Goal: Task Accomplishment & Management: Complete application form

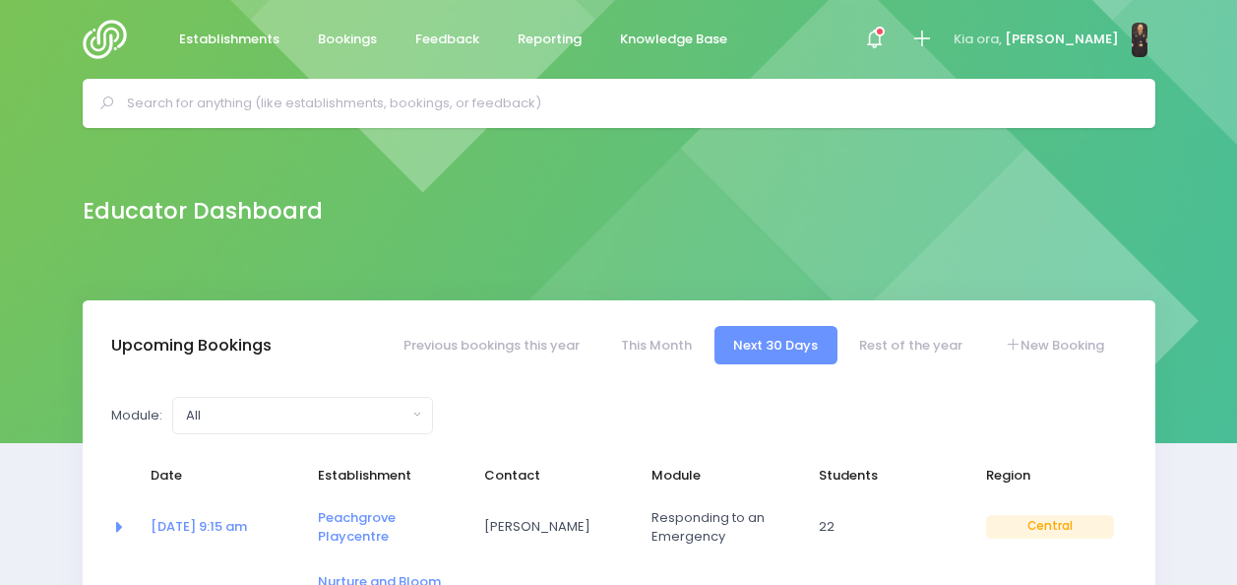
select select "5"
click at [876, 40] on span at bounding box center [874, 39] width 4 height 4
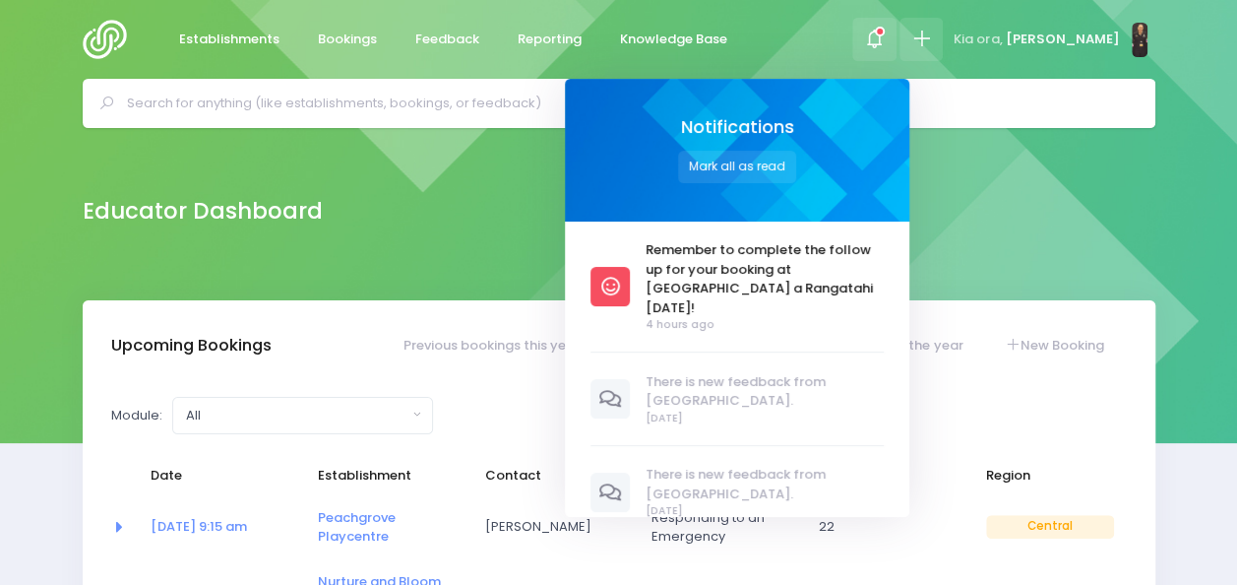
click at [933, 36] on icon at bounding box center [921, 39] width 23 height 23
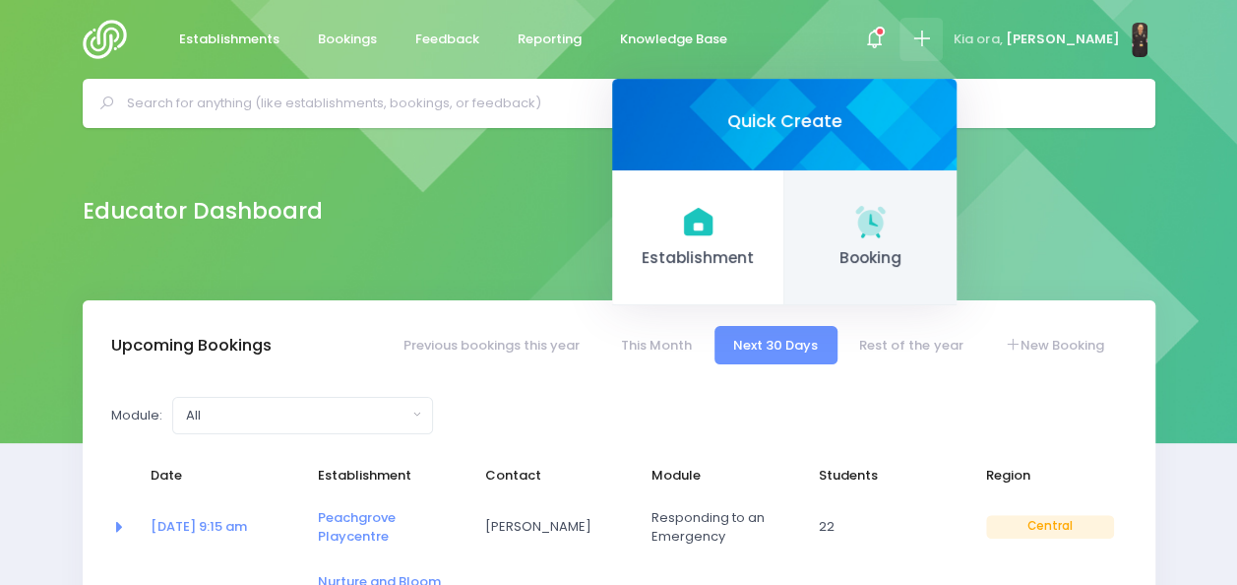
click at [885, 233] on icon at bounding box center [870, 221] width 30 height 30
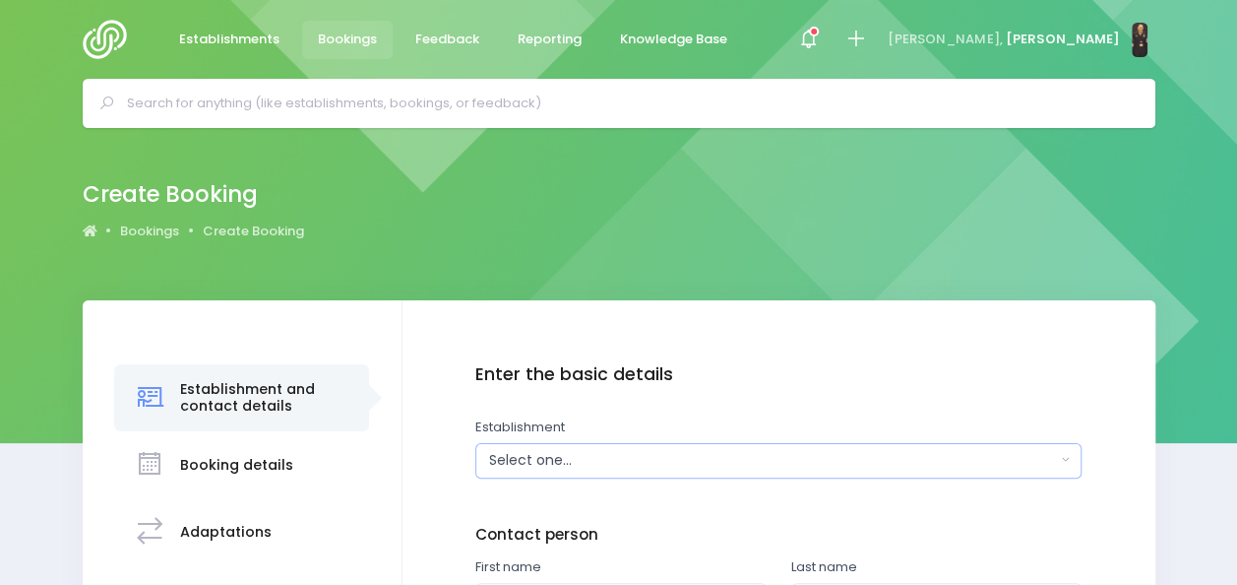
click at [720, 460] on div "Select one..." at bounding box center [772, 460] width 567 height 21
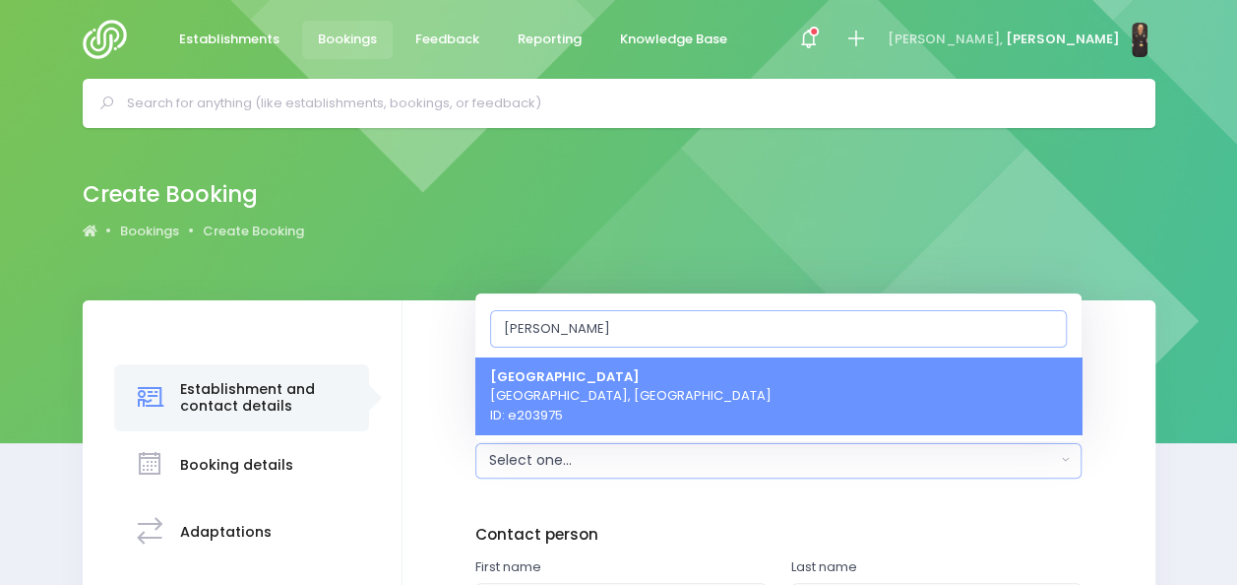
type input "benney"
click at [727, 405] on link "Benneydale School Benneydale, Central Region ID: e203975" at bounding box center [778, 395] width 606 height 78
select select "203975"
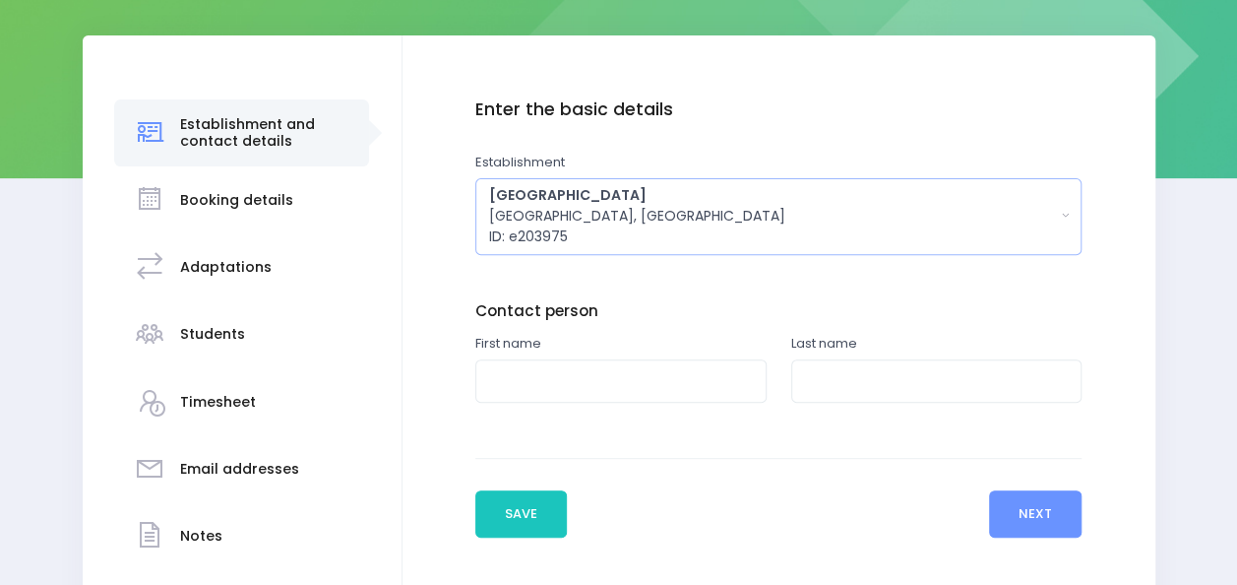
scroll to position [266, 0]
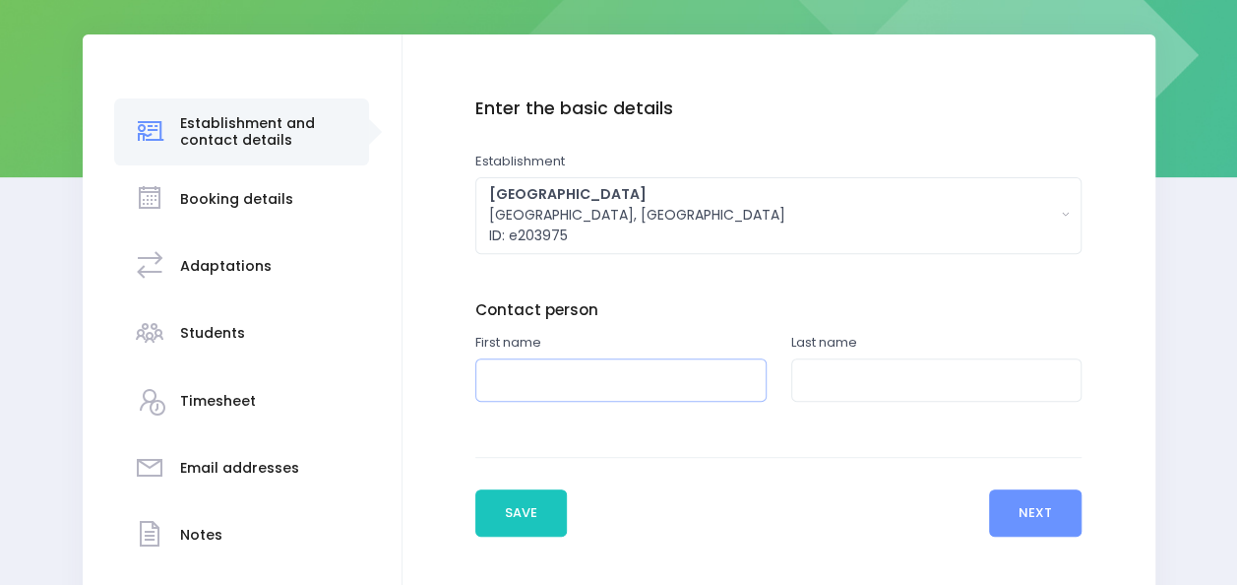
click at [655, 383] on input "text" at bounding box center [620, 380] width 291 height 44
type input "Steve"
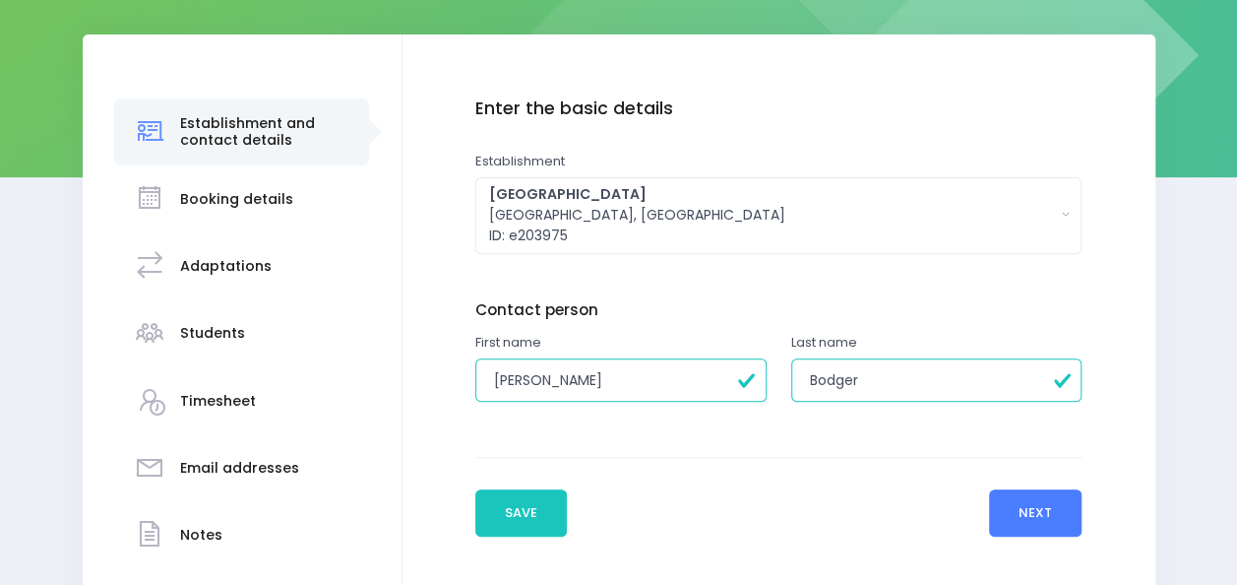
type input "Bodger"
click at [993, 498] on button "Next" at bounding box center [1036, 512] width 94 height 47
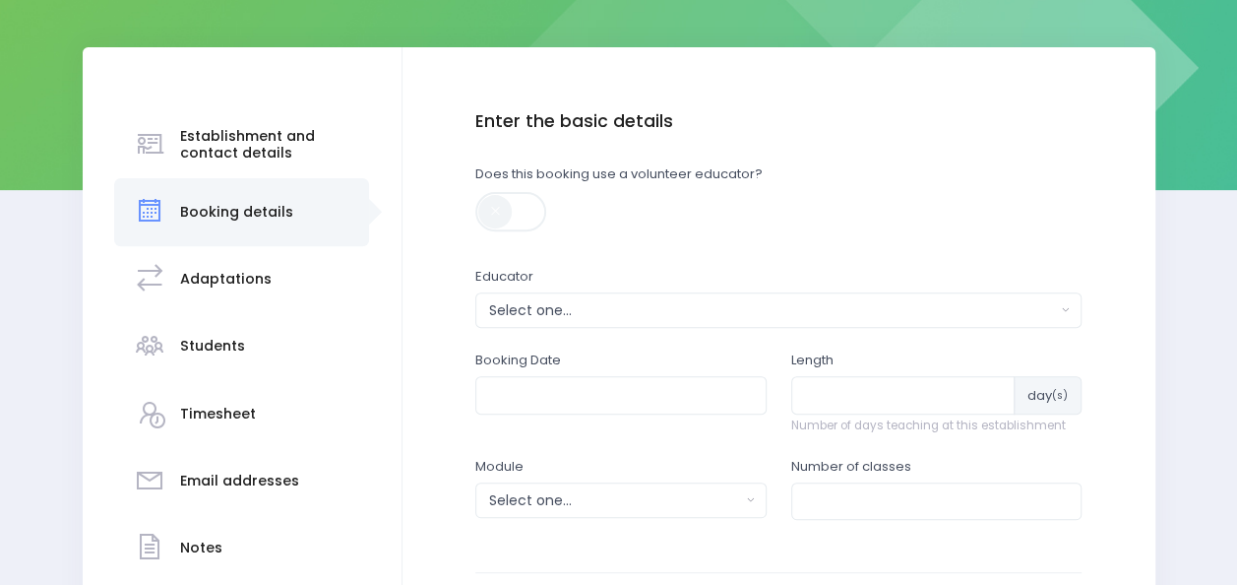
scroll to position [255, 0]
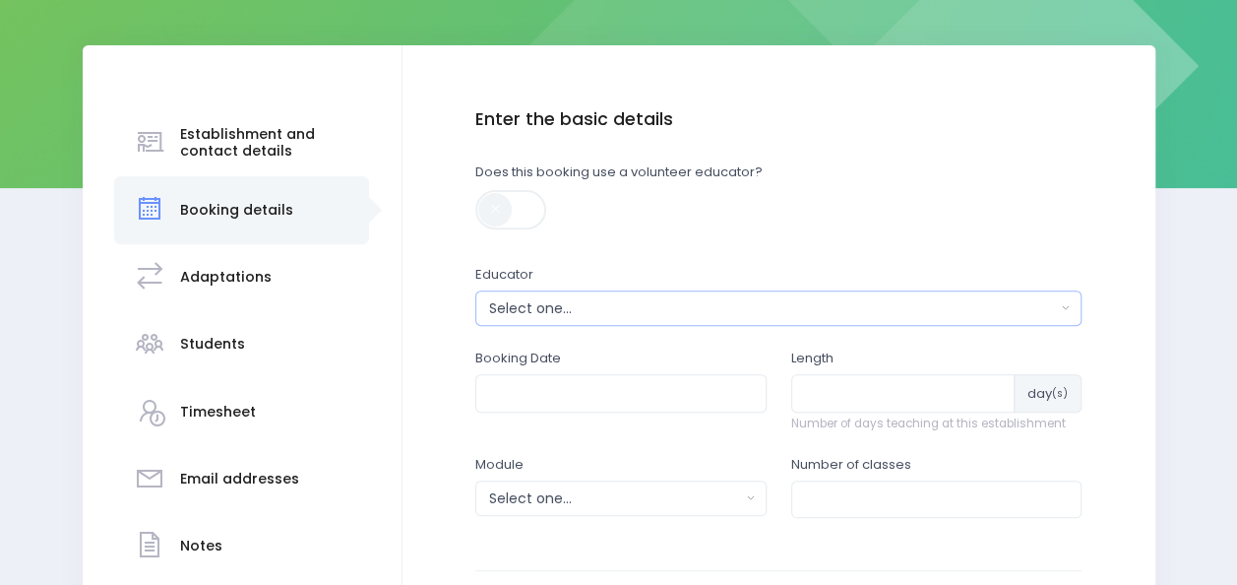
click at [904, 309] on div "Select one..." at bounding box center [772, 308] width 567 height 21
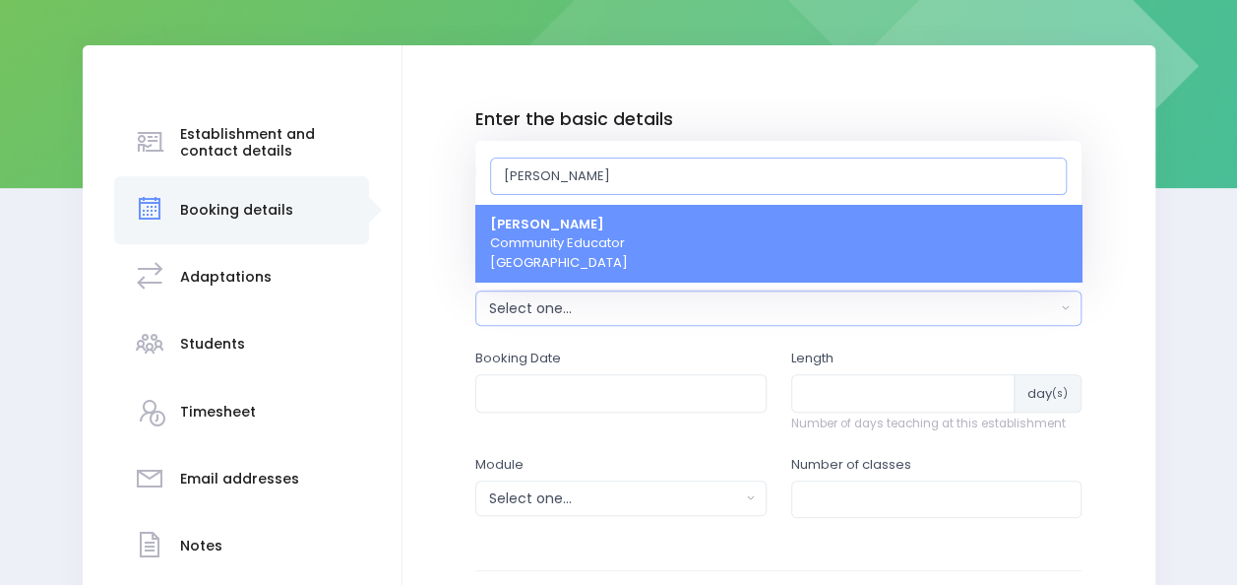
type input "nickie"
click at [878, 254] on link "Nickie-Leigh Heta Community Educator Central Region" at bounding box center [778, 244] width 606 height 78
select select "395566"
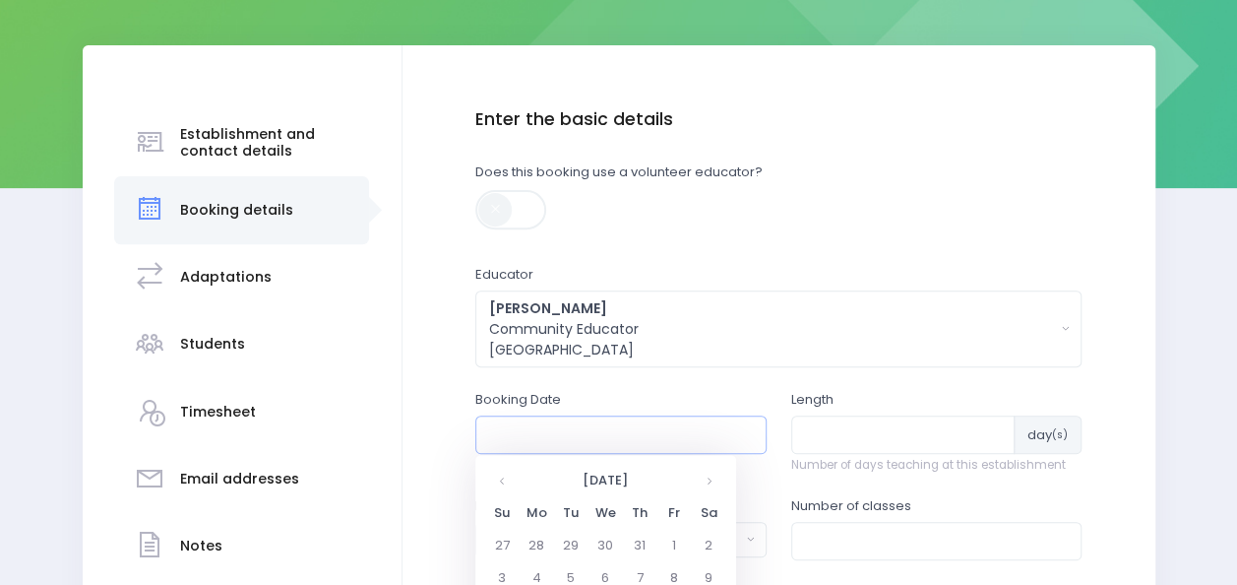
click at [626, 439] on input "text" at bounding box center [620, 433] width 291 height 37
click at [707, 480] on th at bounding box center [709, 481] width 34 height 32
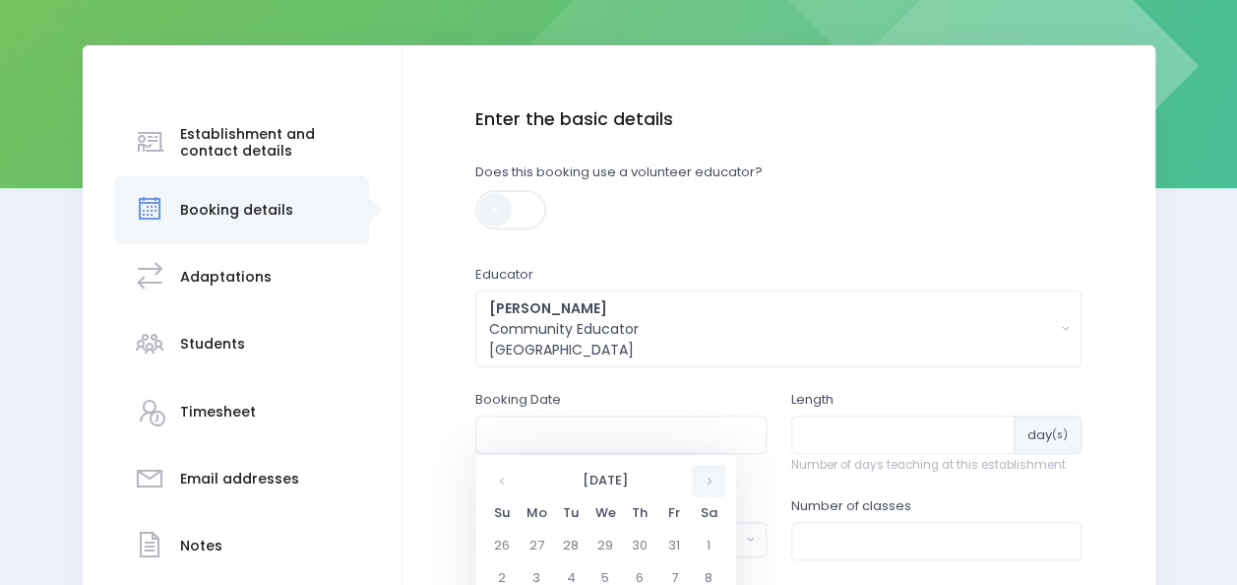
click at [707, 480] on th at bounding box center [709, 481] width 34 height 32
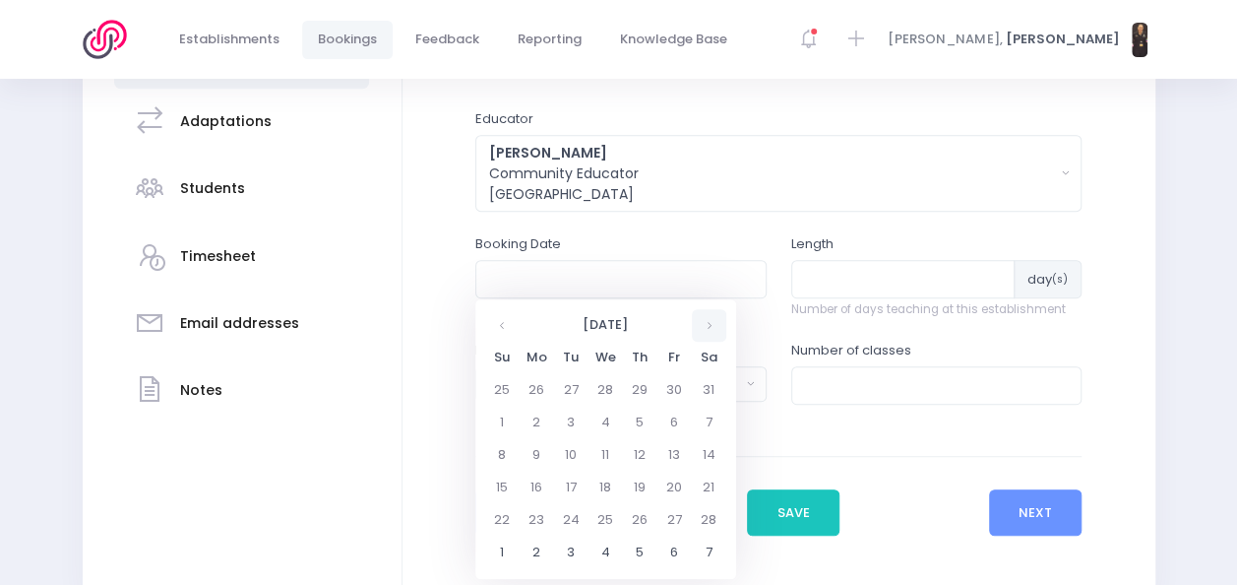
scroll to position [411, 0]
click at [602, 420] on td "4" at bounding box center [606, 421] width 34 height 32
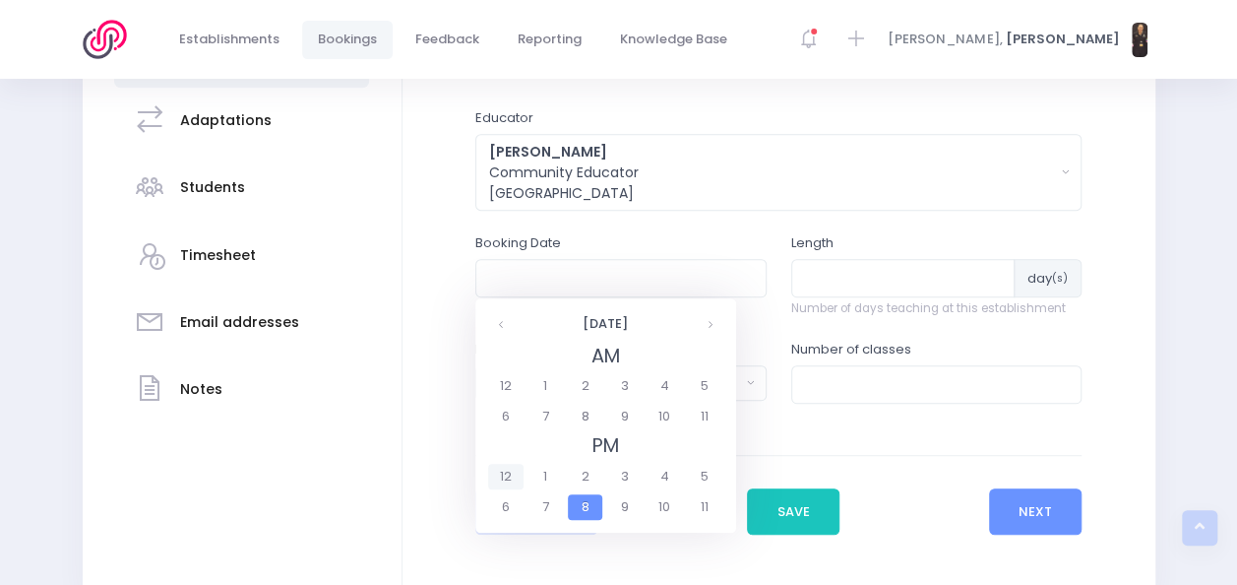
click at [512, 480] on span "12" at bounding box center [505, 477] width 34 height 26
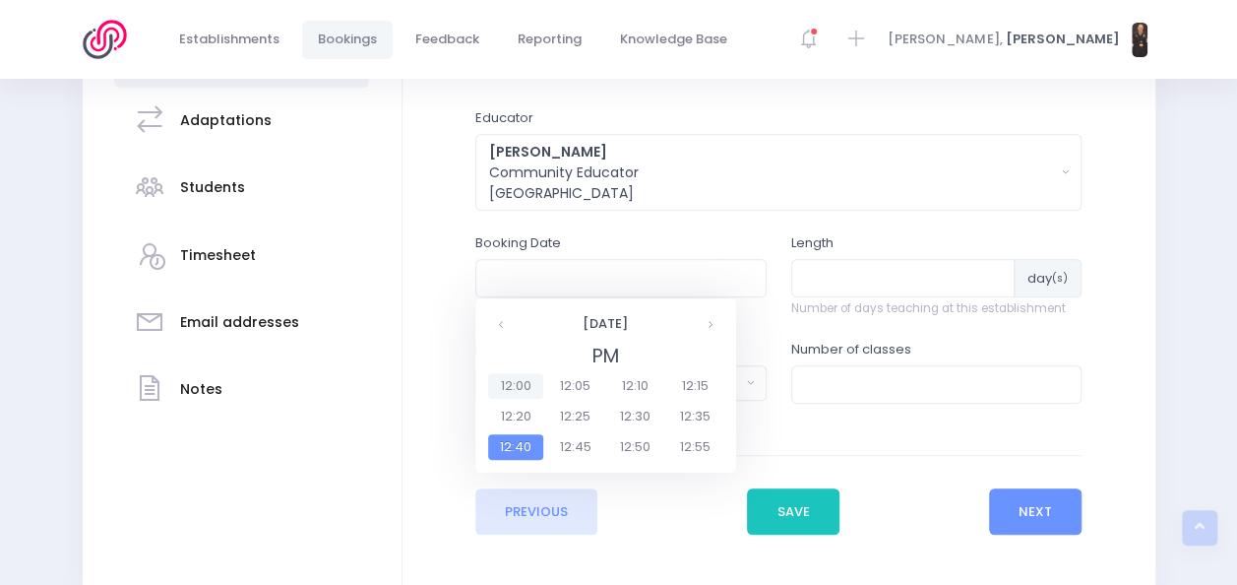
click at [520, 385] on span "12:00" at bounding box center [515, 386] width 55 height 26
type input "04/02/2026 12:00 PM"
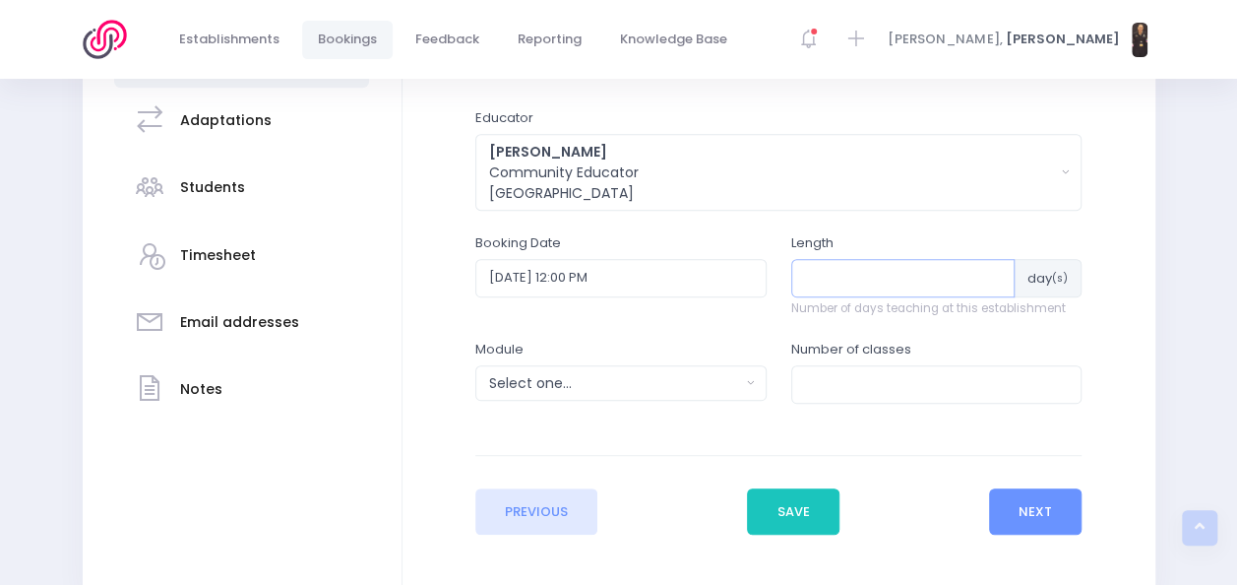
click at [871, 276] on input "number" at bounding box center [903, 277] width 224 height 37
type input "6"
click at [609, 373] on div "Select one..." at bounding box center [614, 383] width 251 height 21
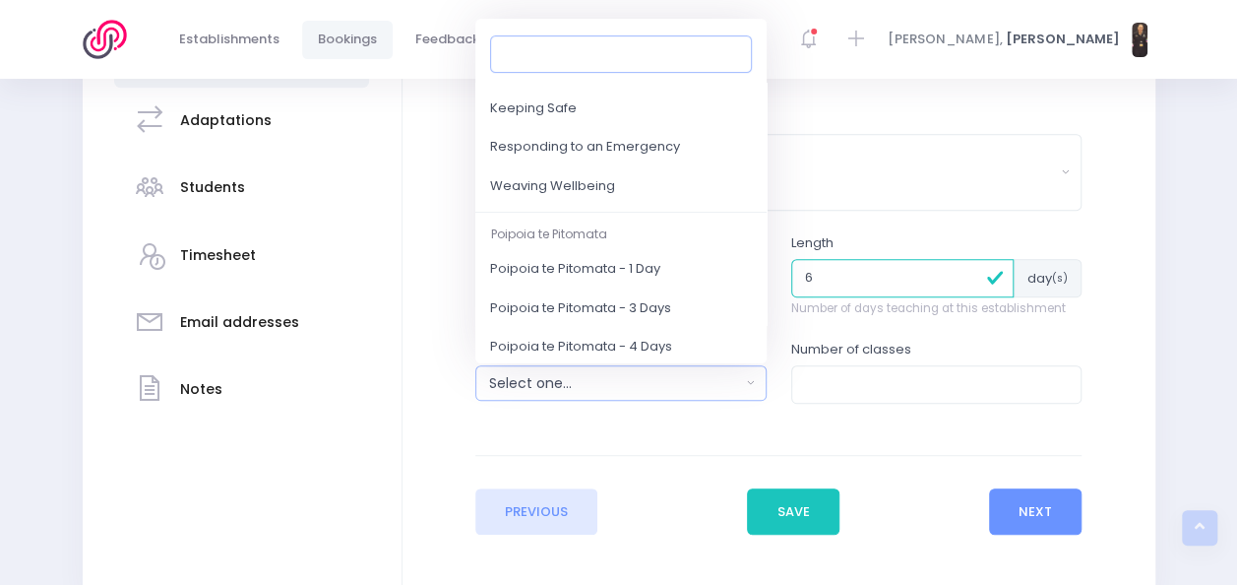
scroll to position [260, 0]
click at [604, 189] on span "Weaving Wellbeing" at bounding box center [552, 184] width 125 height 20
select select "Weaving Wellbeing"
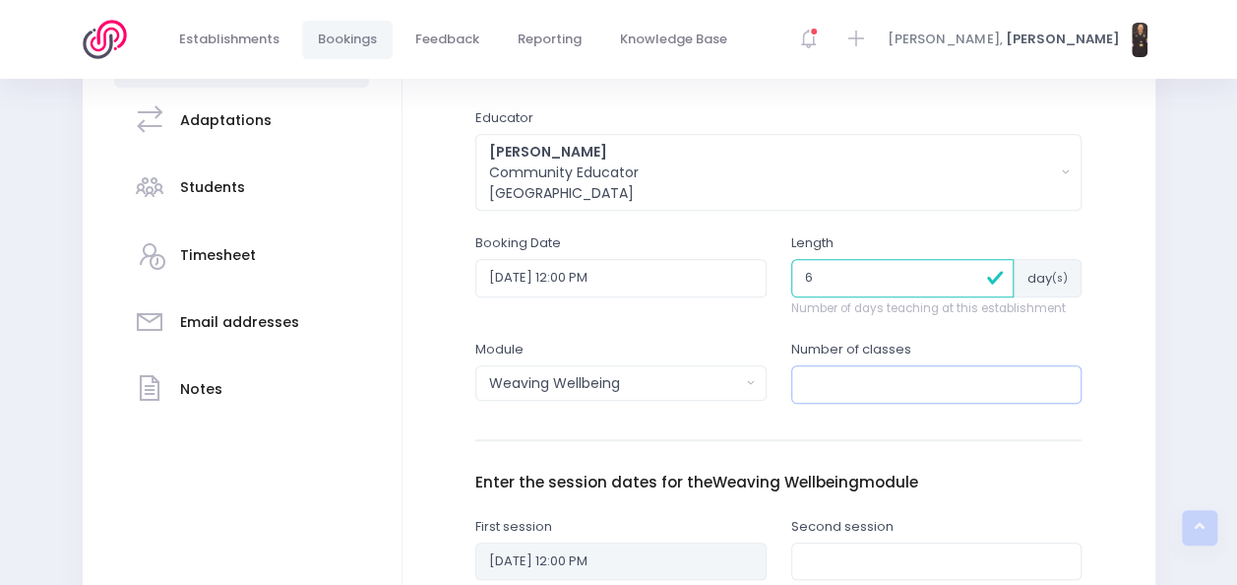
click at [823, 374] on input "number" at bounding box center [936, 383] width 291 height 37
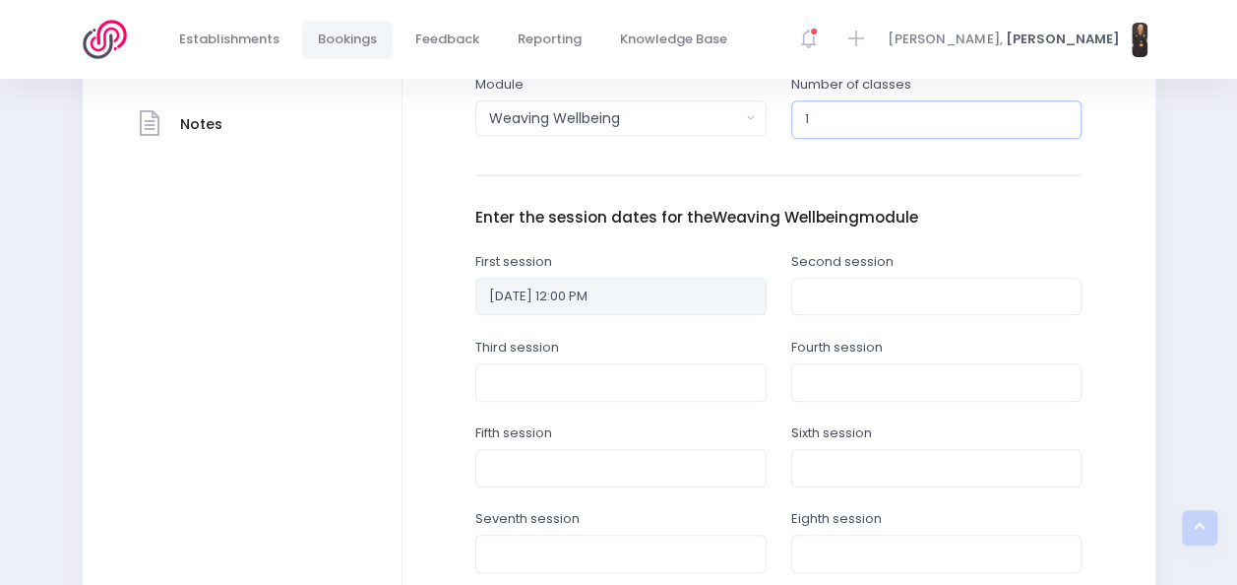
scroll to position [693, 0]
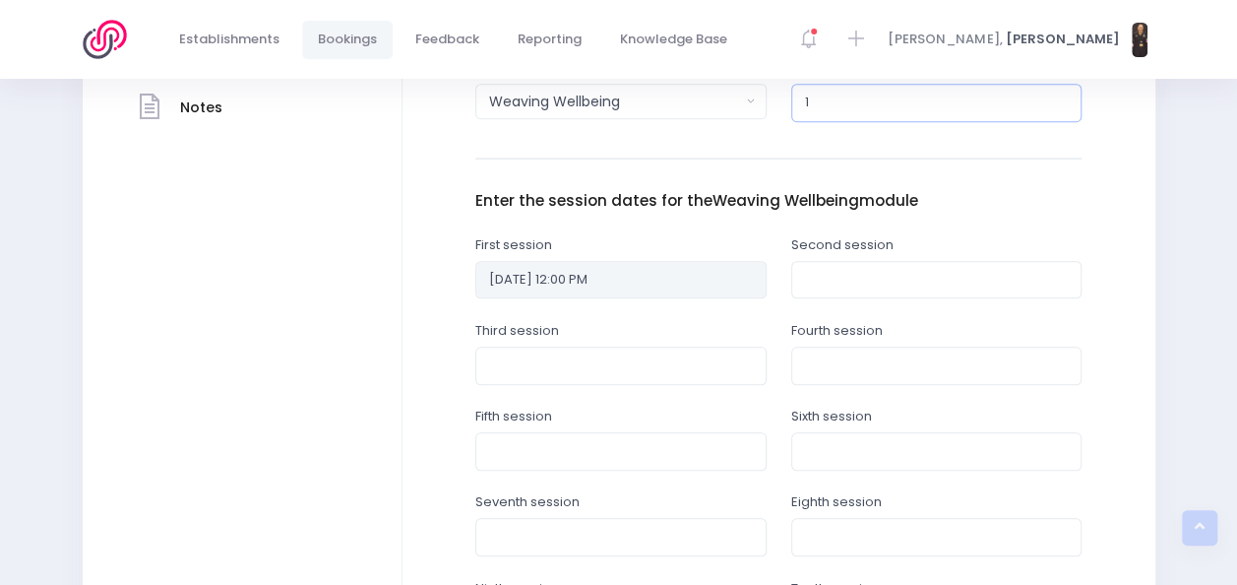
type input "1"
click at [849, 270] on input "text" at bounding box center [936, 279] width 291 height 37
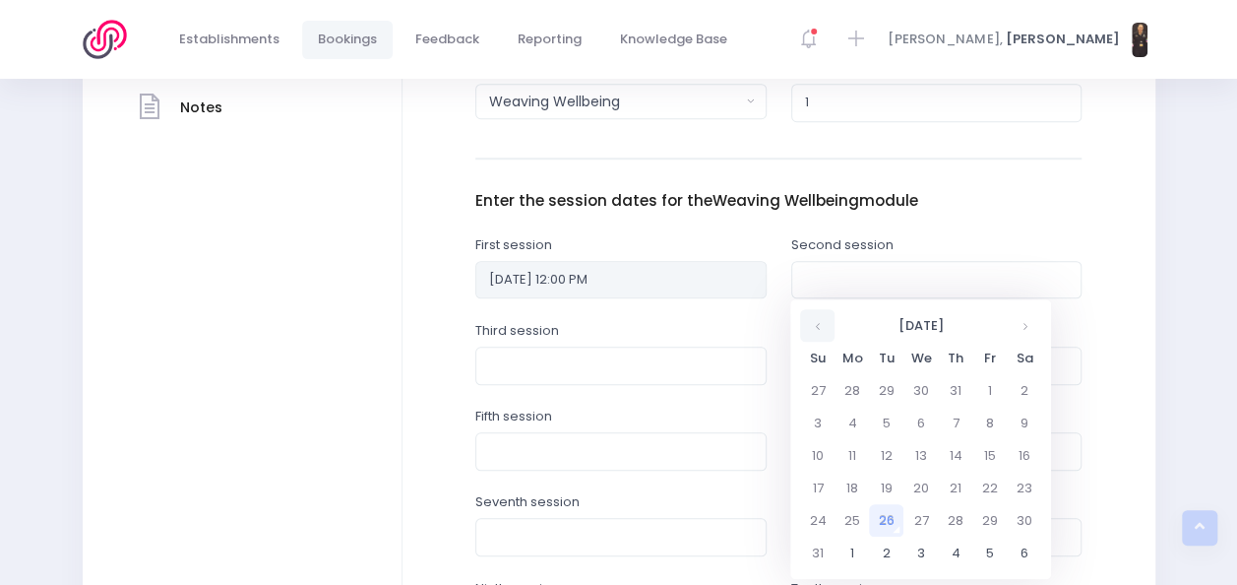
click at [811, 331] on th at bounding box center [817, 325] width 34 height 32
click at [1020, 330] on th at bounding box center [1024, 325] width 34 height 32
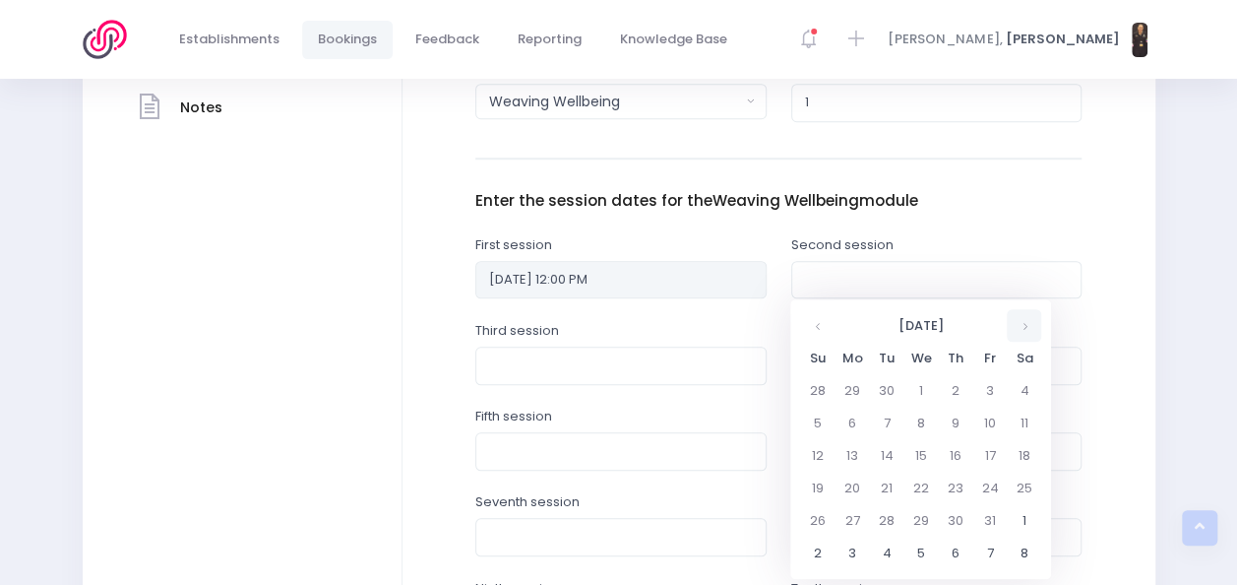
click at [1020, 330] on th at bounding box center [1024, 325] width 34 height 32
click at [921, 466] on td "11" at bounding box center [921, 455] width 34 height 32
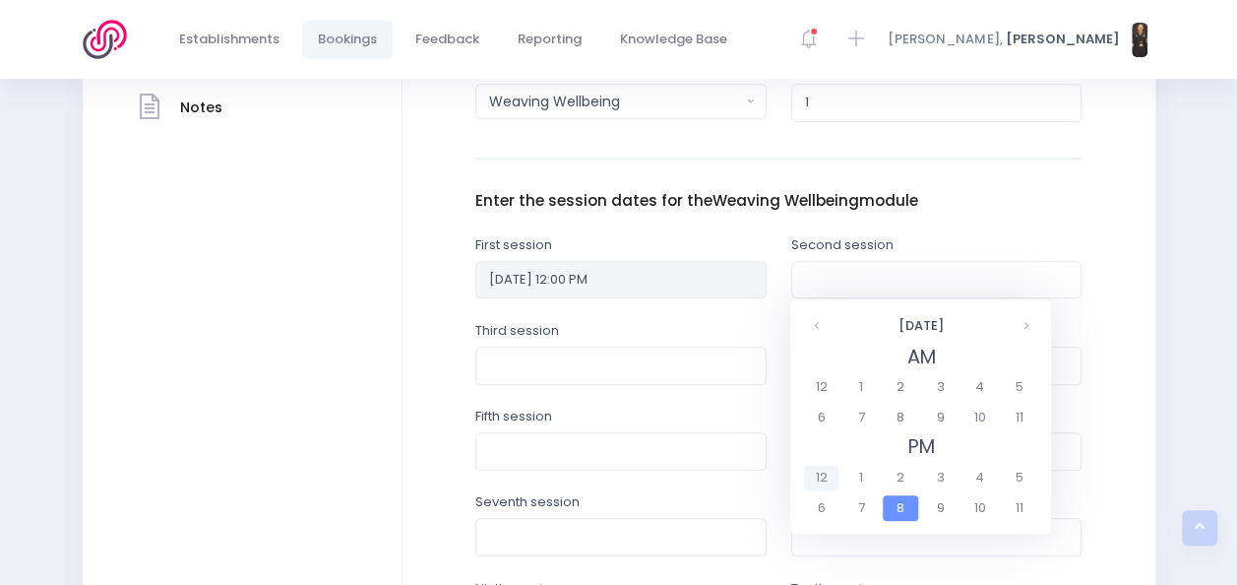
click at [825, 488] on span "12" at bounding box center [821, 478] width 34 height 26
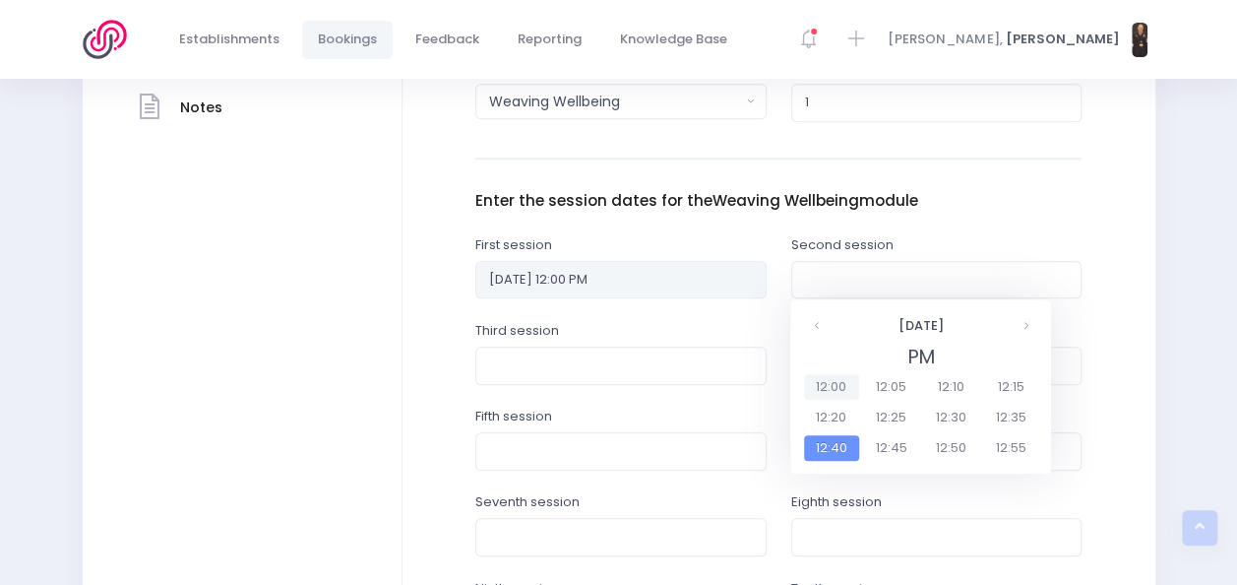
click at [820, 388] on span "12:00" at bounding box center [831, 387] width 55 height 26
type input "11/02/2026 12:00 PM"
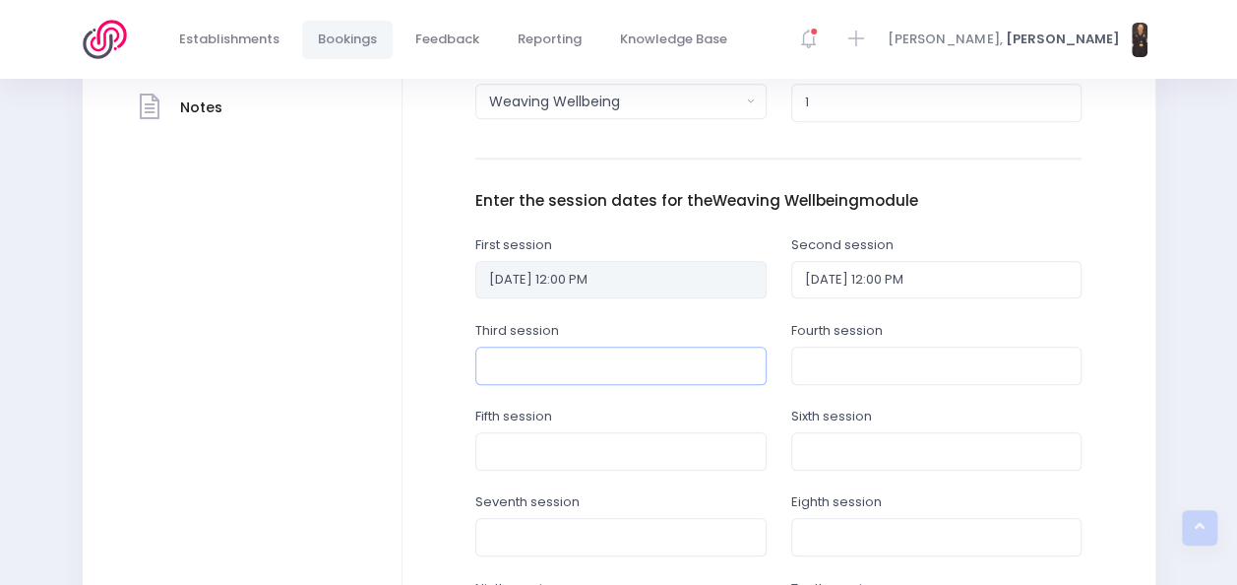
click at [668, 364] on input "text" at bounding box center [620, 364] width 291 height 37
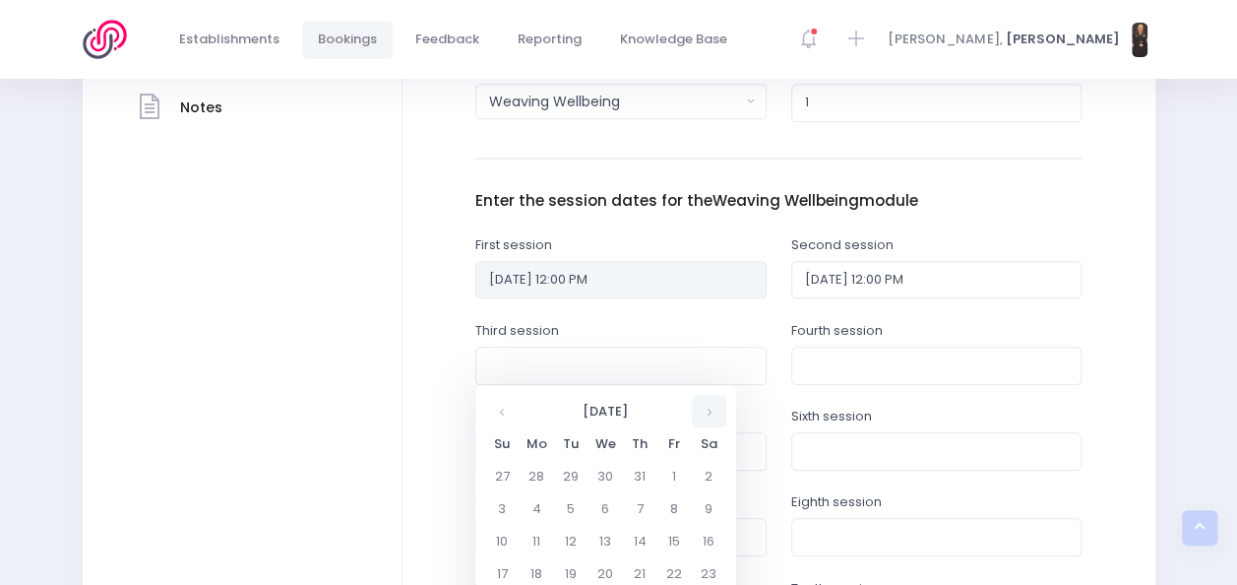
click at [712, 407] on th at bounding box center [709, 411] width 34 height 32
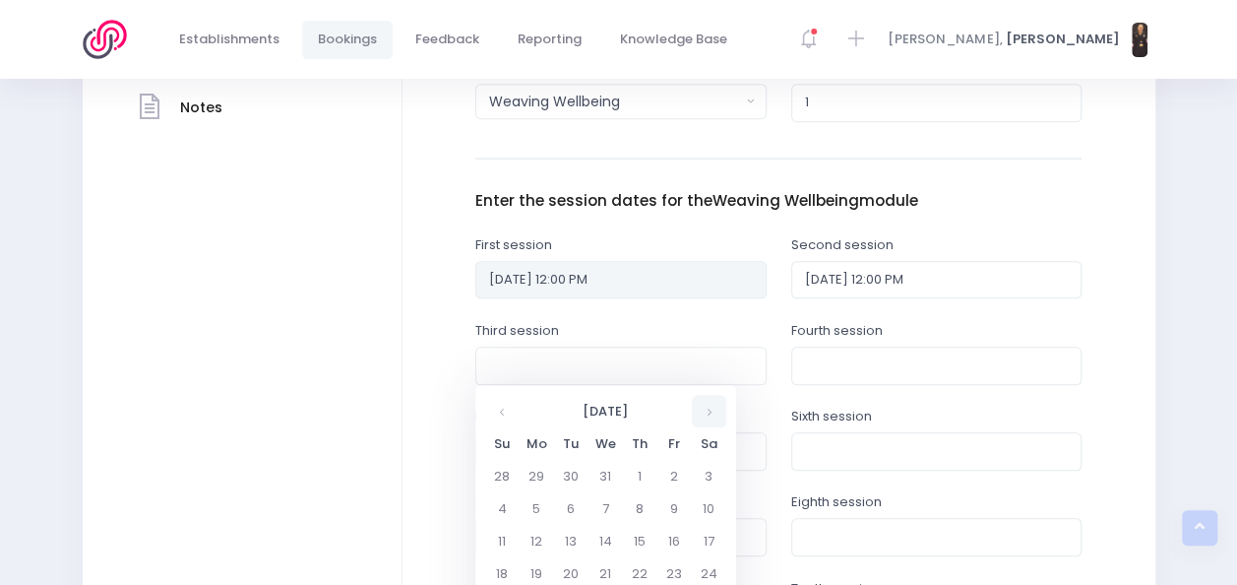
click at [712, 407] on th at bounding box center [709, 411] width 34 height 32
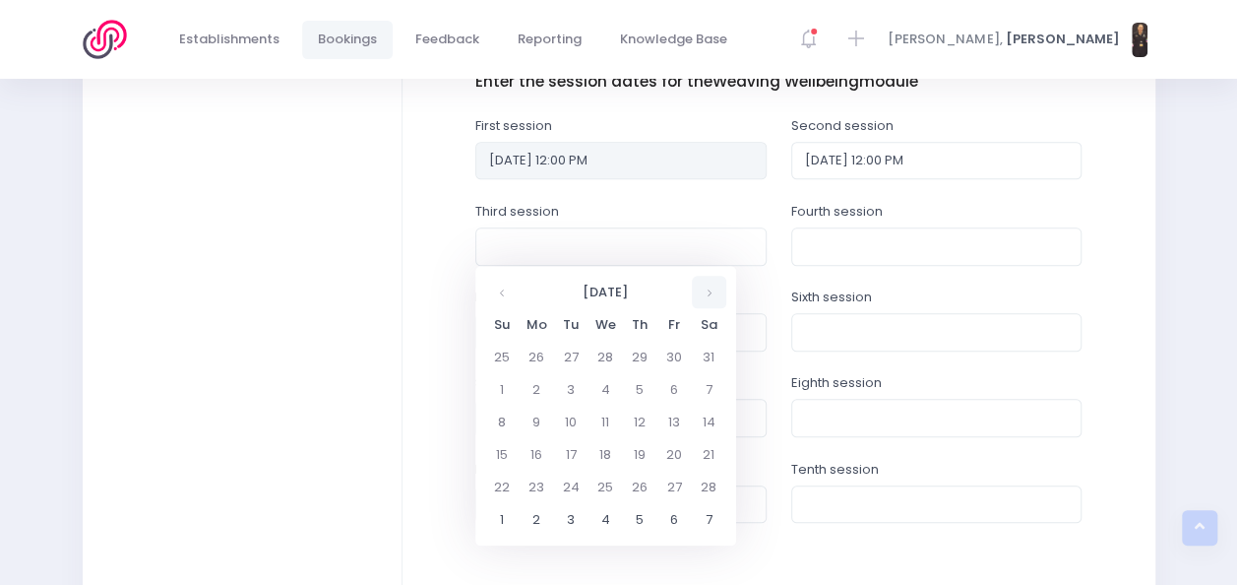
scroll to position [813, 0]
click at [609, 451] on td "18" at bounding box center [606, 453] width 34 height 32
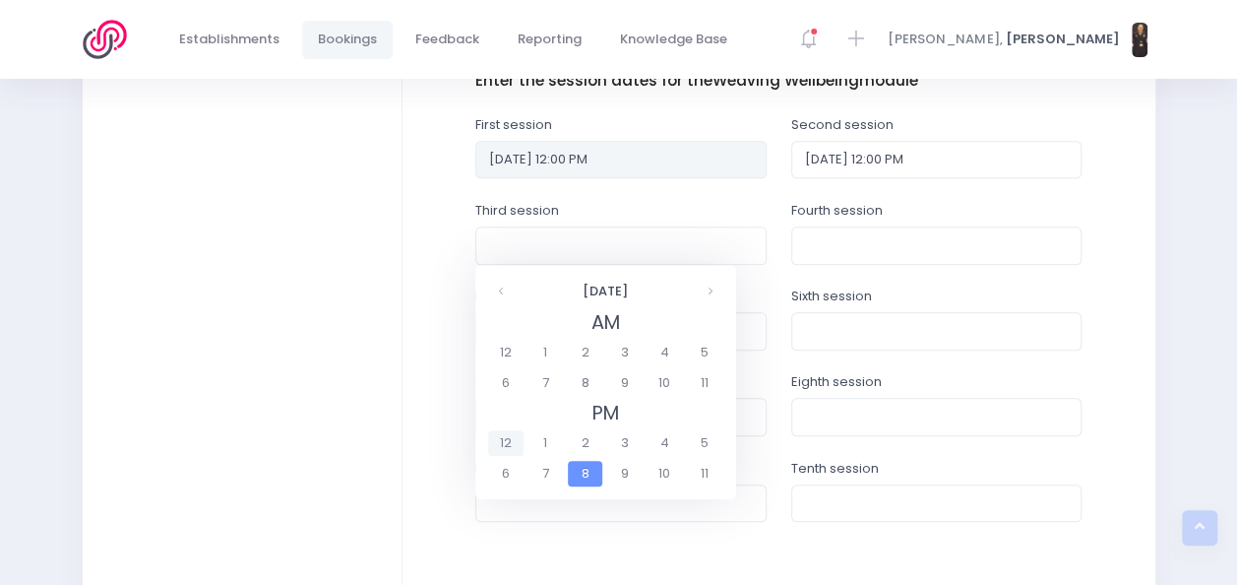
click at [504, 438] on span "12" at bounding box center [505, 443] width 34 height 26
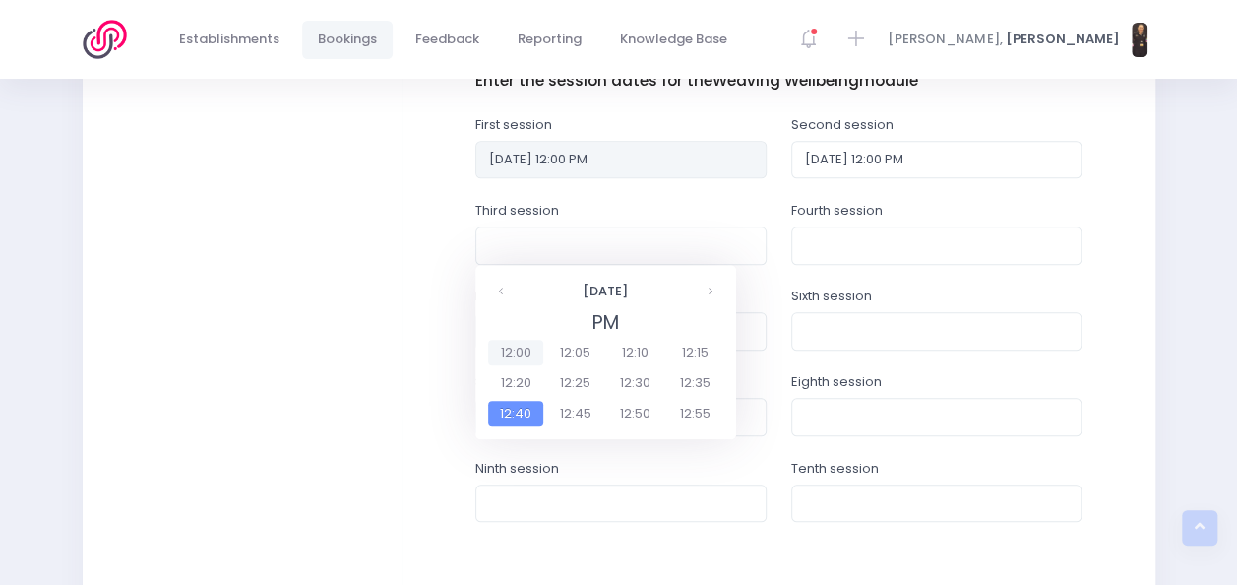
click at [506, 355] on span "12:00" at bounding box center [515, 353] width 55 height 26
type input "18/02/2026 12:00 PM"
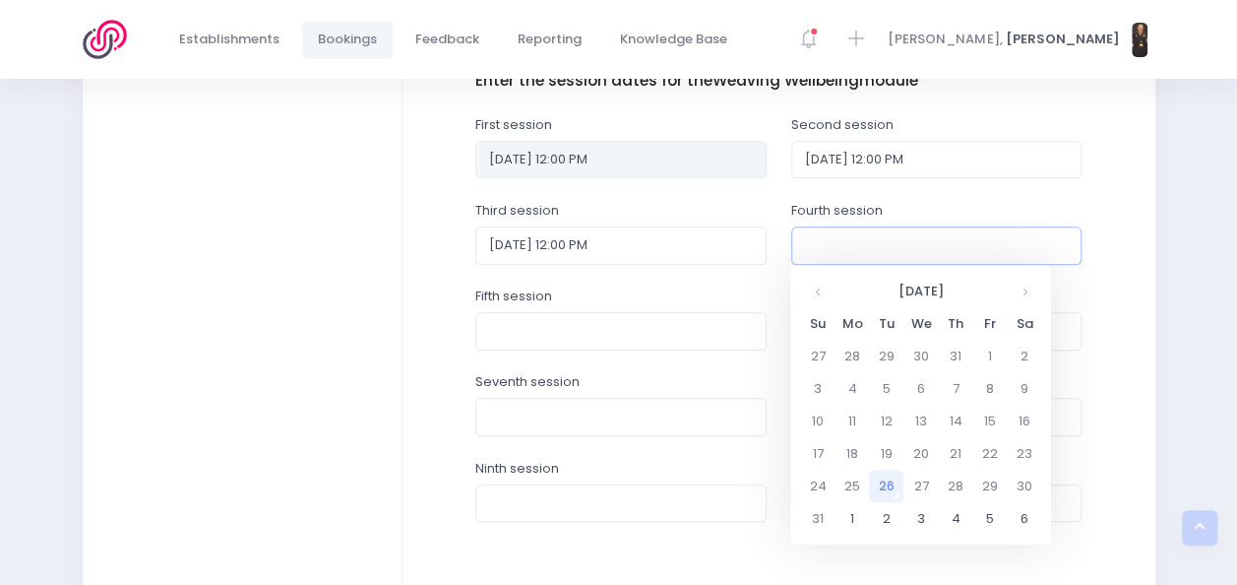
click at [831, 236] on input "text" at bounding box center [936, 244] width 291 height 37
click at [1024, 297] on th at bounding box center [1024, 291] width 34 height 32
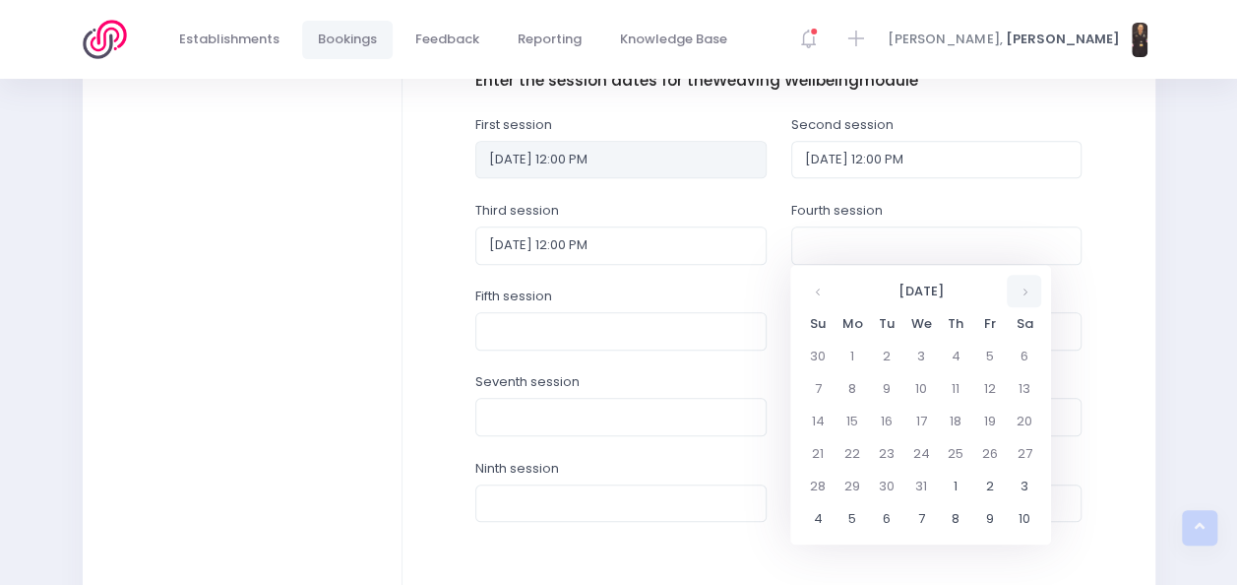
click at [1024, 297] on th at bounding box center [1024, 291] width 34 height 32
click at [924, 477] on td "25" at bounding box center [921, 485] width 34 height 32
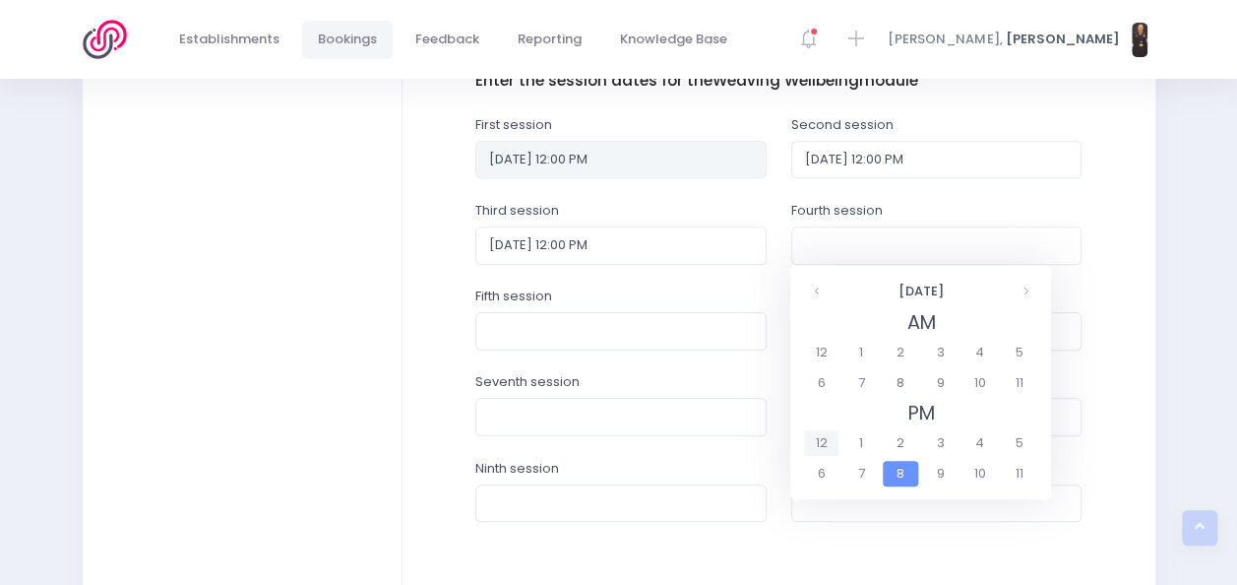
click at [811, 449] on span "12" at bounding box center [821, 443] width 34 height 26
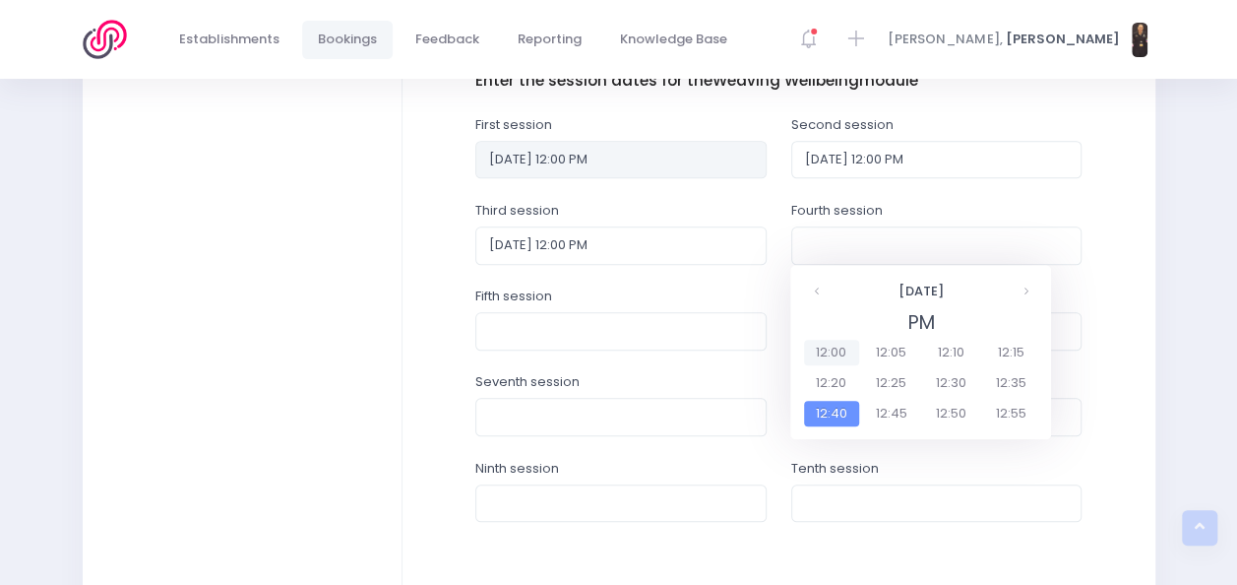
click at [821, 358] on span "12:00" at bounding box center [831, 353] width 55 height 26
type input "25/02/2026 12:00 PM"
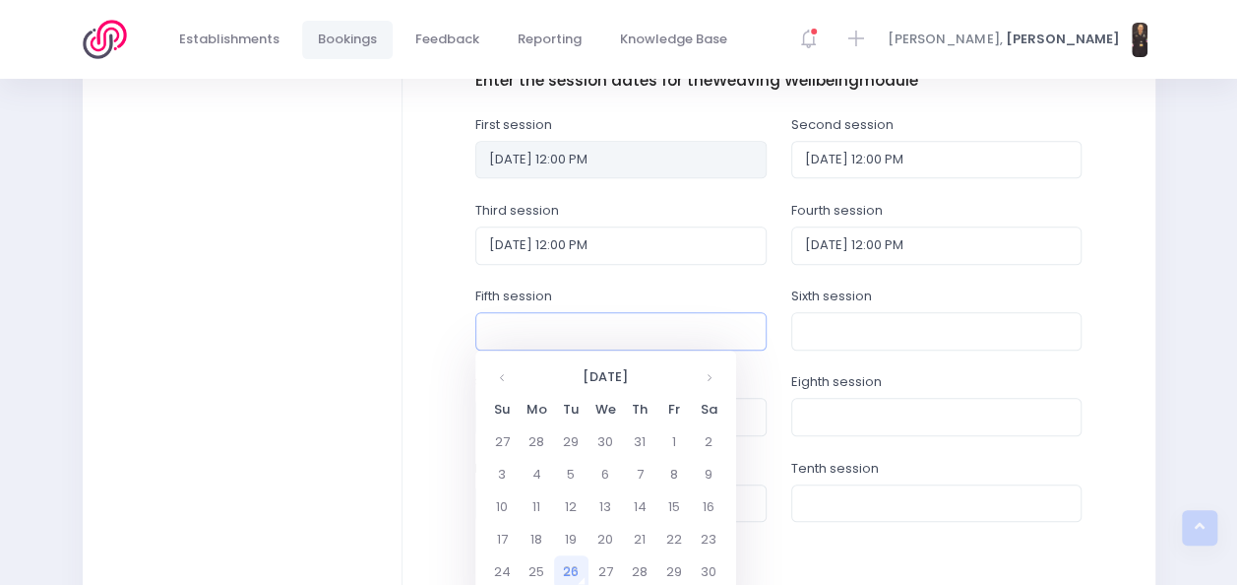
click at [664, 325] on input "text" at bounding box center [620, 330] width 291 height 37
click at [711, 375] on th at bounding box center [709, 376] width 34 height 32
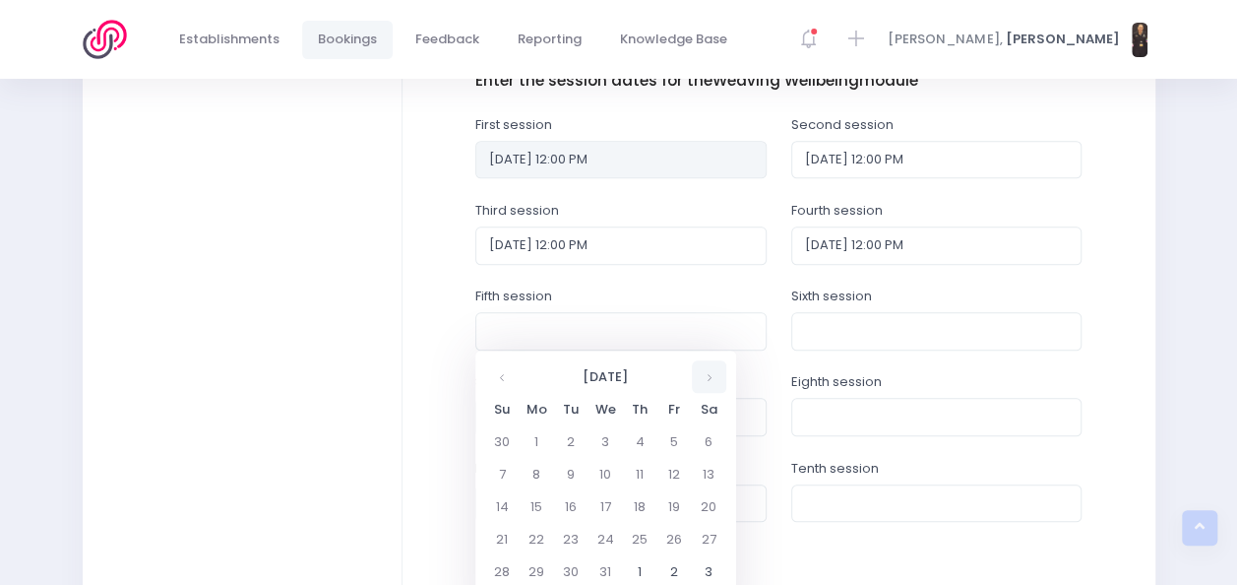
click at [711, 375] on th at bounding box center [709, 376] width 34 height 32
click at [602, 476] on td "4" at bounding box center [606, 474] width 34 height 32
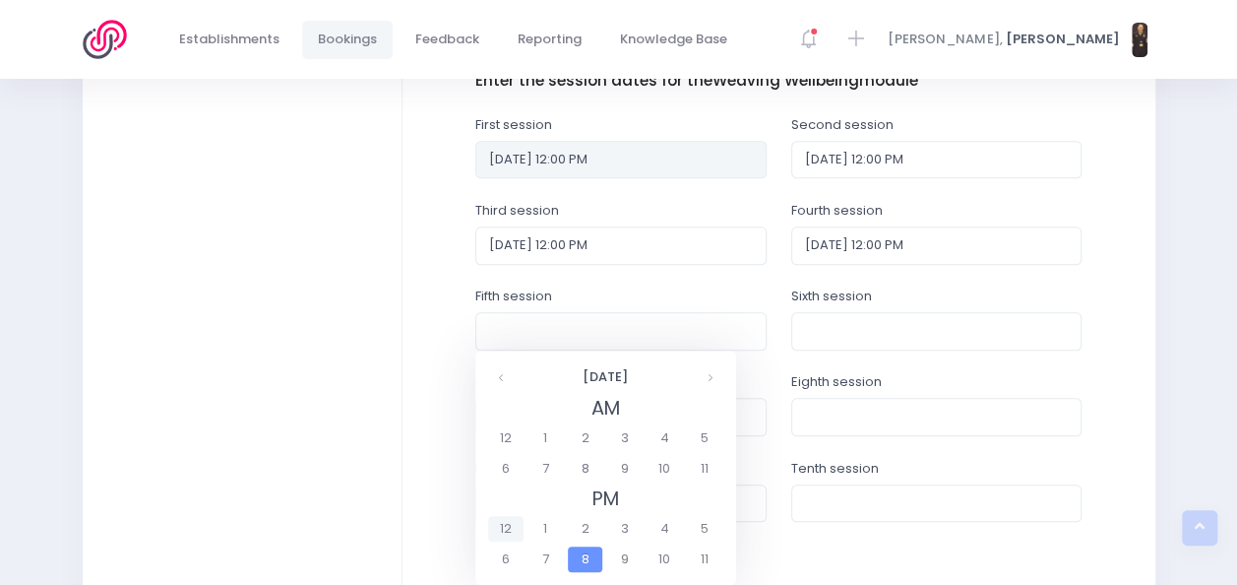
click at [514, 531] on span "12" at bounding box center [505, 529] width 34 height 26
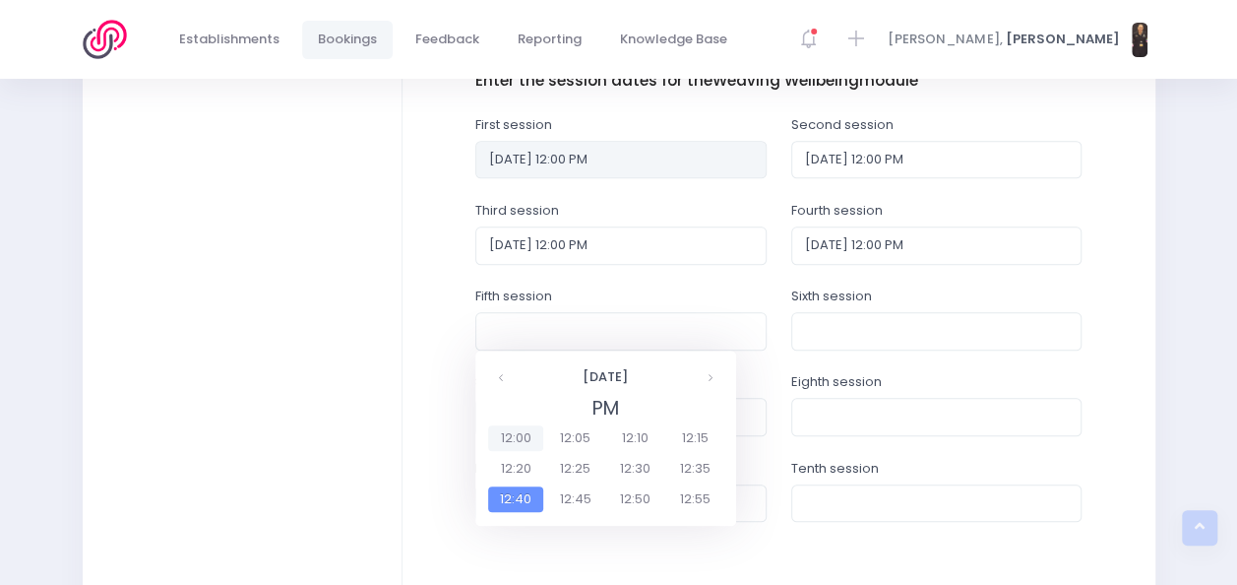
click at [516, 440] on span "12:00" at bounding box center [515, 438] width 55 height 26
type input "04/03/2026 12:00 PM"
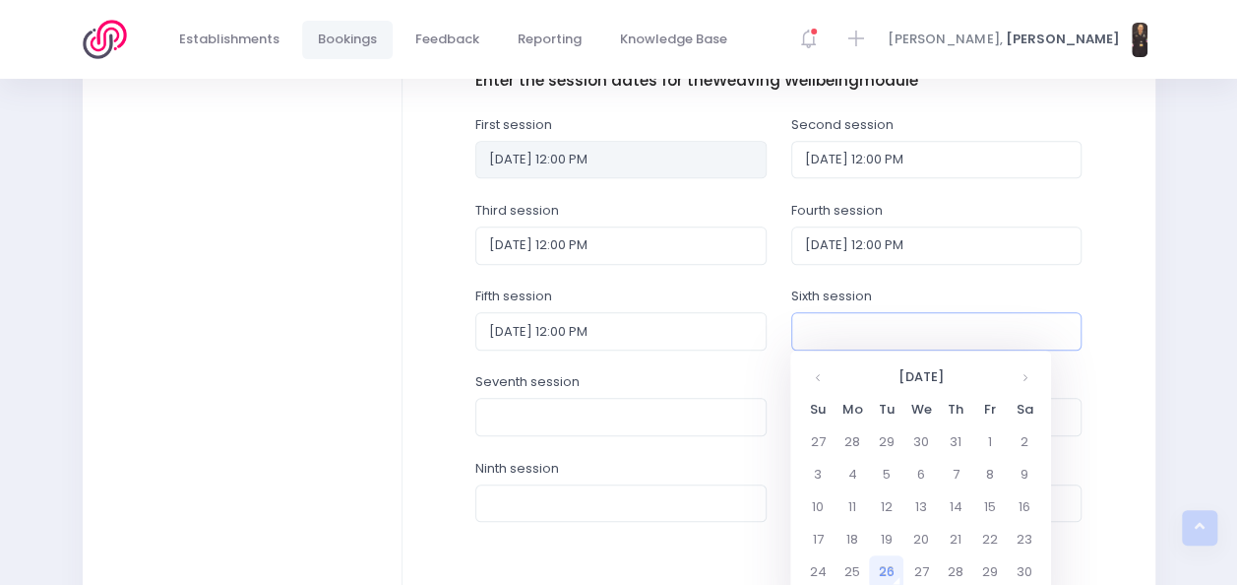
click at [849, 325] on input "text" at bounding box center [936, 330] width 291 height 37
click at [1029, 382] on th at bounding box center [1024, 376] width 34 height 32
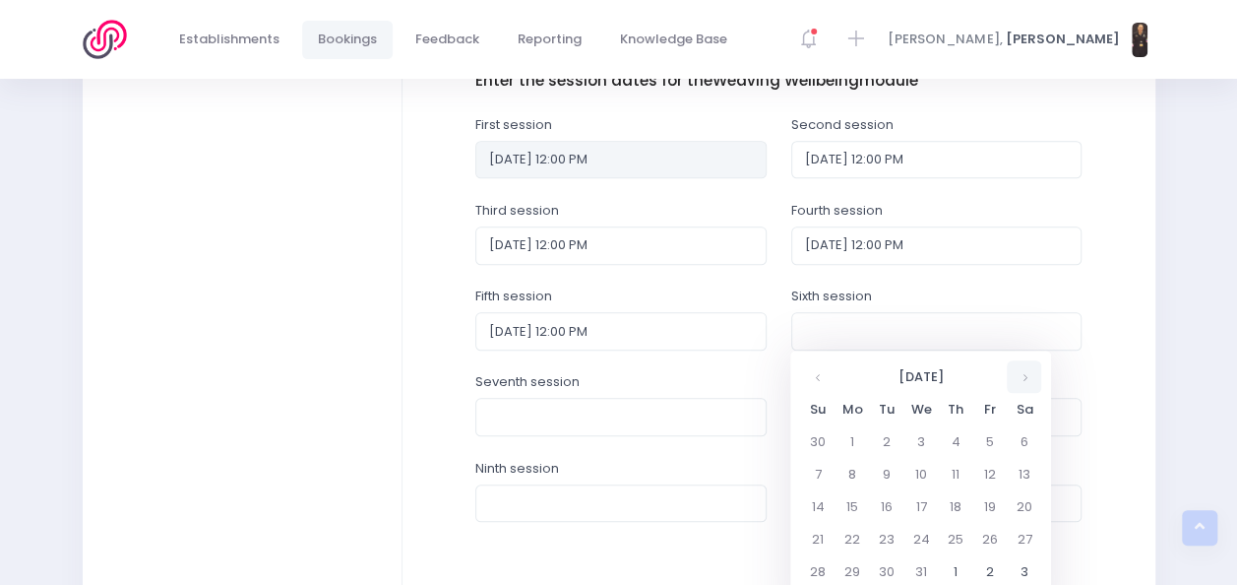
click at [1029, 382] on th at bounding box center [1024, 376] width 34 height 32
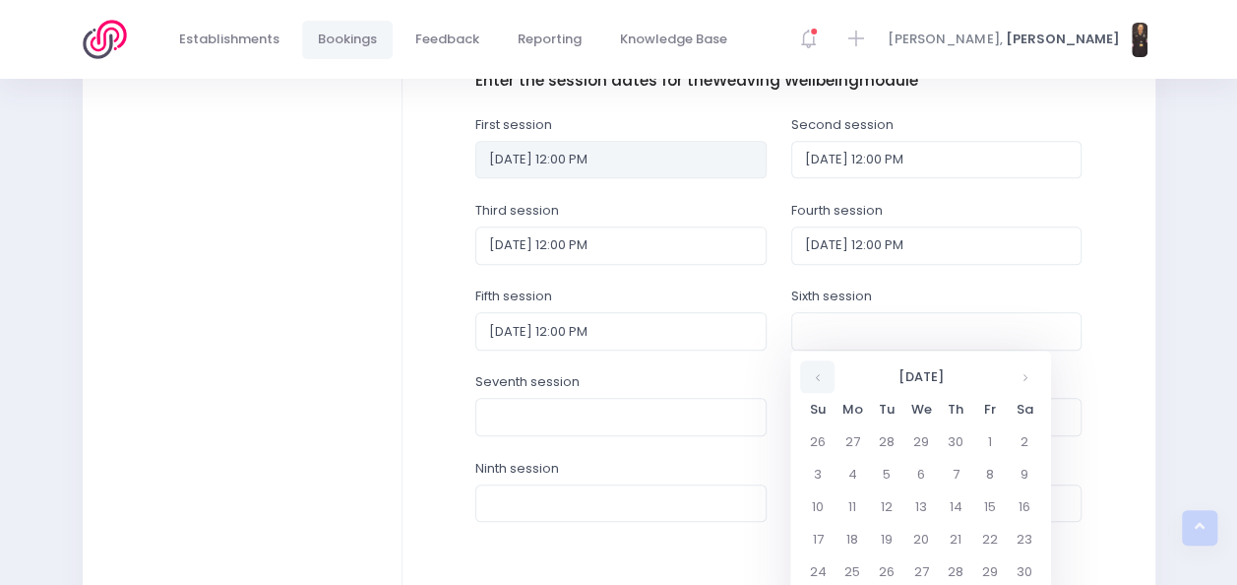
click at [809, 376] on th at bounding box center [817, 376] width 34 height 32
click at [919, 536] on td "22" at bounding box center [921, 539] width 34 height 32
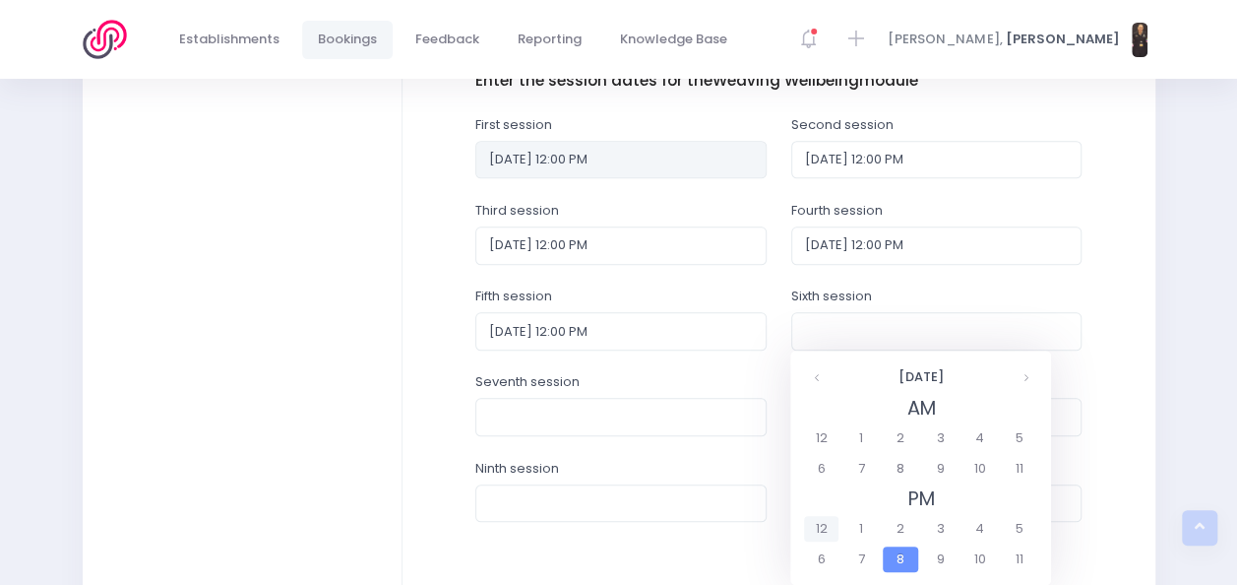
click at [820, 528] on span "12" at bounding box center [821, 529] width 34 height 26
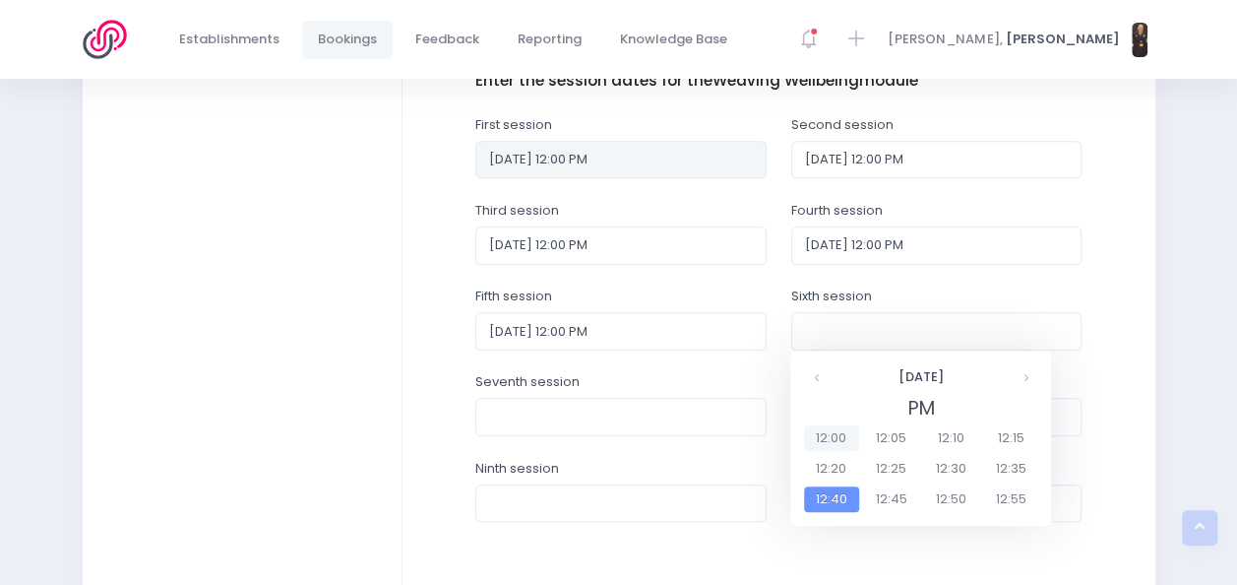
click at [826, 445] on span "12:00" at bounding box center [831, 438] width 55 height 26
type input "22/04/2026 12:00 PM"
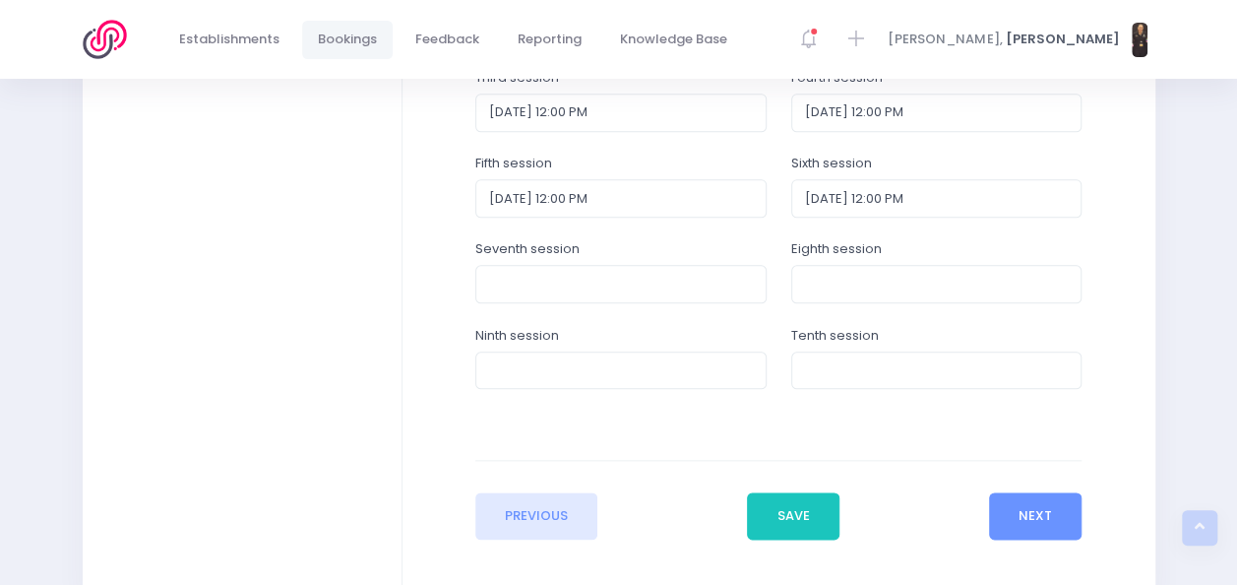
scroll to position [979, 0]
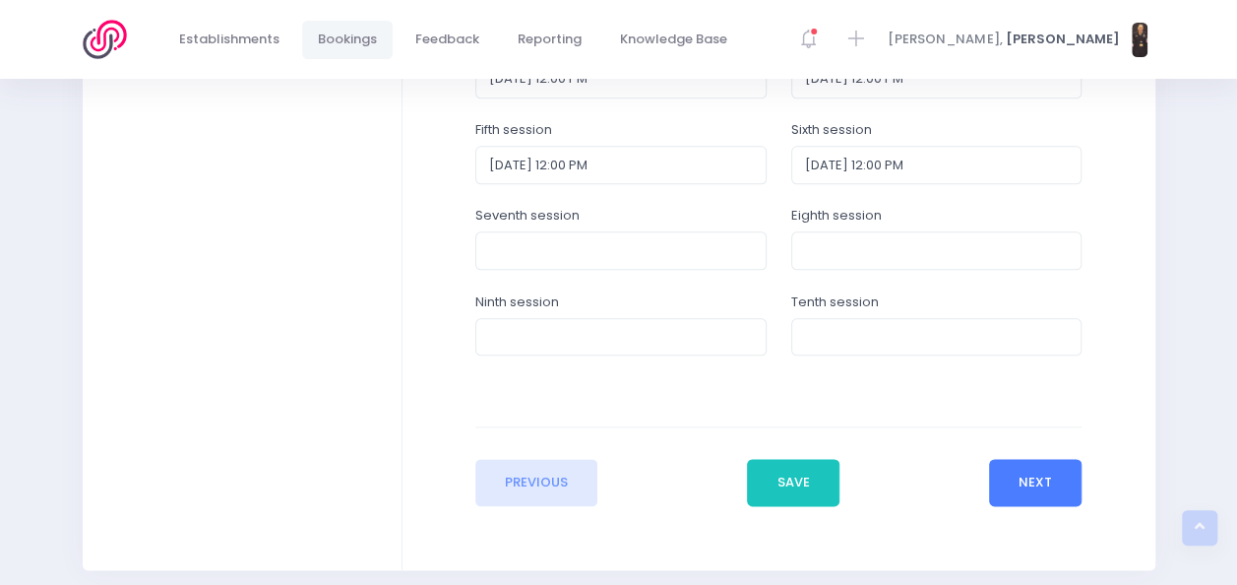
click at [1020, 470] on button "Next" at bounding box center [1036, 482] width 94 height 47
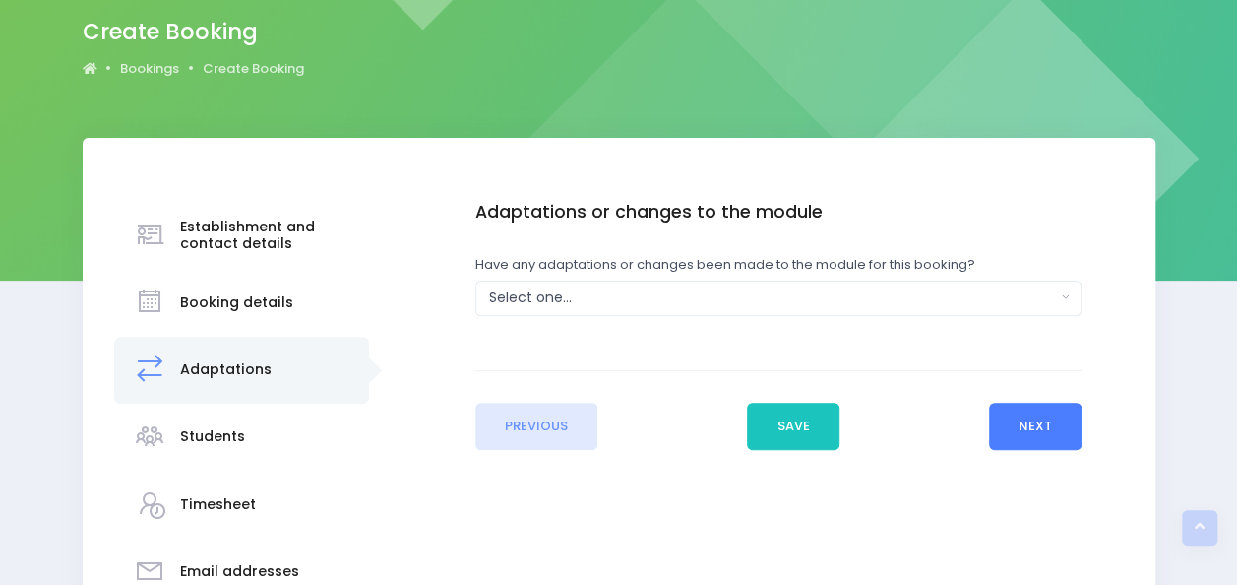
scroll to position [0, 0]
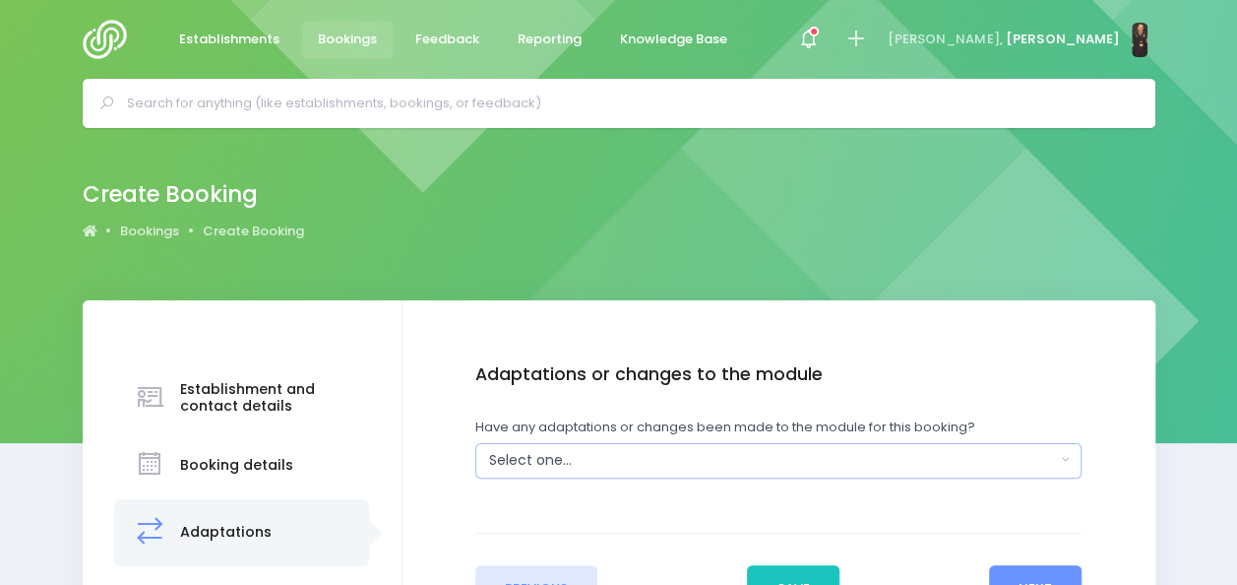
click at [1018, 455] on div "Select one..." at bounding box center [772, 460] width 567 height 21
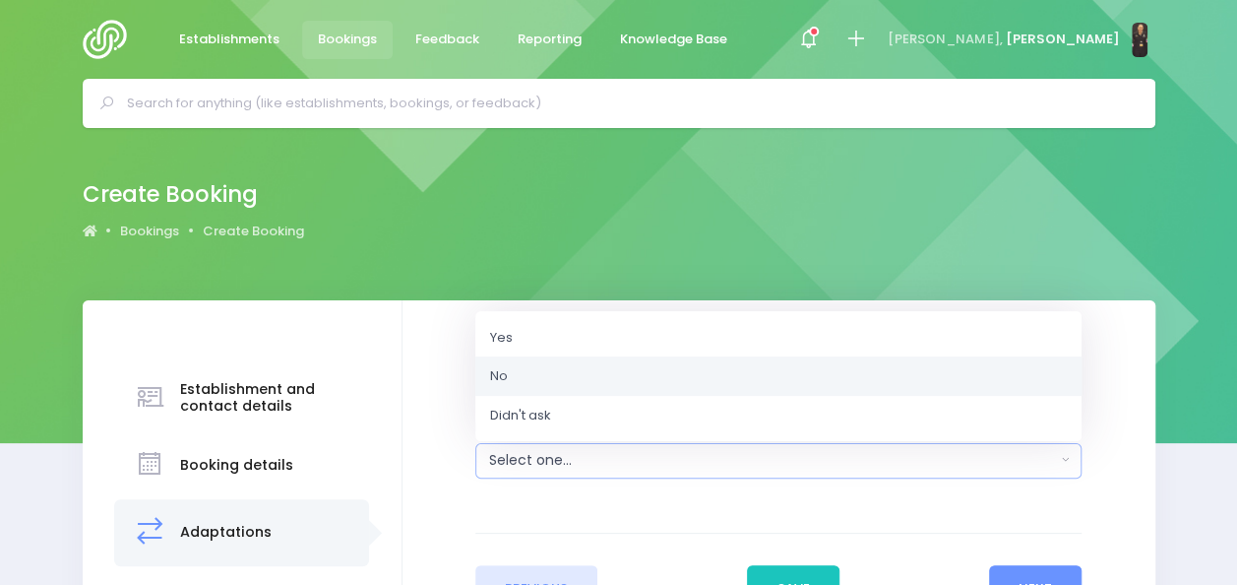
click at [970, 369] on link "No" at bounding box center [778, 375] width 606 height 39
select select "No"
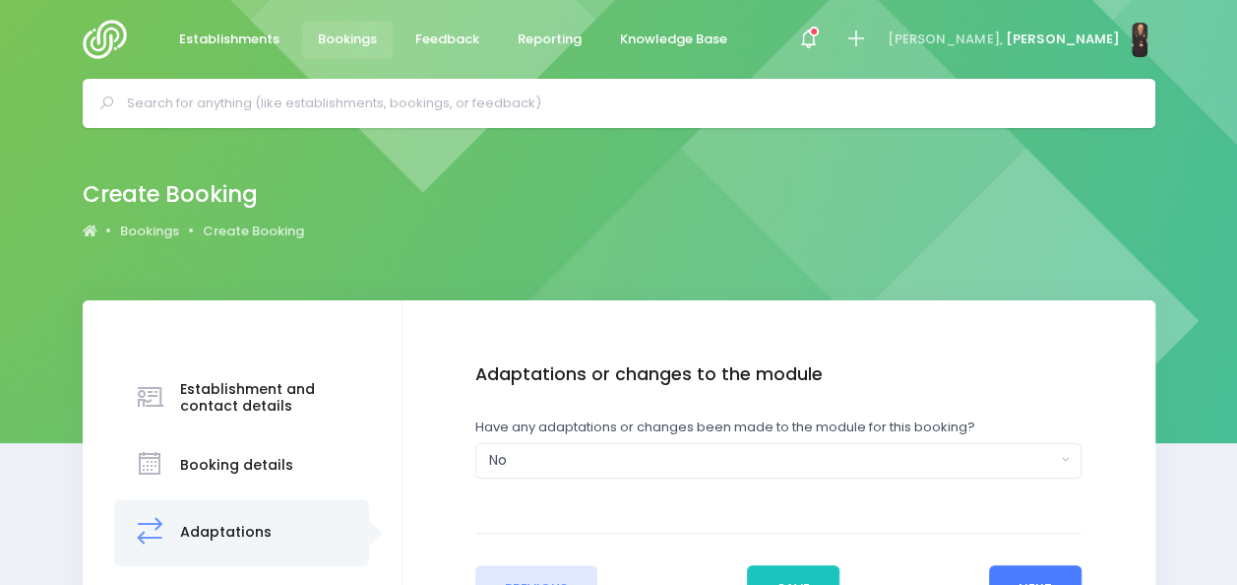
click at [1032, 573] on button "Next" at bounding box center [1036, 588] width 94 height 47
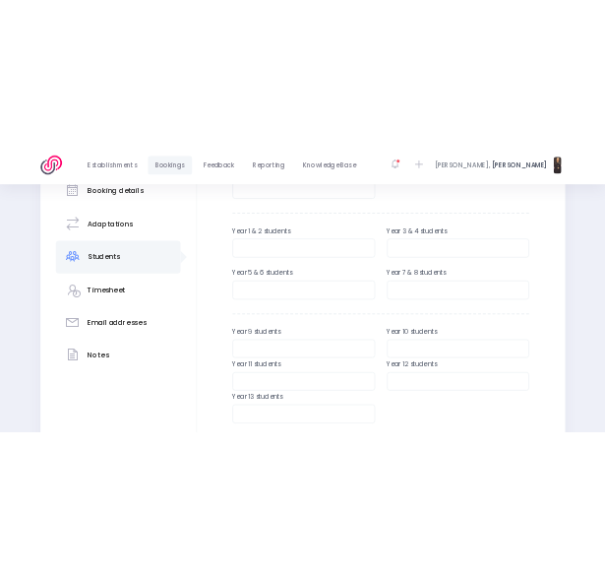
scroll to position [374, 0]
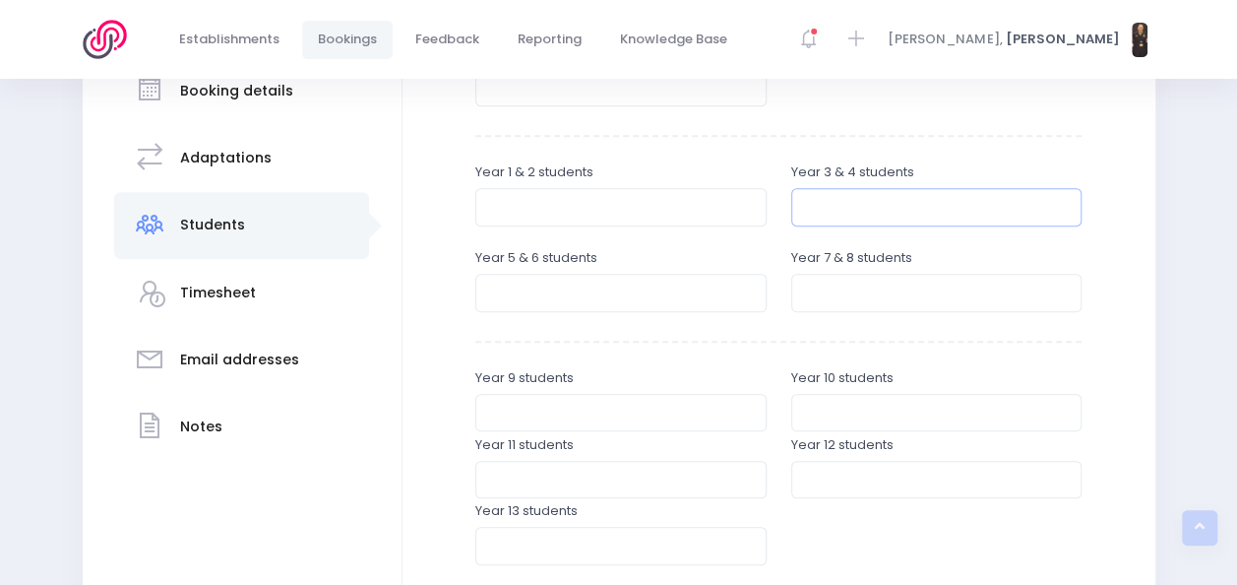
click at [923, 210] on input "number" at bounding box center [936, 206] width 291 height 37
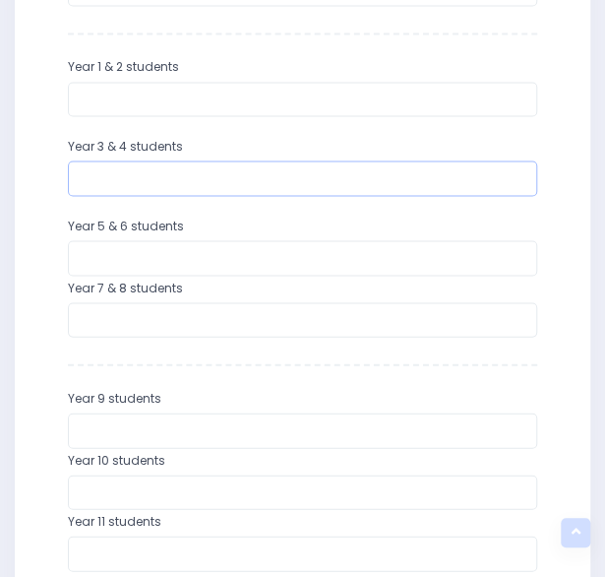
scroll to position [811, 0]
click at [282, 261] on input "number" at bounding box center [303, 256] width 470 height 35
type input "9"
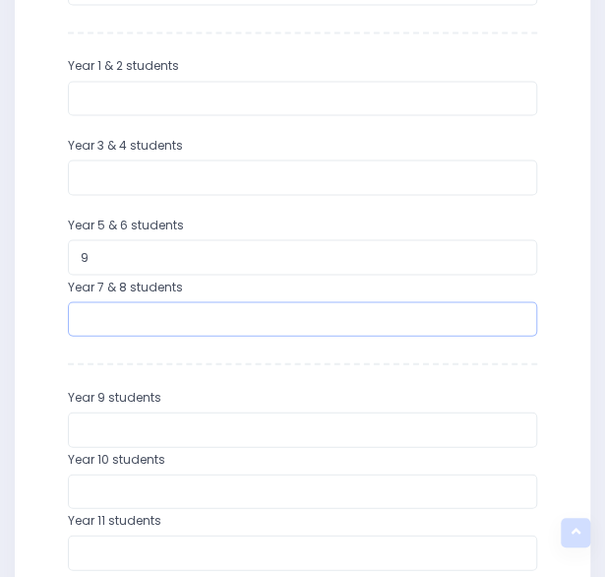
click at [297, 318] on input "number" at bounding box center [303, 318] width 470 height 35
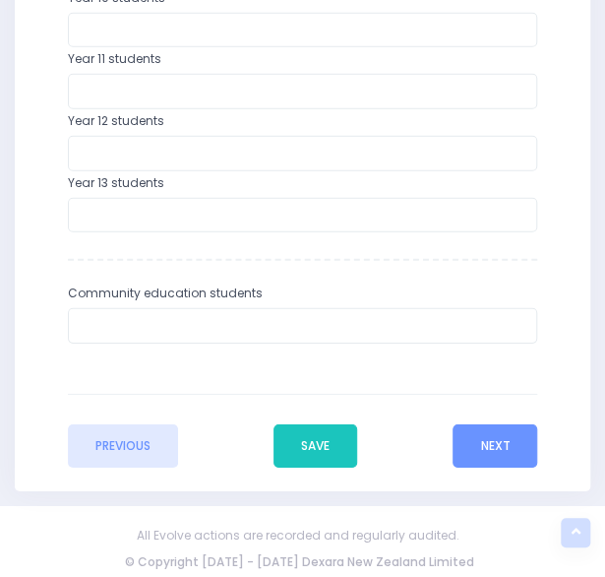
scroll to position [1276, 0]
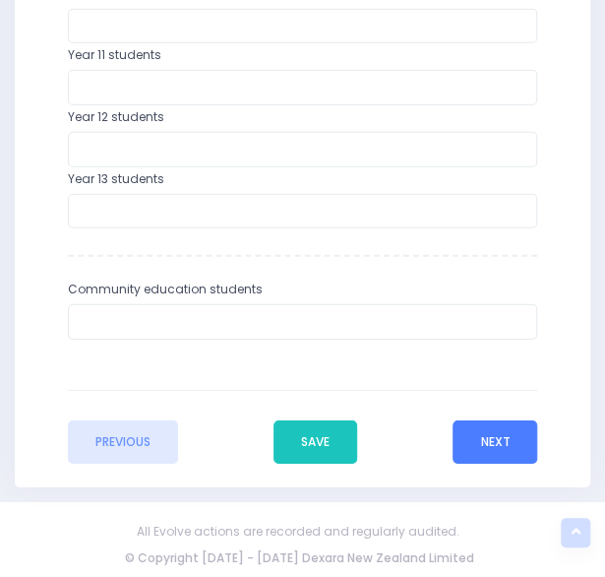
type input "7"
click at [483, 444] on button "Next" at bounding box center [495, 441] width 85 height 43
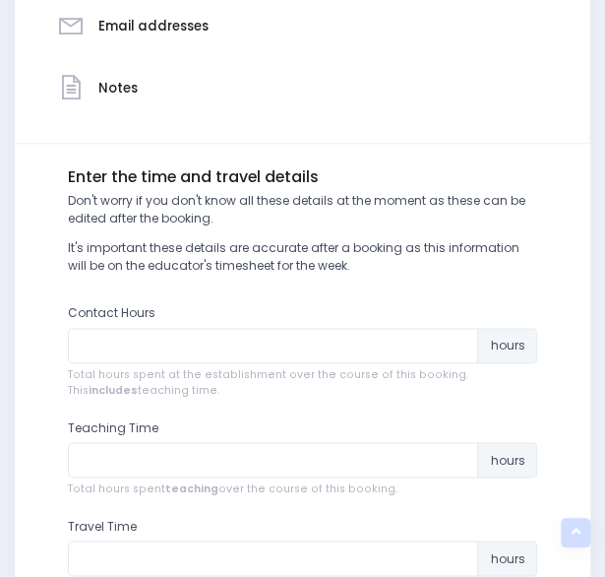
scroll to position [553, 0]
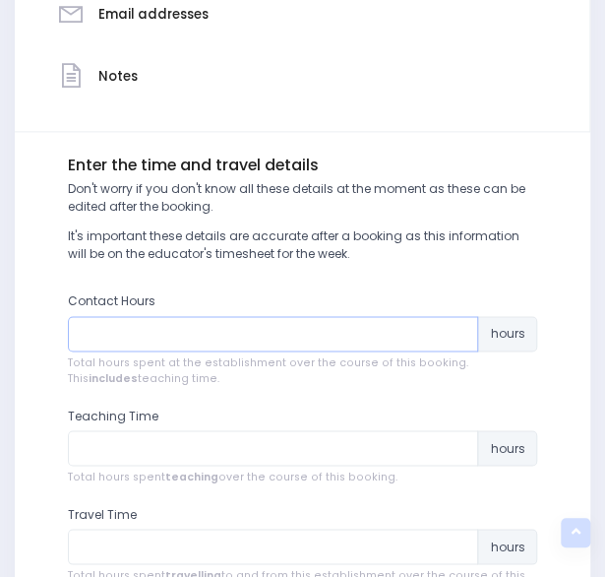
click at [299, 329] on input "number" at bounding box center [273, 333] width 411 height 35
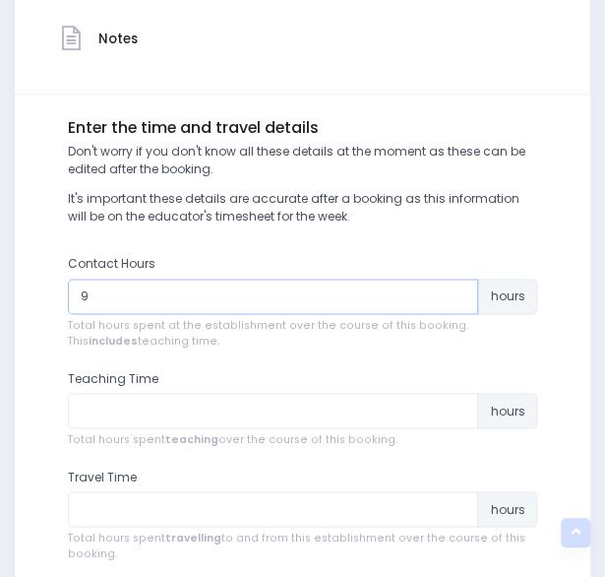
scroll to position [644, 0]
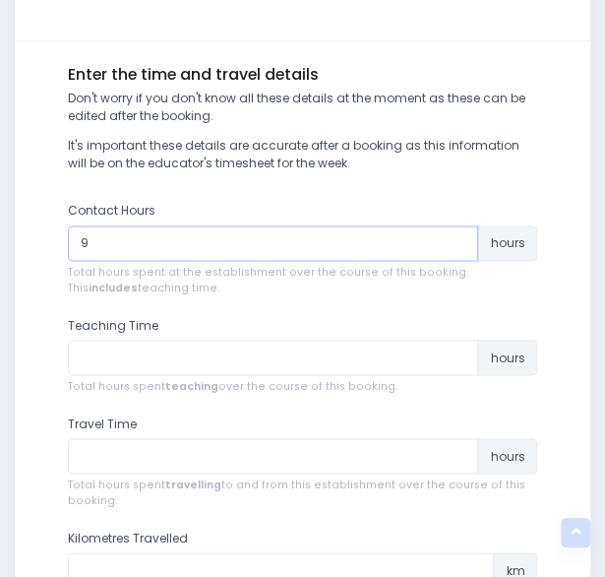
type input "9"
click at [146, 361] on input "number" at bounding box center [273, 357] width 411 height 35
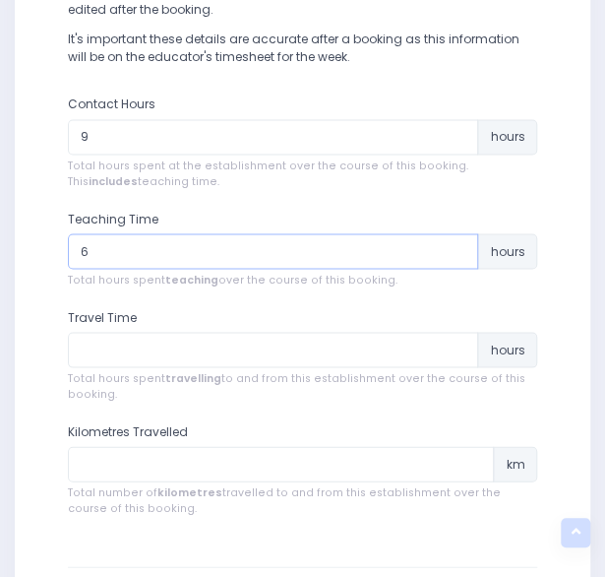
scroll to position [765, 0]
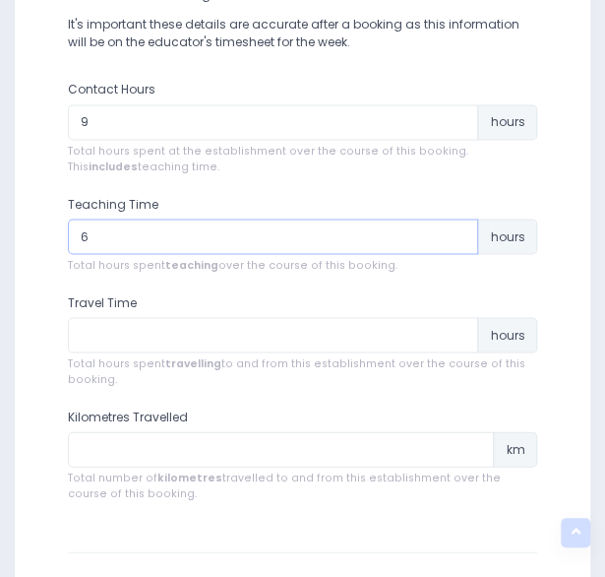
type input "6"
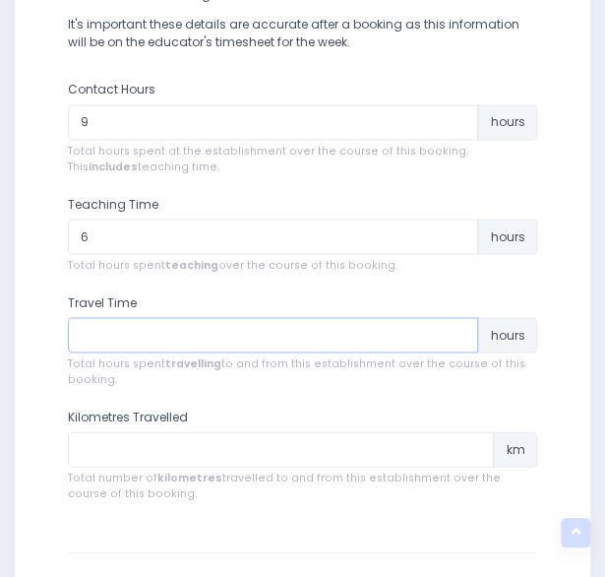
click at [165, 343] on input "number" at bounding box center [273, 334] width 411 height 35
type input "15"
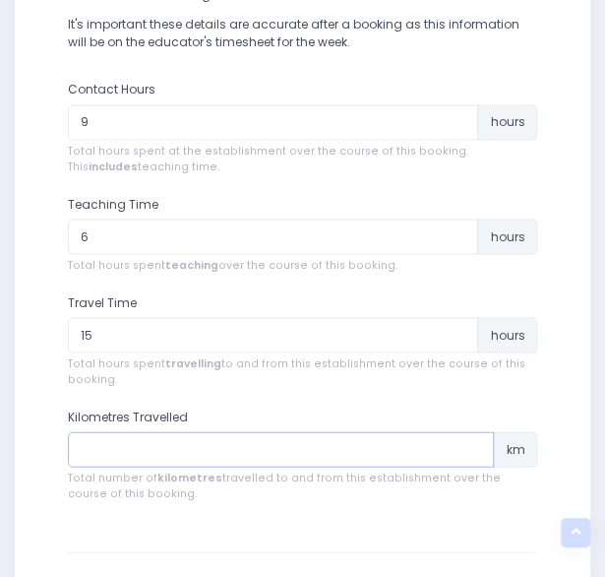
click at [137, 449] on input "number" at bounding box center [281, 448] width 427 height 35
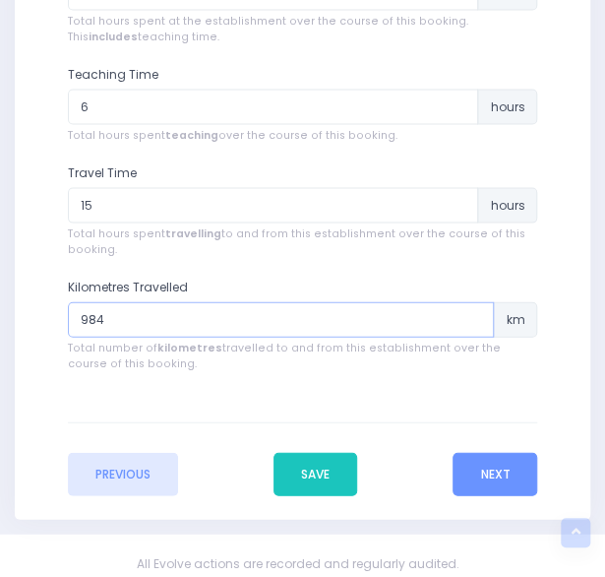
scroll to position [927, 0]
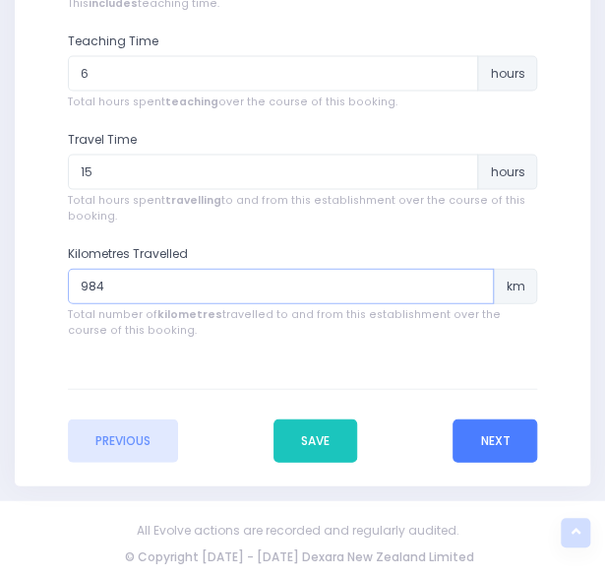
type input "984"
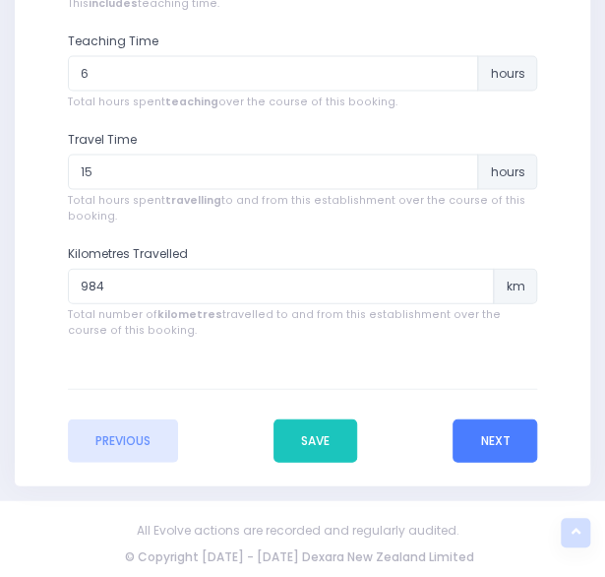
click at [489, 428] on button "Next" at bounding box center [495, 440] width 85 height 43
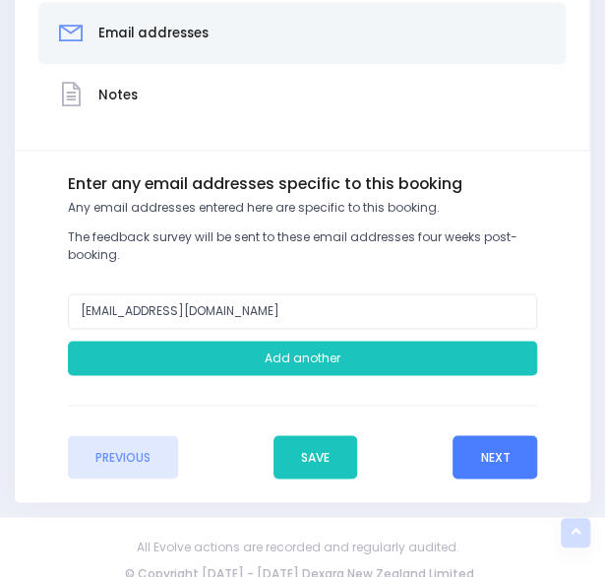
scroll to position [541, 0]
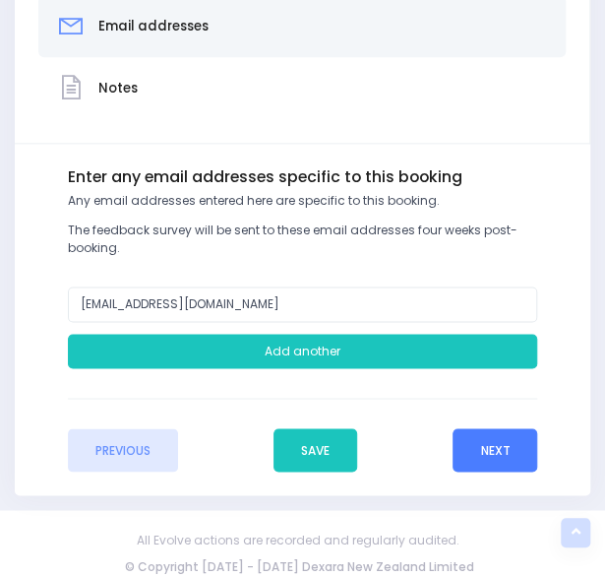
click at [490, 446] on button "Next" at bounding box center [495, 449] width 85 height 43
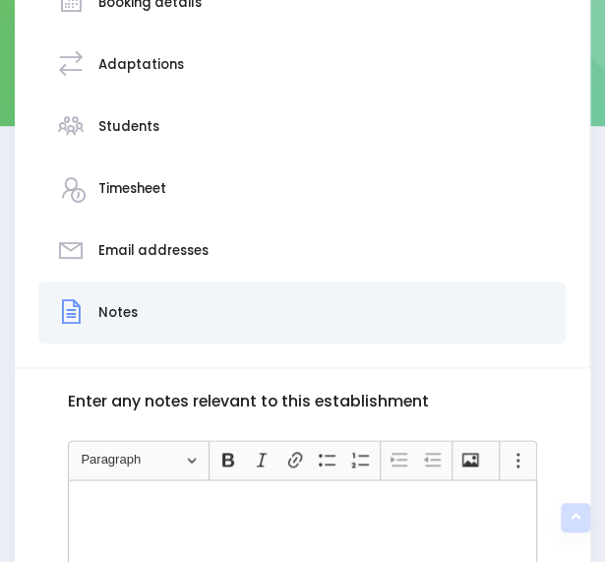
scroll to position [618, 0]
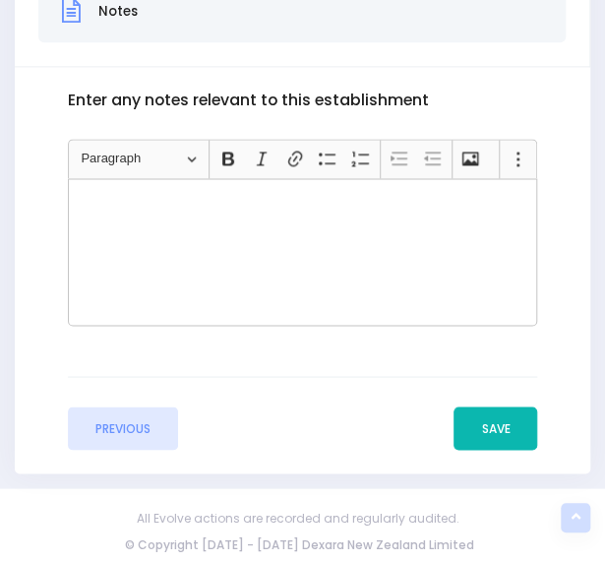
click at [494, 427] on button "Save" at bounding box center [496, 427] width 84 height 43
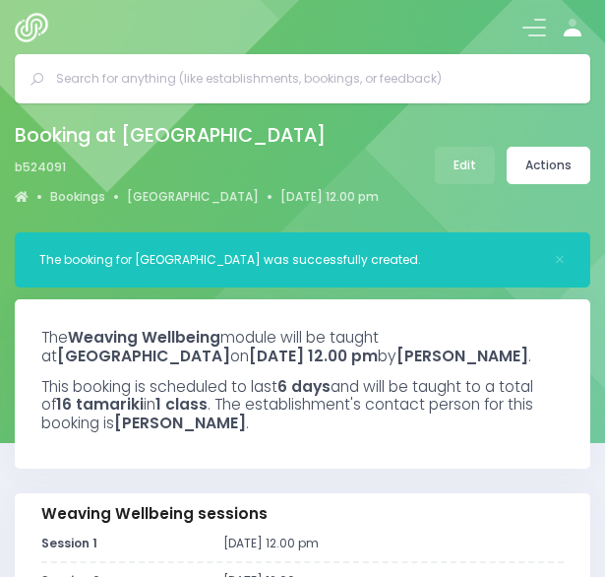
select select "5"
click at [547, 161] on link "Actions" at bounding box center [549, 165] width 84 height 37
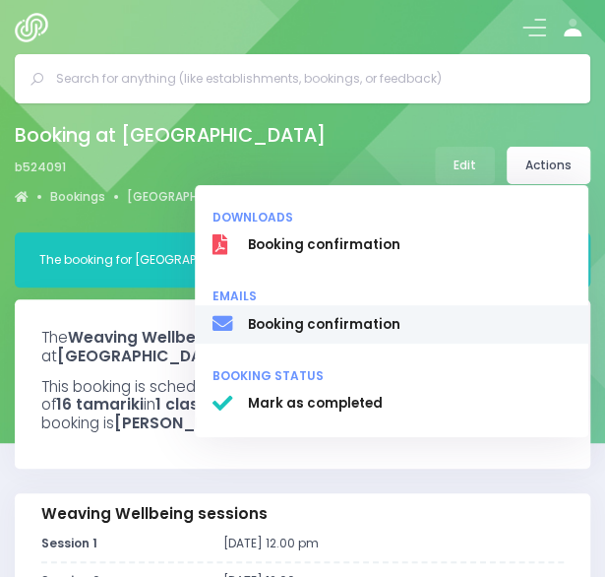
click at [413, 332] on span "Booking confirmation" at bounding box center [409, 325] width 323 height 20
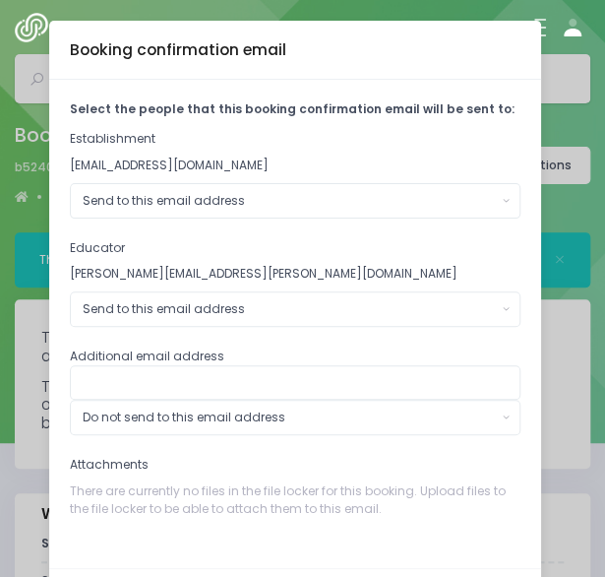
scroll to position [83, 0]
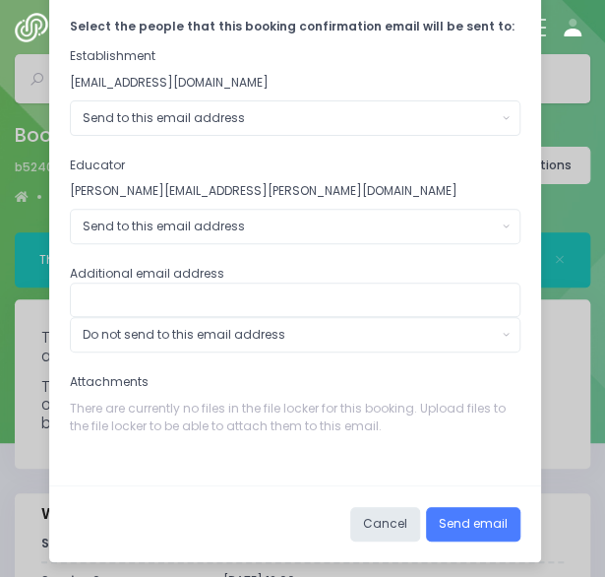
click at [459, 511] on button "Send email" at bounding box center [473, 524] width 94 height 35
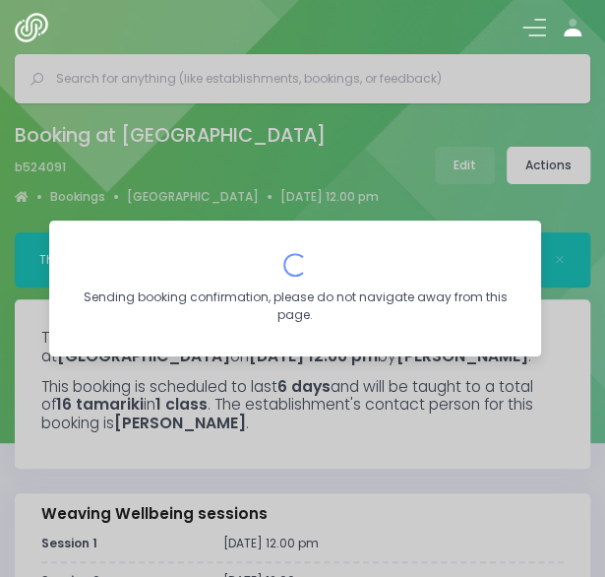
scroll to position [0, 0]
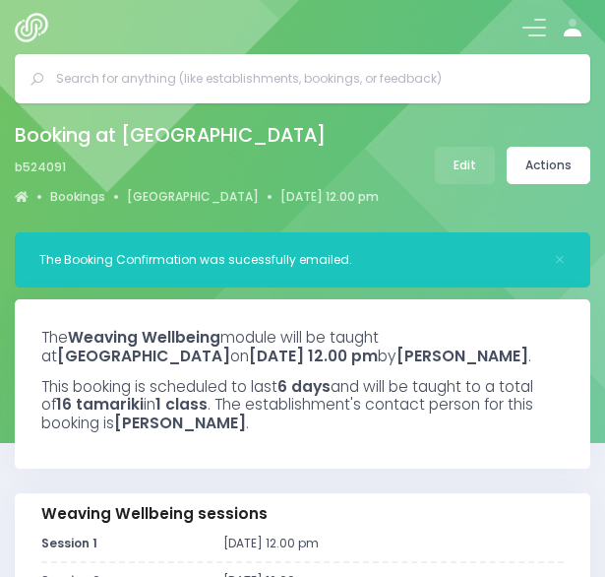
select select "5"
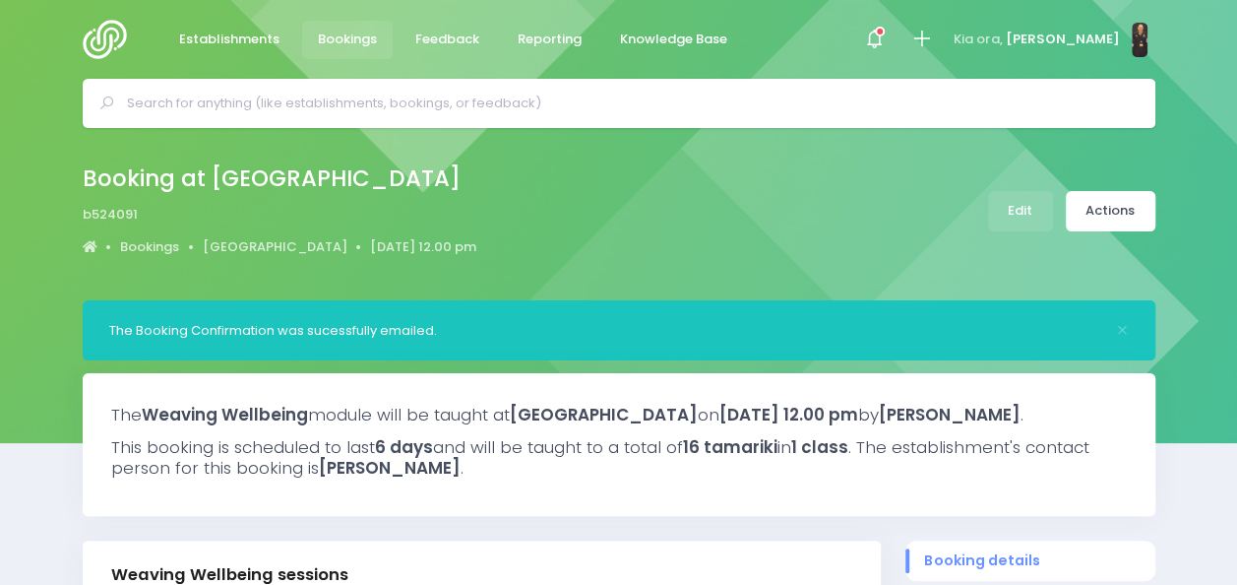
click at [111, 33] on img at bounding box center [111, 39] width 56 height 39
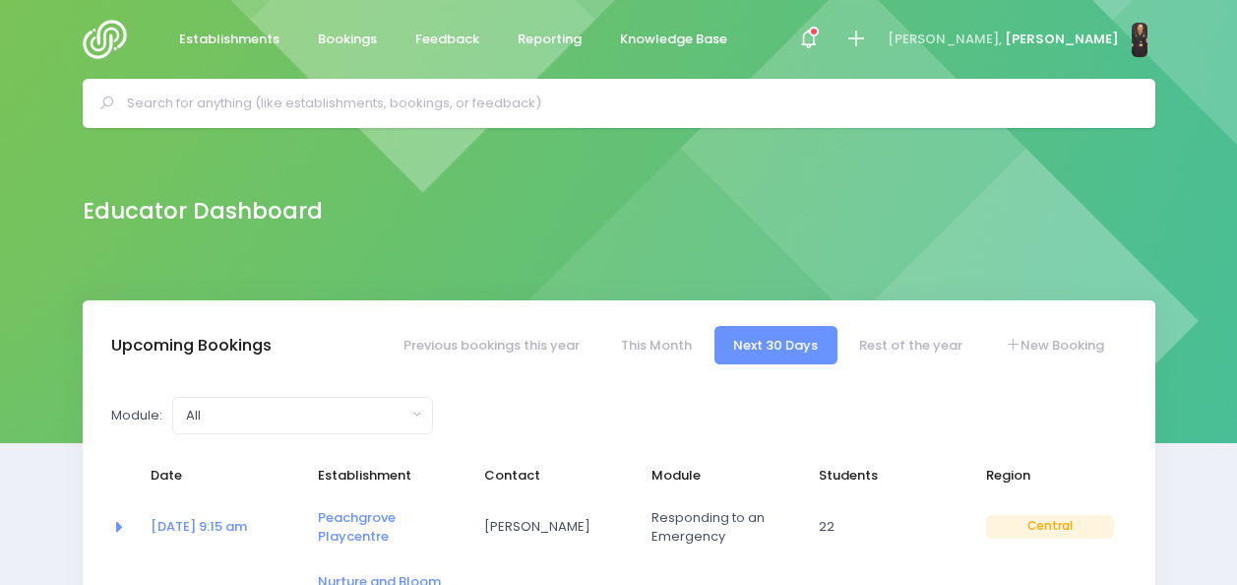
select select "5"
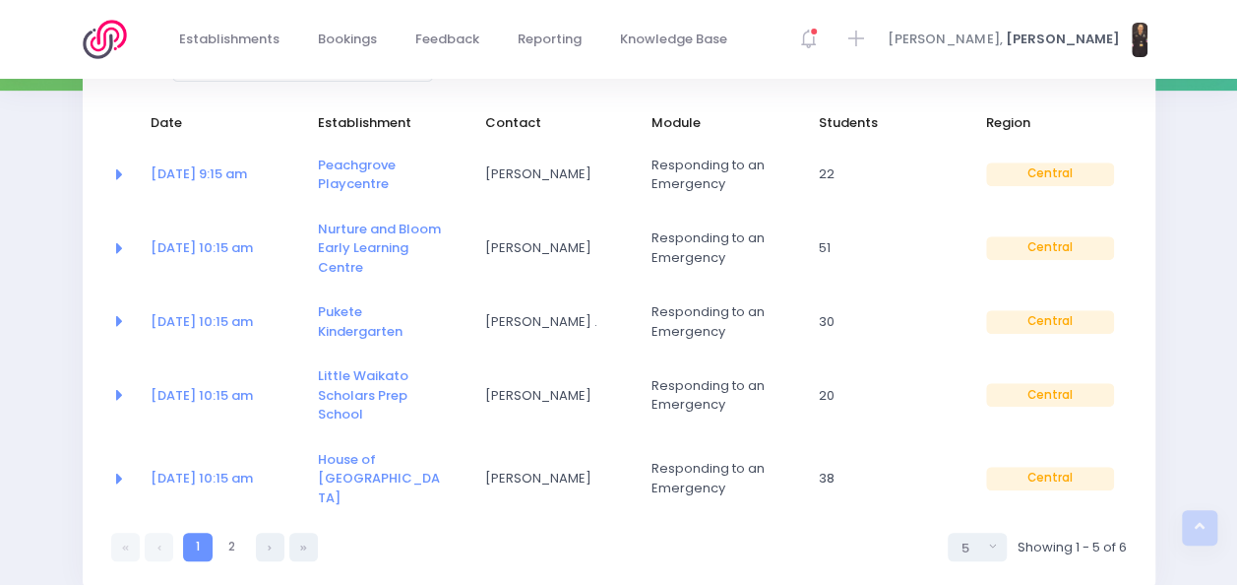
scroll to position [362, 0]
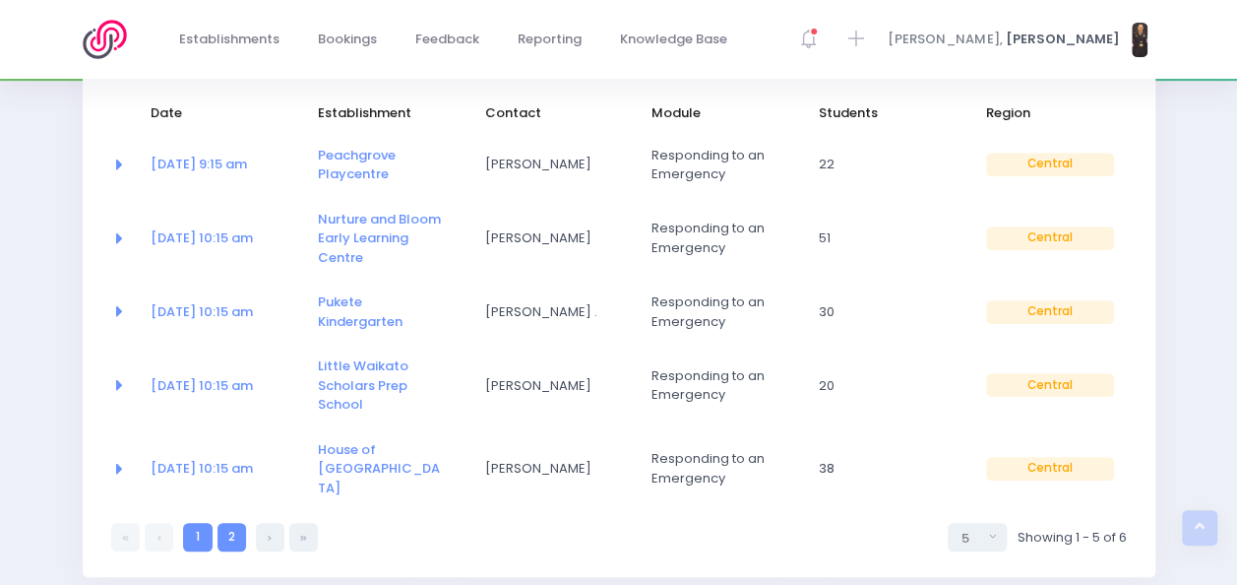
click at [222, 523] on link "2" at bounding box center [232, 537] width 29 height 29
select select "5"
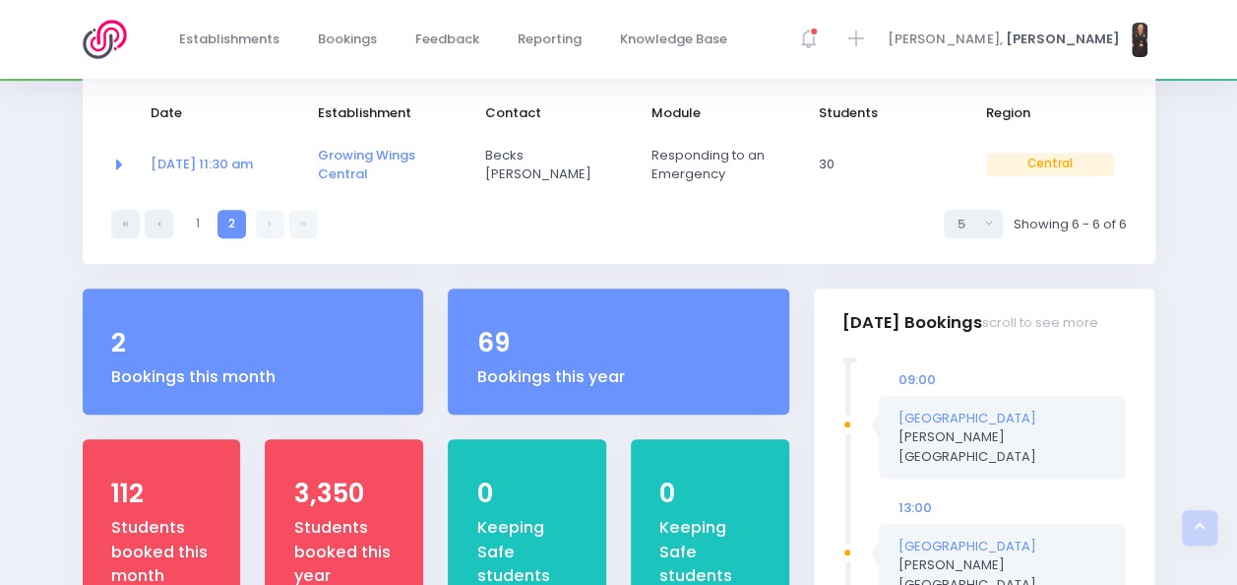
scroll to position [0, 0]
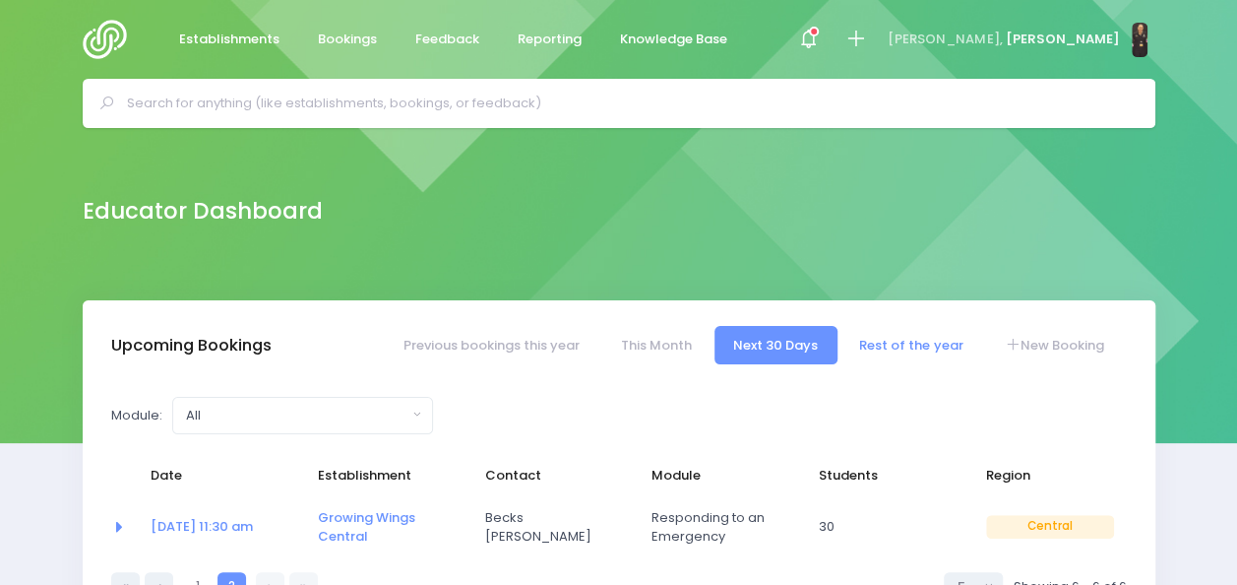
click at [876, 340] on link "Rest of the year" at bounding box center [912, 345] width 142 height 38
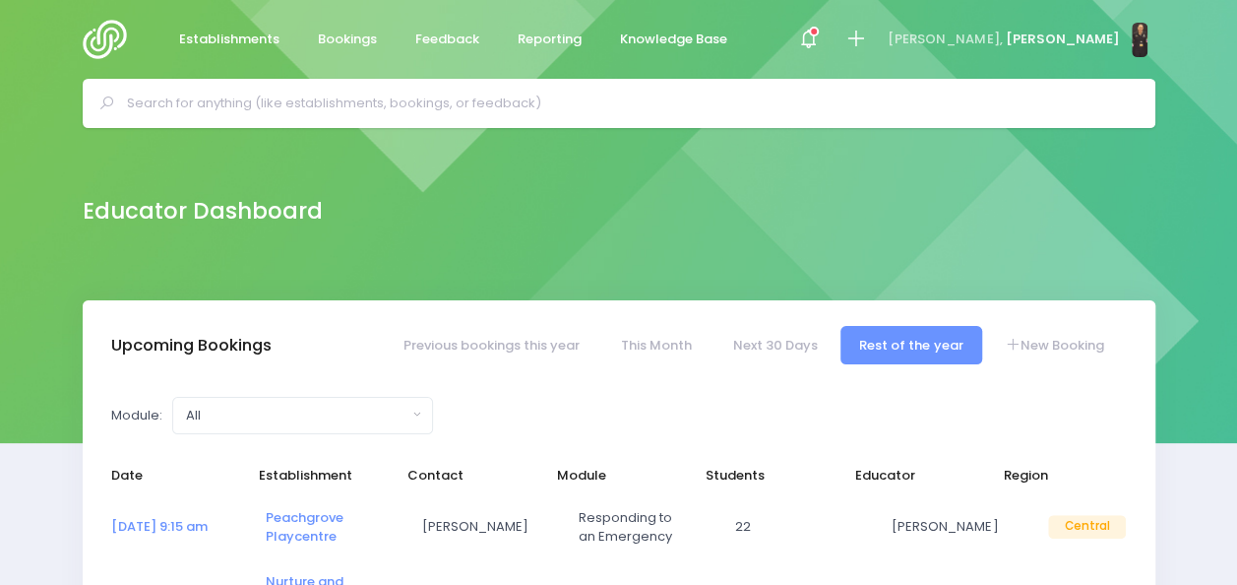
select select "5"
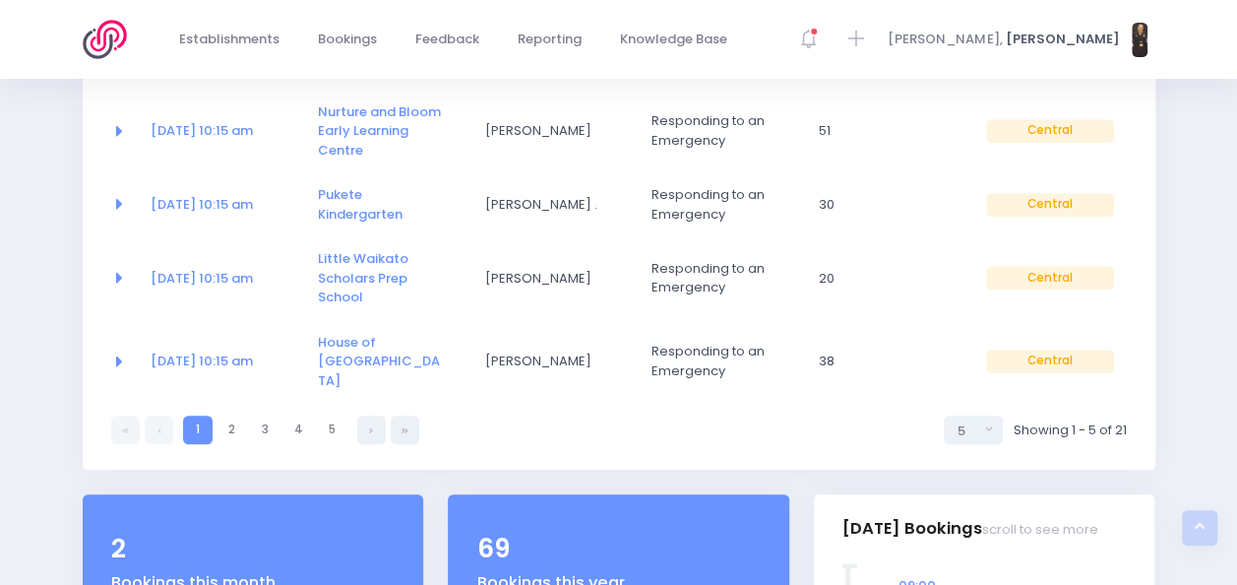
scroll to position [471, 0]
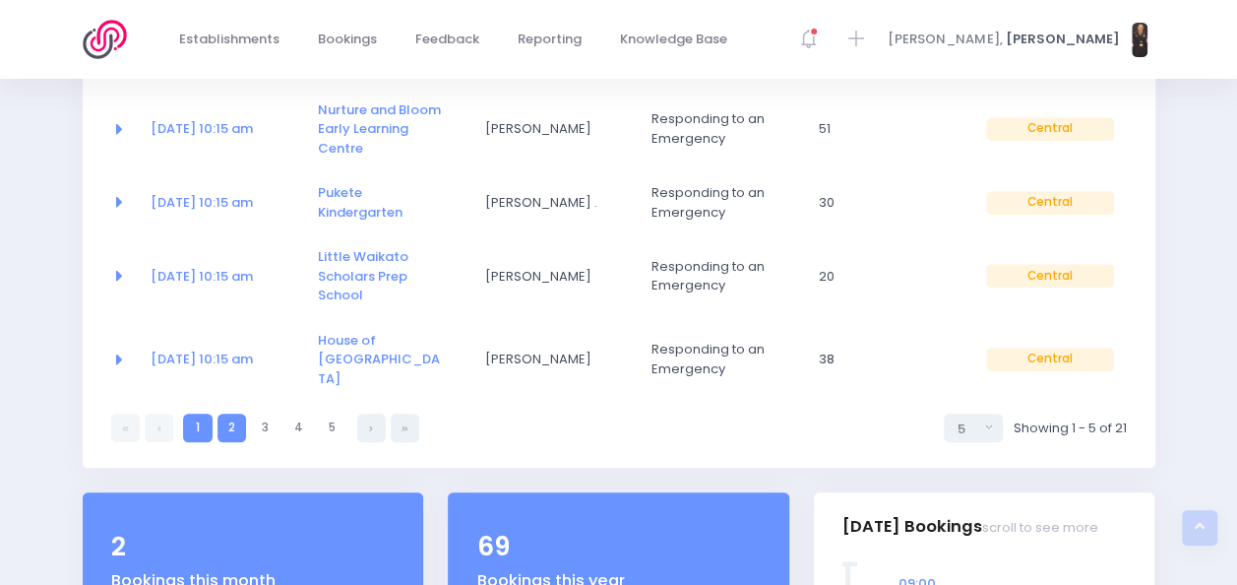
click at [236, 413] on link "2" at bounding box center [232, 427] width 29 height 29
select select "5"
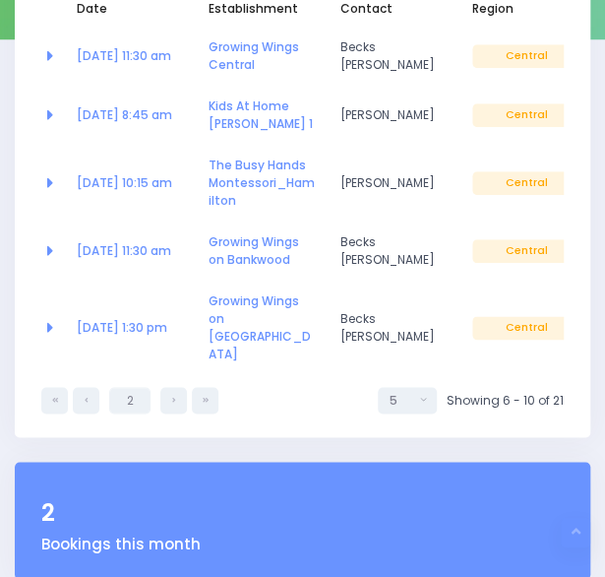
scroll to position [406, 0]
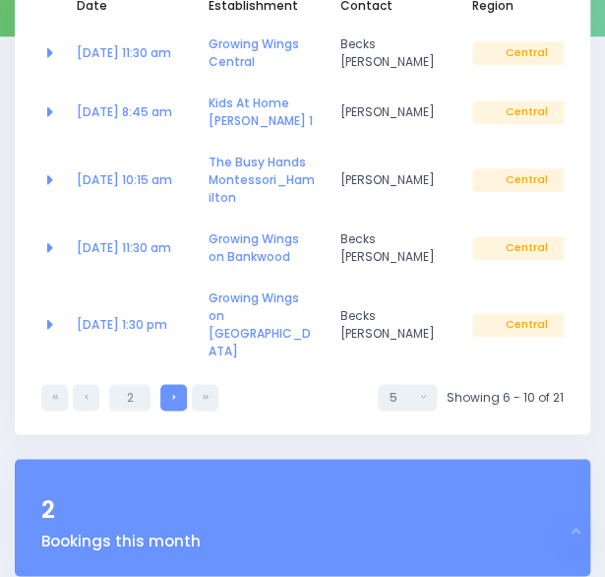
click at [170, 384] on link at bounding box center [173, 397] width 27 height 27
select select "5"
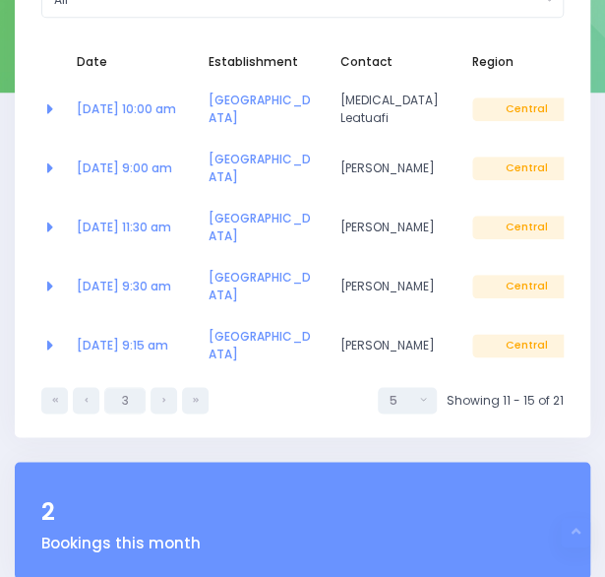
scroll to position [349, 0]
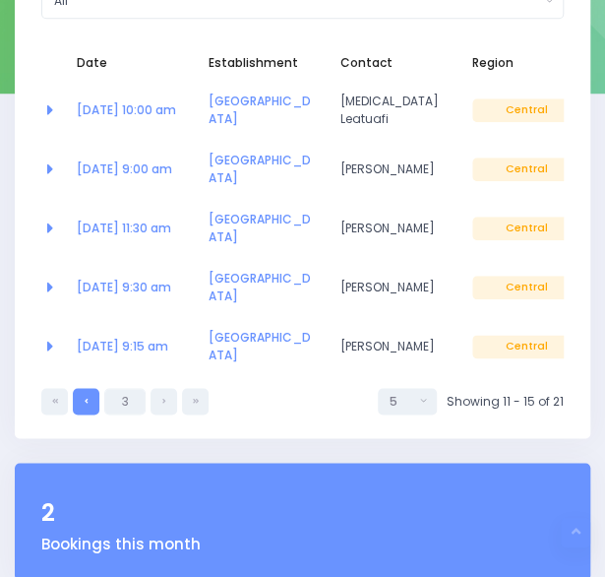
click at [93, 388] on link at bounding box center [86, 401] width 27 height 27
select select "5"
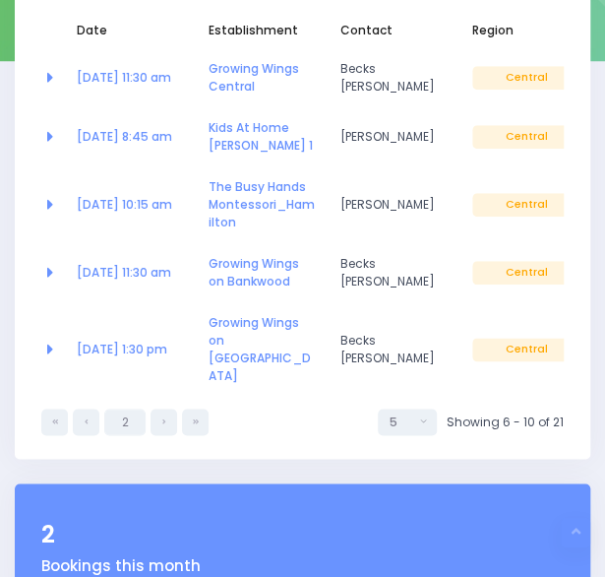
scroll to position [383, 0]
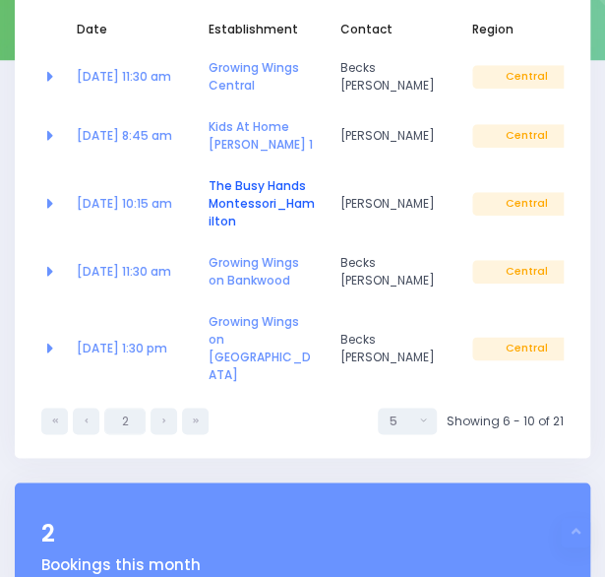
click at [245, 191] on link "The Busy Hands Montessori_Hamilton" at bounding box center [262, 203] width 106 height 52
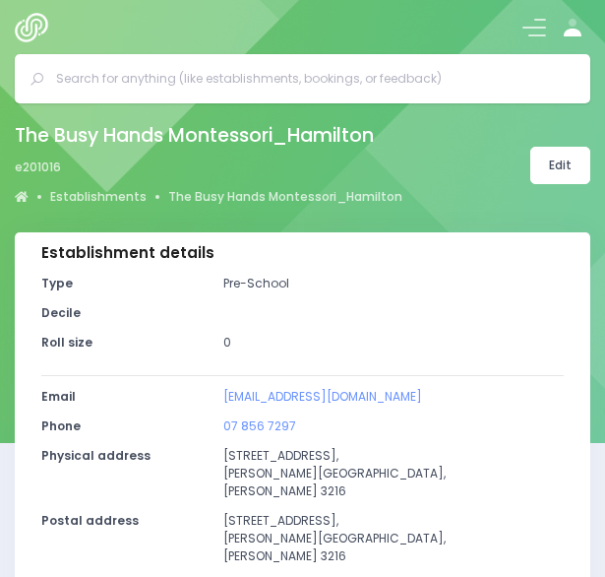
select select "5"
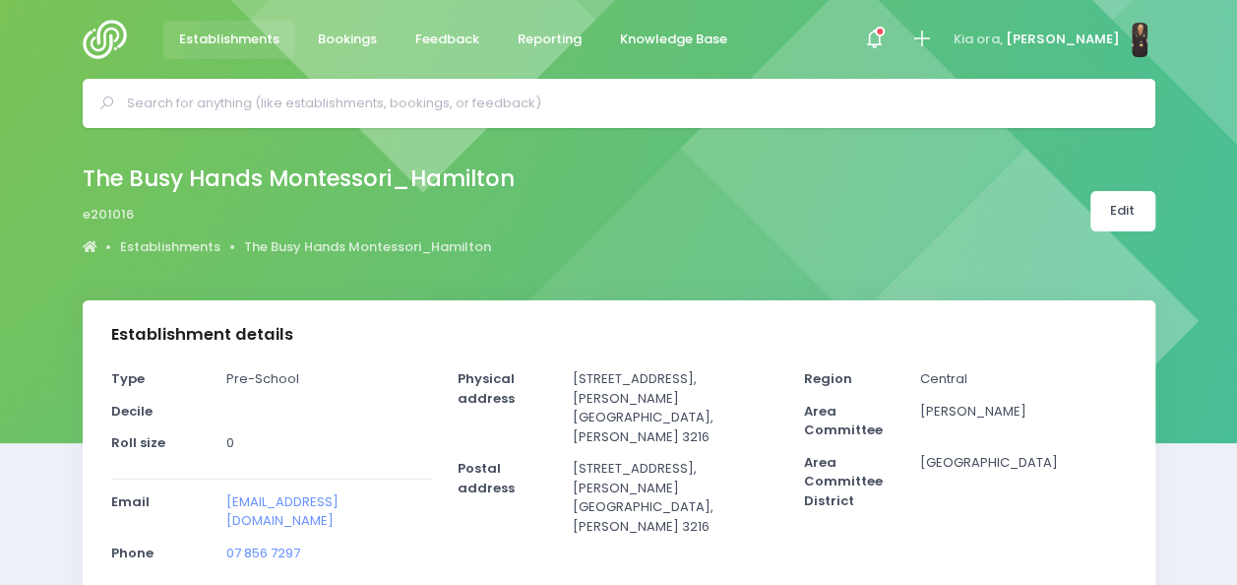
click at [112, 42] on img at bounding box center [111, 39] width 56 height 39
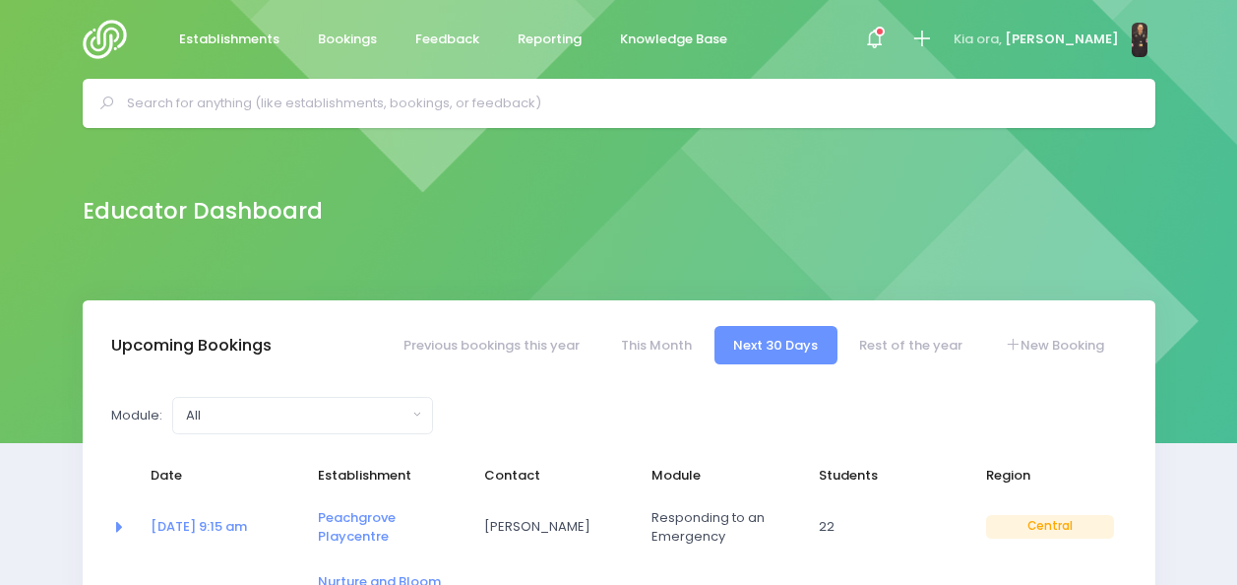
select select "5"
click at [879, 350] on link "Rest of the year" at bounding box center [912, 345] width 142 height 38
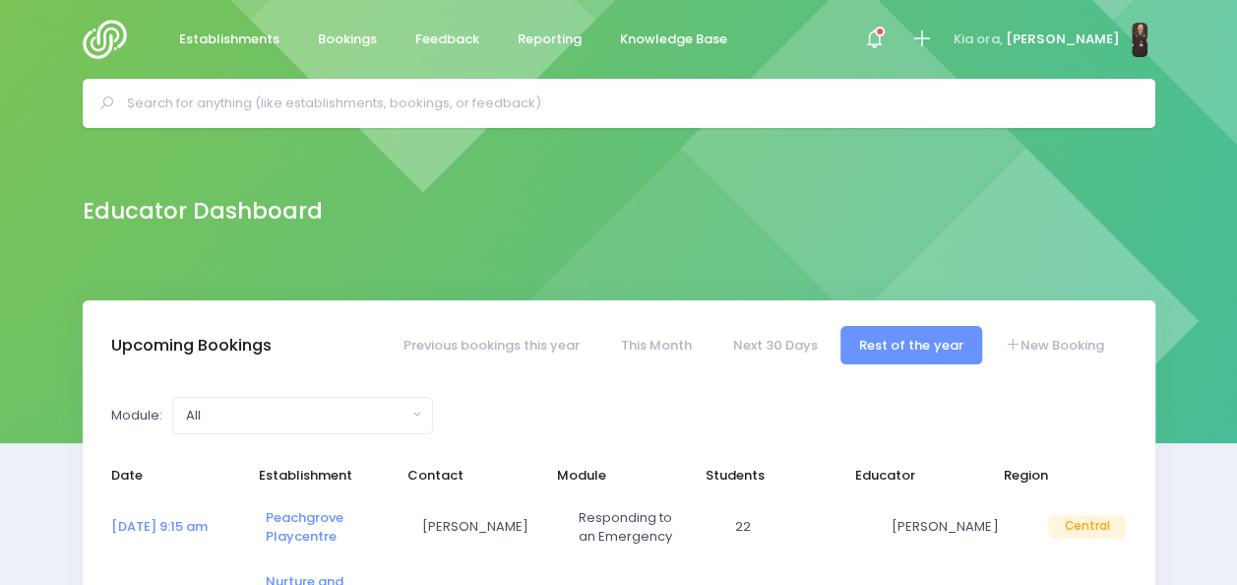
select select "5"
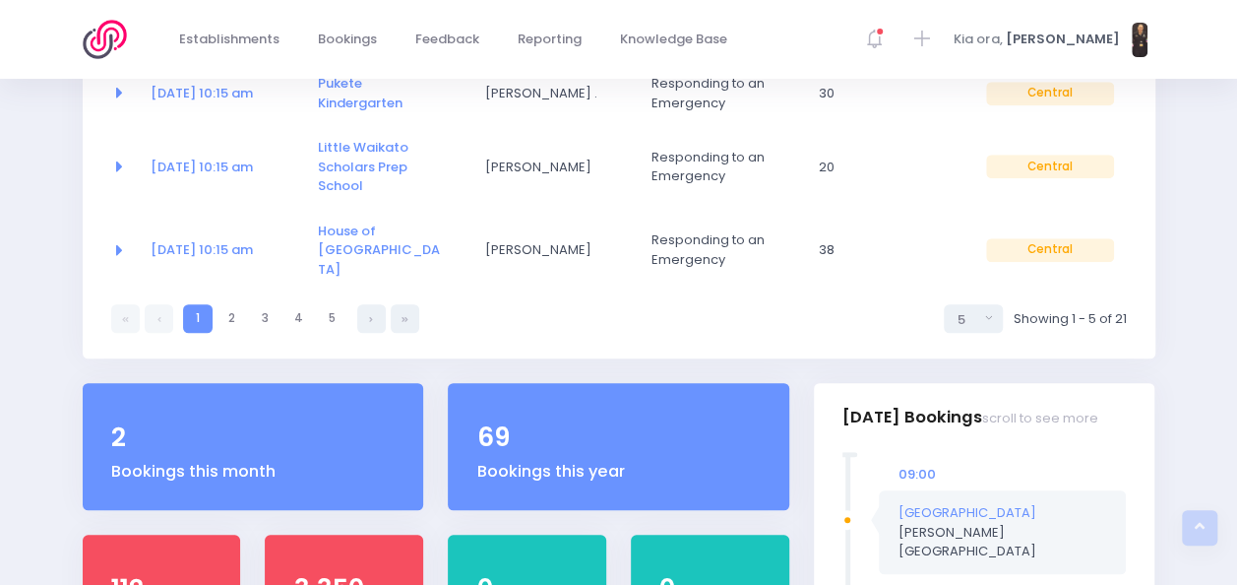
scroll to position [589, 0]
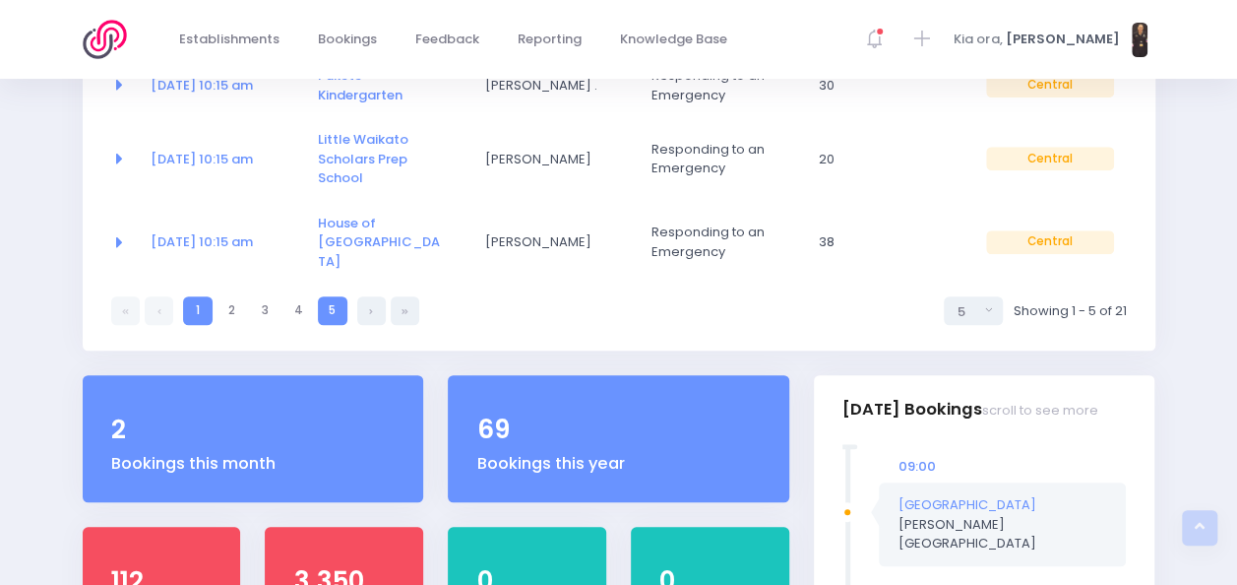
click at [332, 283] on div "1 1 2 3 4 5 5 10 20 30 50 100 5 Showing 1 - 5 of 21" at bounding box center [619, 303] width 1016 height 41
click at [327, 296] on link "5" at bounding box center [332, 310] width 29 height 29
select select "5"
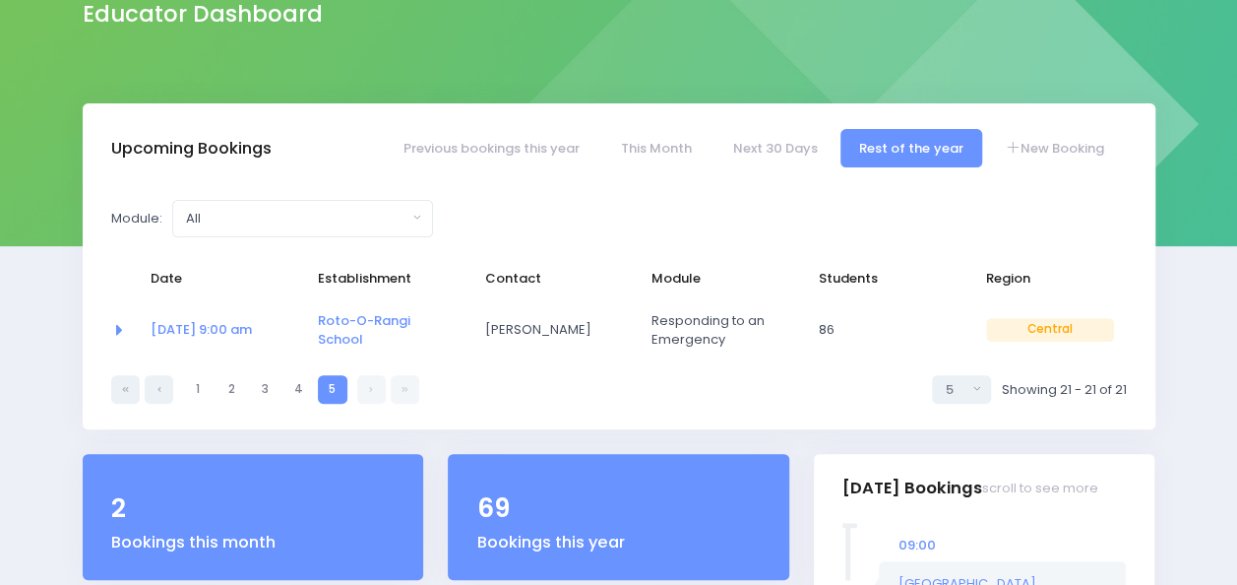
scroll to position [201, 0]
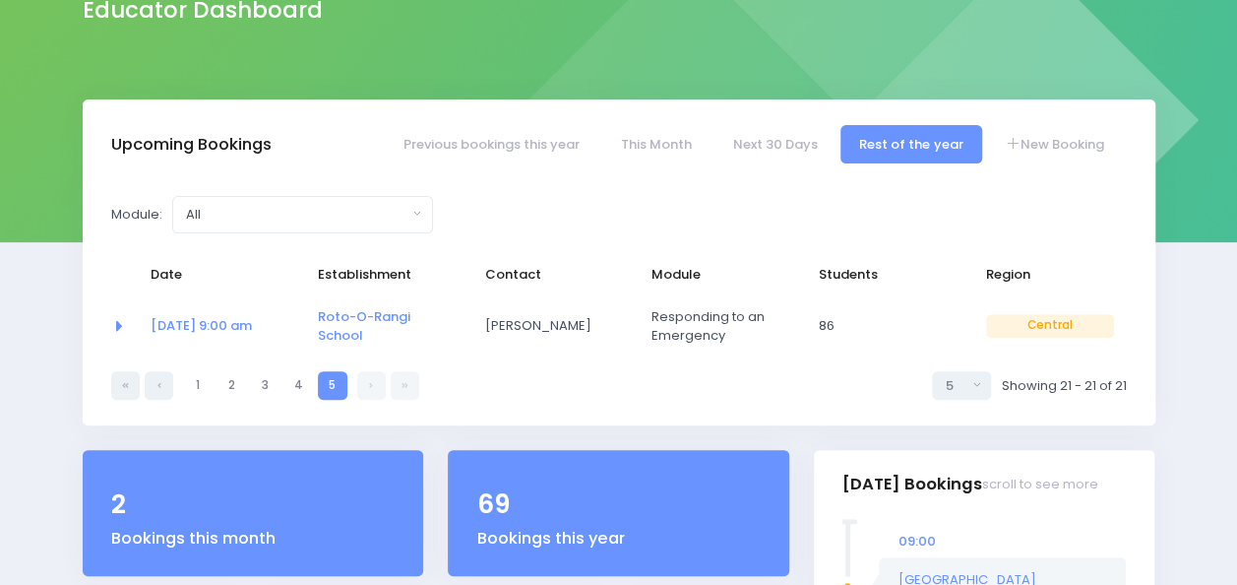
click at [373, 380] on link at bounding box center [371, 385] width 29 height 29
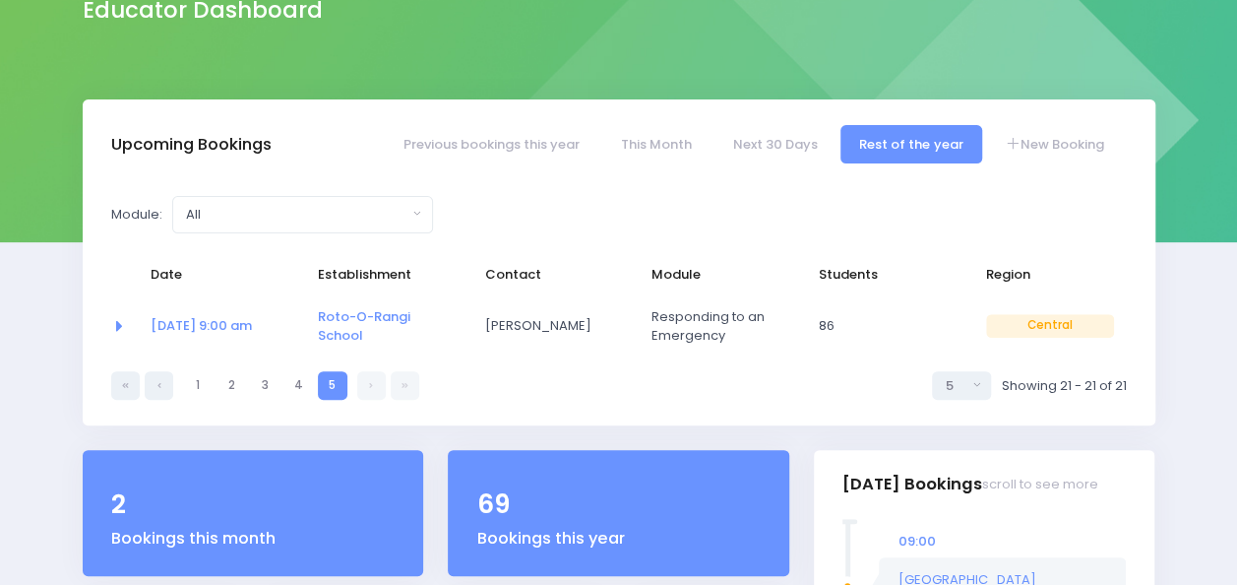
click at [373, 380] on link at bounding box center [371, 385] width 29 height 29
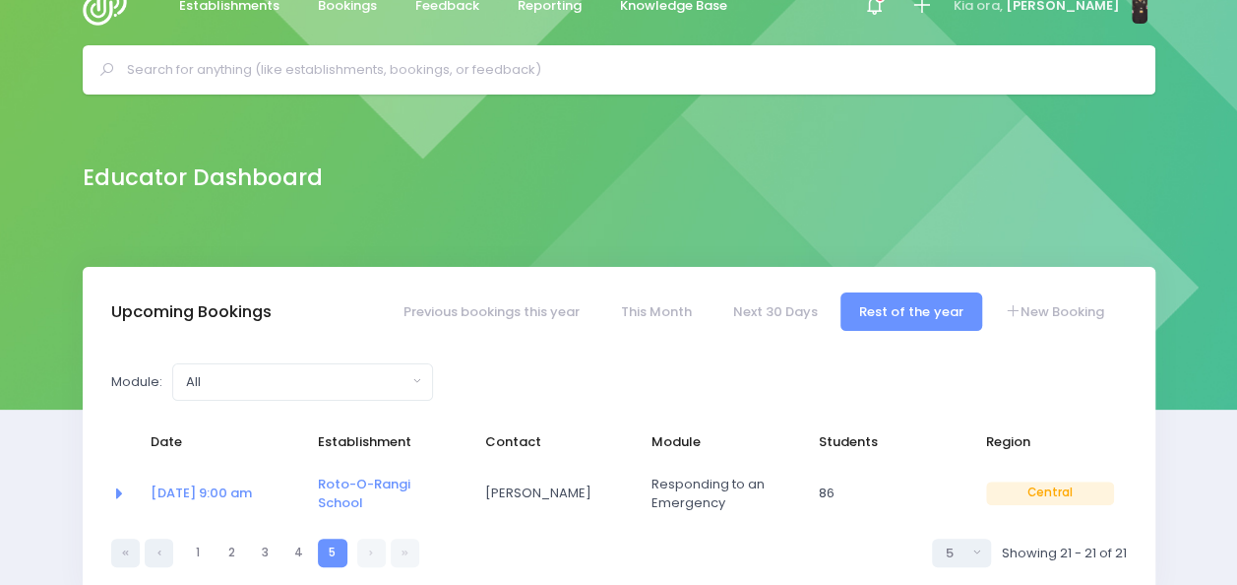
scroll to position [0, 0]
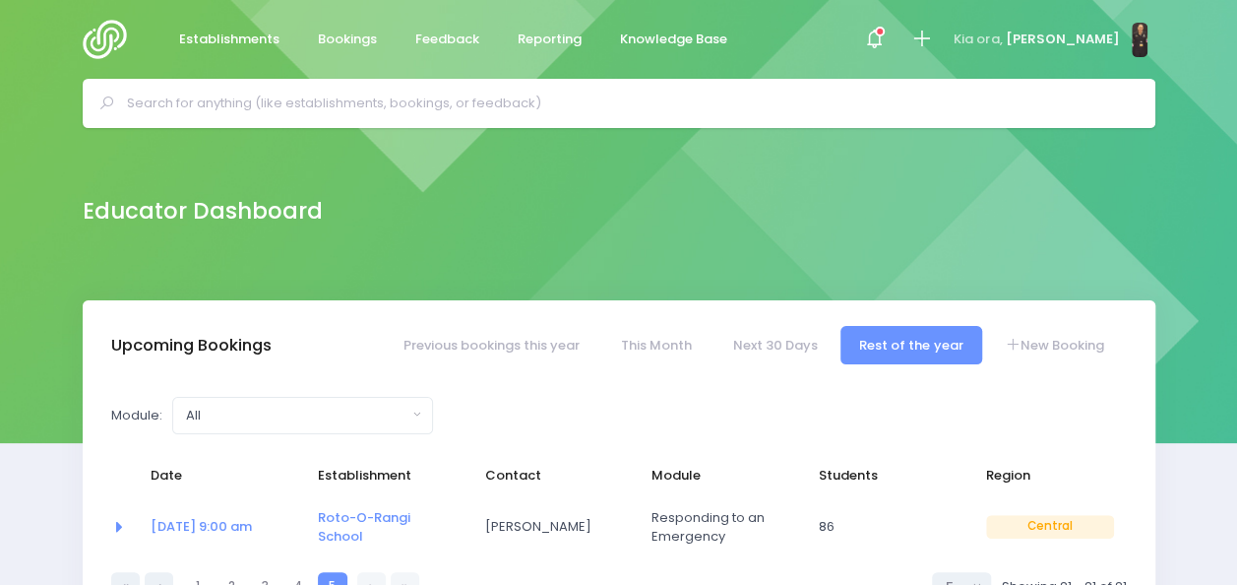
click at [373, 102] on input "text" at bounding box center [627, 104] width 1001 height 30
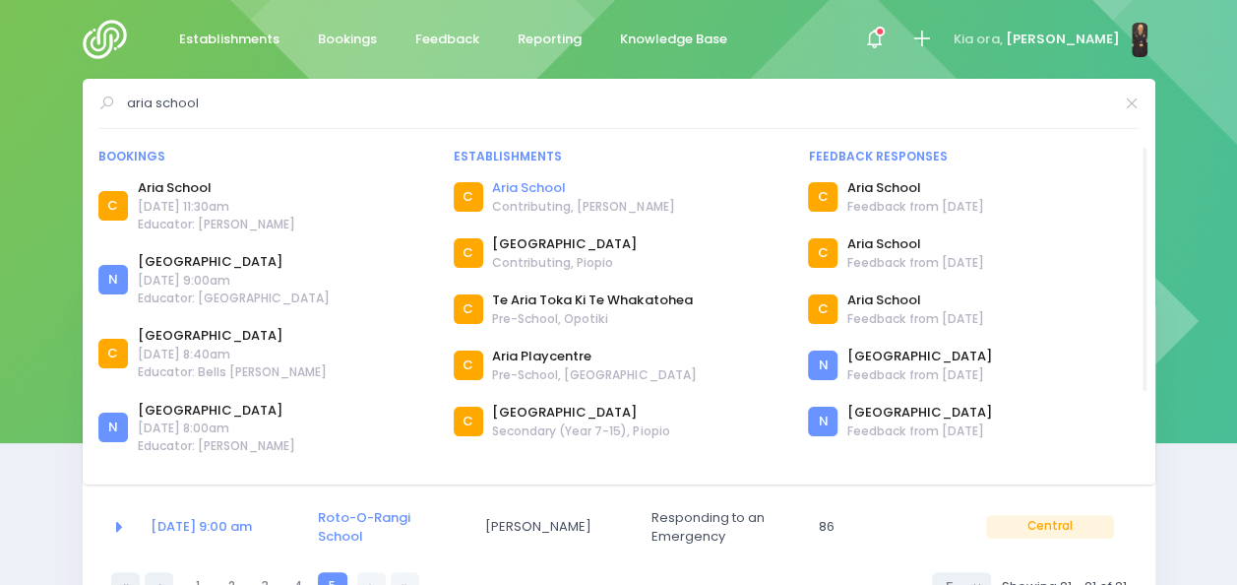
type input "aria school"
click at [521, 189] on link "Aria School" at bounding box center [583, 188] width 182 height 20
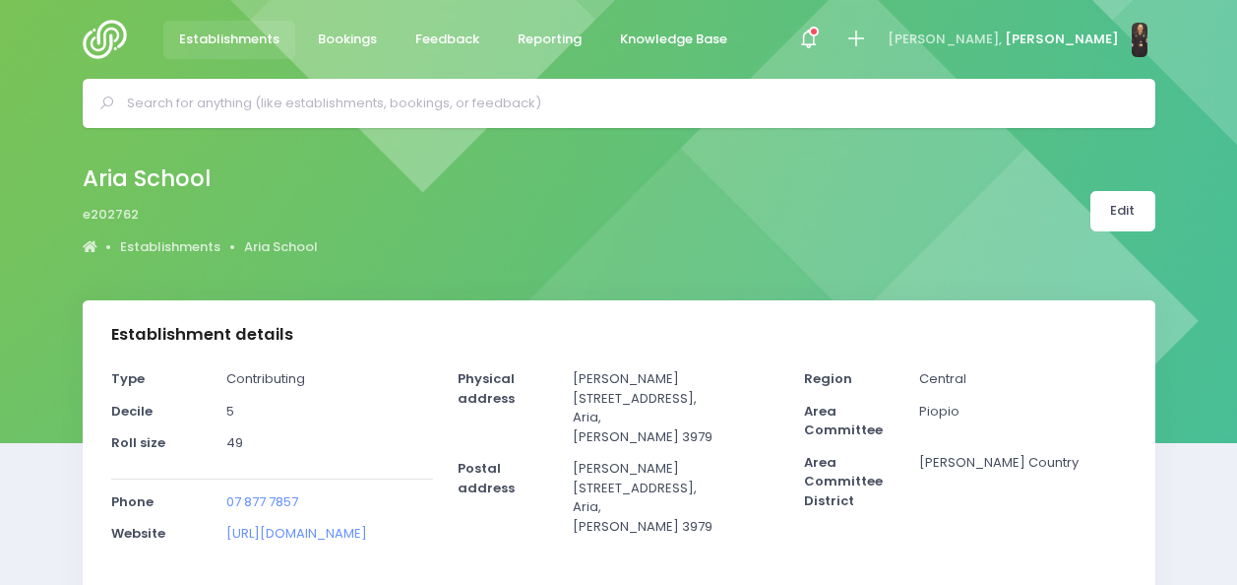
select select "5"
click at [407, 91] on input "text" at bounding box center [627, 104] width 1001 height 30
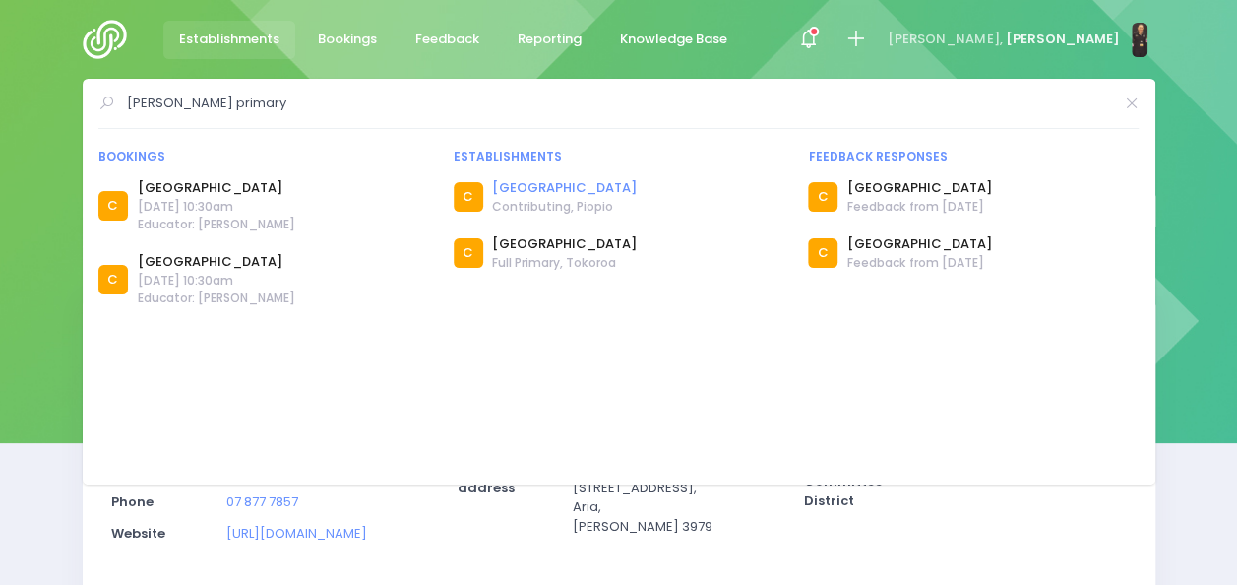
type input "[PERSON_NAME] primary"
click at [520, 192] on link "[GEOGRAPHIC_DATA]" at bounding box center [564, 188] width 145 height 20
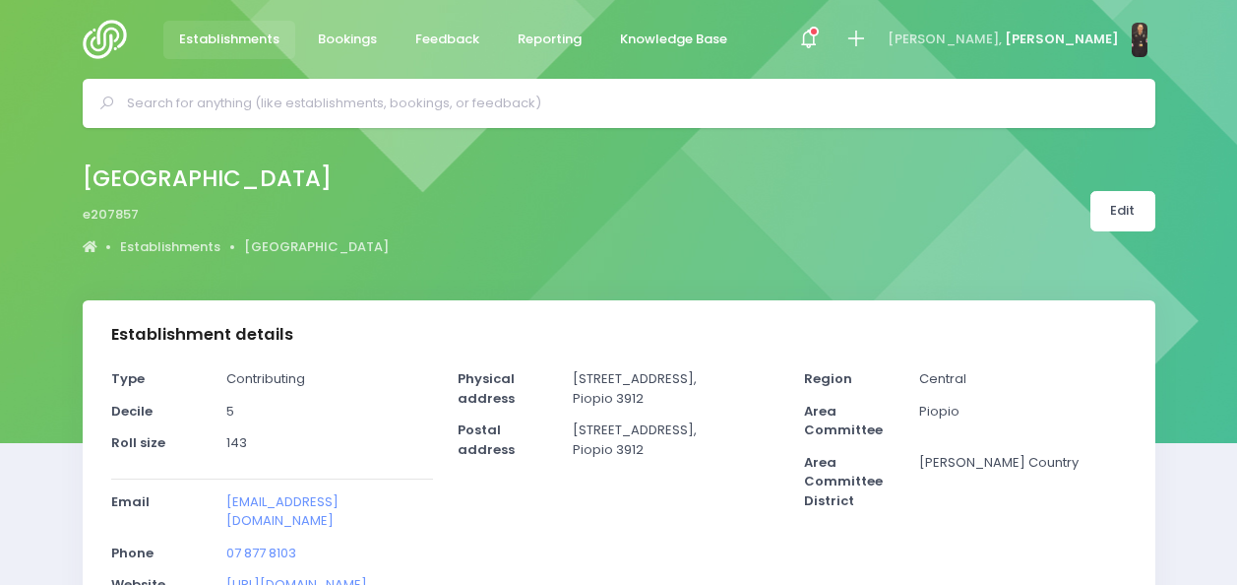
select select "5"
click at [390, 106] on input "text" at bounding box center [627, 104] width 1001 height 30
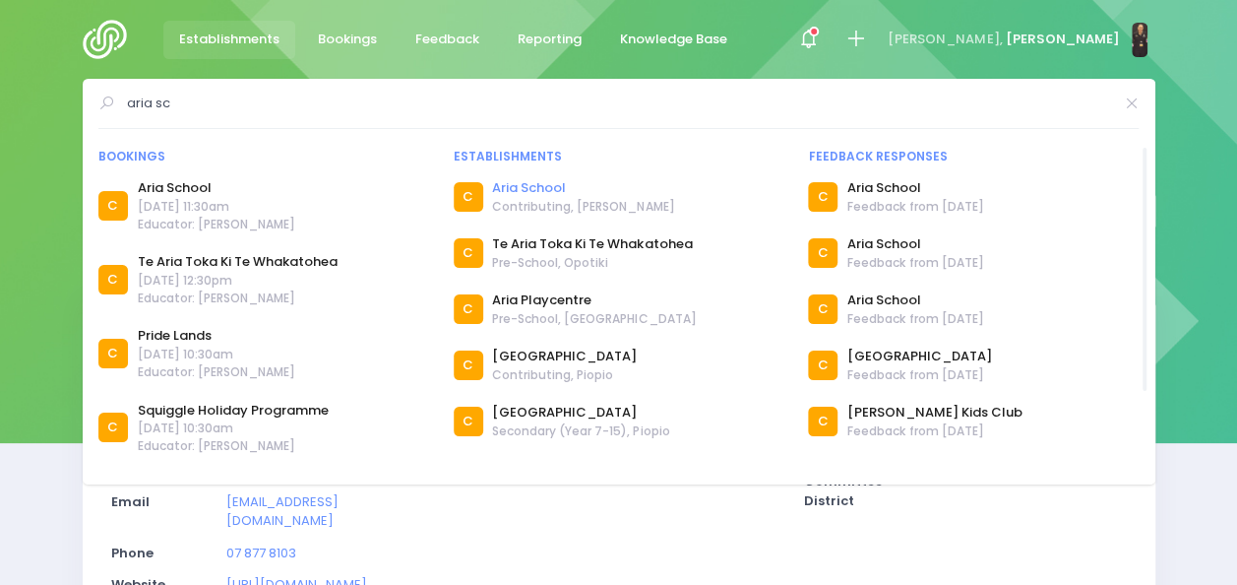
type input "aria sc"
click at [514, 191] on link "Aria School" at bounding box center [583, 188] width 182 height 20
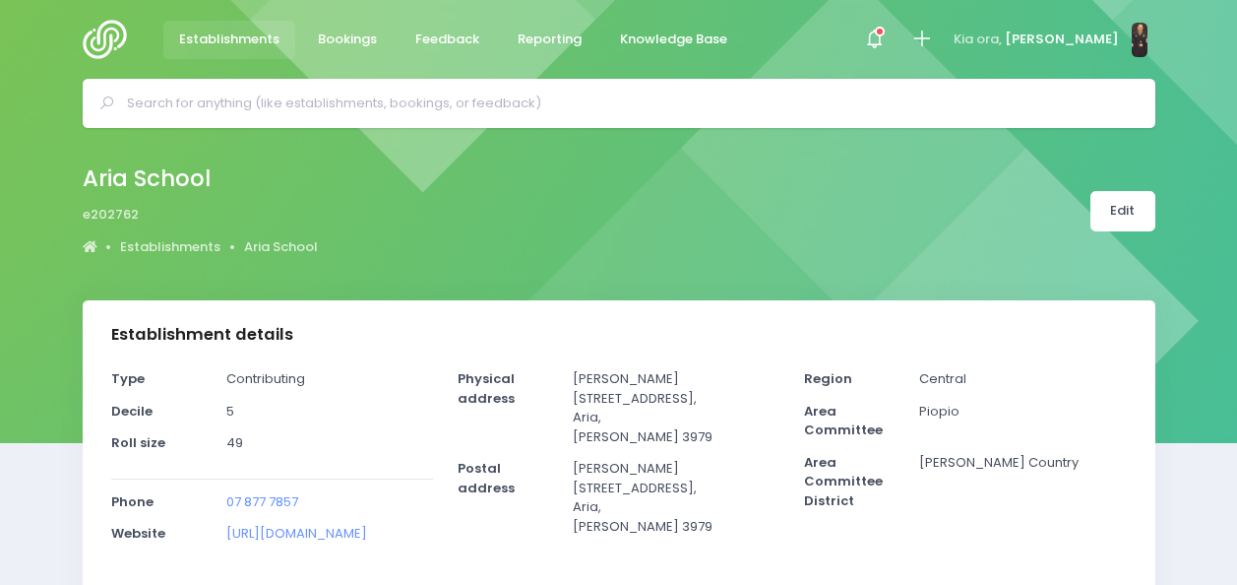
select select "5"
click at [933, 38] on icon at bounding box center [921, 39] width 23 height 23
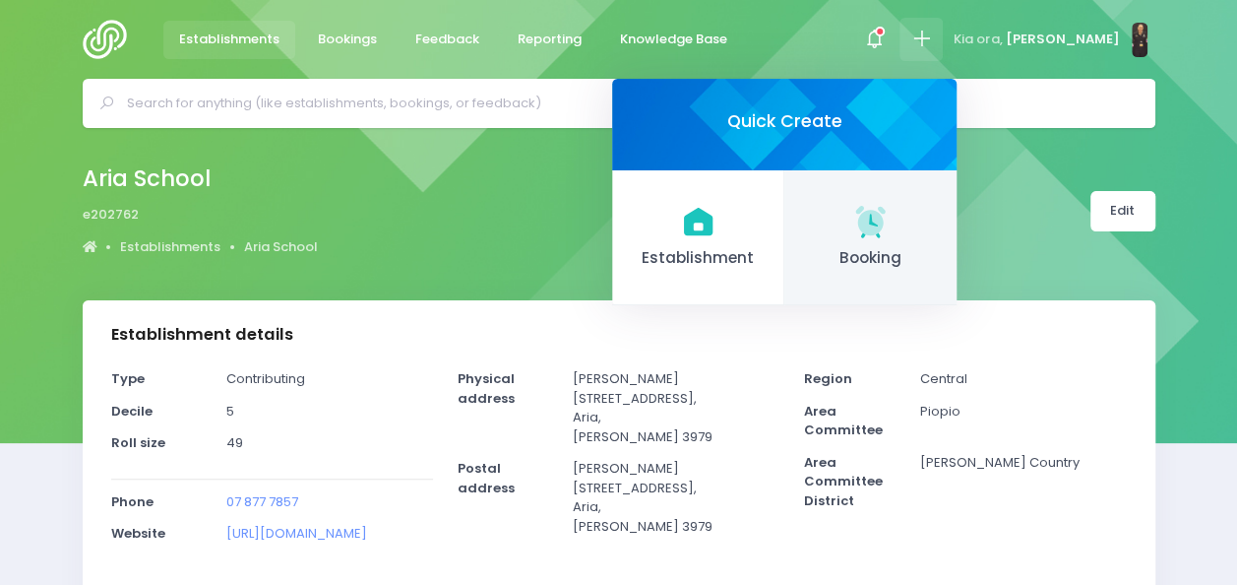
click at [885, 232] on icon at bounding box center [870, 221] width 30 height 30
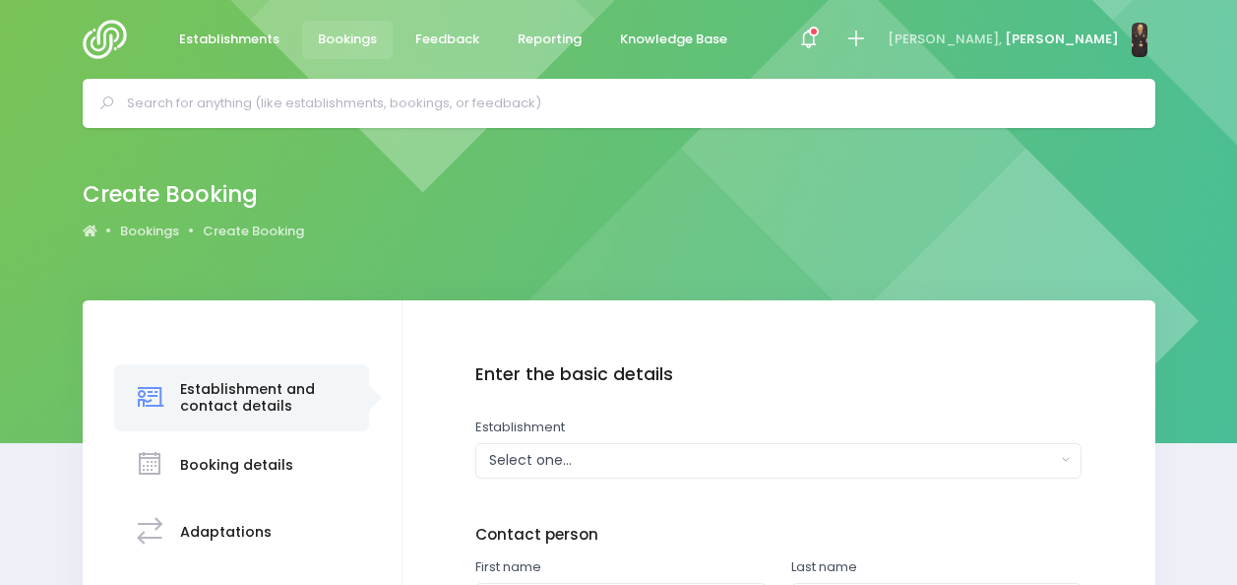
scroll to position [97, 0]
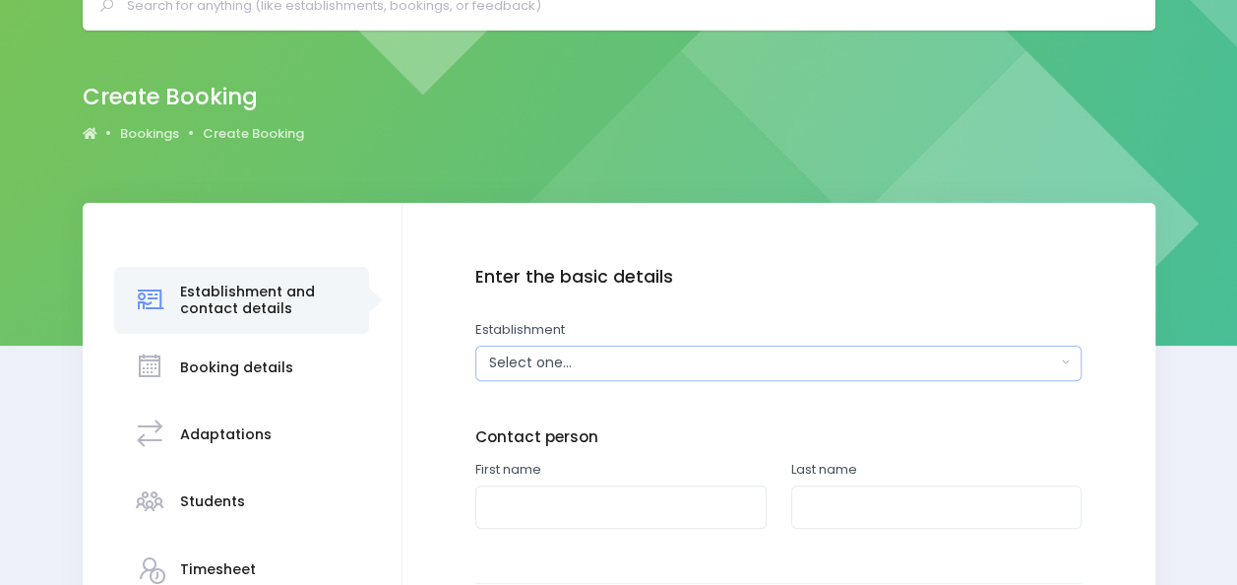
click at [728, 366] on div "Select one..." at bounding box center [772, 362] width 567 height 21
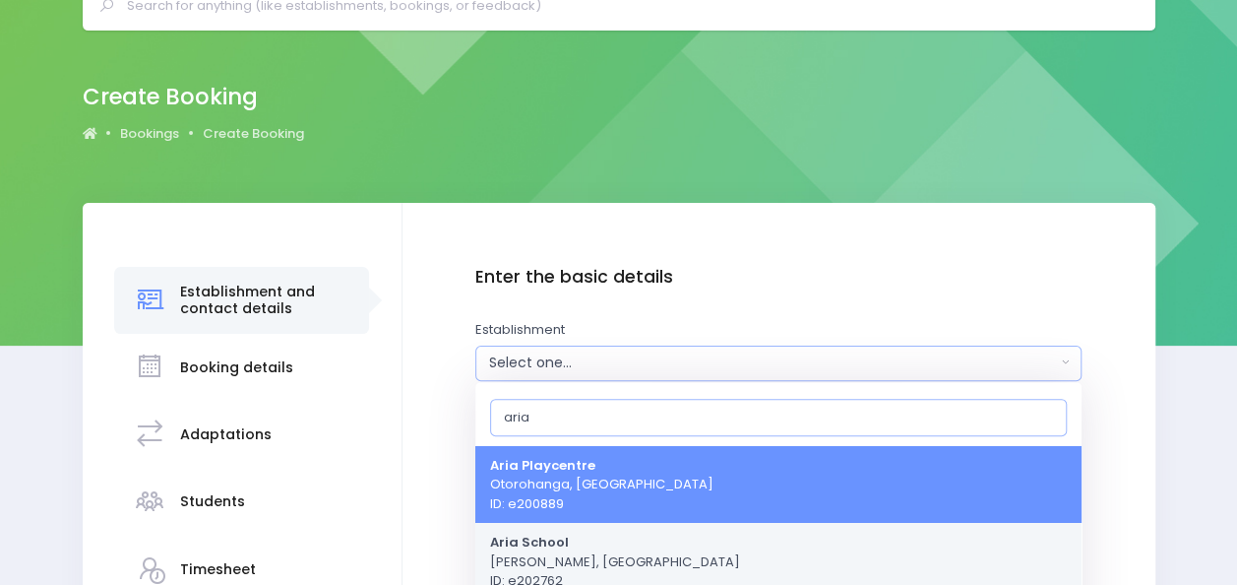
type input "aria"
click at [631, 549] on link "Aria School Pio Pio, Central Region ID: e202762" at bounding box center [778, 562] width 606 height 78
select select "202762"
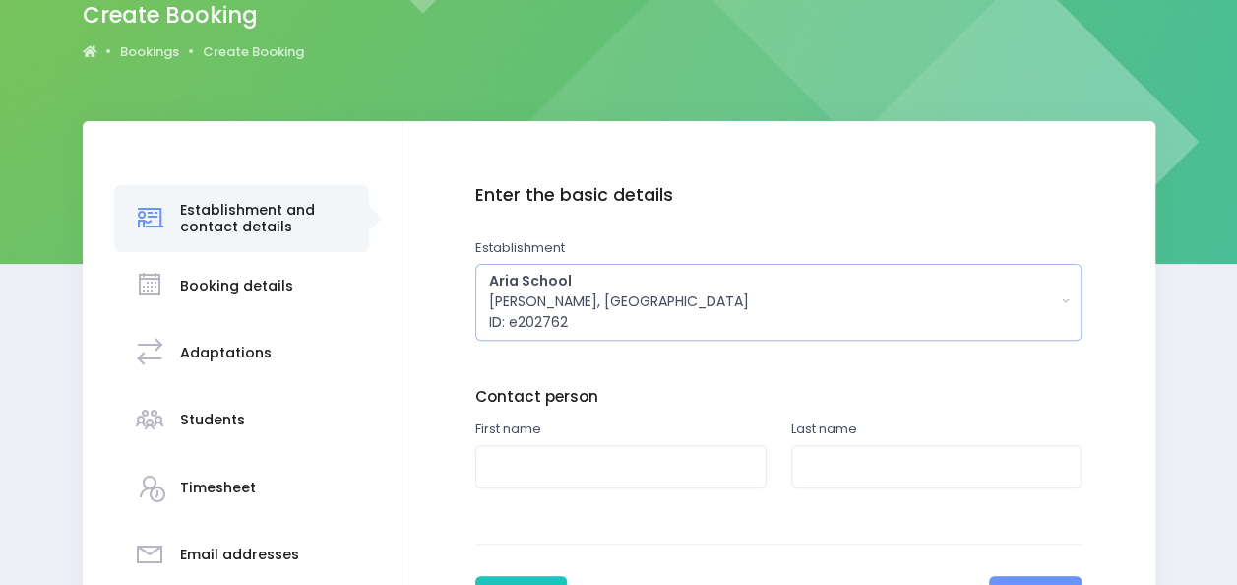
scroll to position [233, 0]
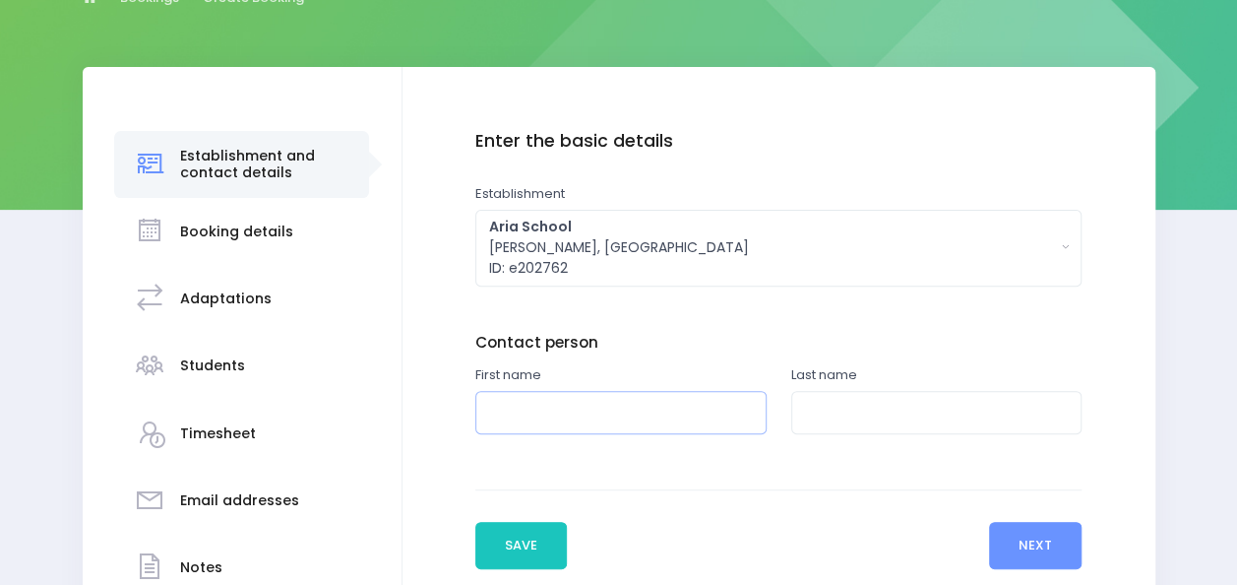
click at [602, 413] on input "text" at bounding box center [620, 413] width 291 height 44
type input "[PERSON_NAME]"
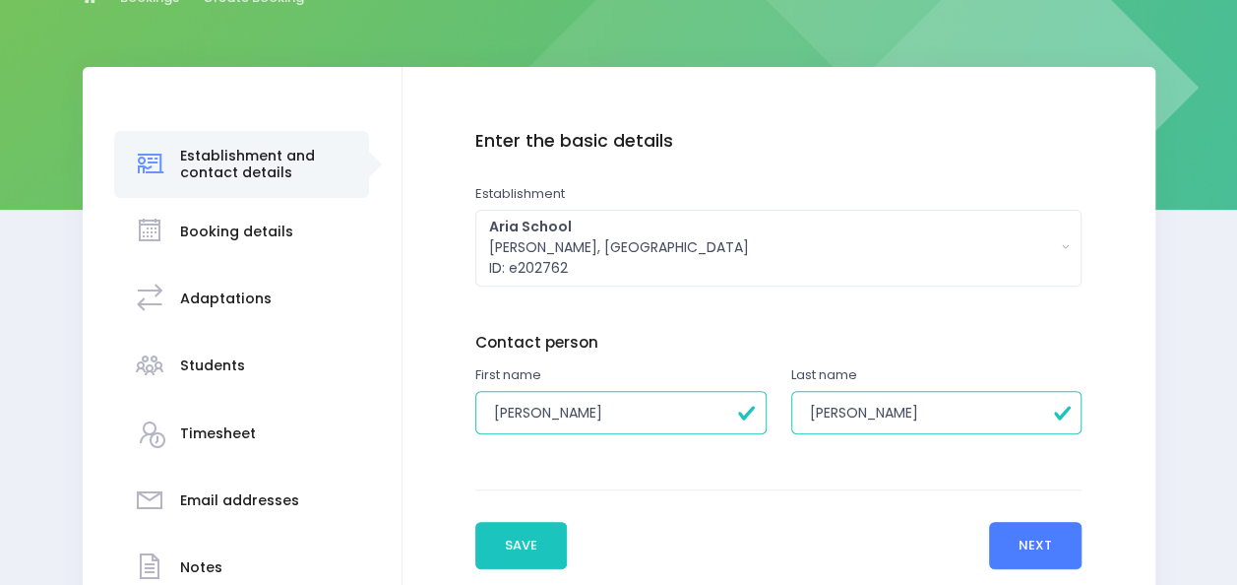
type input "[PERSON_NAME]"
click at [1014, 528] on button "Next" at bounding box center [1036, 545] width 94 height 47
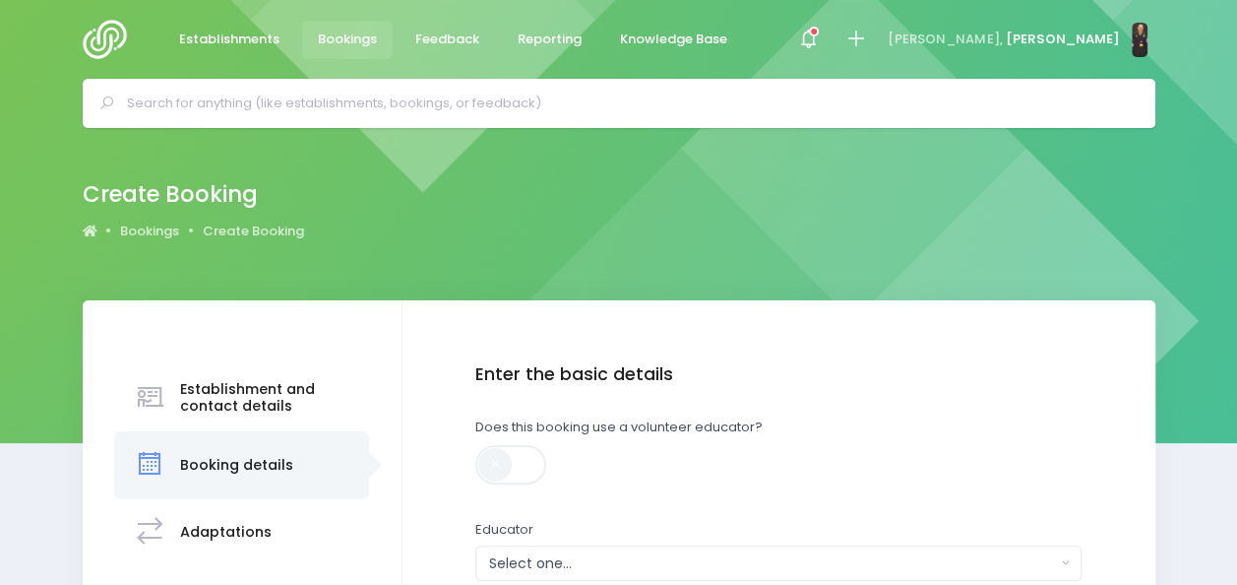
scroll to position [237, 0]
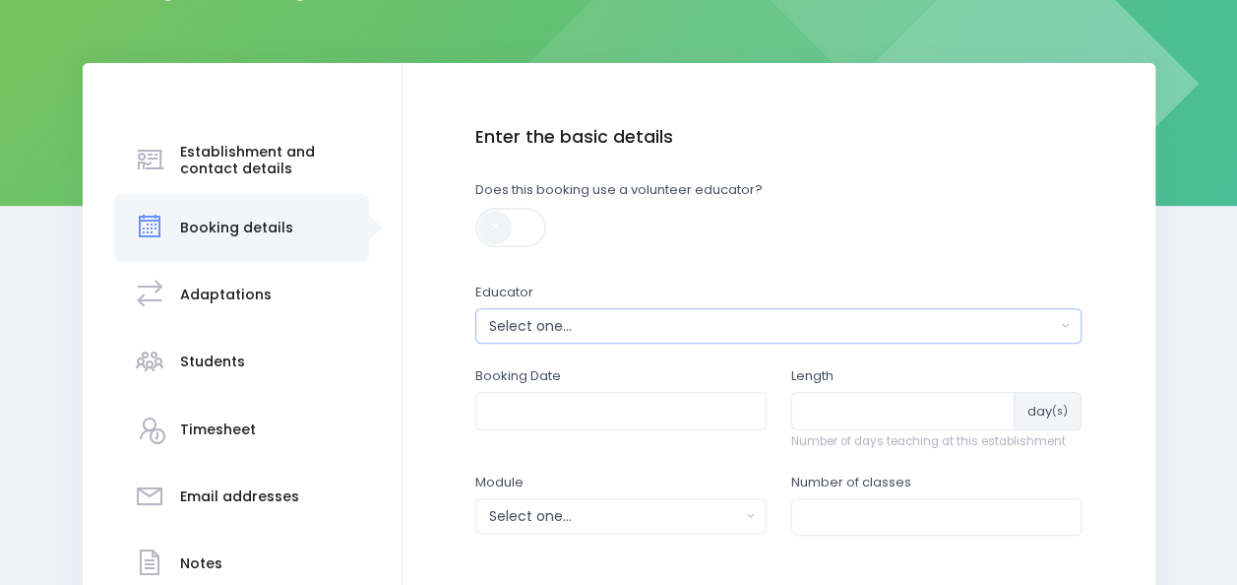
click at [853, 319] on div "Select one..." at bounding box center [772, 326] width 567 height 21
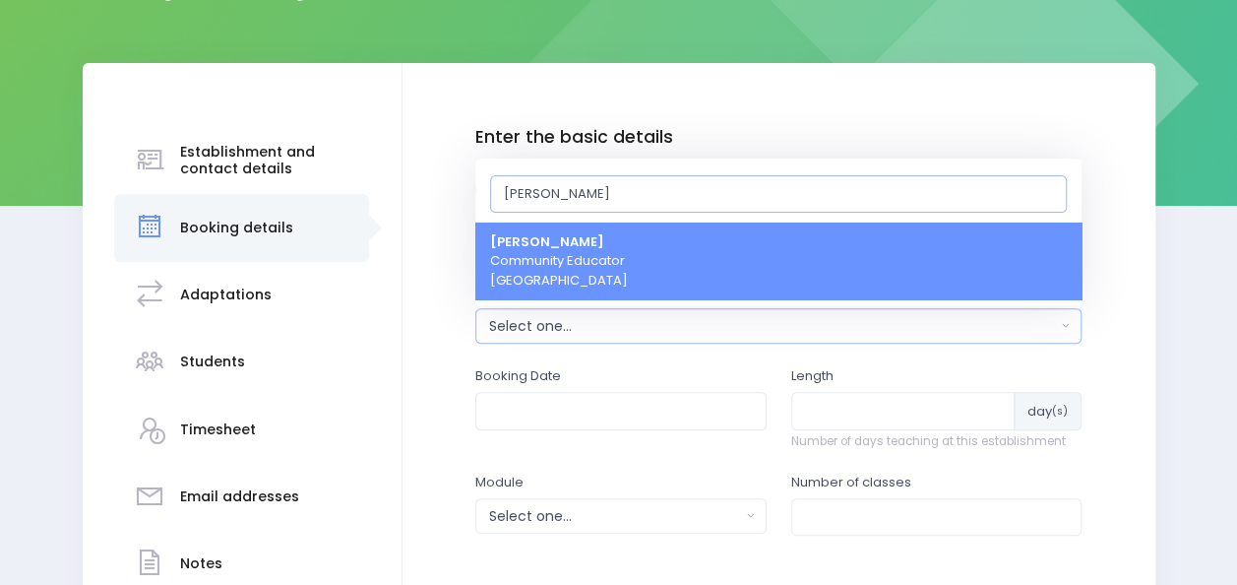
type input "nickie"
click at [831, 276] on link "Nickie-Leigh Heta Community Educator Central Region" at bounding box center [778, 261] width 606 height 78
select select "395566"
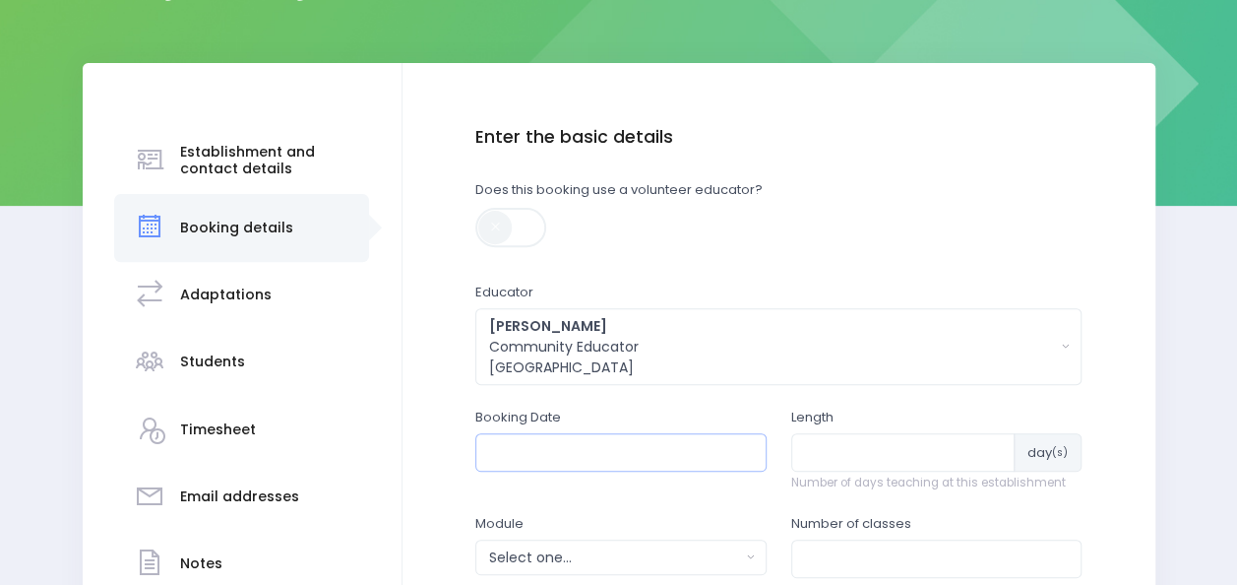
click at [617, 451] on input "text" at bounding box center [620, 451] width 291 height 37
click at [710, 500] on th at bounding box center [709, 498] width 34 height 32
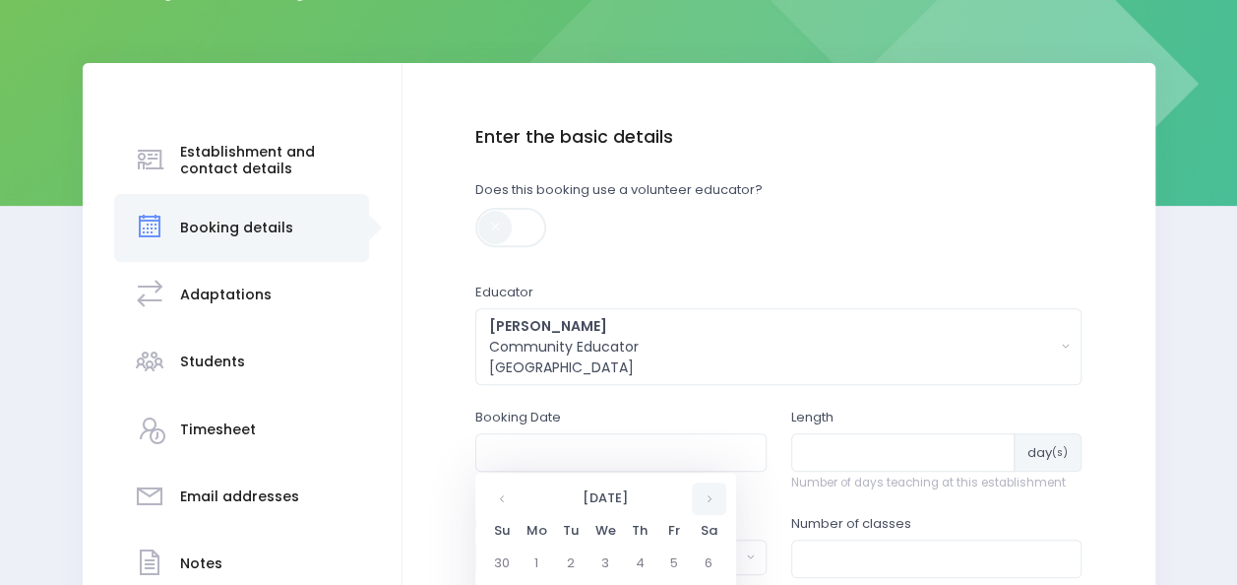
click at [710, 500] on th at bounding box center [709, 498] width 34 height 32
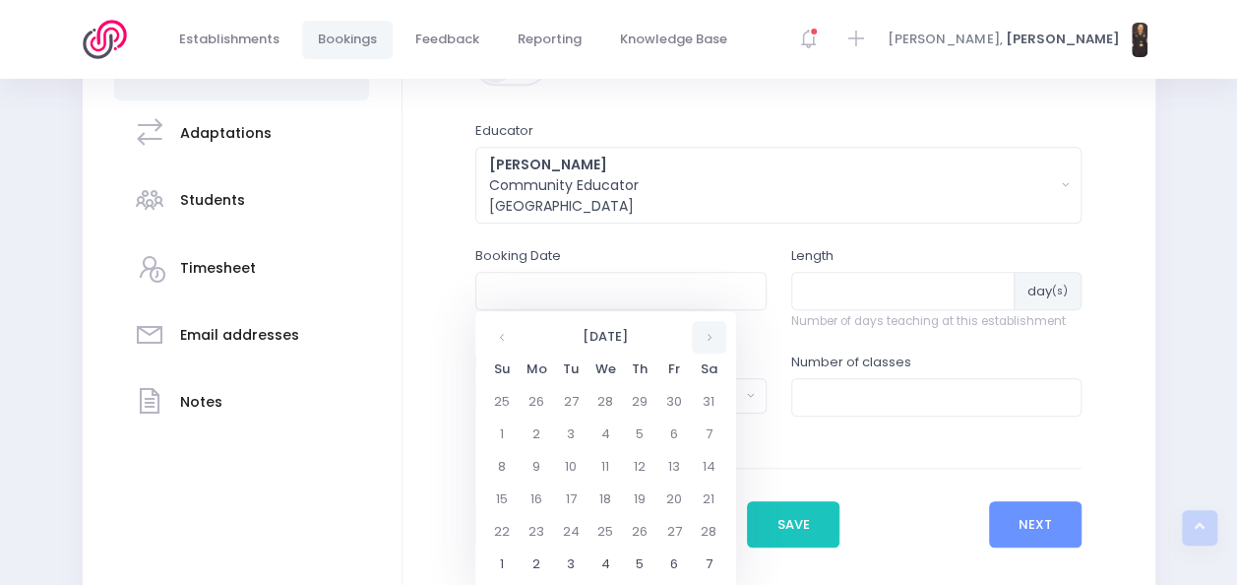
scroll to position [401, 0]
click at [647, 431] on td "5" at bounding box center [640, 432] width 34 height 32
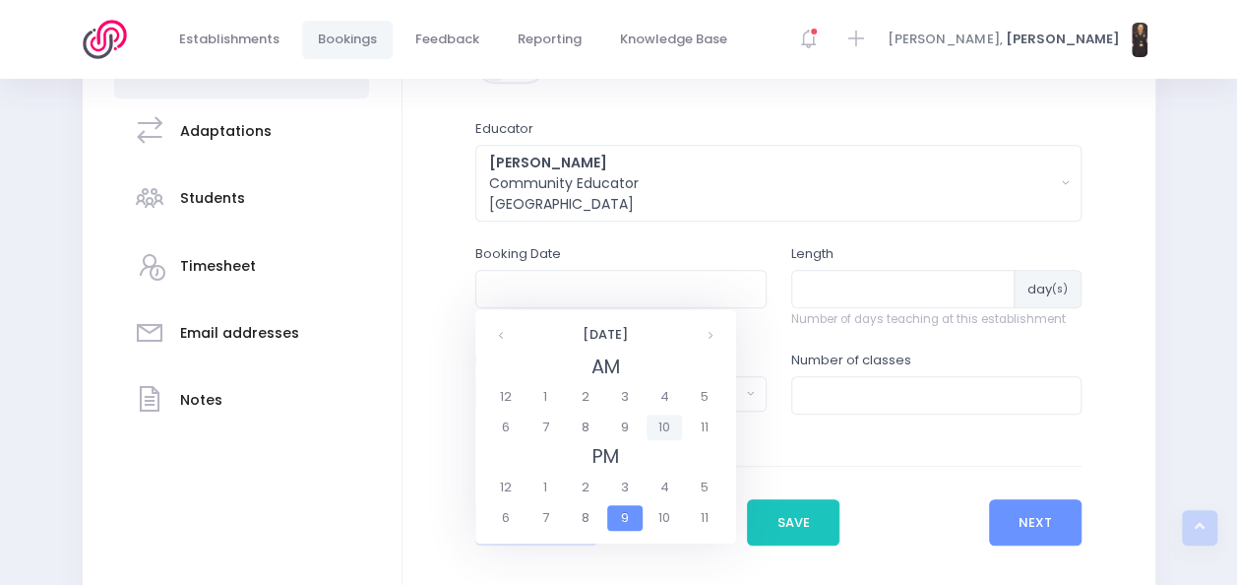
click at [669, 427] on span "10" at bounding box center [664, 427] width 34 height 26
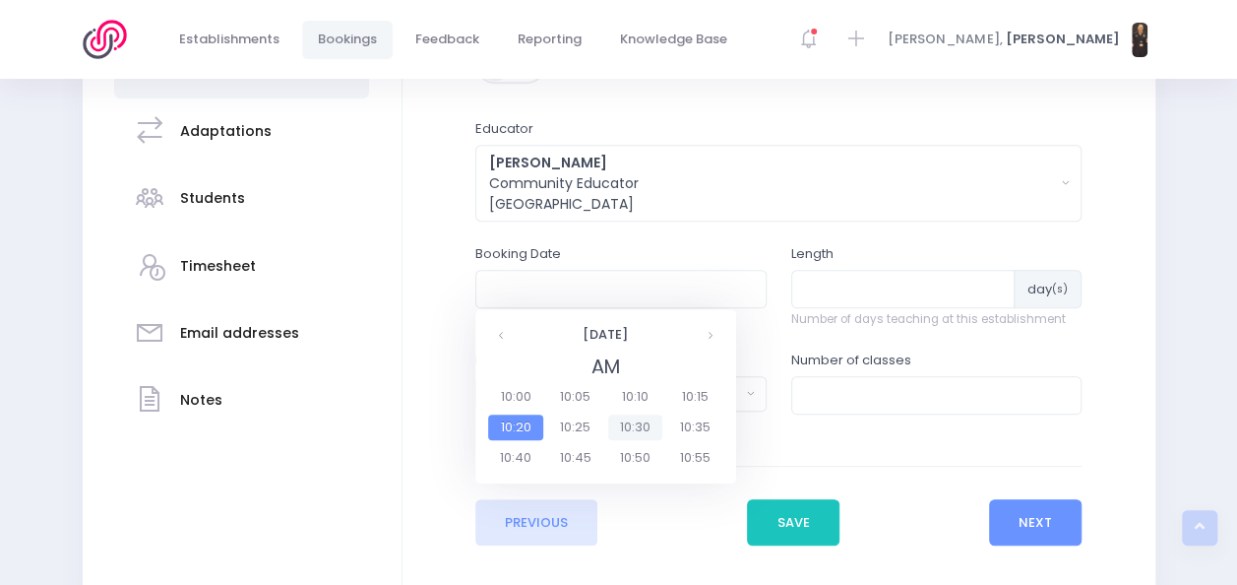
click at [635, 427] on span "10:30" at bounding box center [635, 427] width 55 height 26
type input "05/02/2026 10:30 AM"
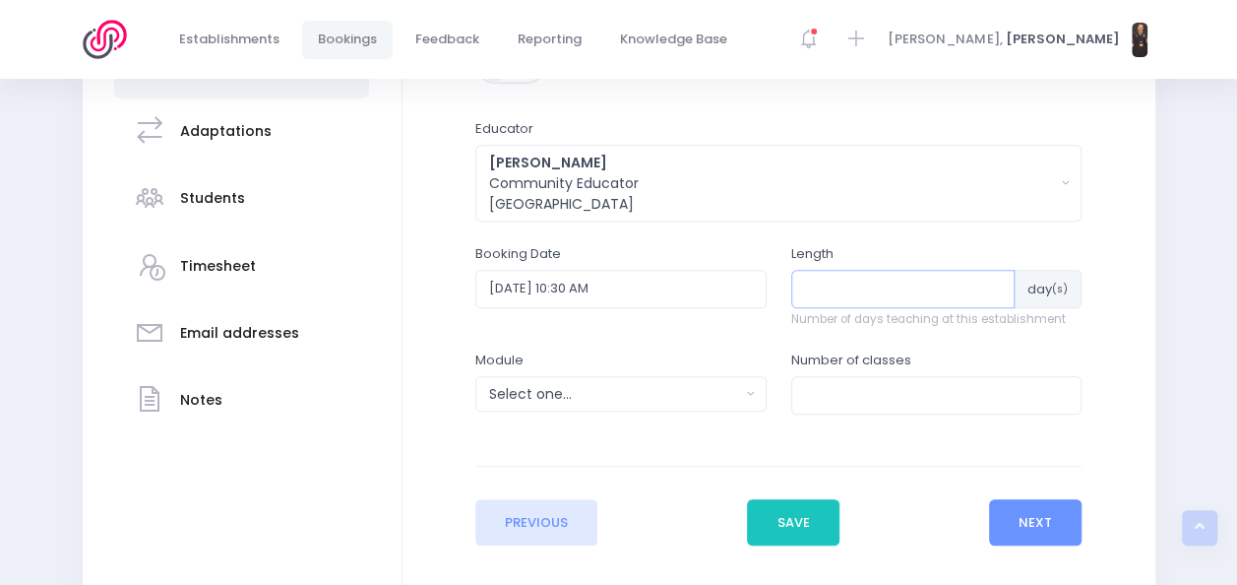
click at [843, 283] on input "number" at bounding box center [903, 288] width 224 height 37
type input "6"
type input "1"
click at [720, 384] on div "Select one..." at bounding box center [614, 394] width 251 height 21
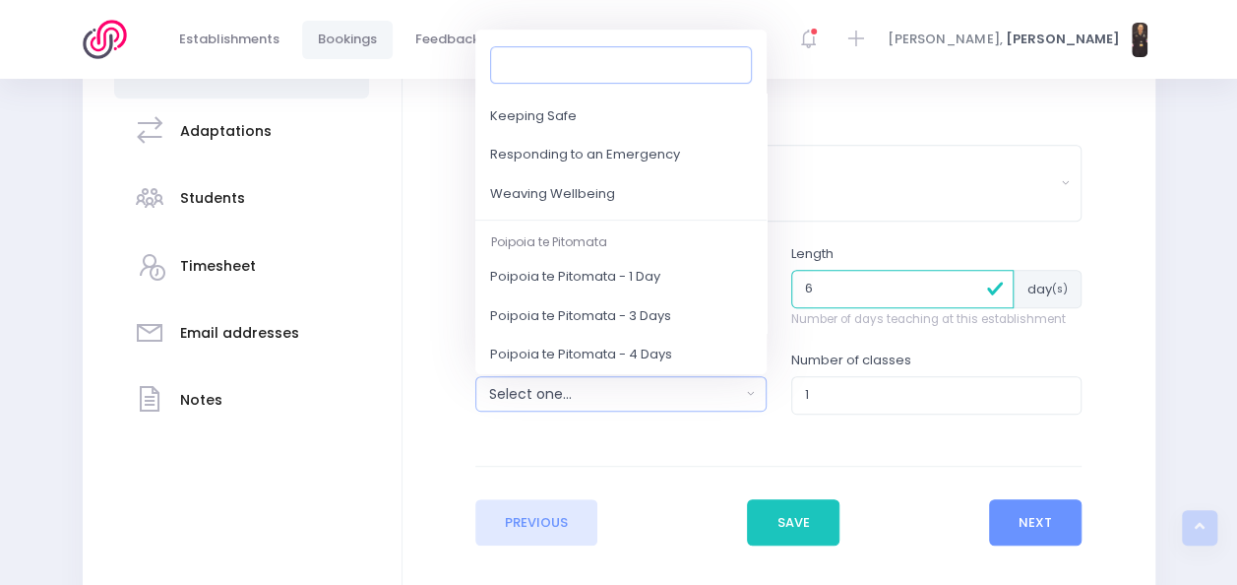
scroll to position [262, 0]
click at [587, 195] on span "Weaving Wellbeing" at bounding box center [552, 193] width 125 height 20
select select "Weaving Wellbeing"
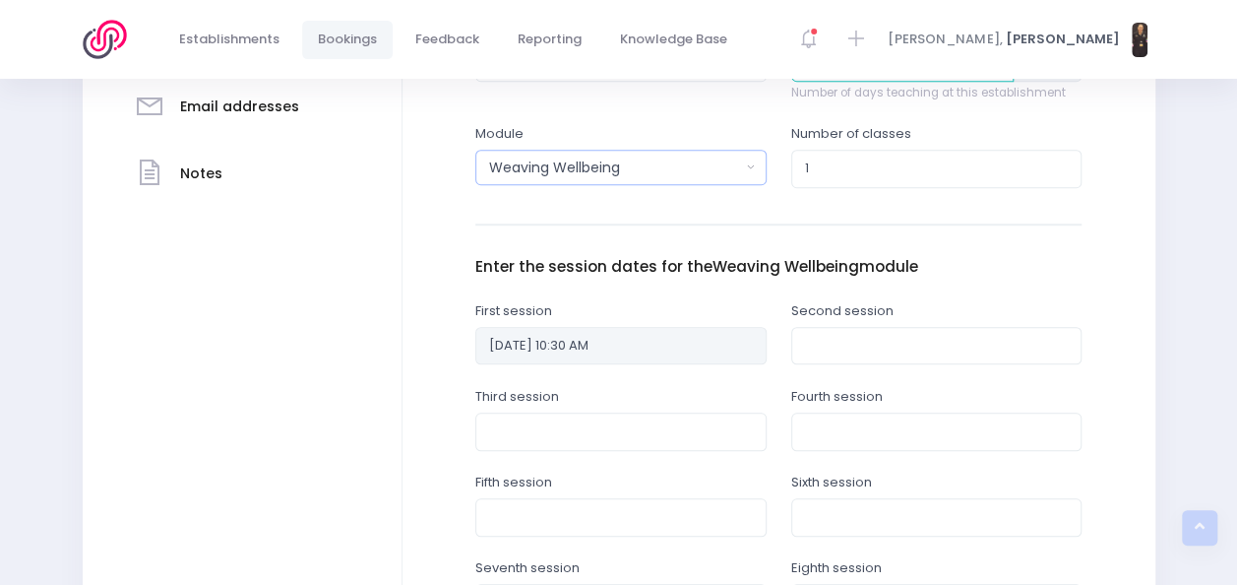
scroll to position [696, 0]
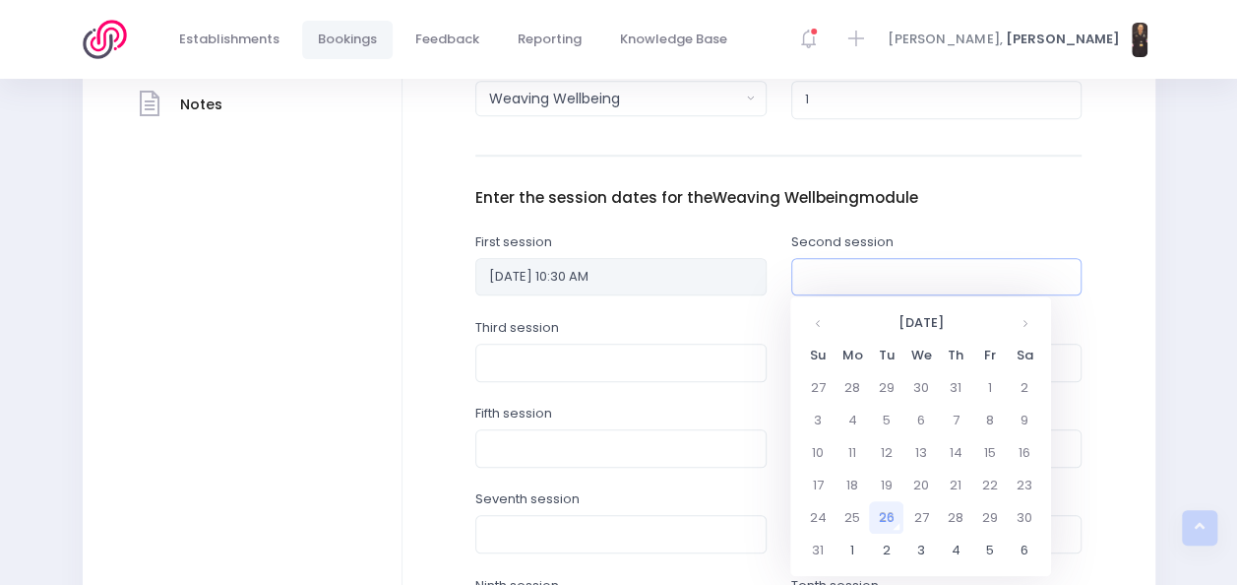
click at [883, 266] on input "text" at bounding box center [936, 276] width 291 height 37
click at [1027, 319] on th at bounding box center [1024, 322] width 34 height 32
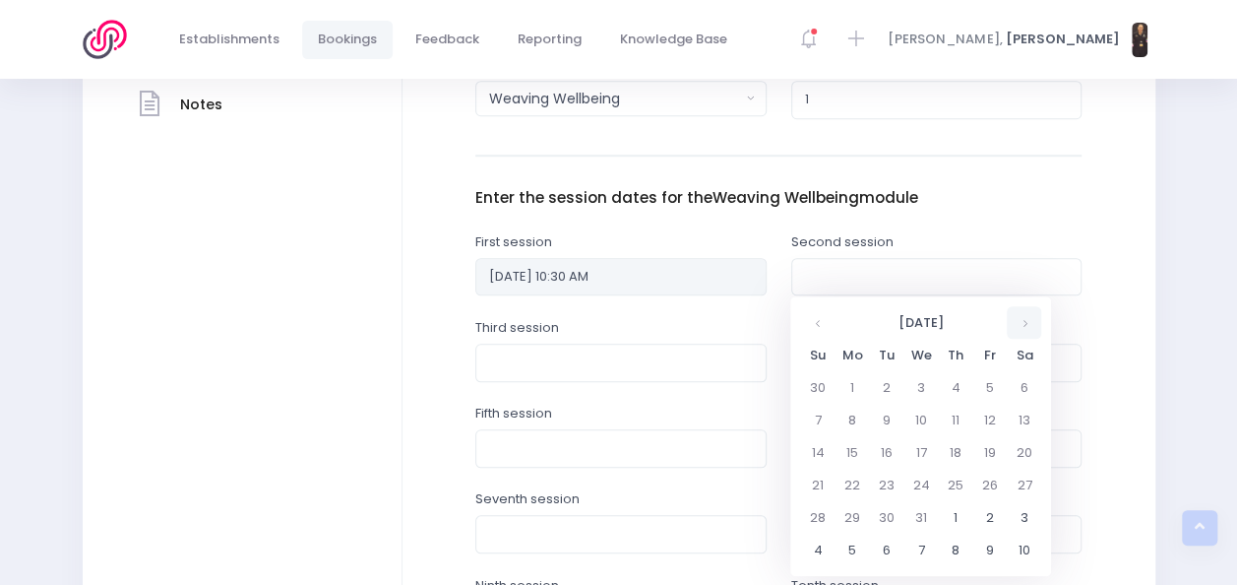
click at [1027, 319] on th at bounding box center [1024, 322] width 34 height 32
click at [960, 451] on td "12" at bounding box center [955, 452] width 34 height 32
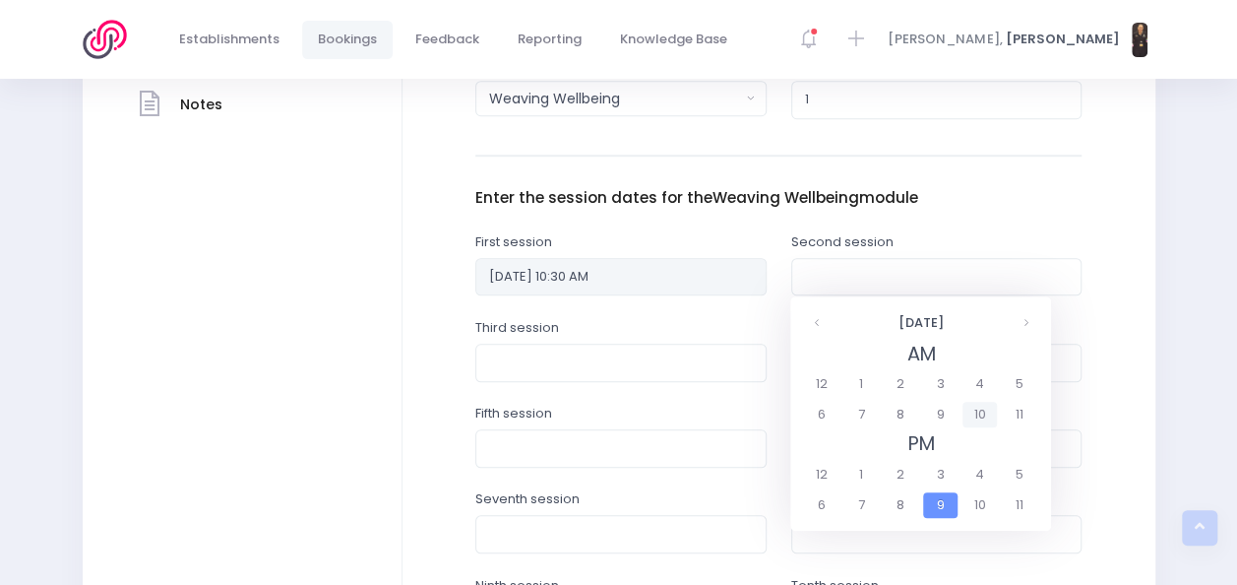
click at [978, 420] on span "10" at bounding box center [980, 415] width 34 height 26
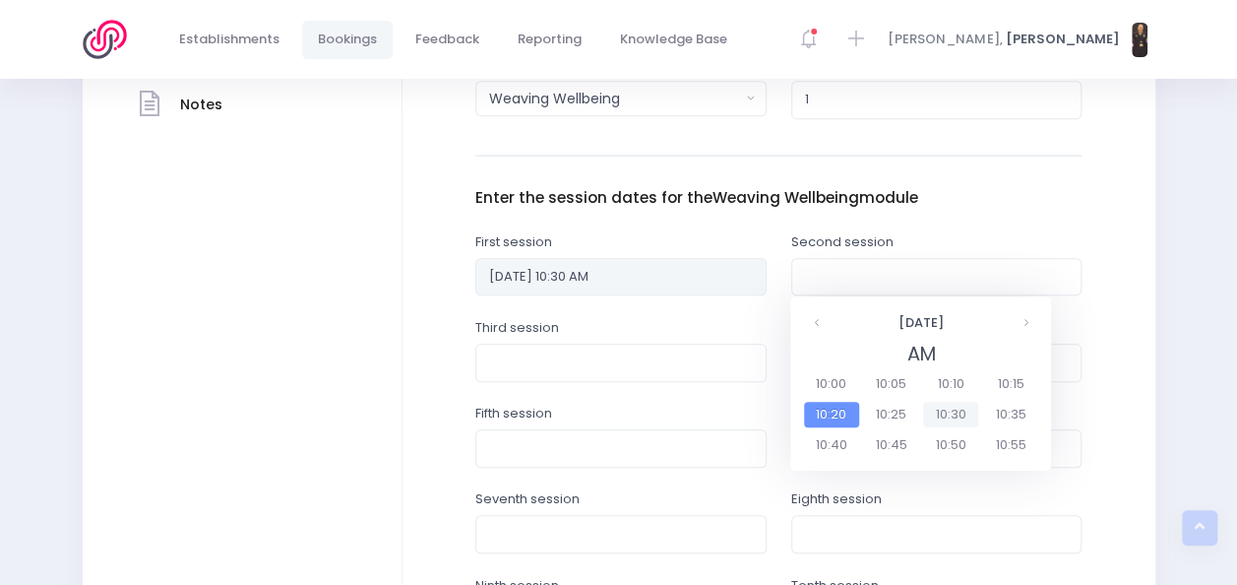
click at [953, 410] on span "10:30" at bounding box center [950, 415] width 55 height 26
type input "12/02/2026 10:30 AM"
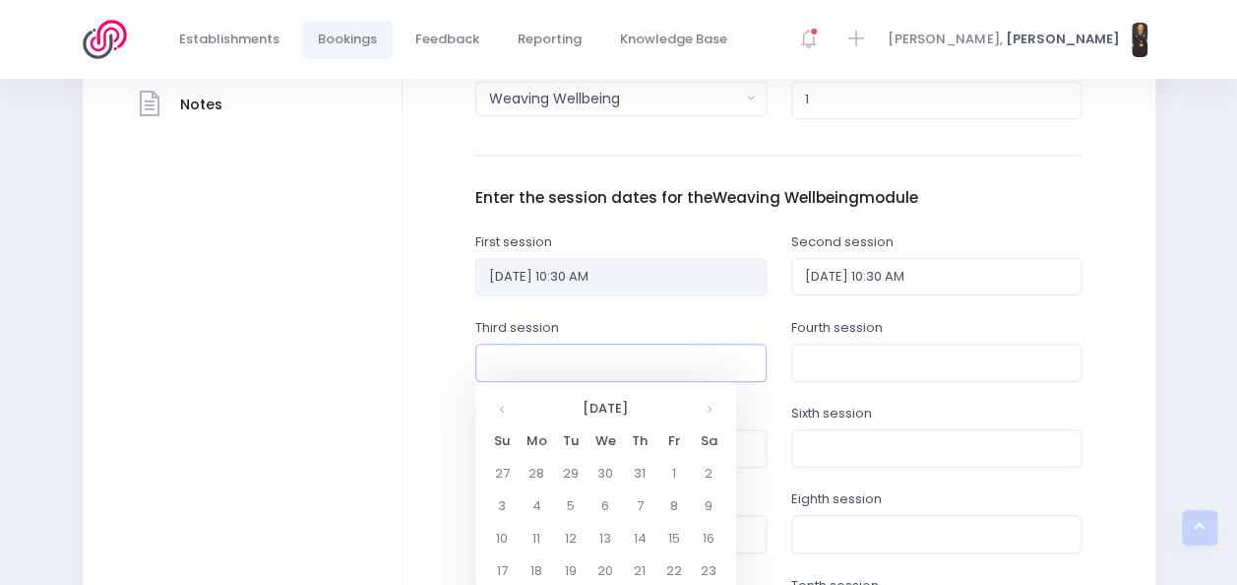
click at [647, 350] on input "text" at bounding box center [620, 361] width 291 height 37
click at [711, 405] on th at bounding box center [709, 408] width 34 height 32
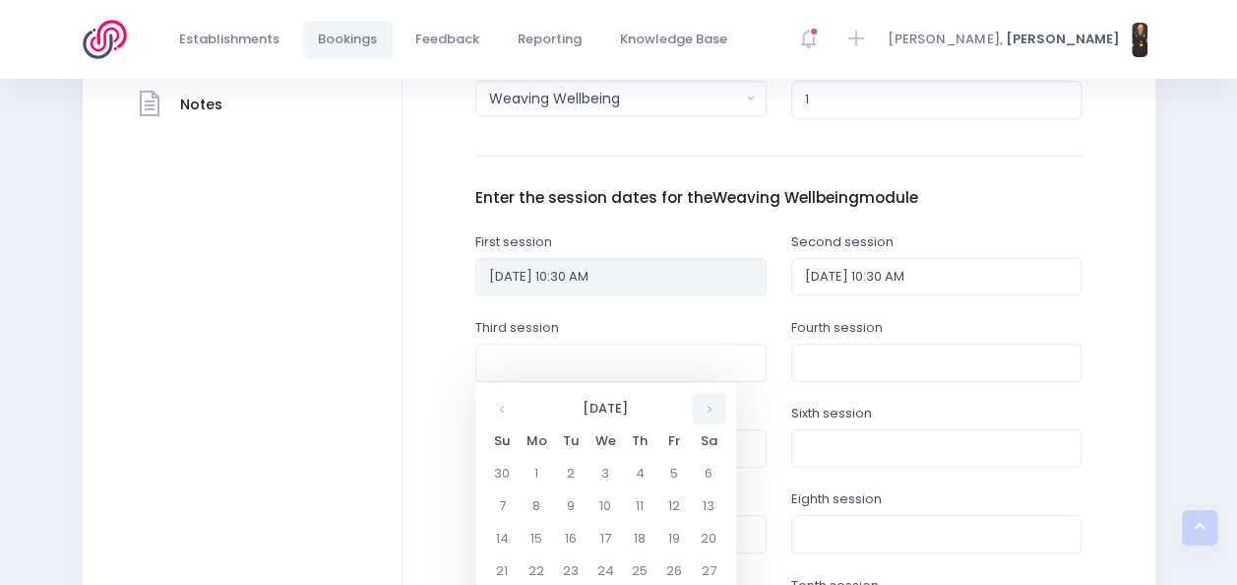
click at [711, 405] on th at bounding box center [709, 408] width 34 height 32
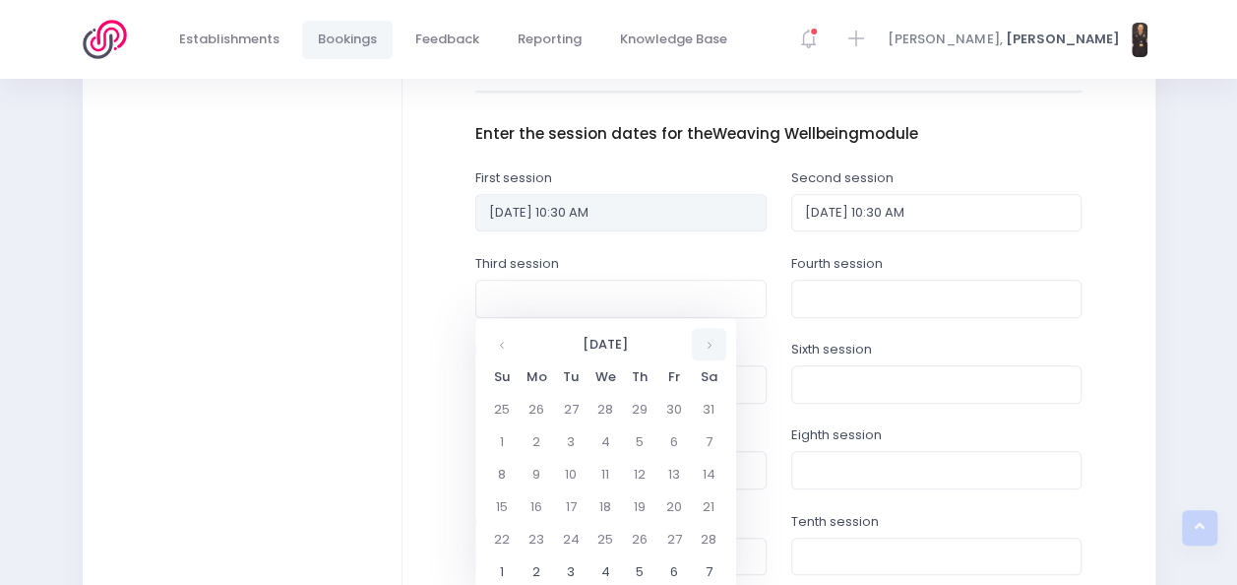
scroll to position [769, 0]
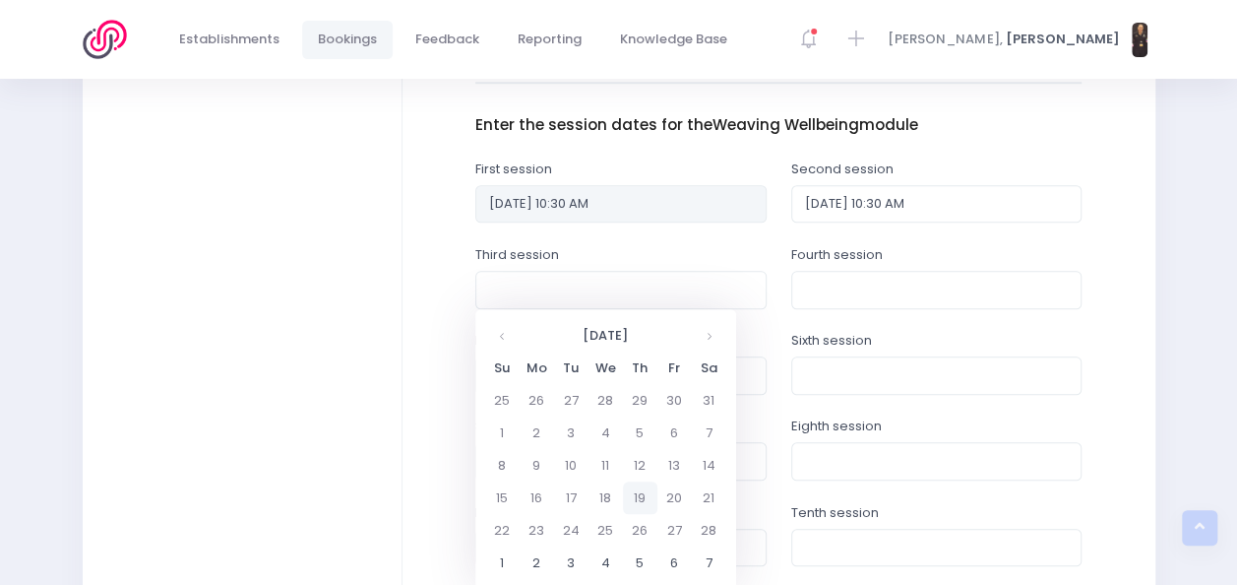
click at [640, 494] on td "19" at bounding box center [640, 497] width 34 height 32
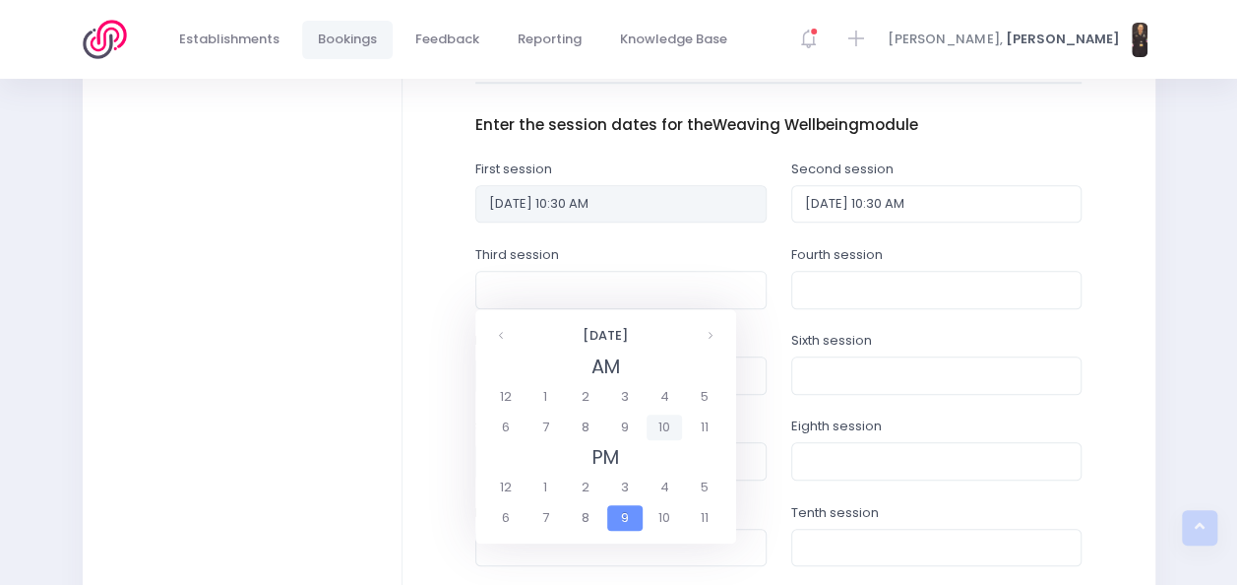
click at [658, 431] on span "10" at bounding box center [664, 427] width 34 height 26
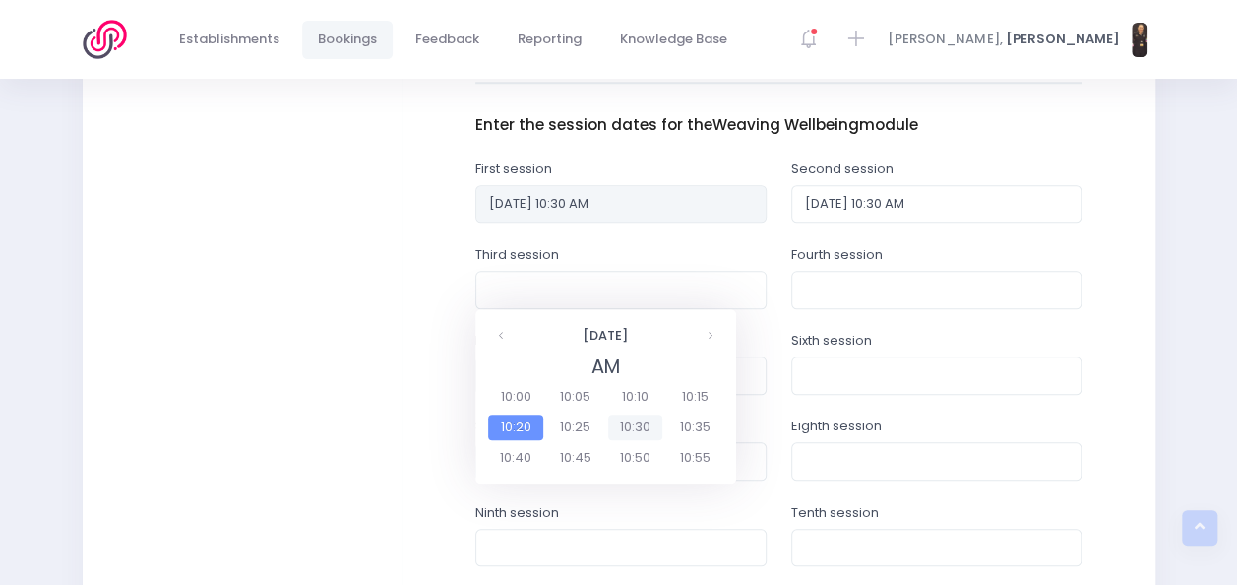
click at [642, 427] on span "10:30" at bounding box center [635, 427] width 55 height 26
type input "19/02/2026 10:30 AM"
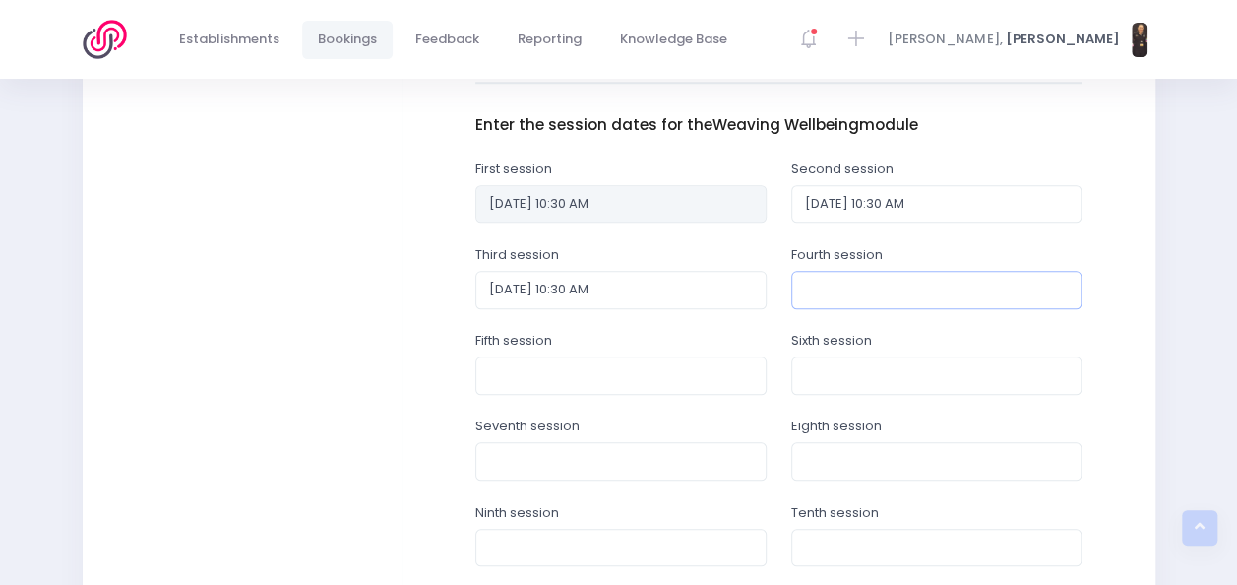
click at [882, 284] on input "text" at bounding box center [936, 289] width 291 height 37
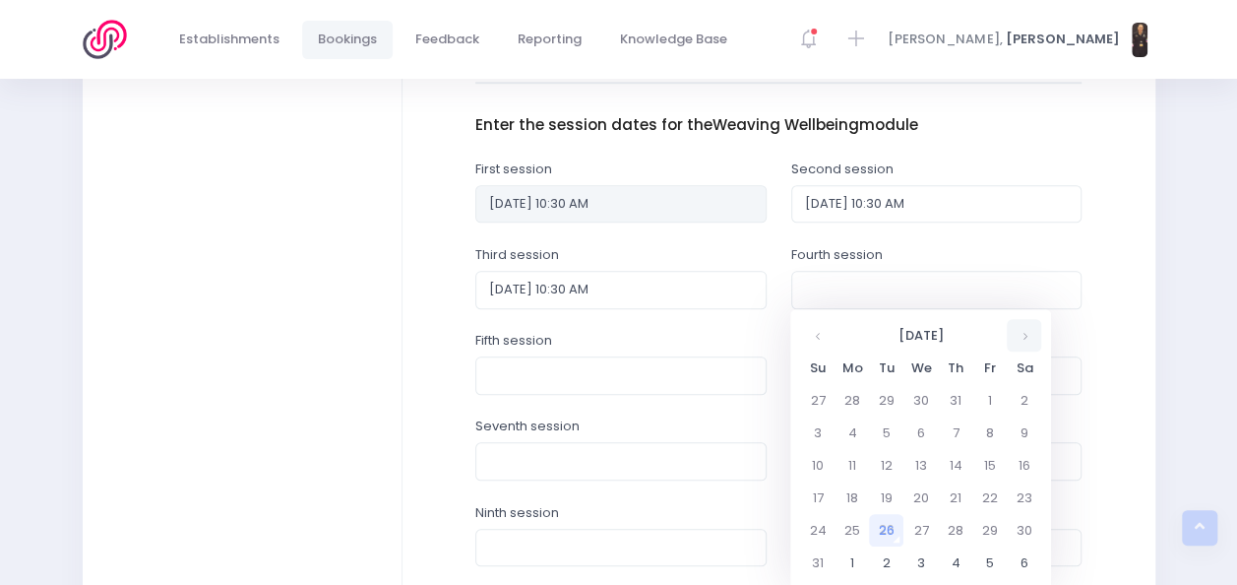
click at [1026, 334] on th at bounding box center [1024, 335] width 34 height 32
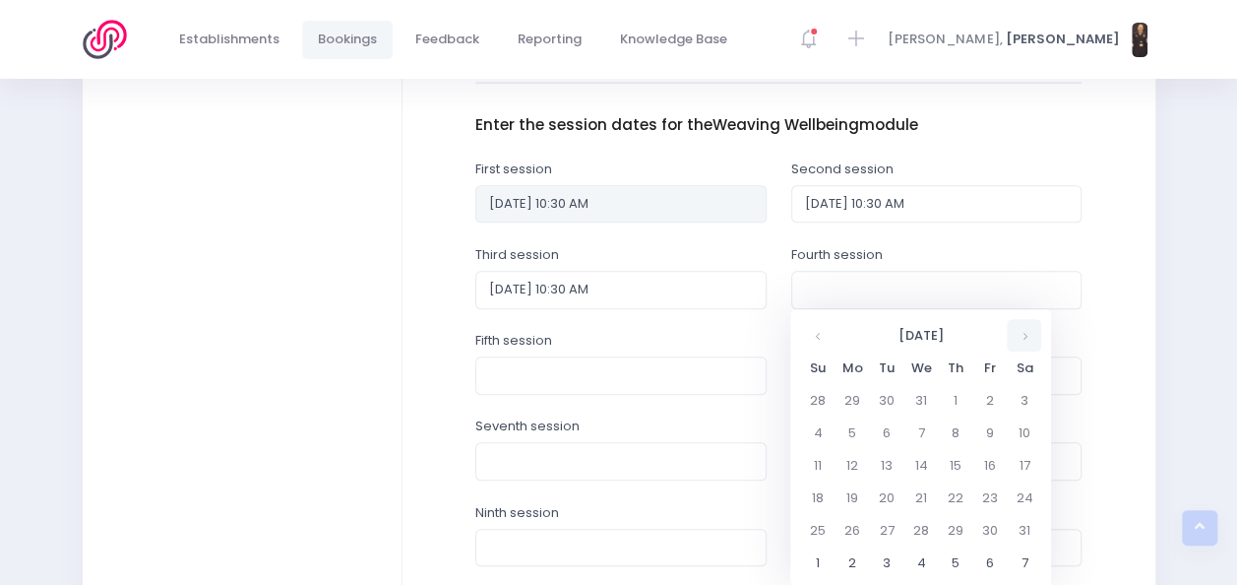
click at [1026, 334] on th at bounding box center [1024, 335] width 34 height 32
click at [953, 530] on td "26" at bounding box center [955, 530] width 34 height 32
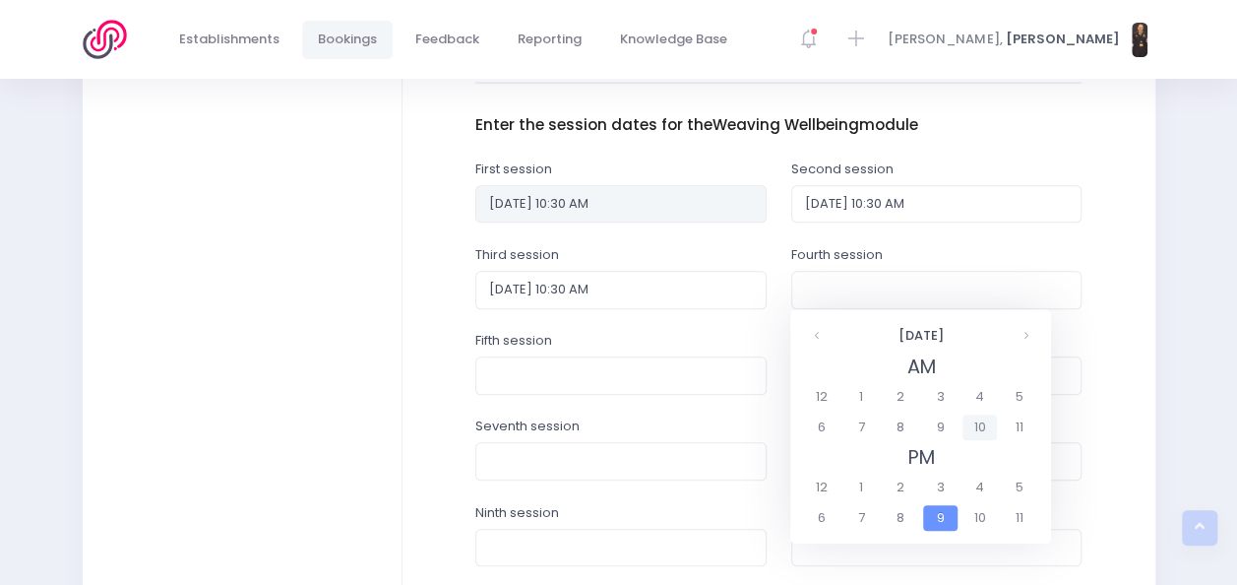
click at [977, 427] on span "10" at bounding box center [980, 427] width 34 height 26
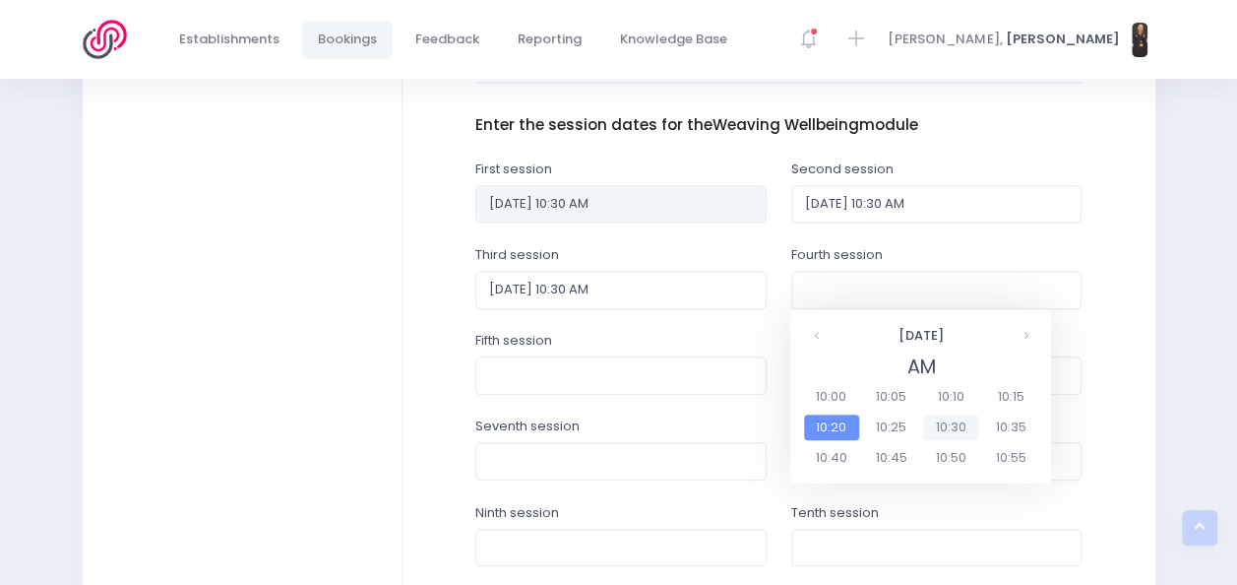
click at [958, 419] on span "10:30" at bounding box center [950, 427] width 55 height 26
type input "26/02/2026 10:30 AM"
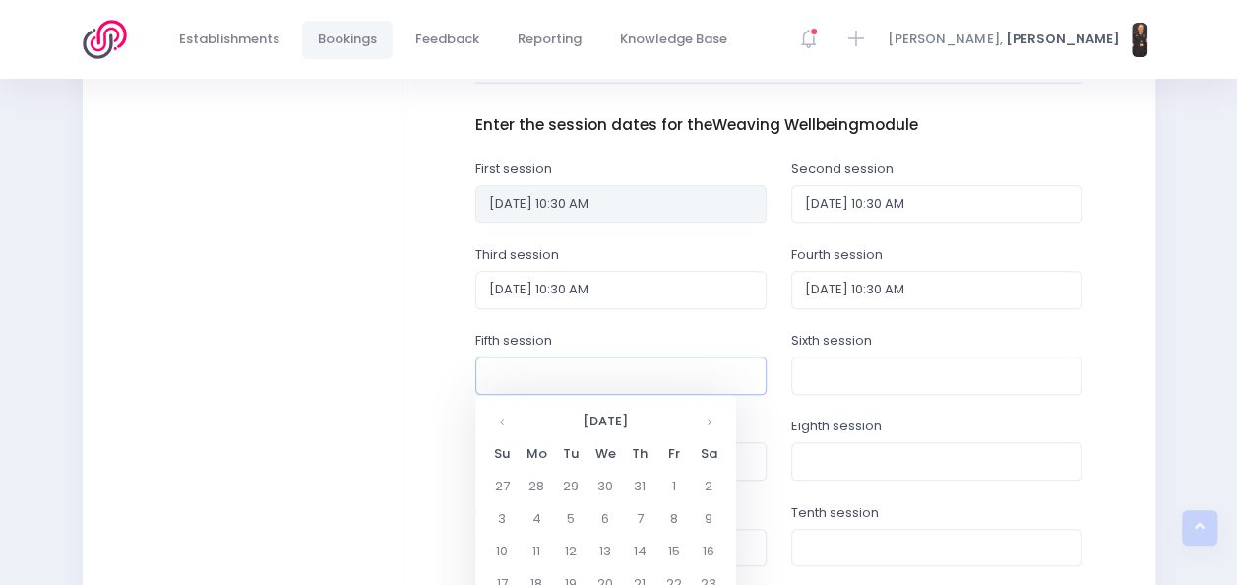
click at [699, 376] on input "text" at bounding box center [620, 374] width 291 height 37
click at [710, 421] on th at bounding box center [709, 421] width 34 height 32
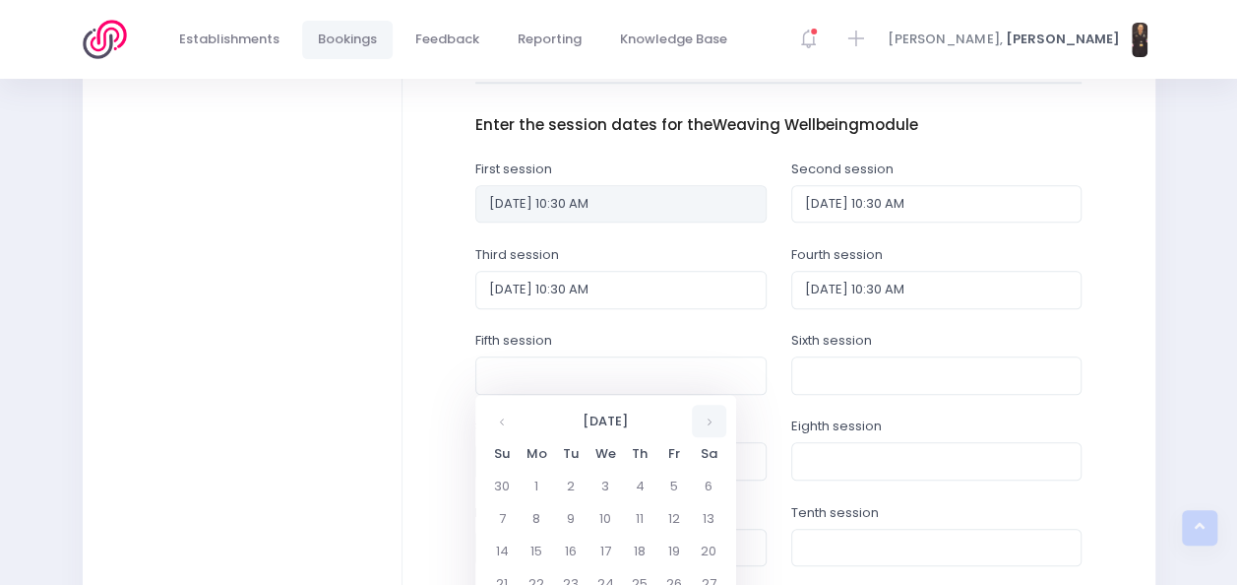
click at [710, 421] on th at bounding box center [709, 421] width 34 height 32
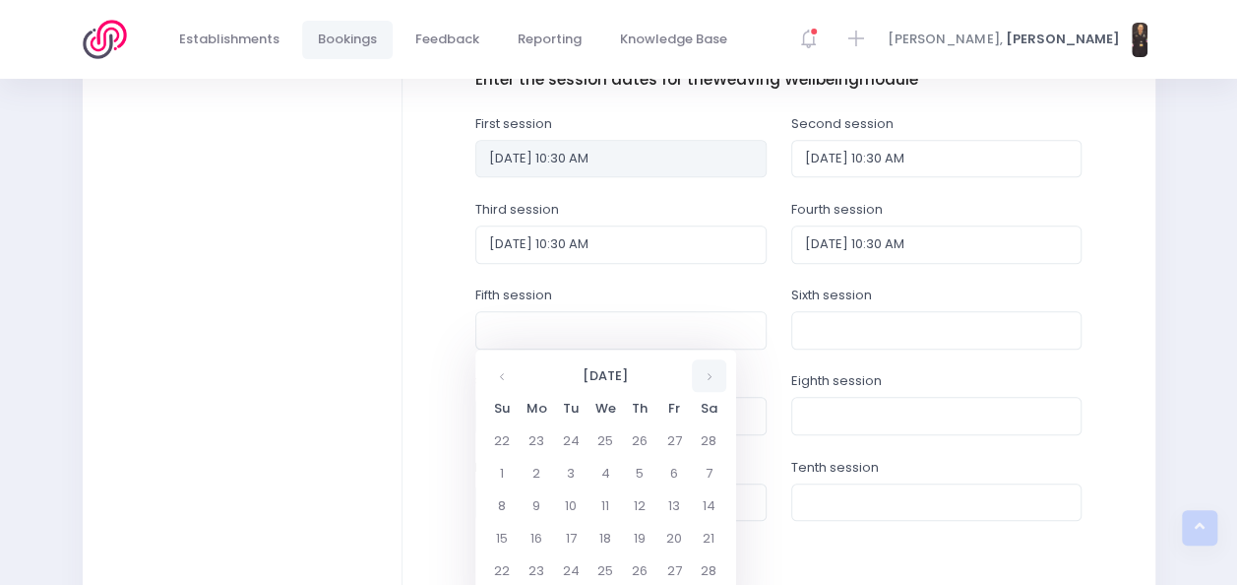
scroll to position [816, 0]
click at [640, 476] on td "5" at bounding box center [640, 471] width 34 height 32
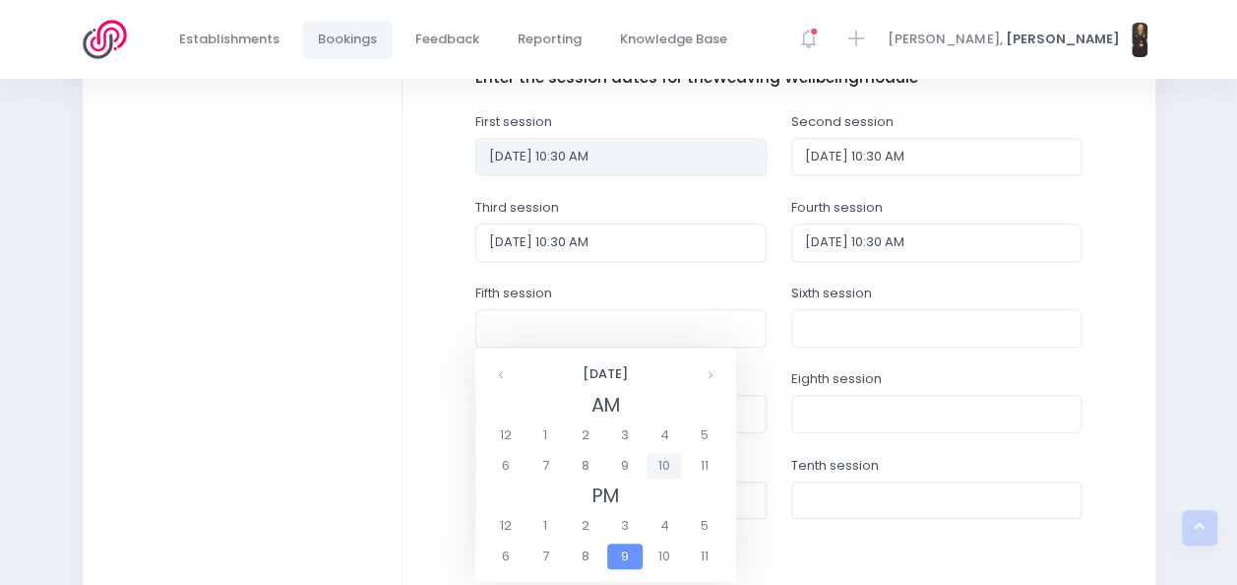
click at [665, 462] on span "10" at bounding box center [664, 466] width 34 height 26
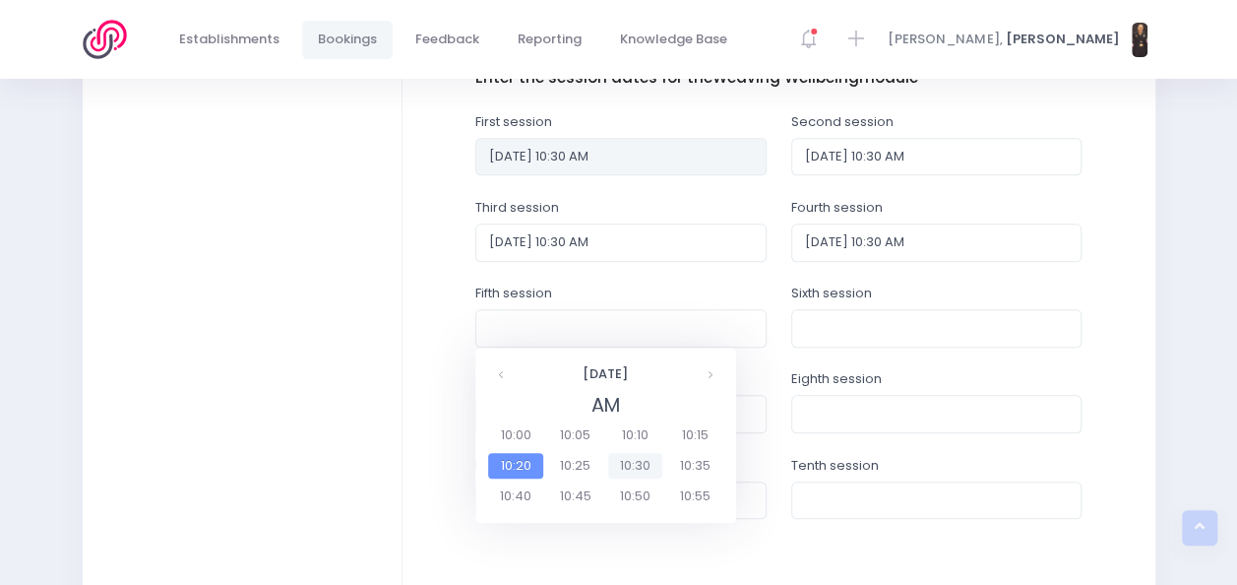
click at [628, 464] on span "10:30" at bounding box center [635, 466] width 55 height 26
type input "05/03/2026 10:30 AM"
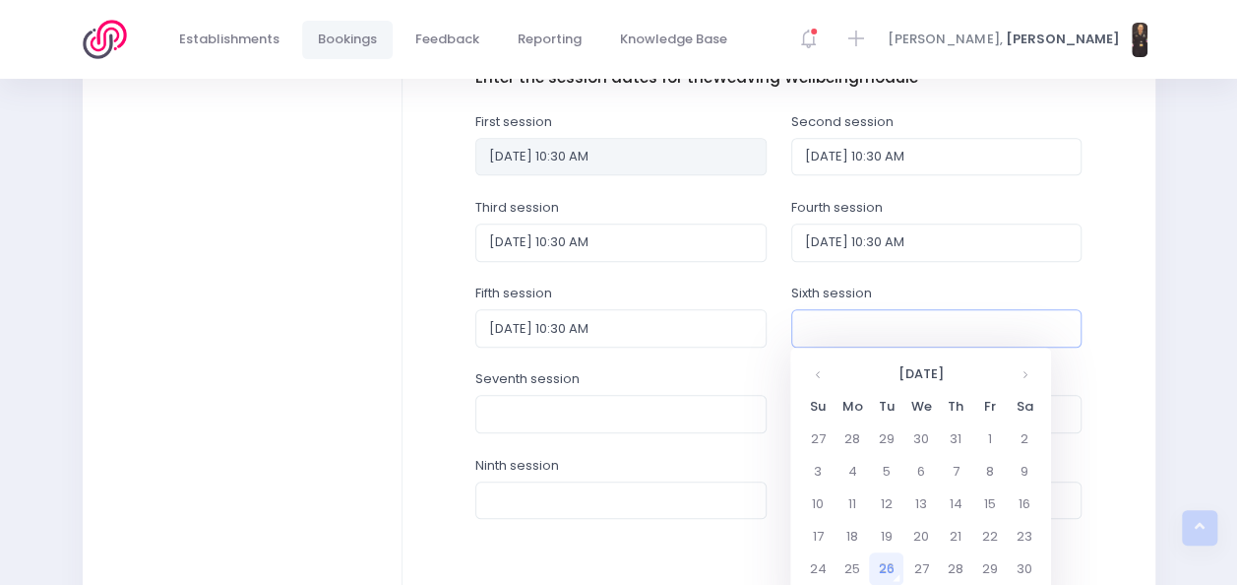
click at [888, 327] on input "text" at bounding box center [936, 327] width 291 height 37
click at [1029, 374] on th at bounding box center [1024, 373] width 34 height 32
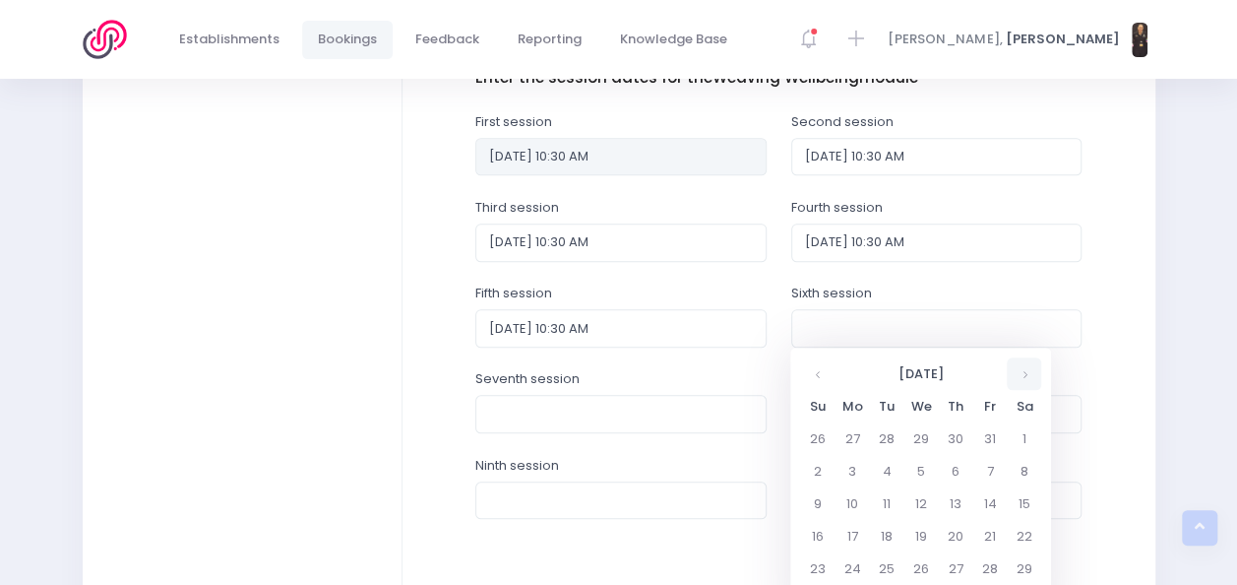
click at [1029, 374] on th at bounding box center [1024, 373] width 34 height 32
click at [860, 563] on td "27" at bounding box center [852, 568] width 34 height 32
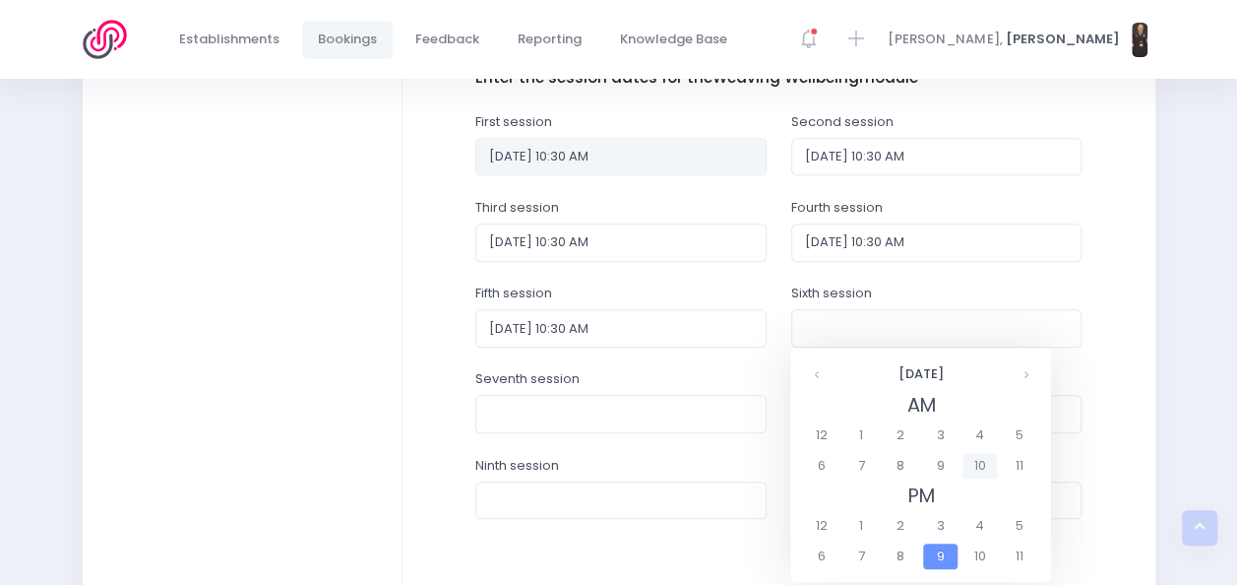
click at [977, 461] on span "10" at bounding box center [980, 466] width 34 height 26
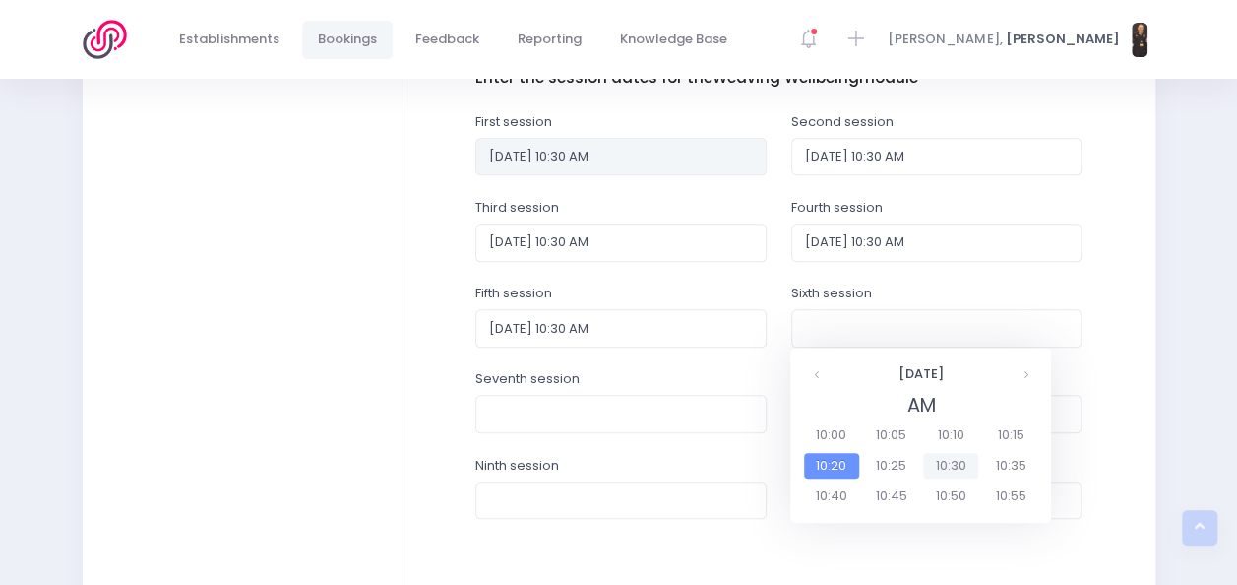
click at [949, 455] on span "10:30" at bounding box center [950, 466] width 55 height 26
type input "27/04/2026 10:30 AM"
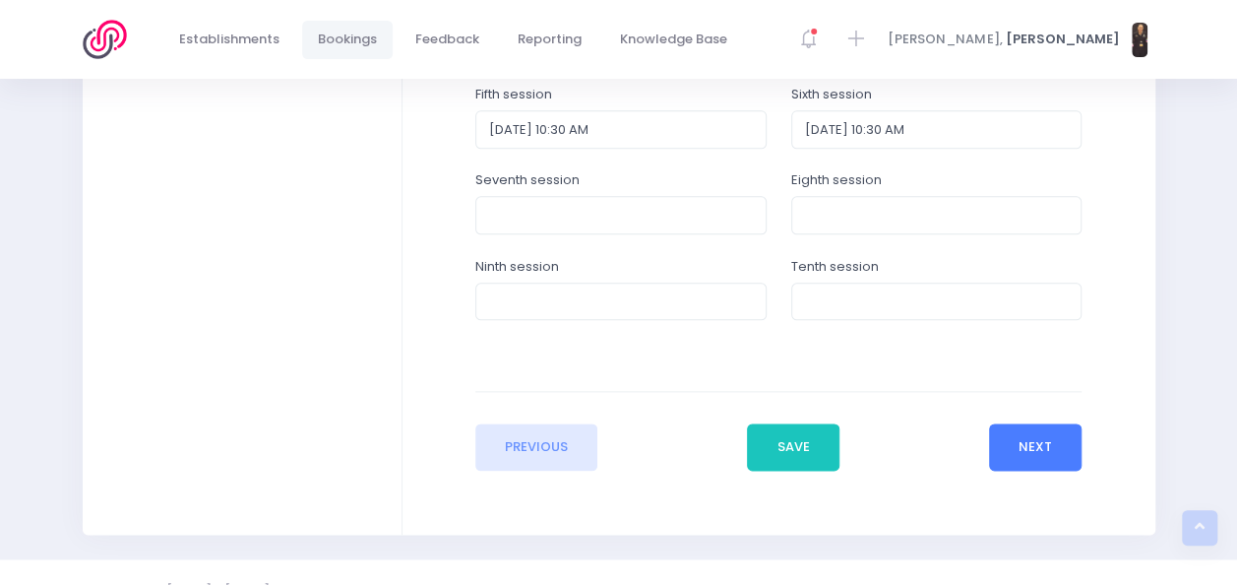
click at [1028, 449] on button "Next" at bounding box center [1036, 446] width 94 height 47
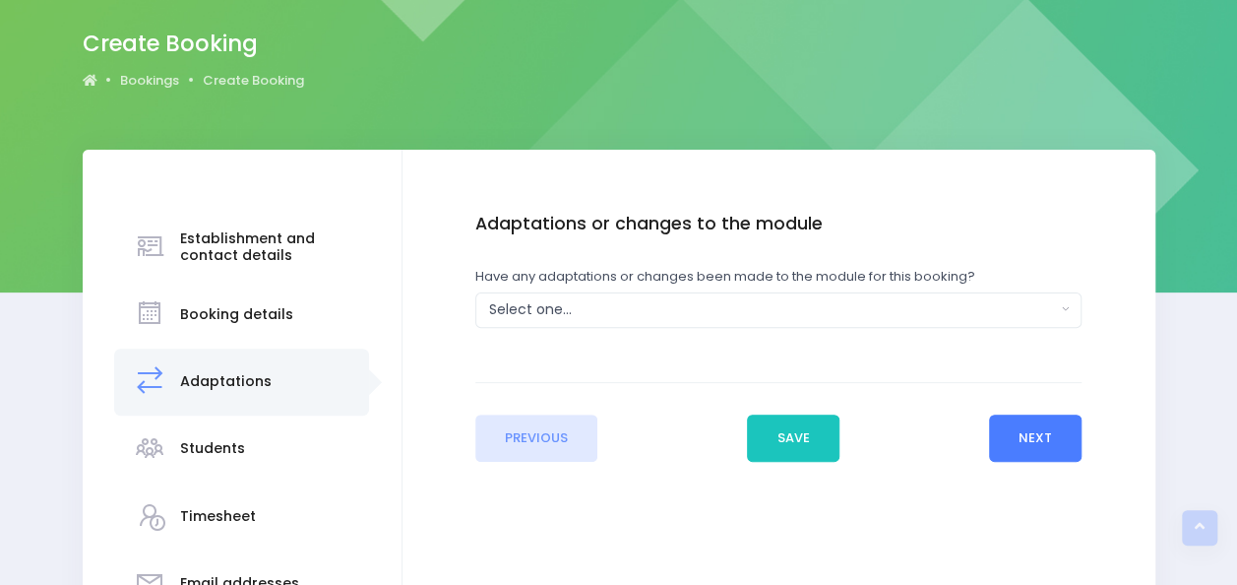
scroll to position [0, 0]
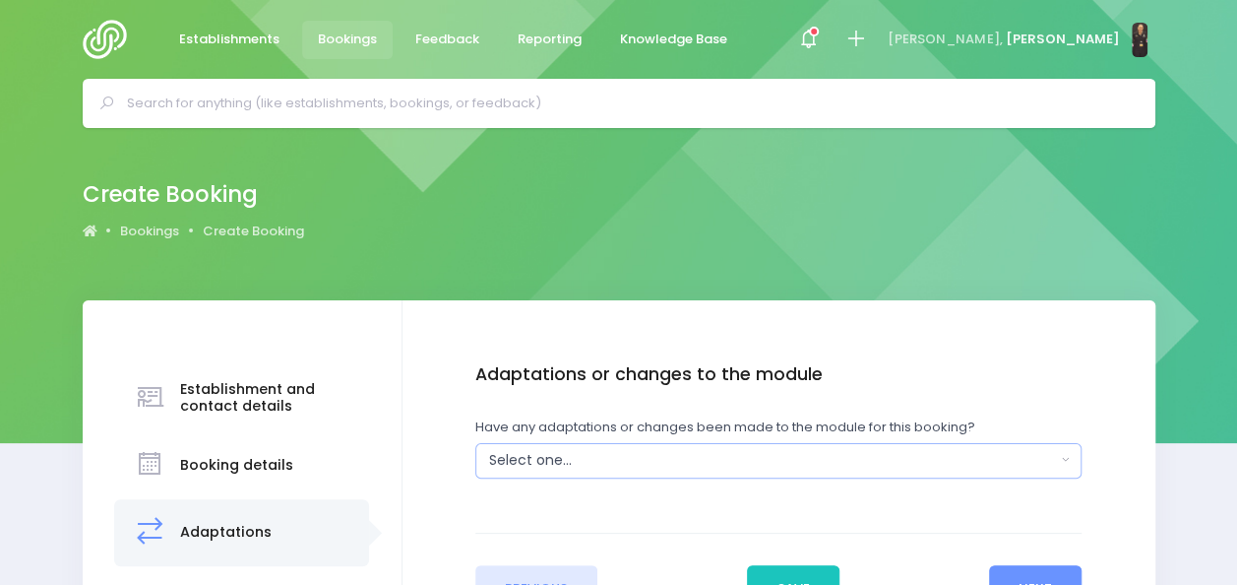
click at [996, 455] on div "Select one..." at bounding box center [772, 460] width 567 height 21
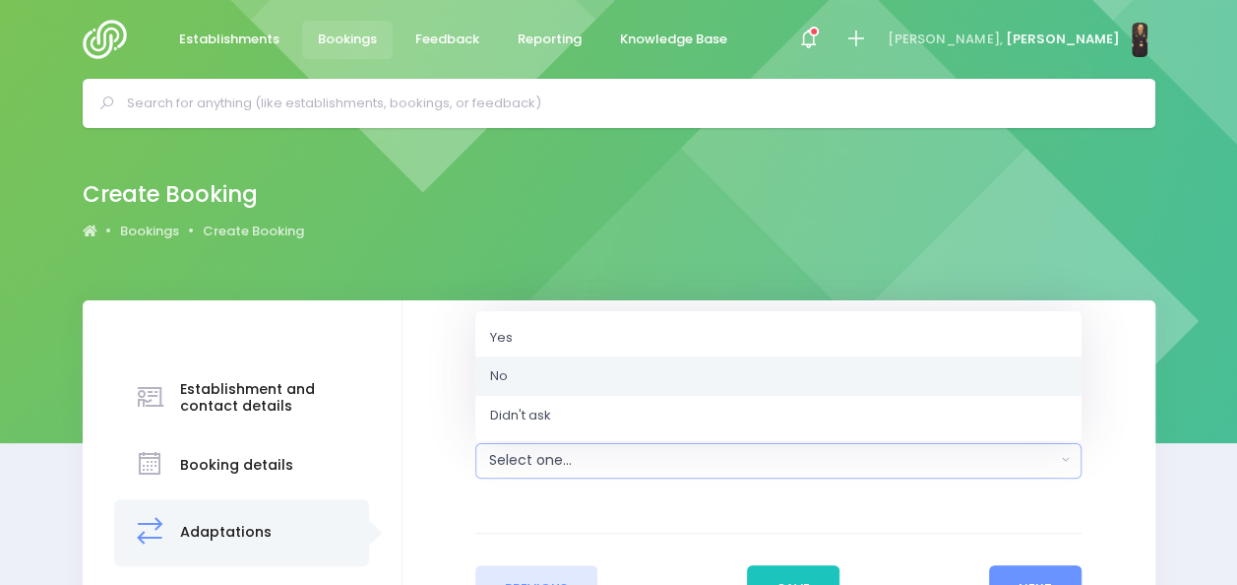
click at [888, 381] on link "No" at bounding box center [778, 375] width 606 height 39
select select "No"
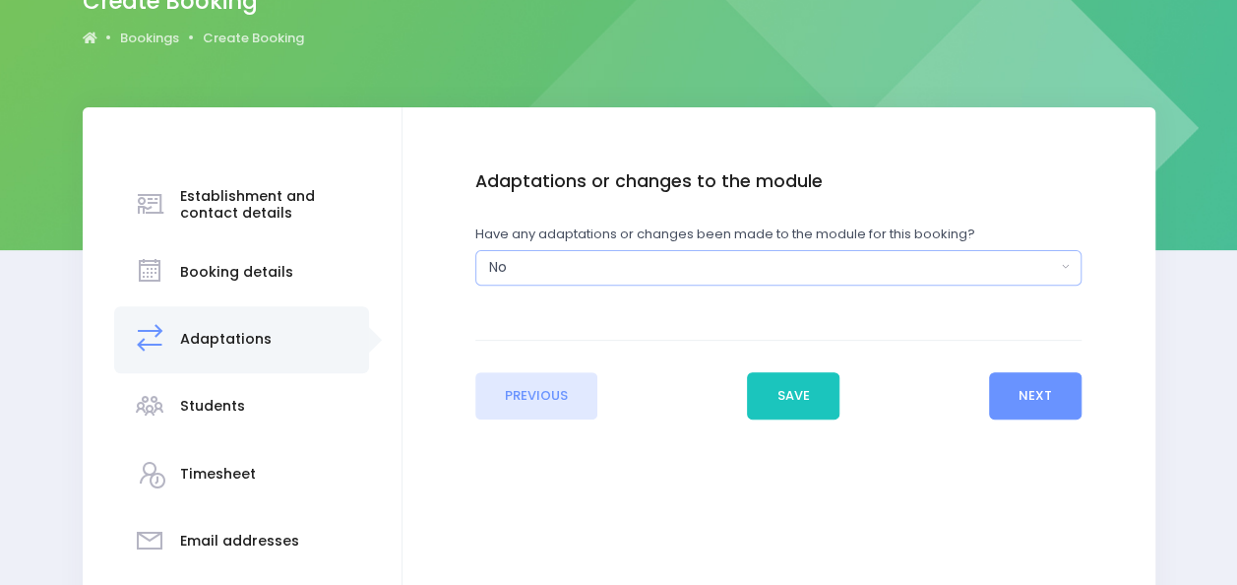
scroll to position [195, 0]
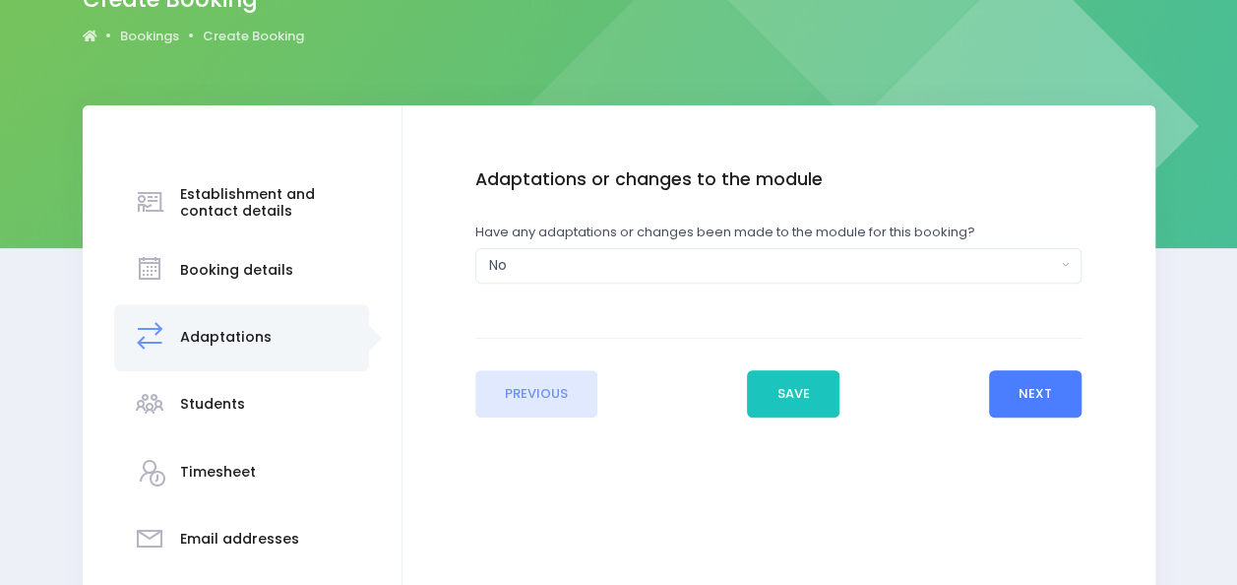
click at [1021, 384] on button "Next" at bounding box center [1036, 393] width 94 height 47
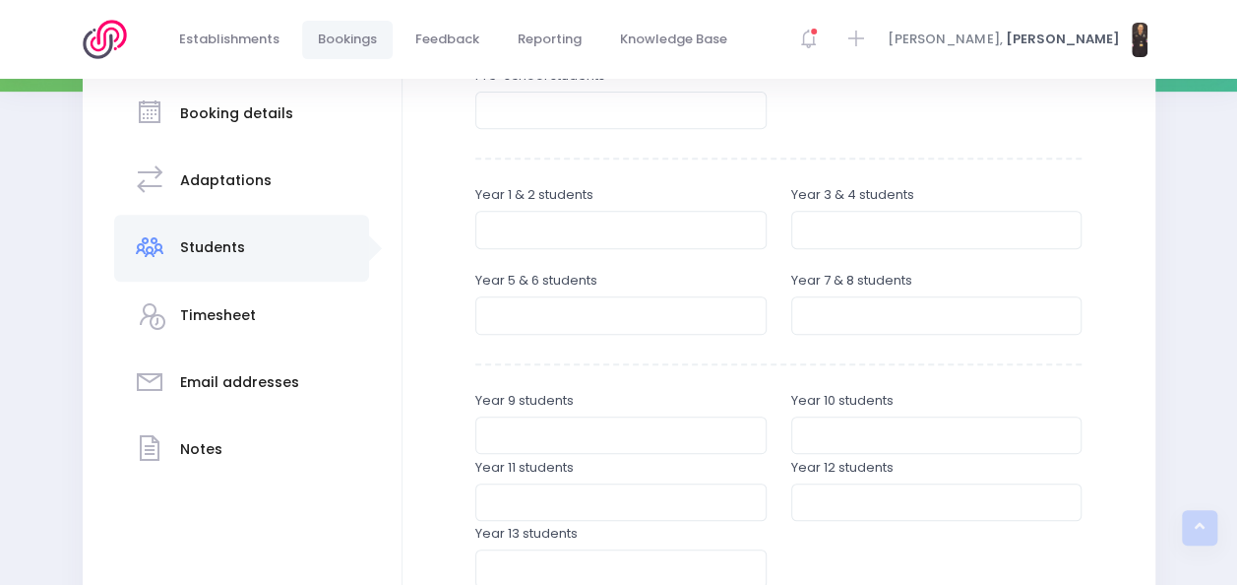
scroll to position [367, 0]
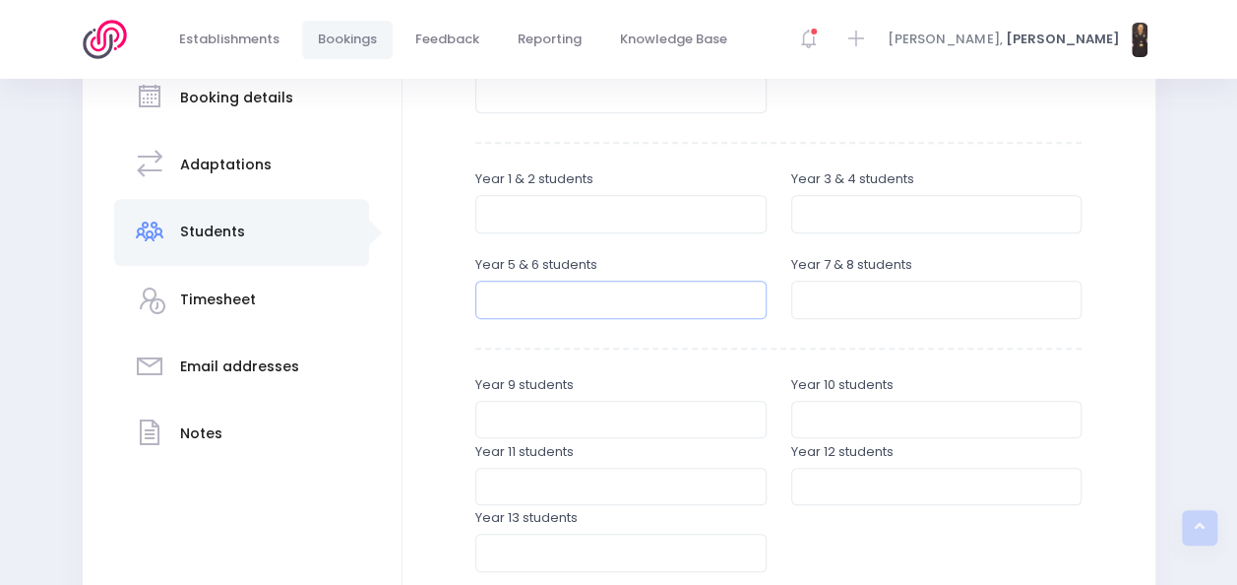
click at [622, 302] on input "number" at bounding box center [620, 299] width 291 height 37
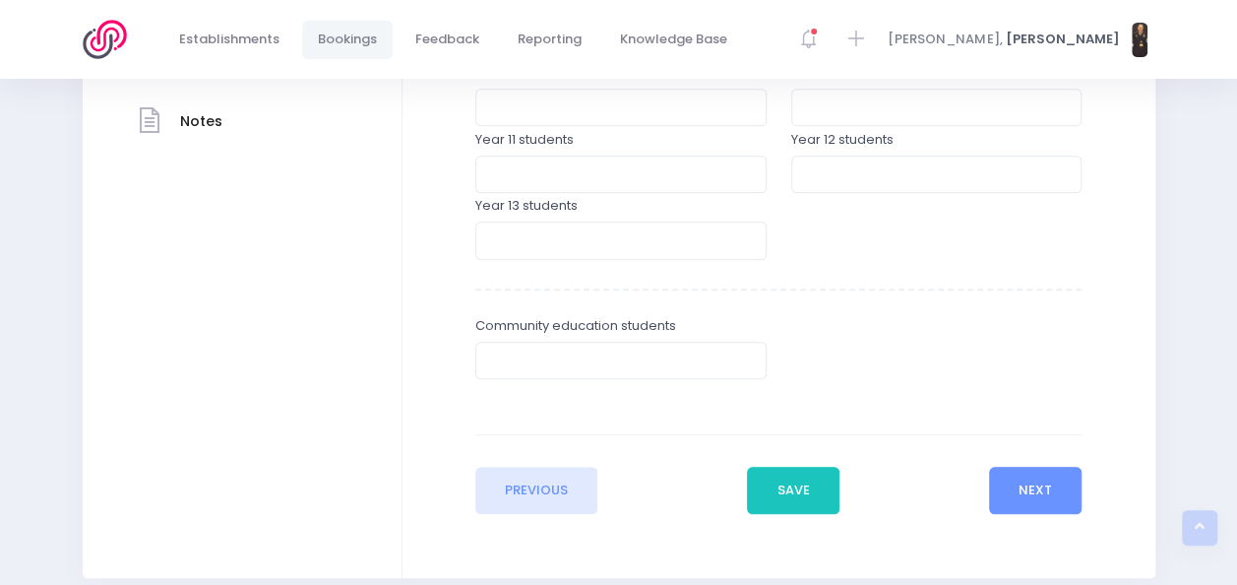
scroll to position [759, 0]
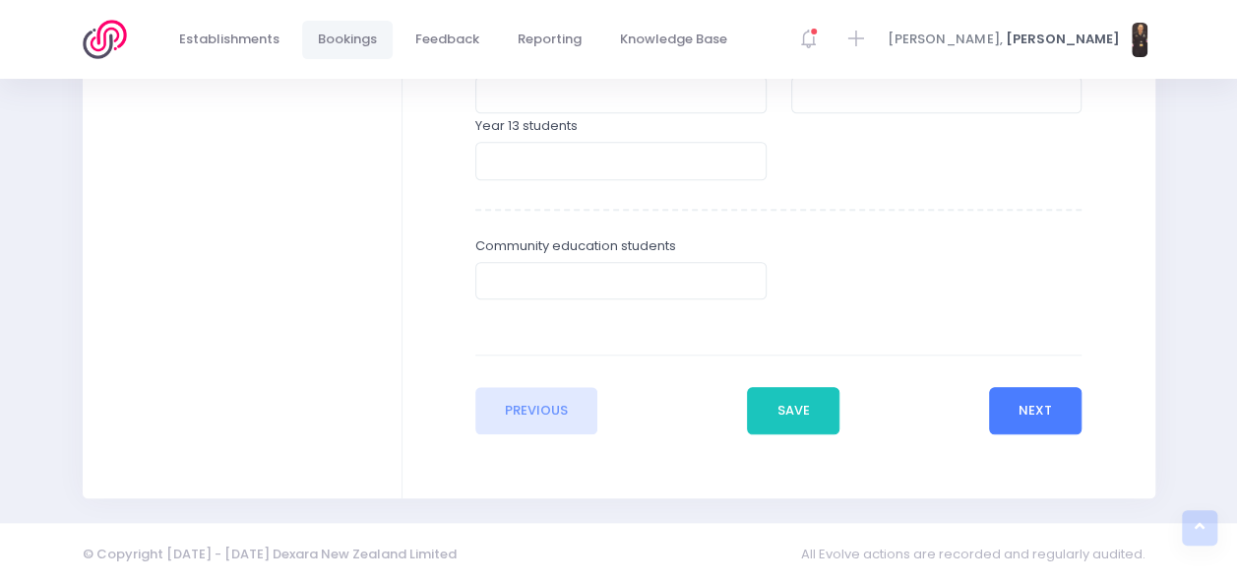
type input "20"
click at [1005, 414] on button "Next" at bounding box center [1036, 410] width 94 height 47
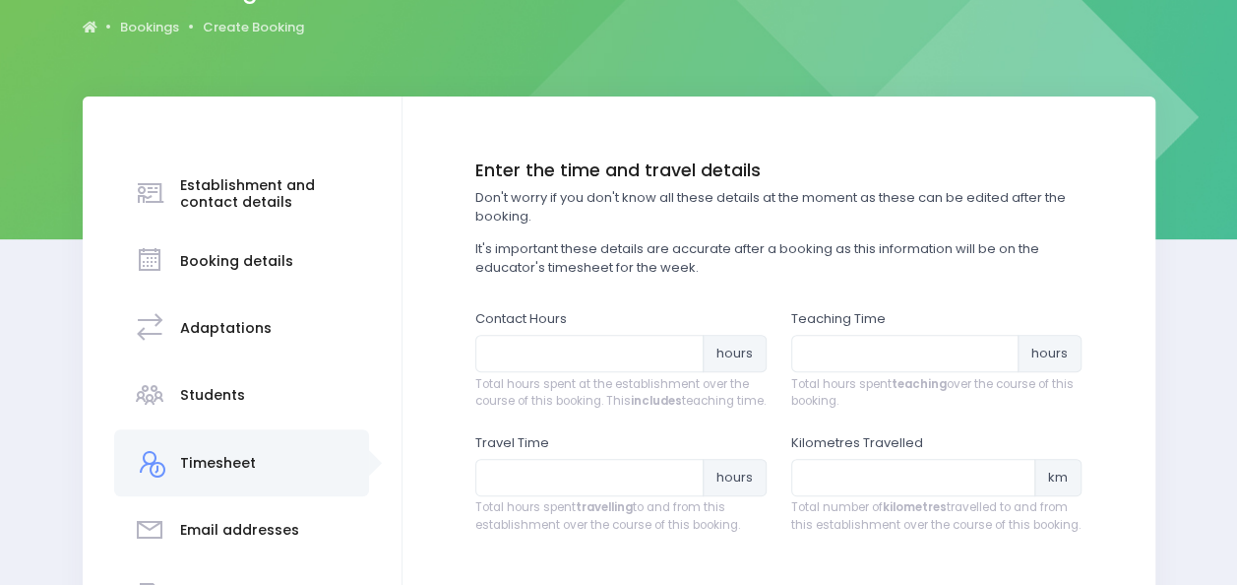
scroll to position [210, 0]
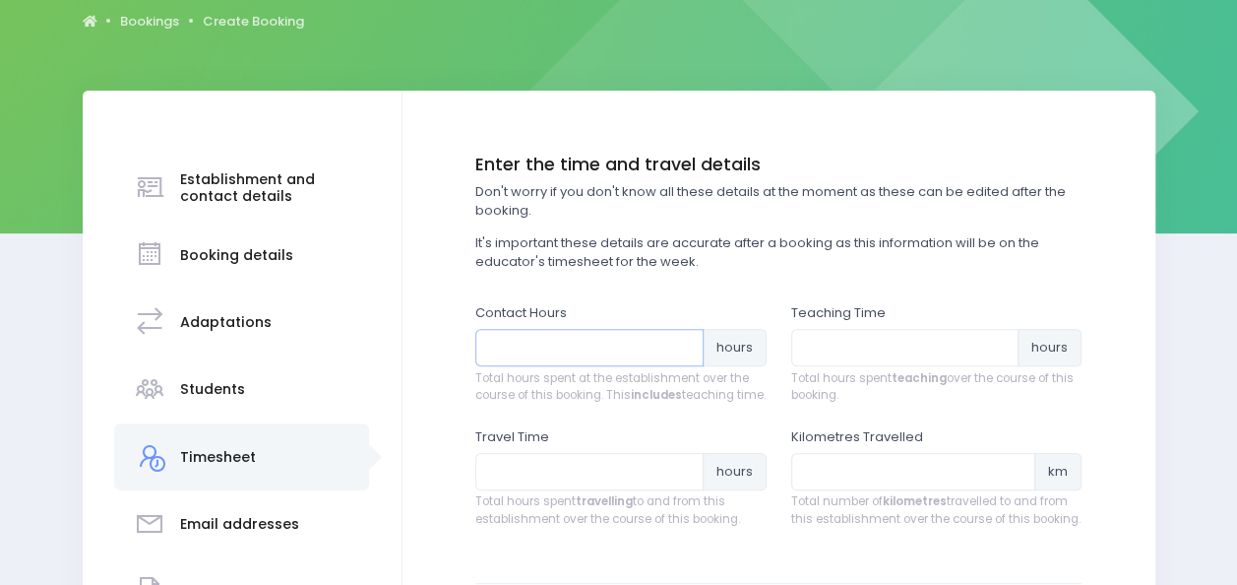
click at [623, 347] on input "number" at bounding box center [589, 347] width 228 height 37
type input "8"
click at [858, 351] on input "number" at bounding box center [905, 347] width 228 height 37
type input "6"
click at [577, 482] on input "number" at bounding box center [589, 471] width 228 height 37
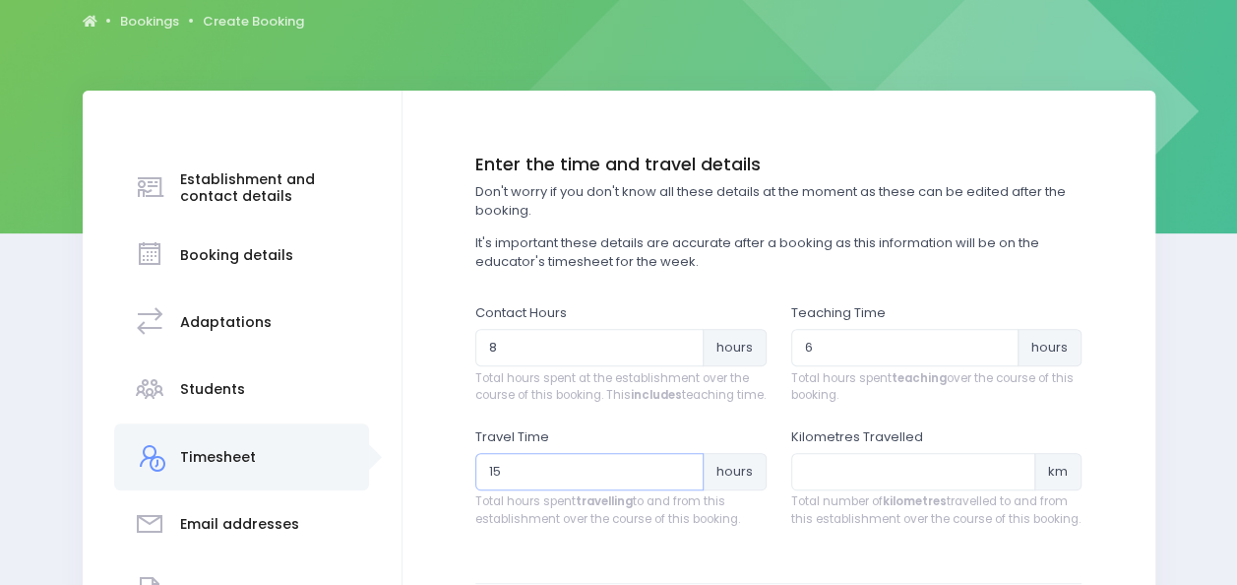
type input "15"
click at [855, 490] on input "number" at bounding box center [913, 471] width 245 height 37
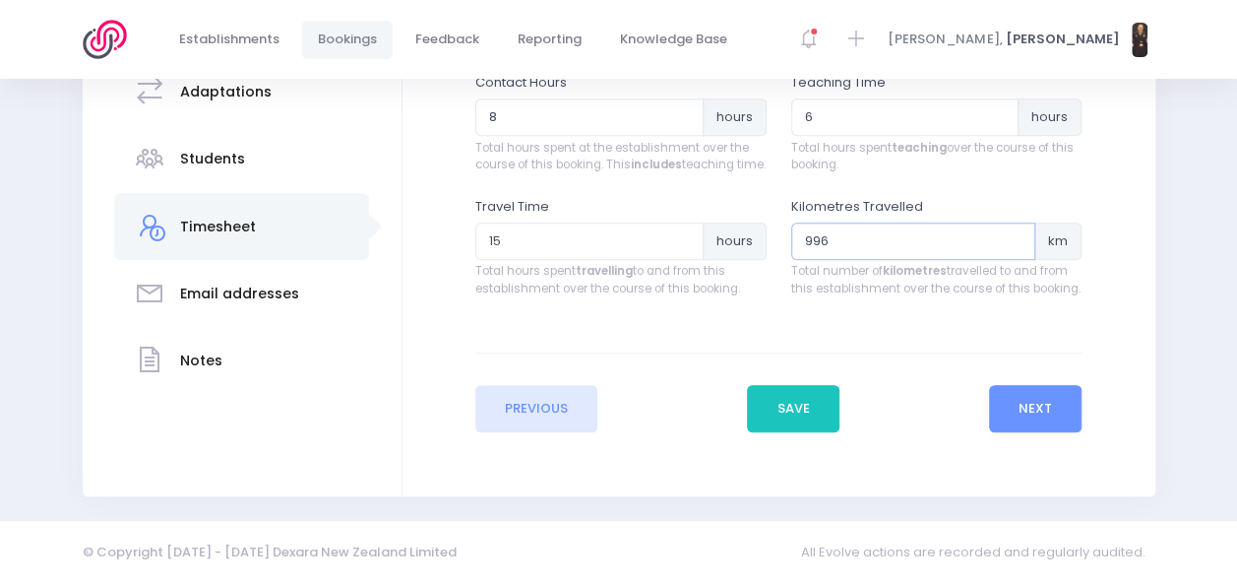
scroll to position [455, 0]
type input "996"
click at [1043, 408] on button "Next" at bounding box center [1036, 408] width 94 height 47
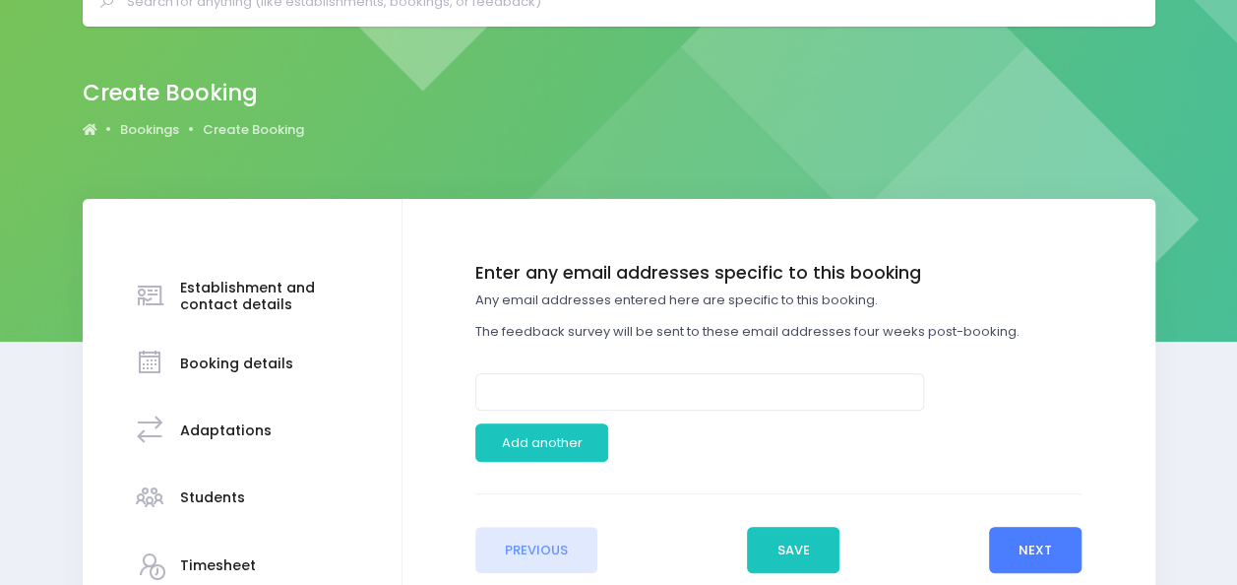
scroll to position [116, 0]
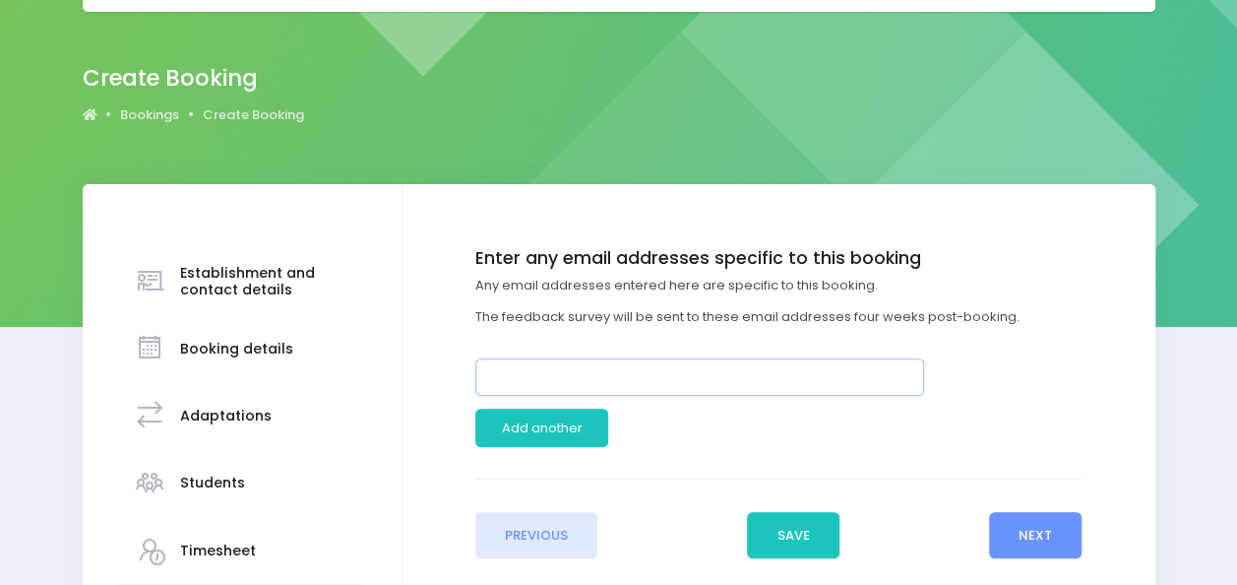
click at [799, 378] on input "email" at bounding box center [699, 376] width 449 height 37
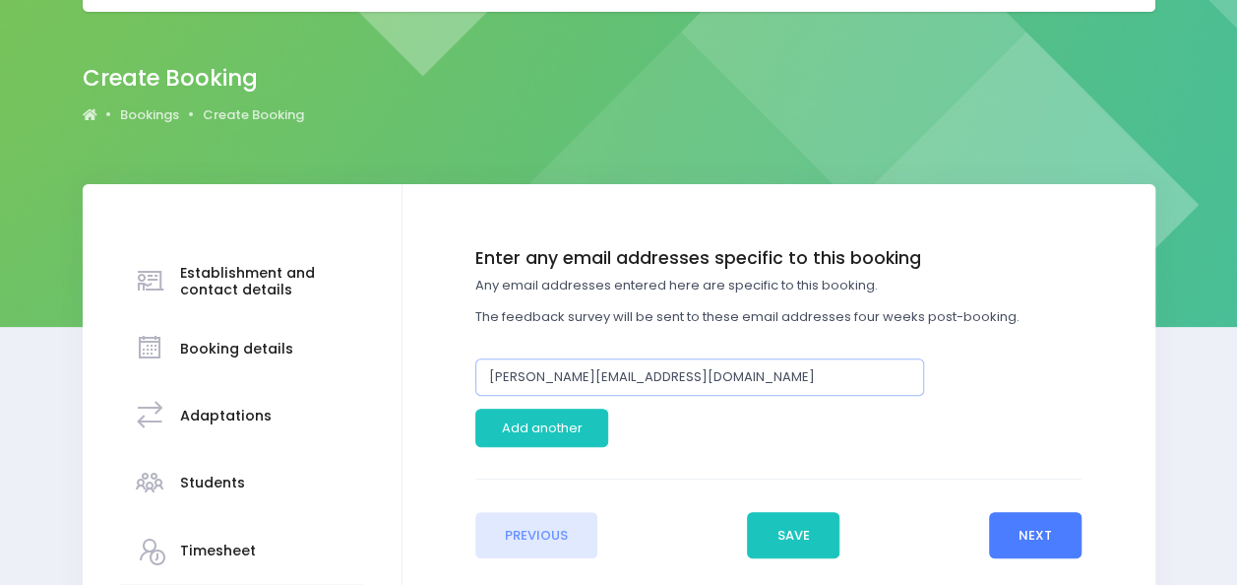
type input "ana@aria.school.nz"
click at [1041, 520] on button "Next" at bounding box center [1036, 535] width 94 height 47
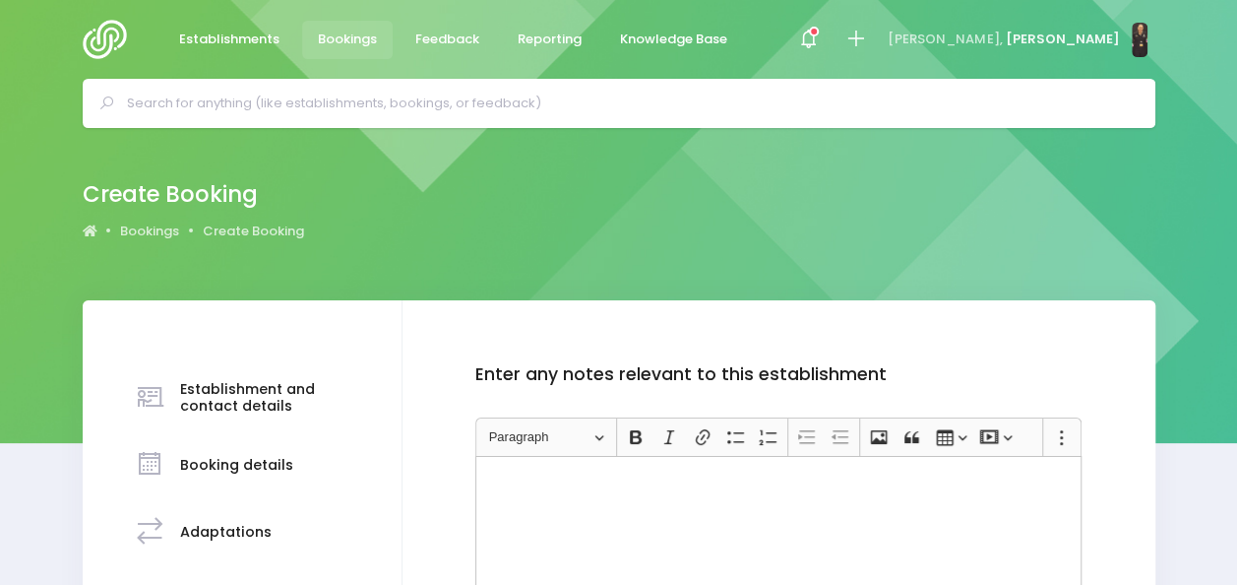
scroll to position [226, 0]
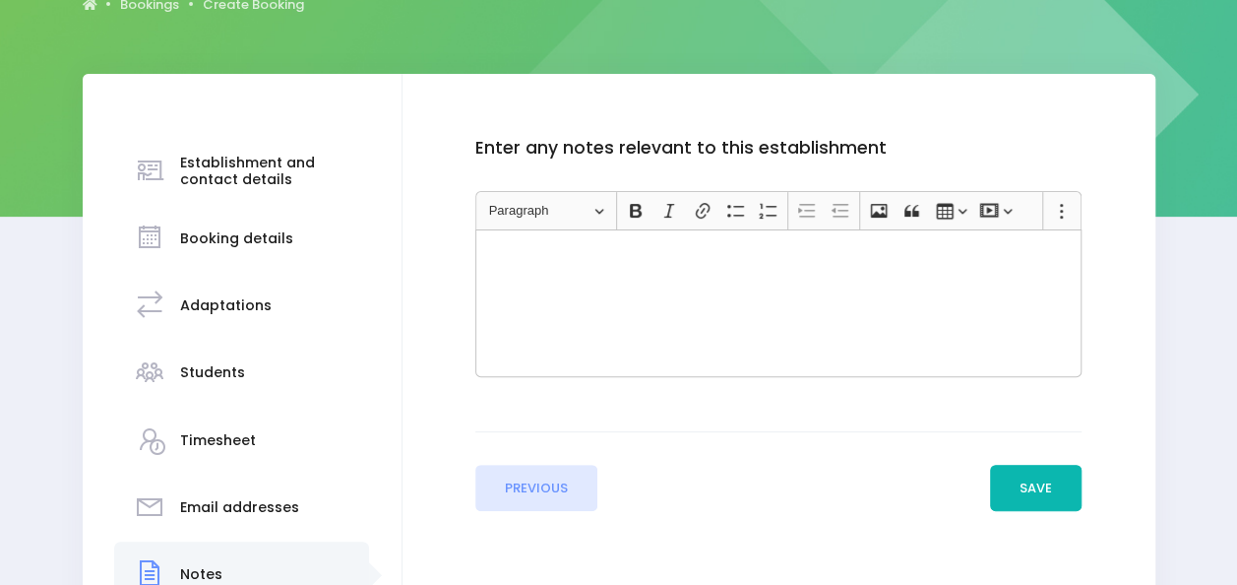
click at [1041, 492] on button "Save" at bounding box center [1036, 488] width 93 height 47
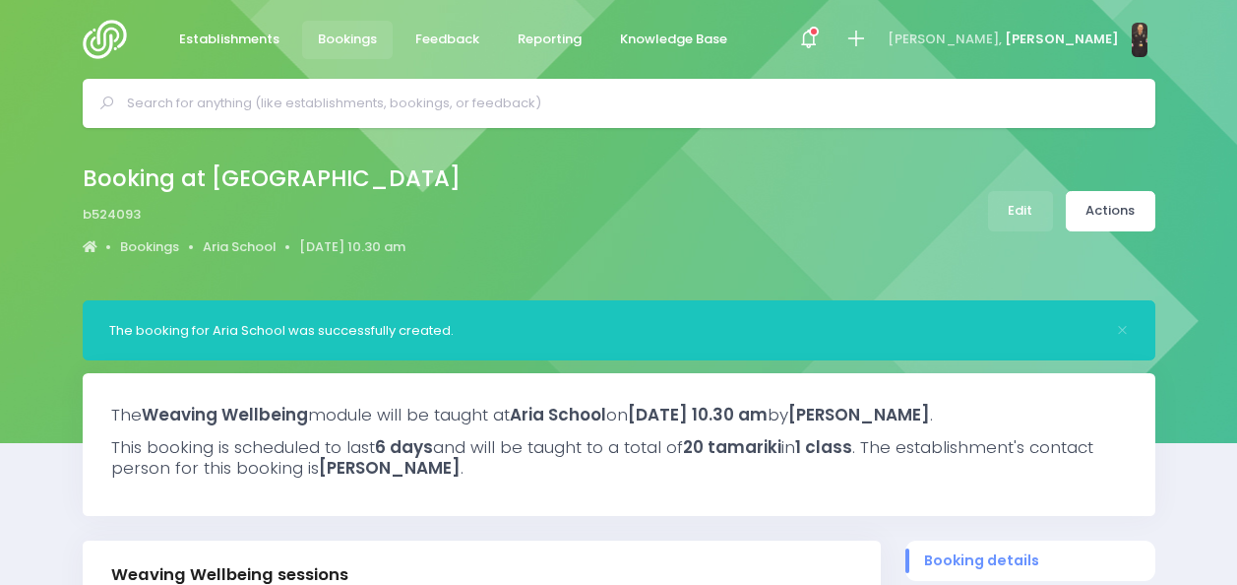
select select "5"
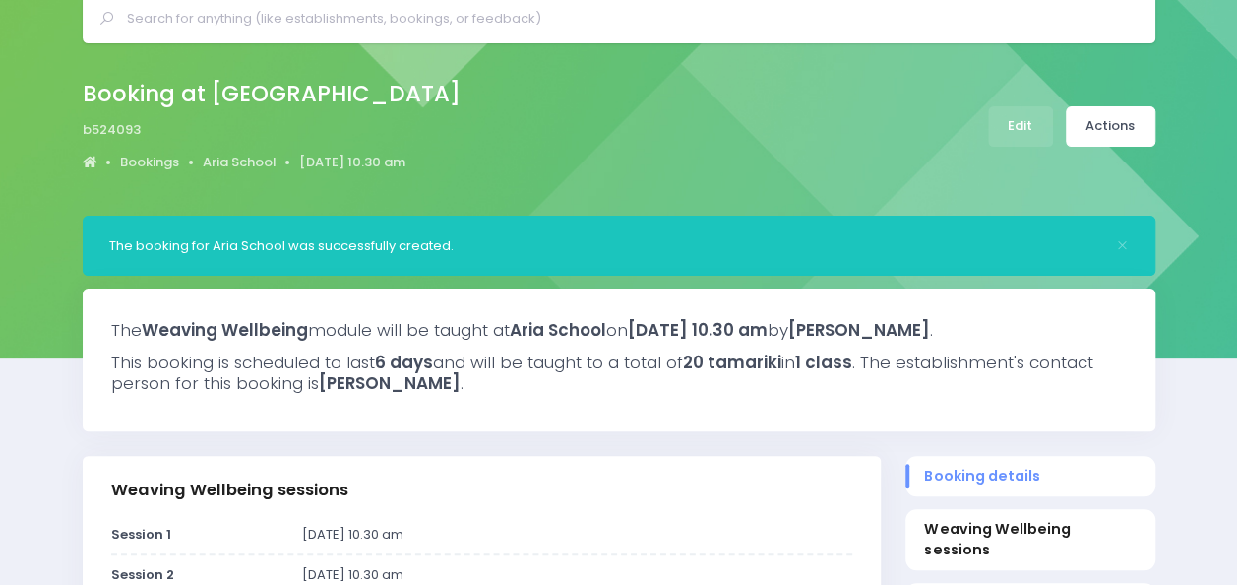
scroll to position [77, 0]
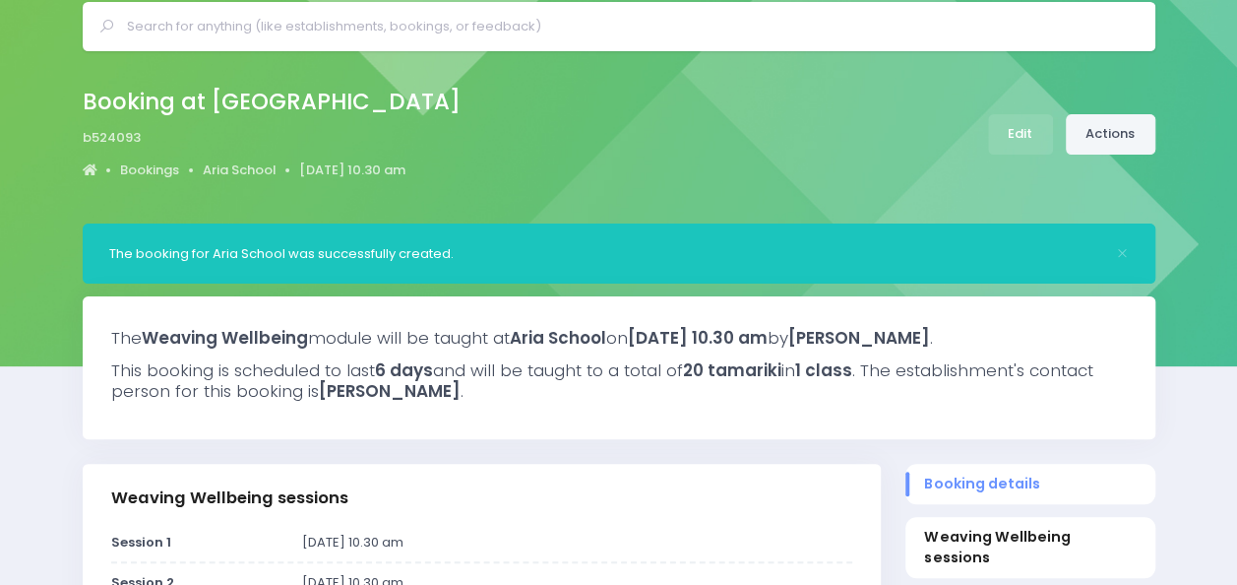
click at [1105, 130] on link "Actions" at bounding box center [1111, 134] width 90 height 40
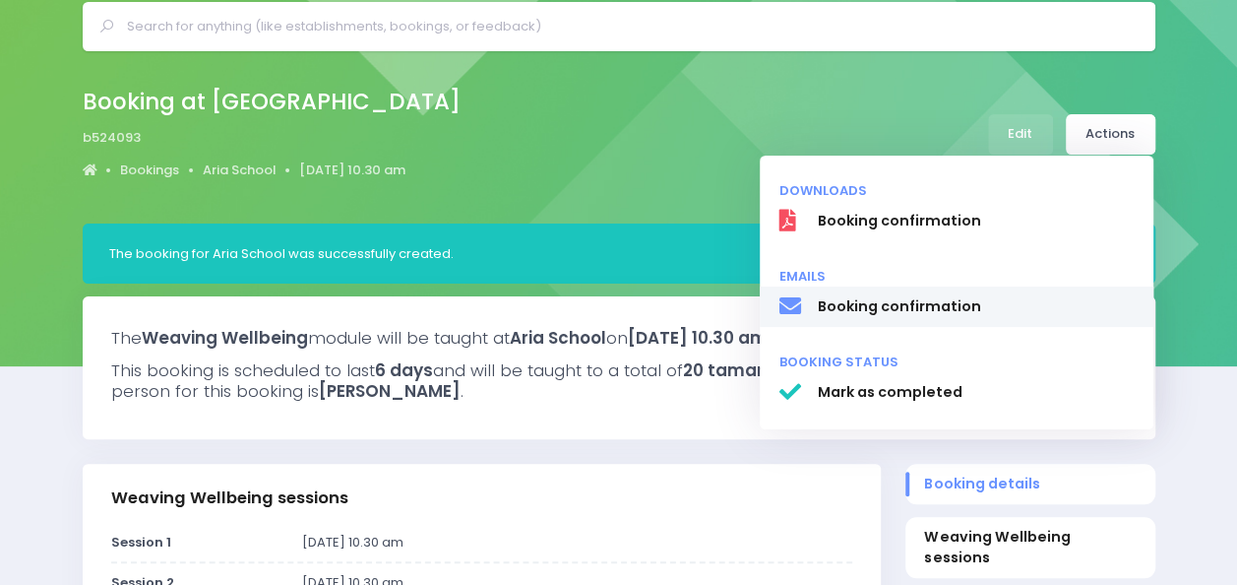
click at [926, 309] on span "Booking confirmation" at bounding box center [975, 306] width 317 height 21
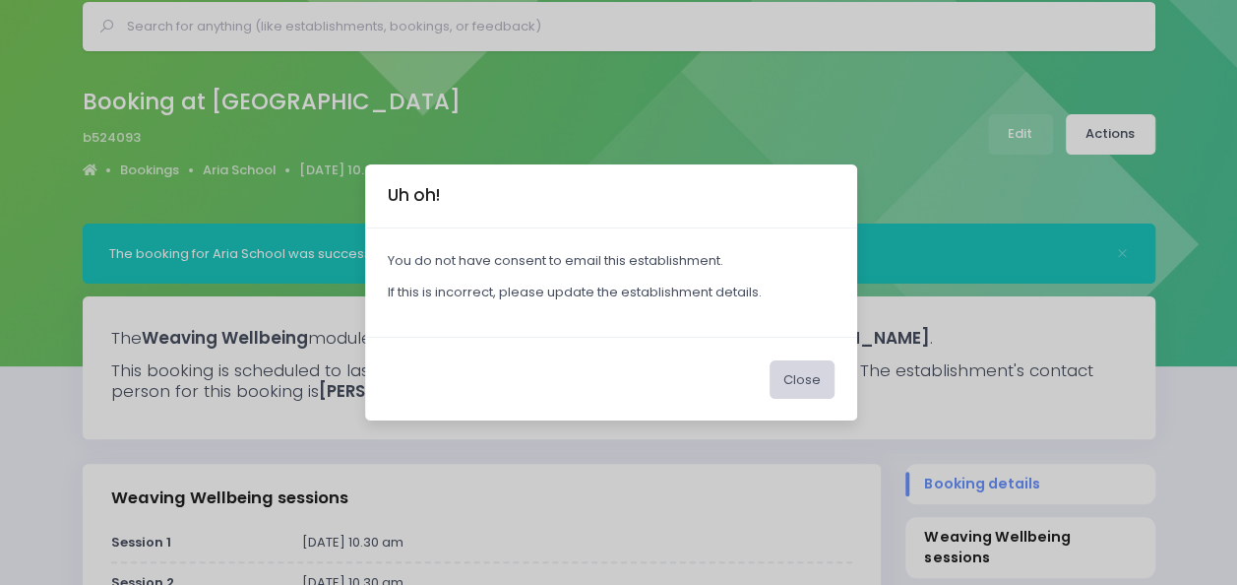
click at [791, 374] on button "Close" at bounding box center [802, 378] width 65 height 37
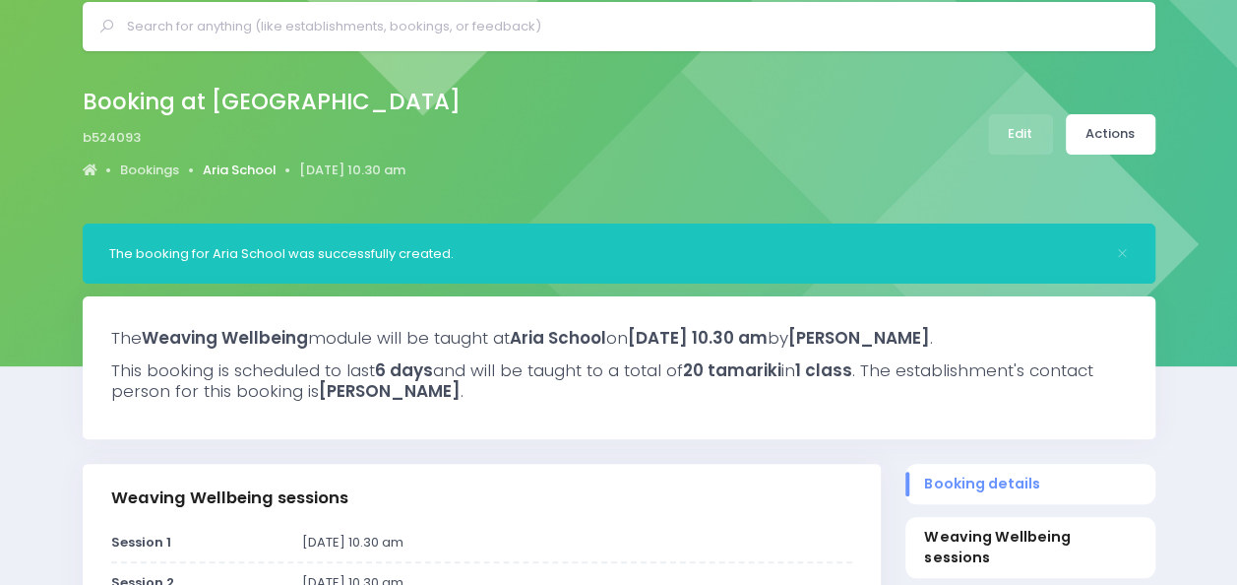
click at [234, 173] on link "Aria School" at bounding box center [240, 170] width 74 height 20
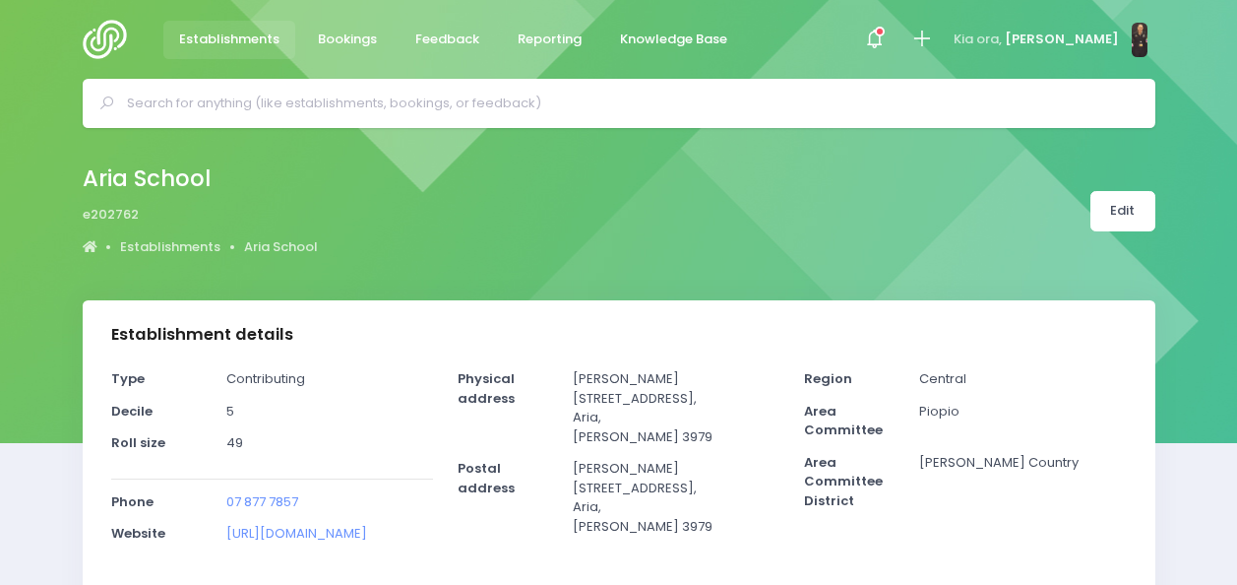
select select "5"
click at [1118, 213] on link "Edit" at bounding box center [1123, 211] width 65 height 40
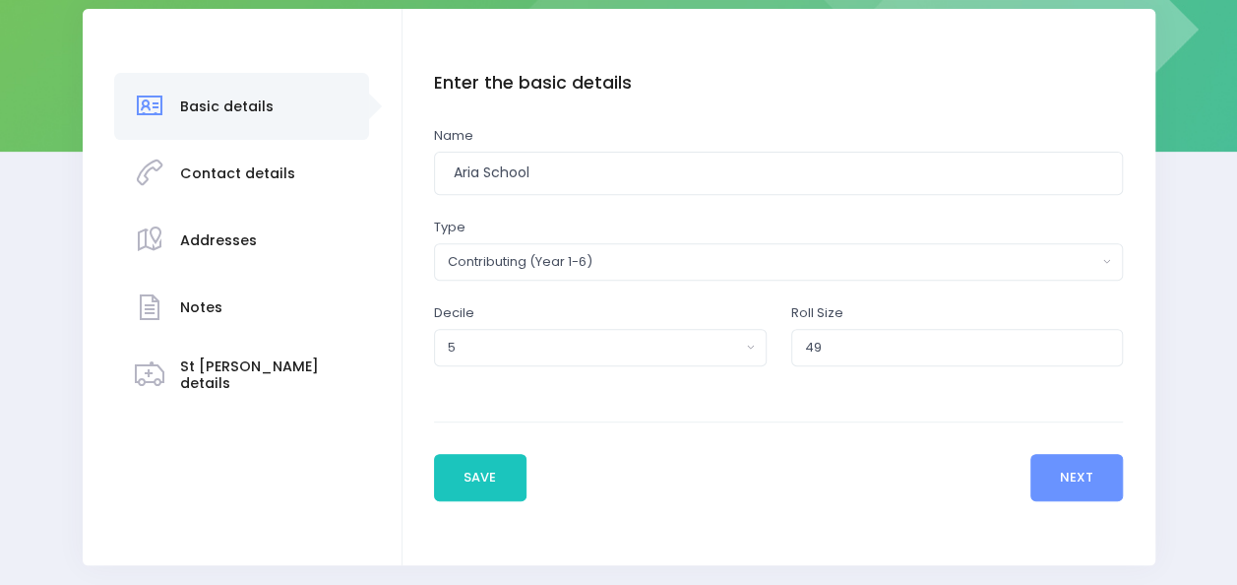
scroll to position [358, 0]
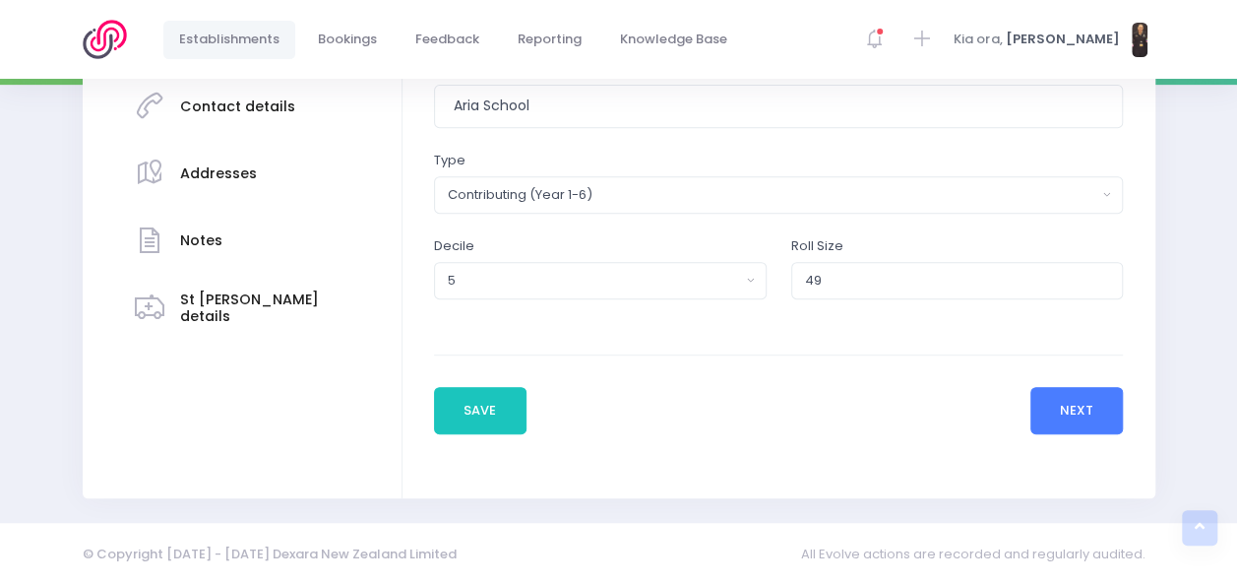
click at [1097, 407] on button "Next" at bounding box center [1077, 410] width 94 height 47
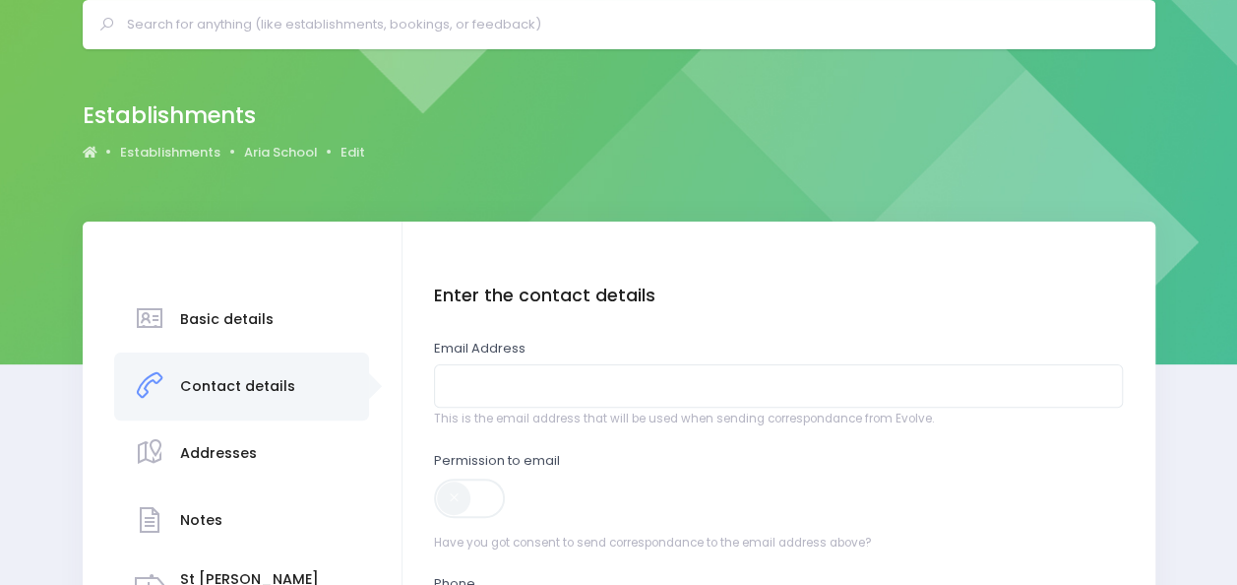
scroll to position [81, 0]
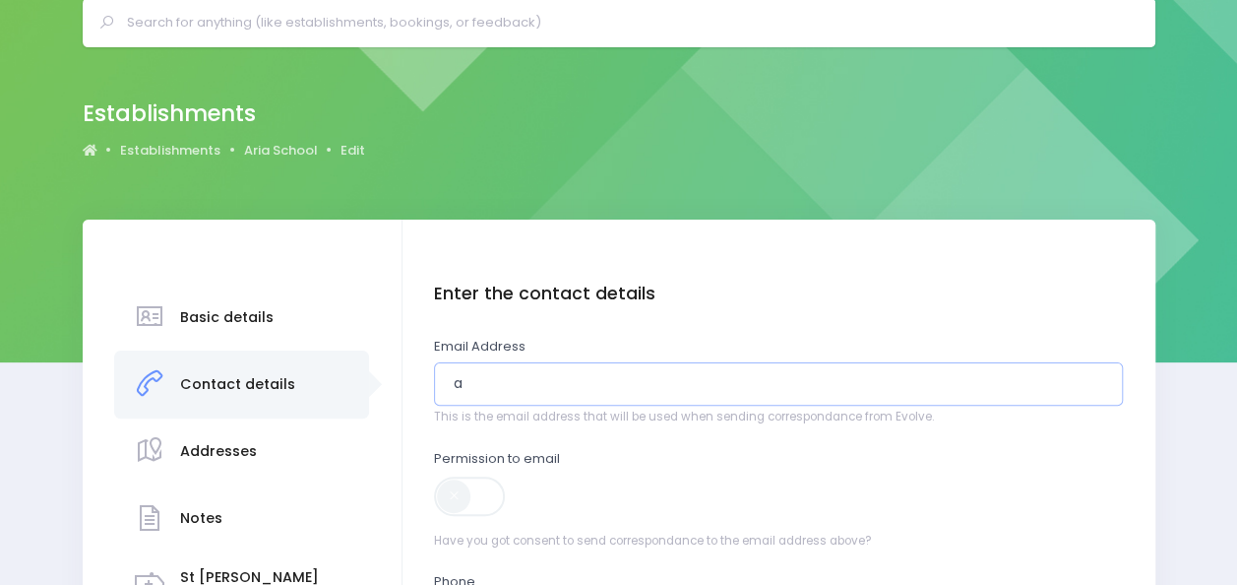
click at [774, 388] on input "a" at bounding box center [778, 384] width 689 height 44
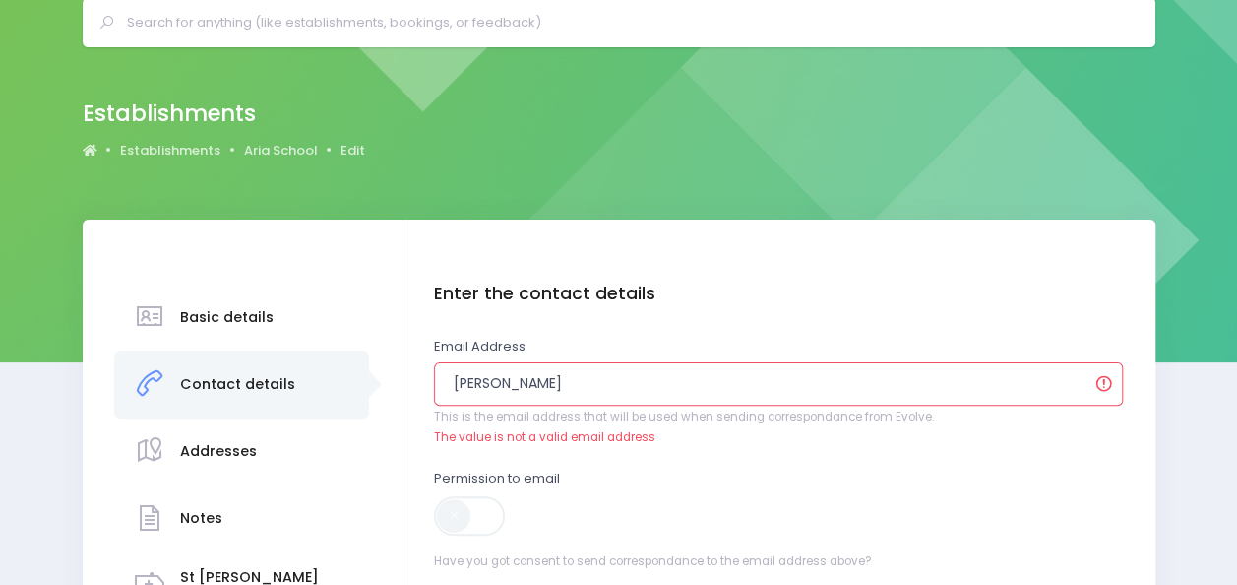
type input "[PERSON_NAME][EMAIL_ADDRESS][DOMAIN_NAME]"
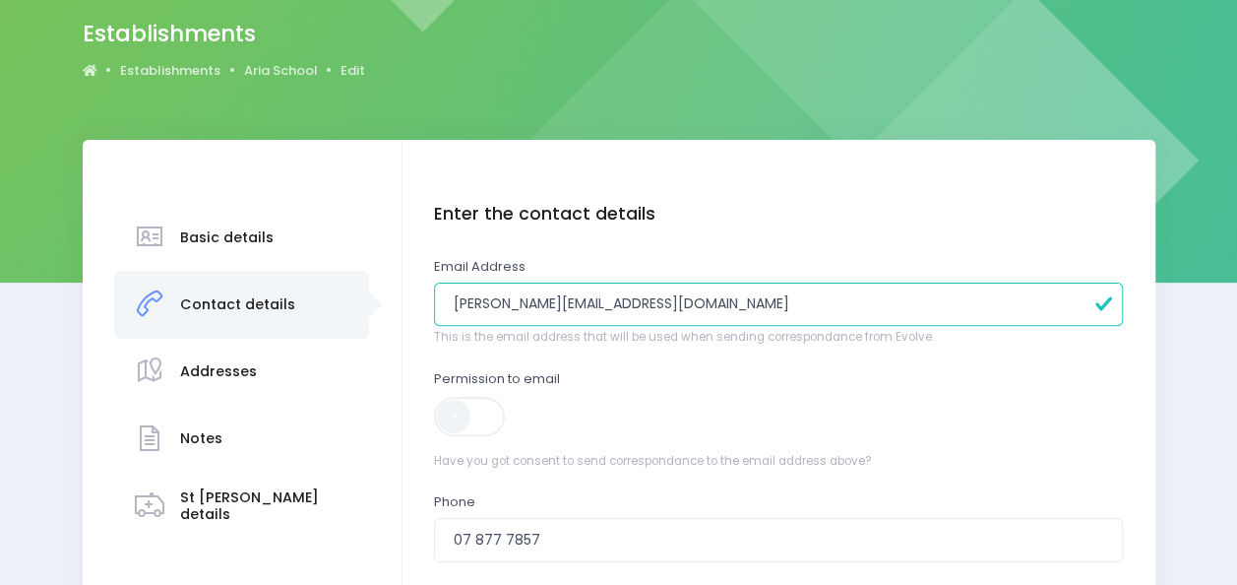
scroll to position [163, 0]
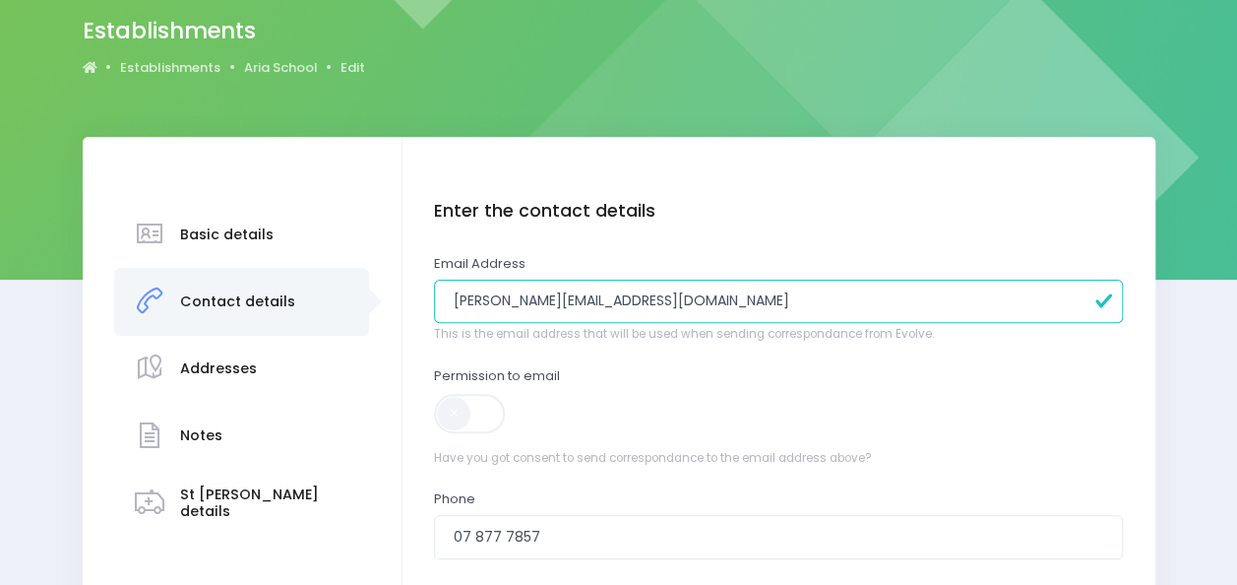
click at [461, 427] on span at bounding box center [471, 413] width 74 height 39
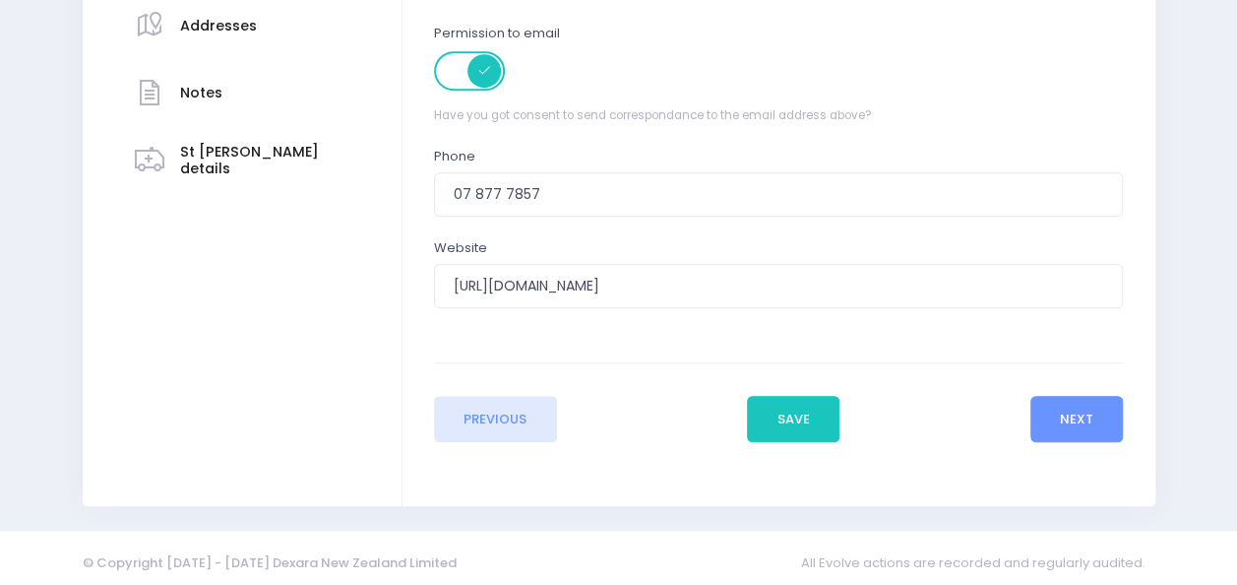
scroll to position [515, 0]
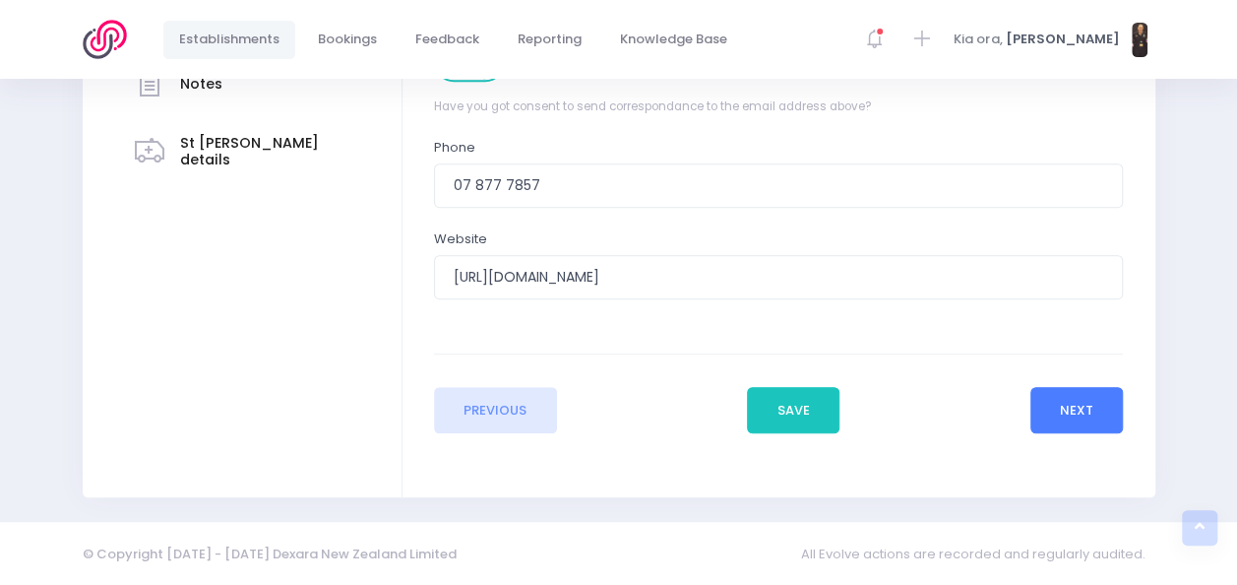
click at [1098, 404] on button "Next" at bounding box center [1077, 410] width 94 height 47
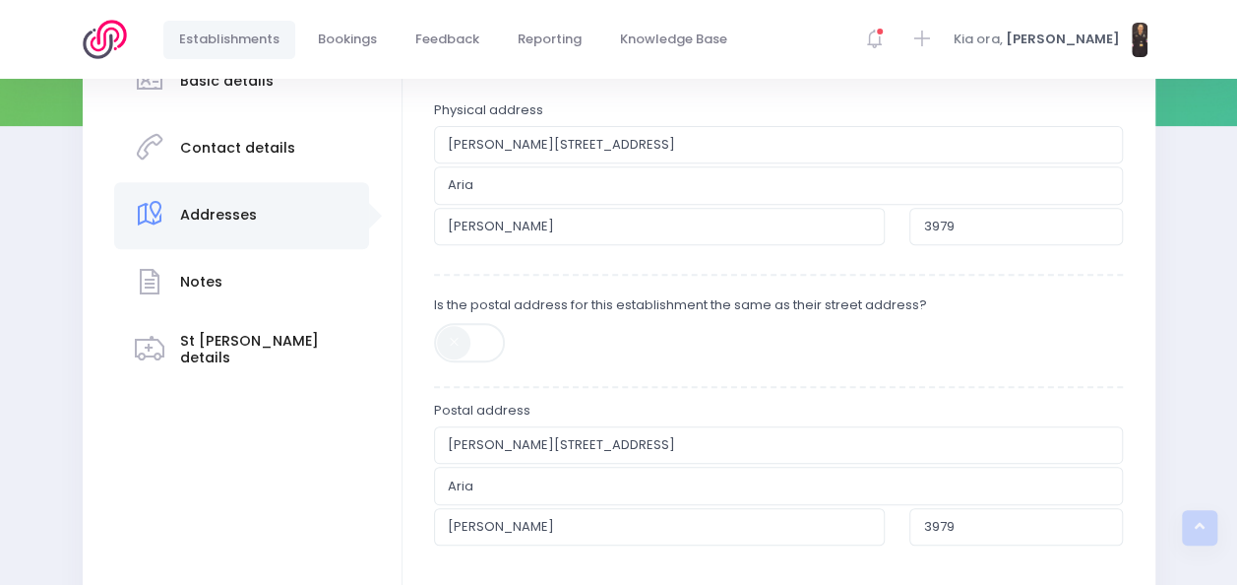
scroll to position [563, 0]
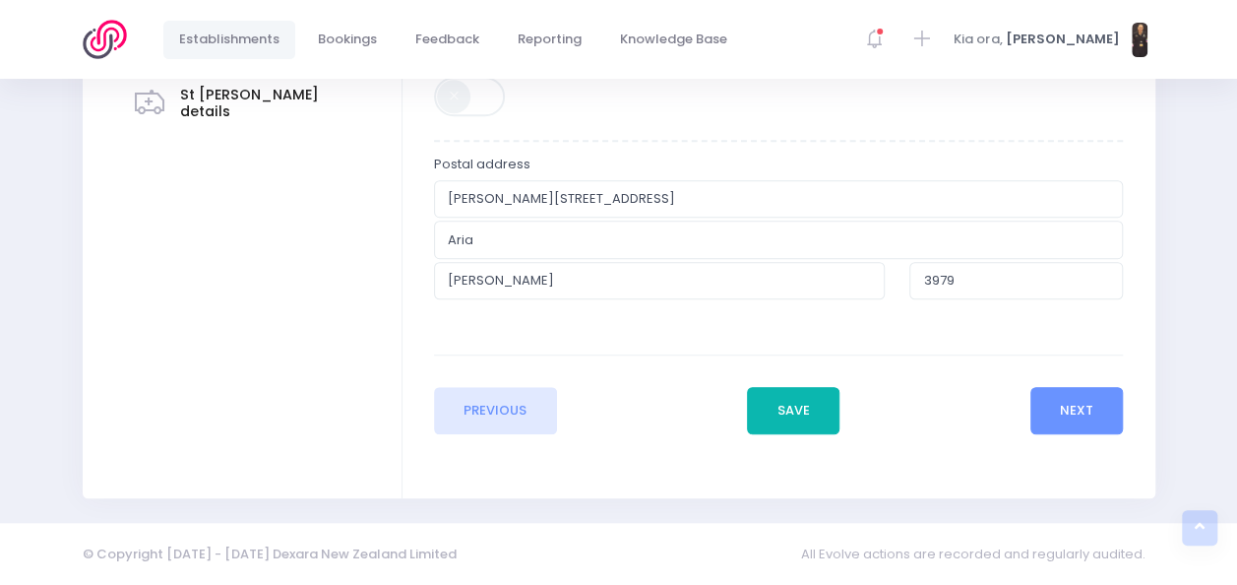
click at [800, 421] on button "Save" at bounding box center [793, 410] width 93 height 47
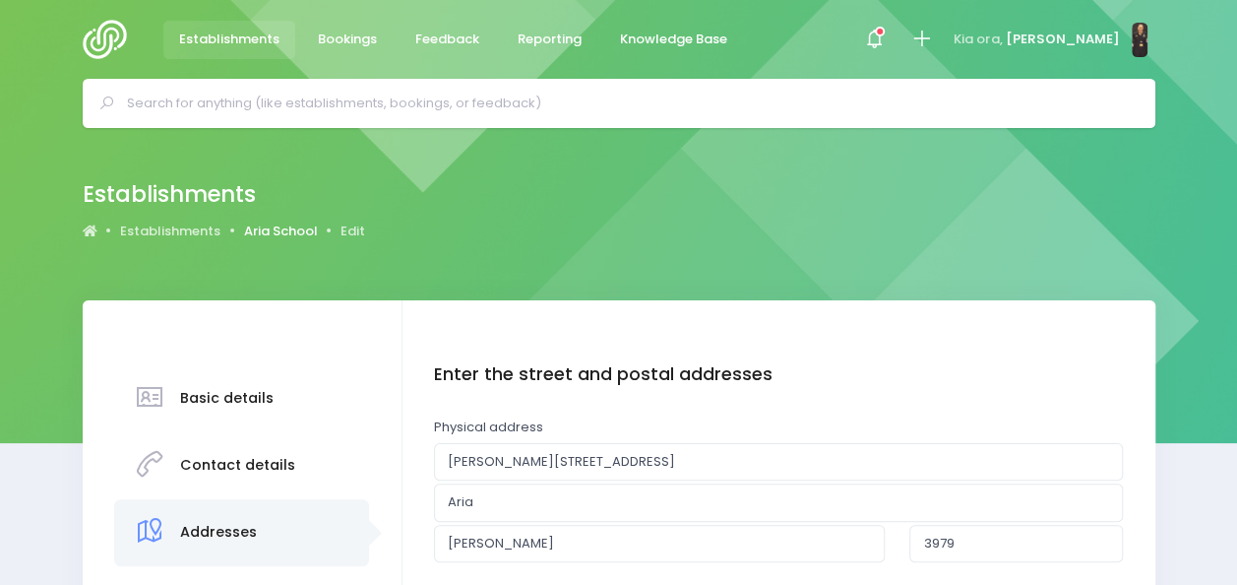
click at [265, 231] on link "Aria School" at bounding box center [281, 231] width 74 height 20
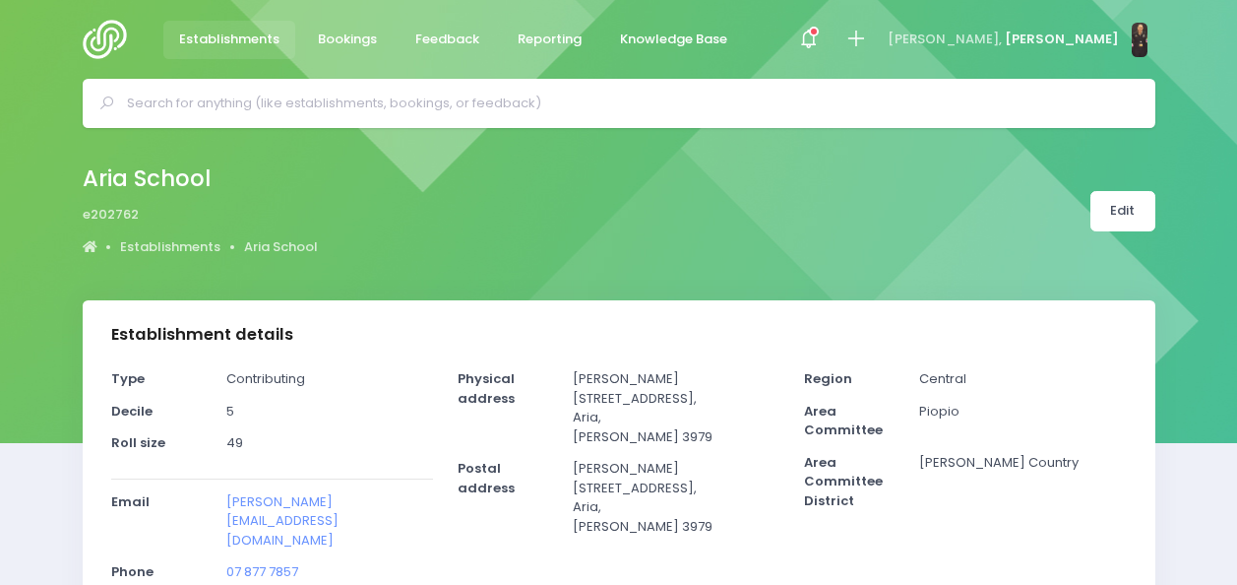
select select "5"
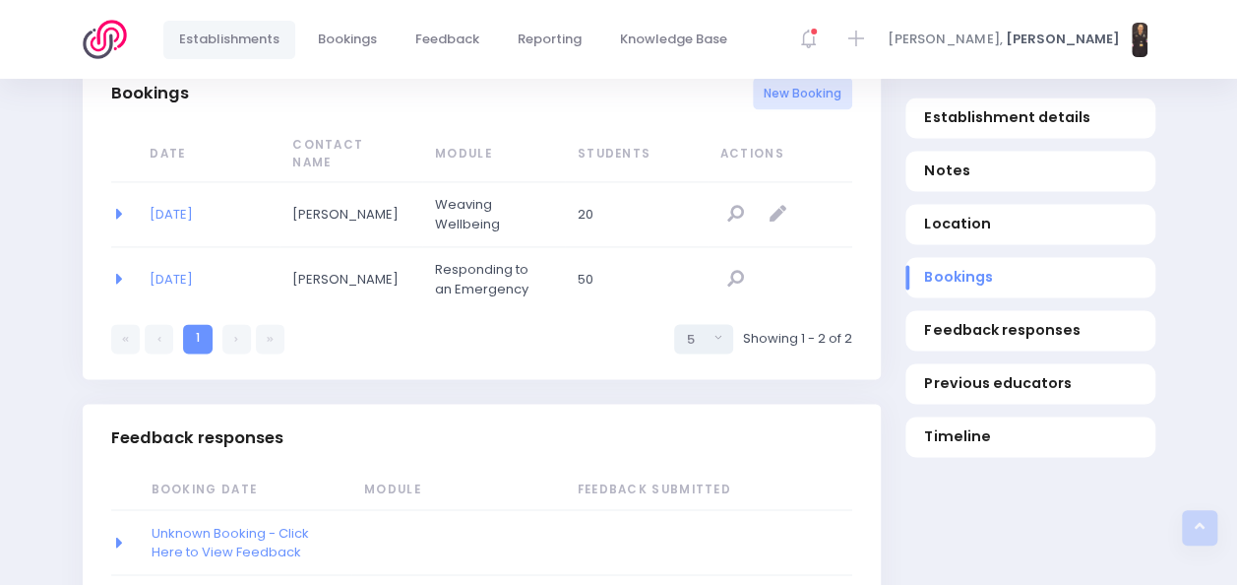
scroll to position [1364, 0]
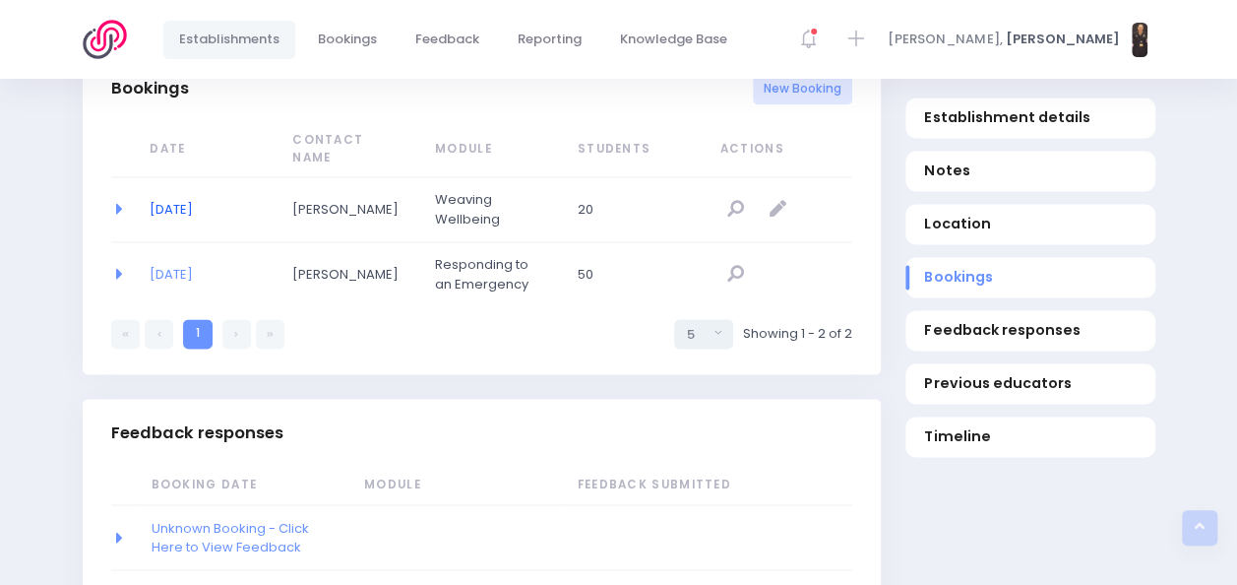
click at [193, 200] on link "[DATE]" at bounding box center [171, 209] width 43 height 19
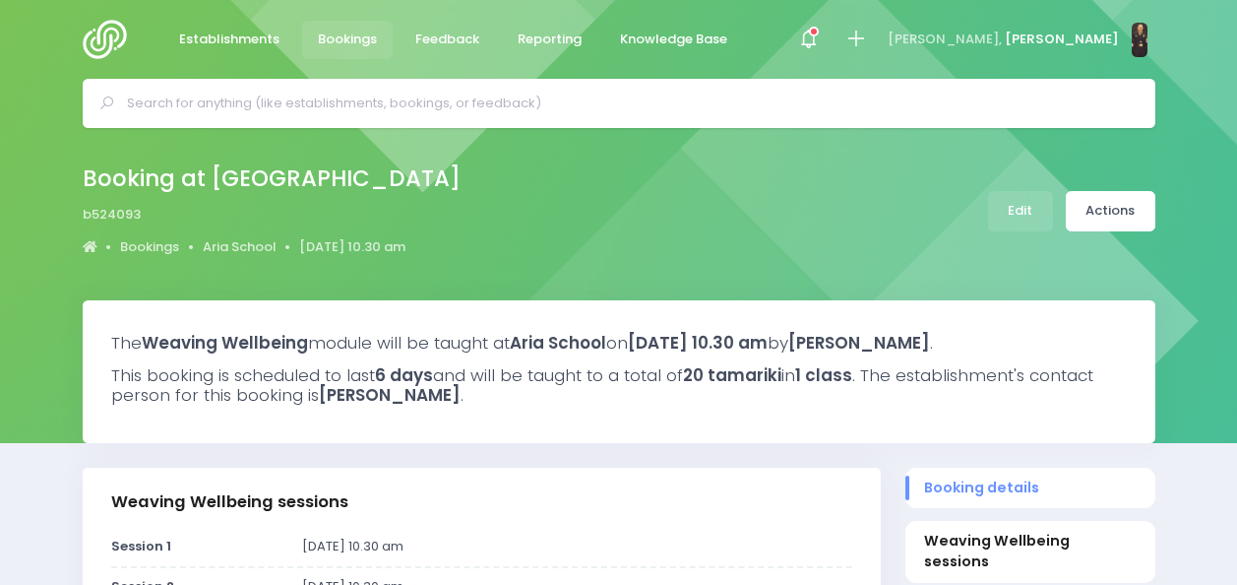
select select "5"
click at [1120, 211] on link "Actions" at bounding box center [1111, 211] width 90 height 40
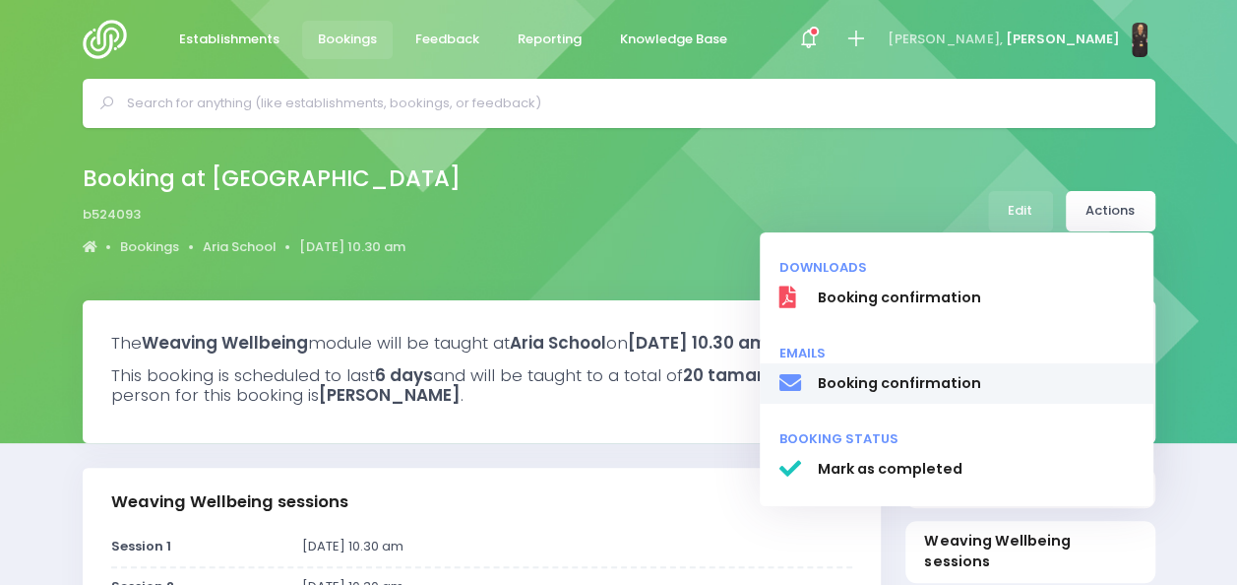
click at [954, 385] on span "Booking confirmation" at bounding box center [975, 383] width 317 height 21
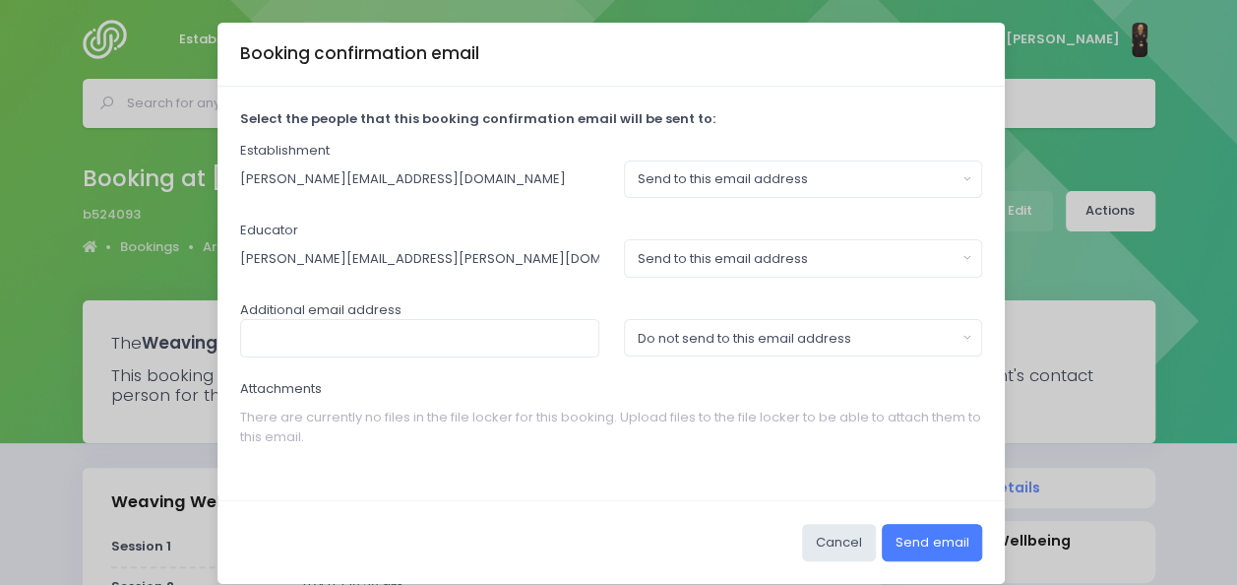
click at [919, 546] on button "Send email" at bounding box center [932, 542] width 100 height 37
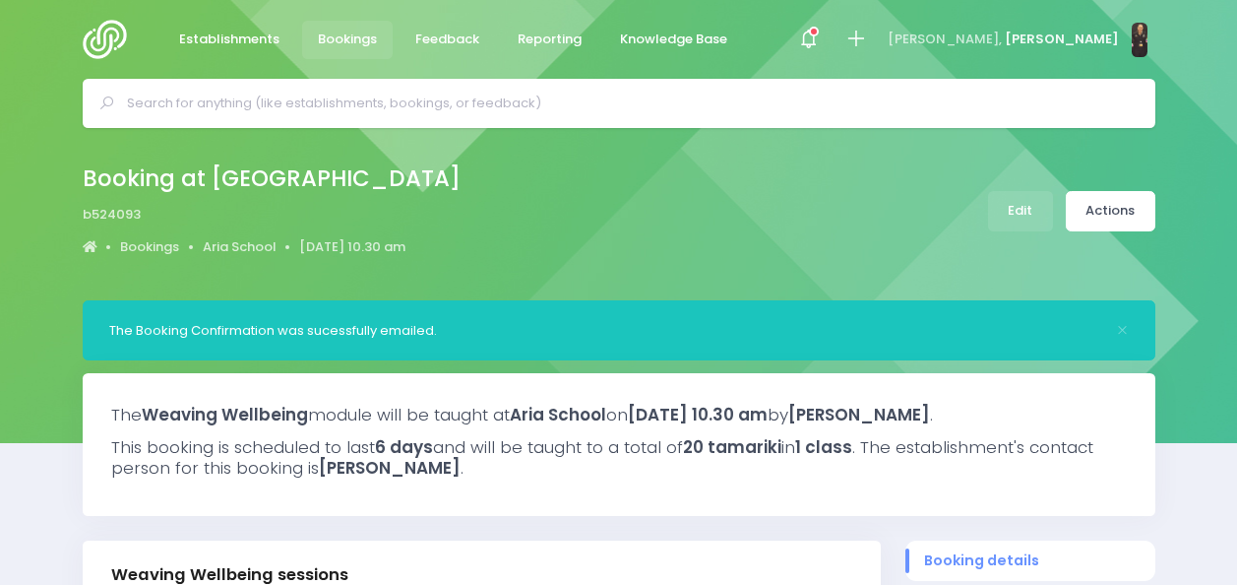
select select "5"
click at [867, 40] on icon at bounding box center [855, 39] width 23 height 23
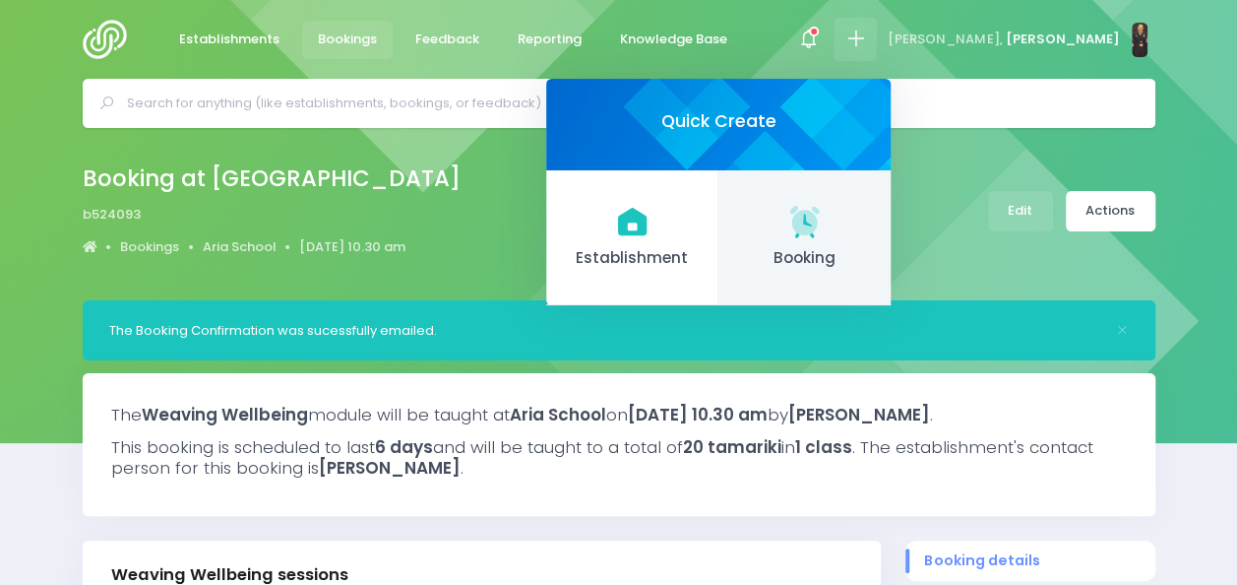
click at [875, 247] on span "Booking" at bounding box center [804, 258] width 141 height 23
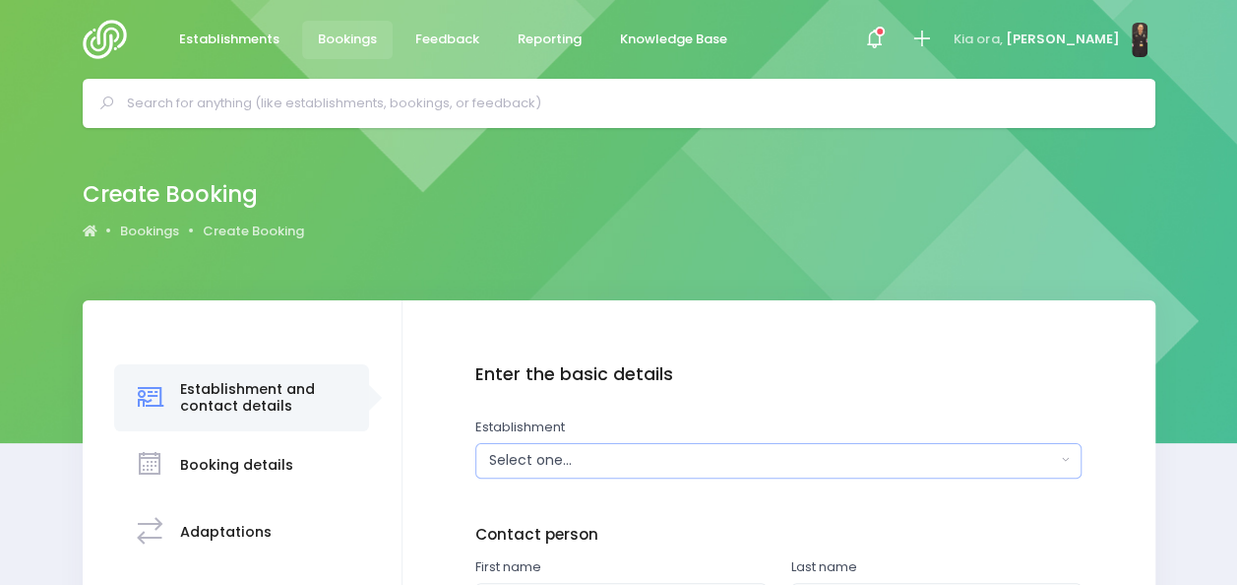
click at [599, 453] on div "Select one..." at bounding box center [772, 460] width 567 height 21
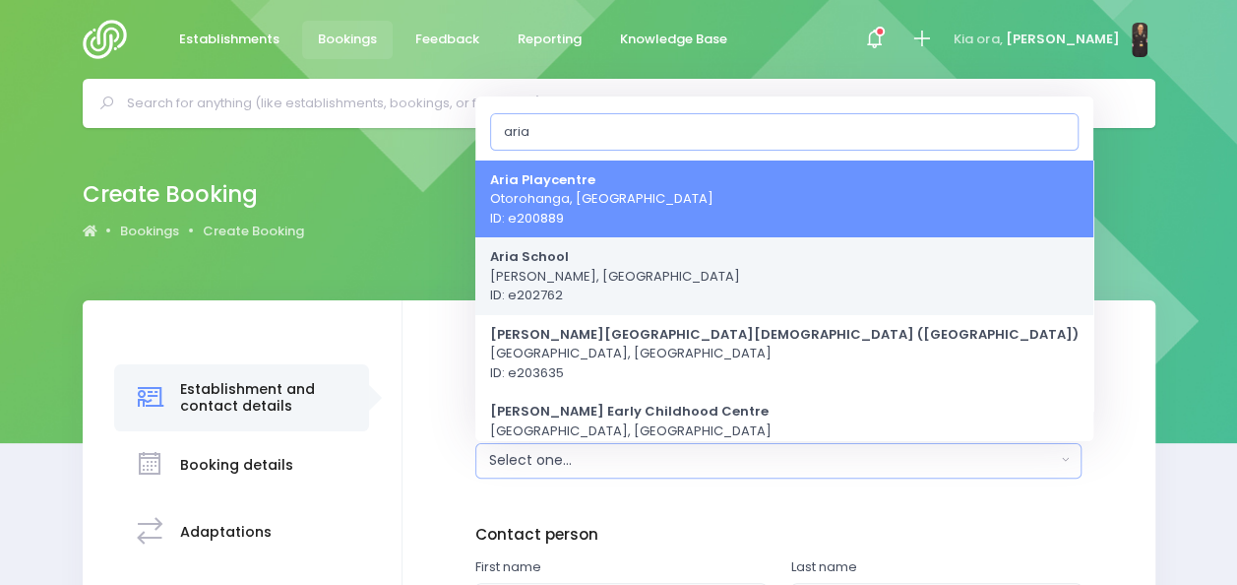
type input "aria"
click at [611, 264] on span "Aria School Pio Pio, Central Region ID: e202762" at bounding box center [615, 276] width 250 height 58
select select "202762"
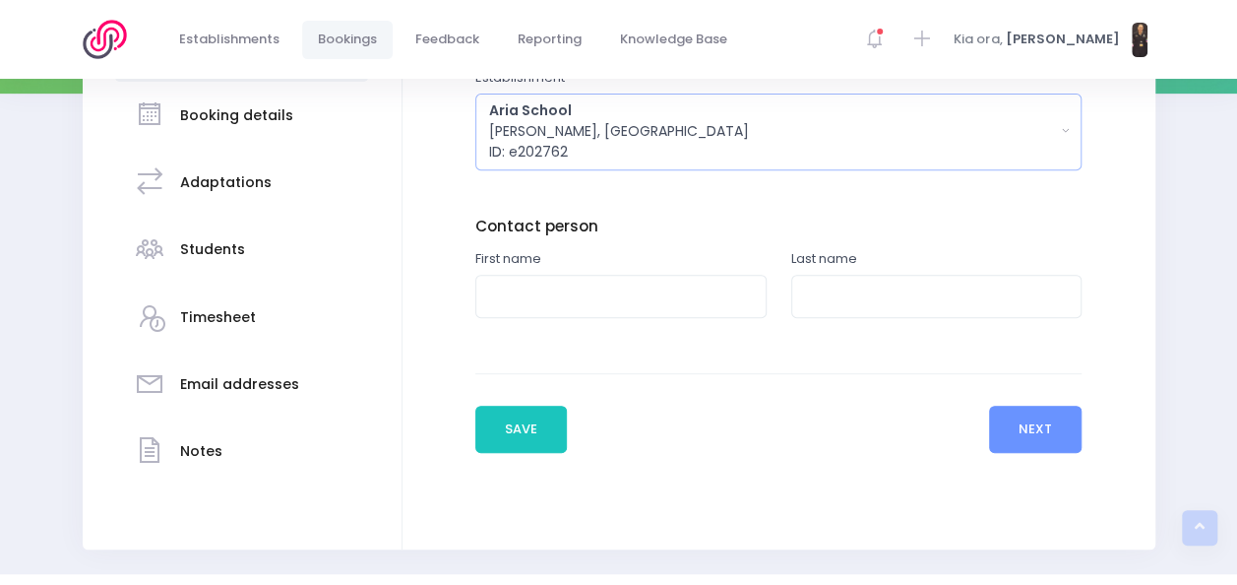
scroll to position [350, 0]
click at [601, 295] on input "text" at bounding box center [620, 296] width 291 height 44
type input "Ana"
type input "Wiseman"
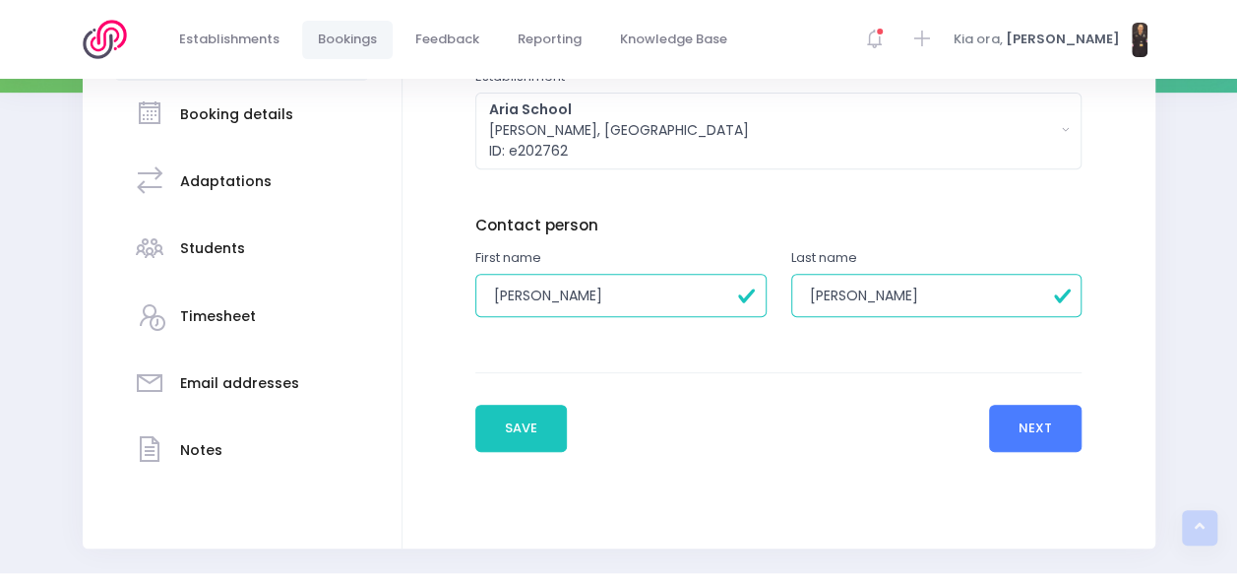
click at [1020, 414] on button "Next" at bounding box center [1036, 428] width 94 height 47
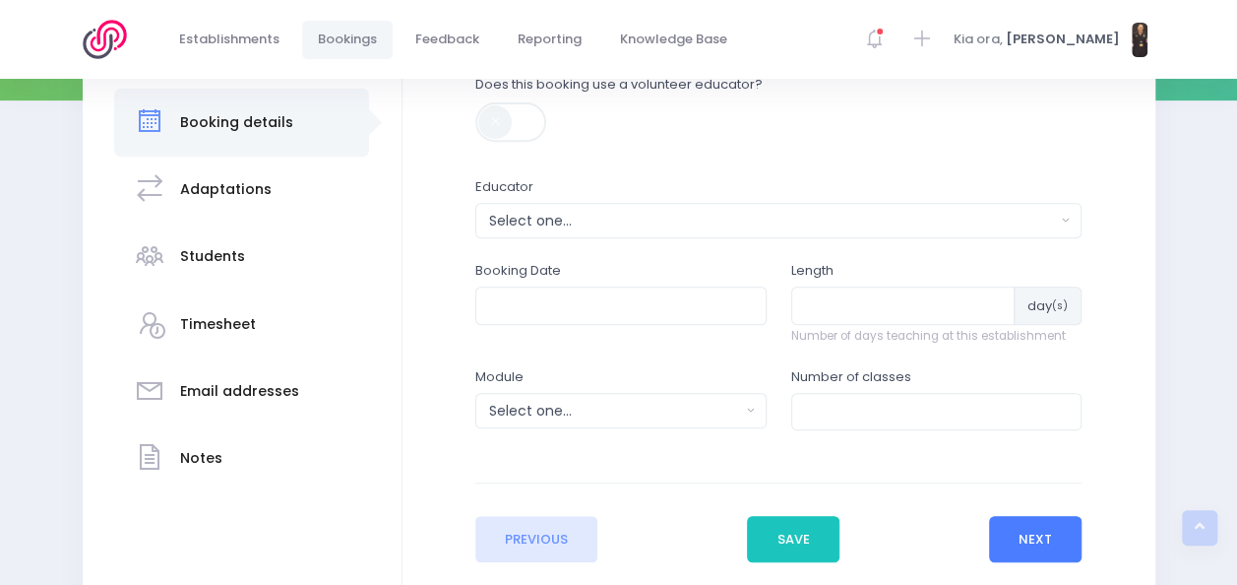
scroll to position [345, 0]
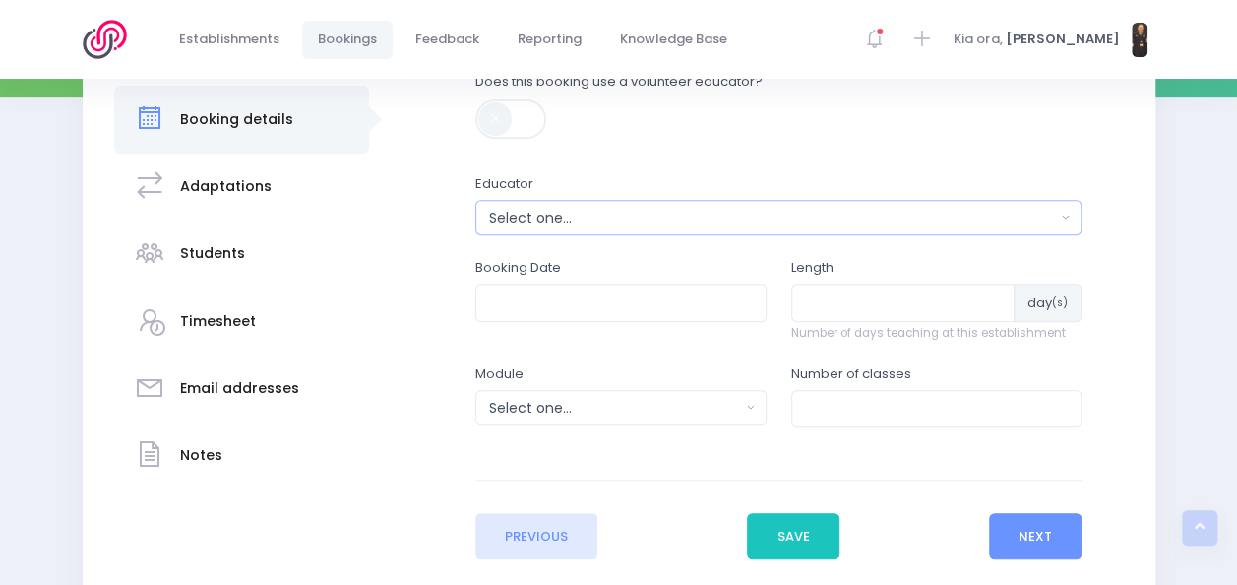
click at [841, 224] on div "Select one..." at bounding box center [772, 218] width 567 height 21
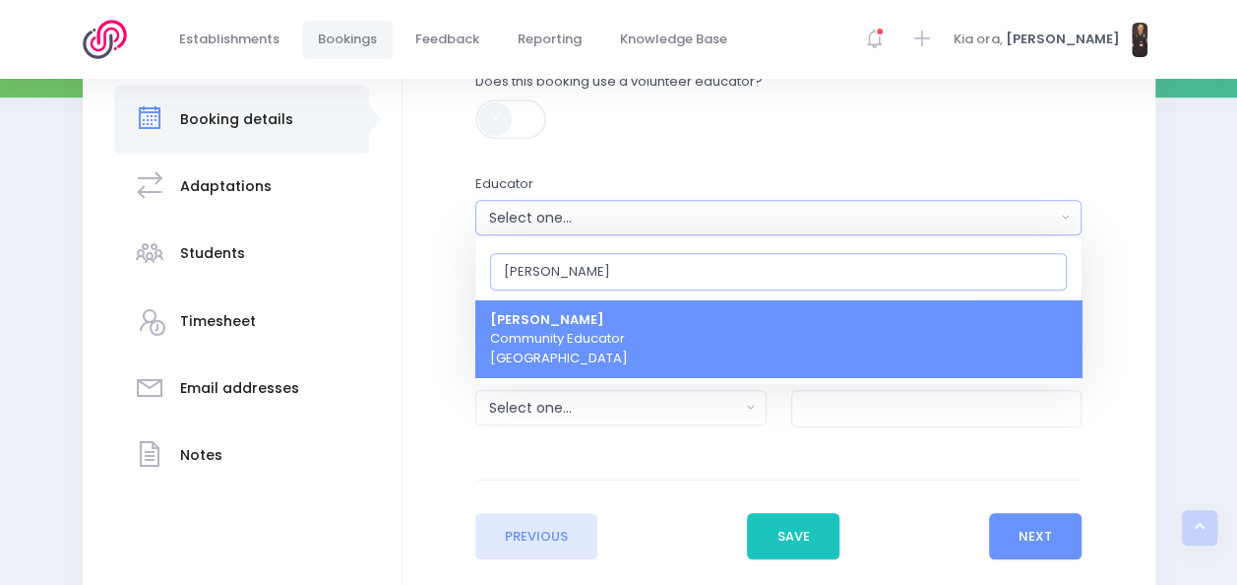
type input "nickie"
click at [746, 341] on link "Nickie-Leigh Heta Community Educator Central Region" at bounding box center [778, 339] width 606 height 78
select select "395566"
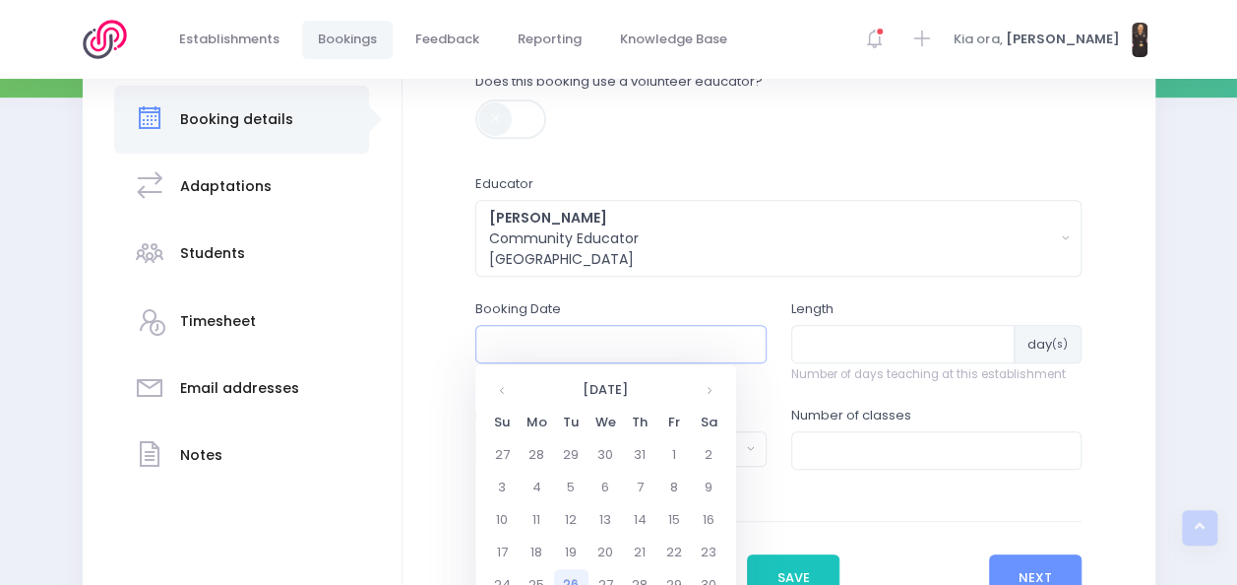
click at [610, 350] on input "text" at bounding box center [620, 343] width 291 height 37
click at [717, 398] on th at bounding box center [709, 390] width 34 height 32
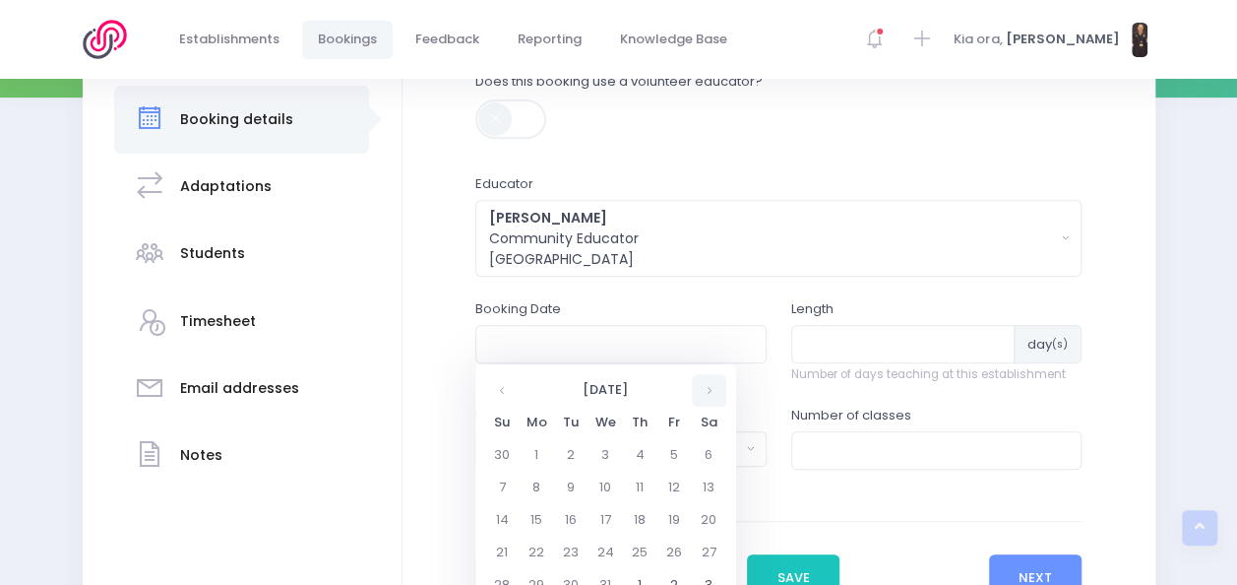
click at [717, 398] on th at bounding box center [709, 390] width 34 height 32
click at [545, 553] on td "16" at bounding box center [537, 552] width 34 height 32
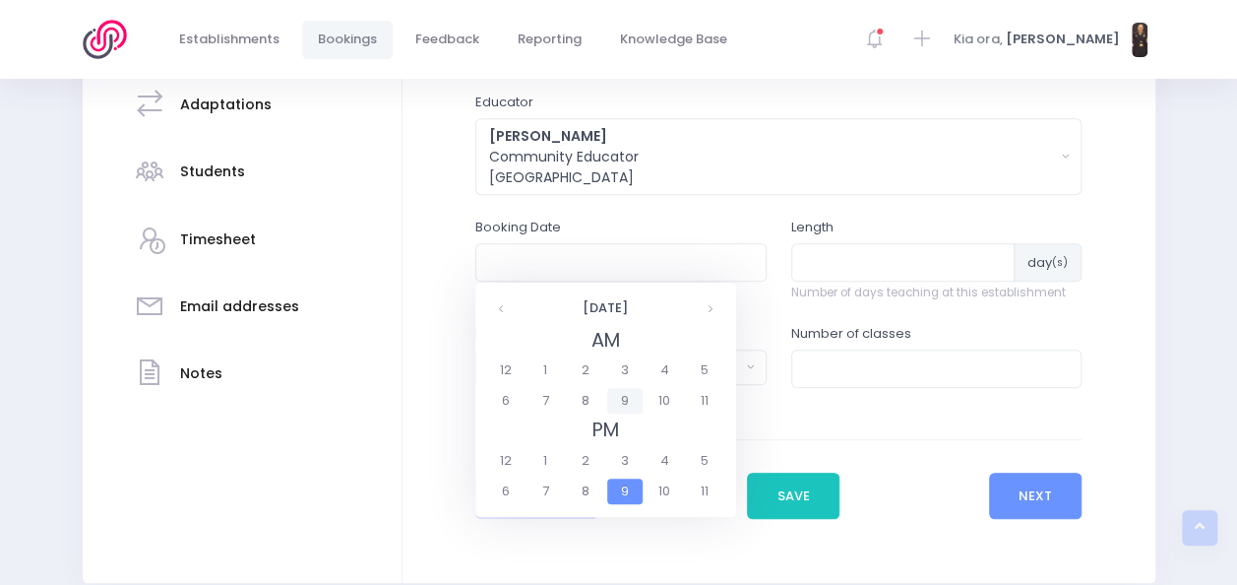
scroll to position [430, 0]
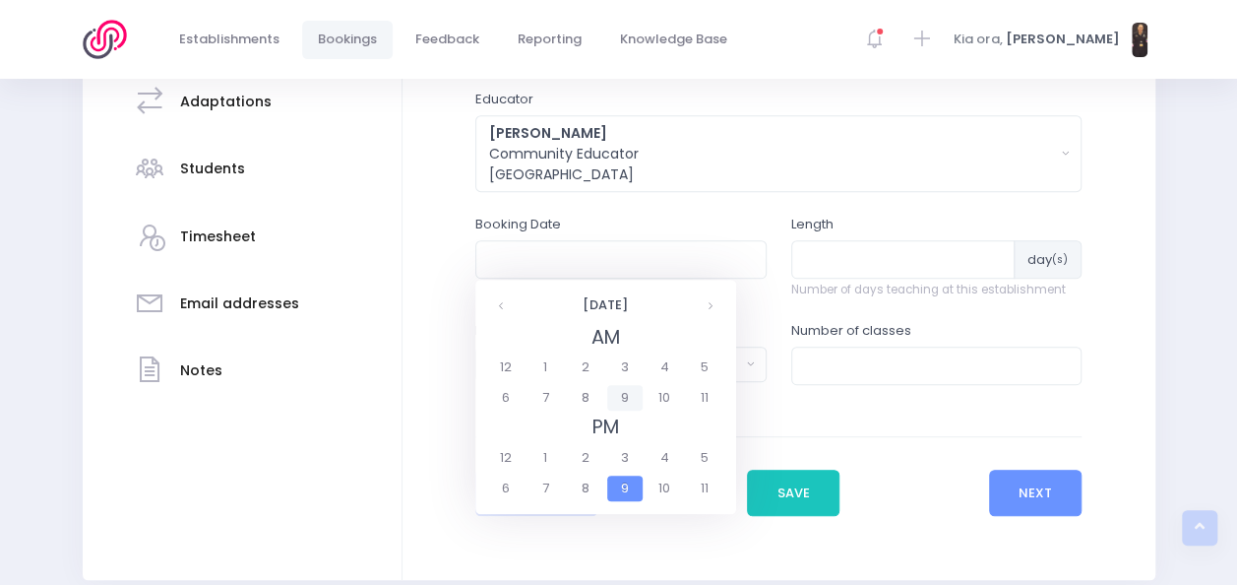
click at [628, 397] on span "9" at bounding box center [624, 398] width 34 height 26
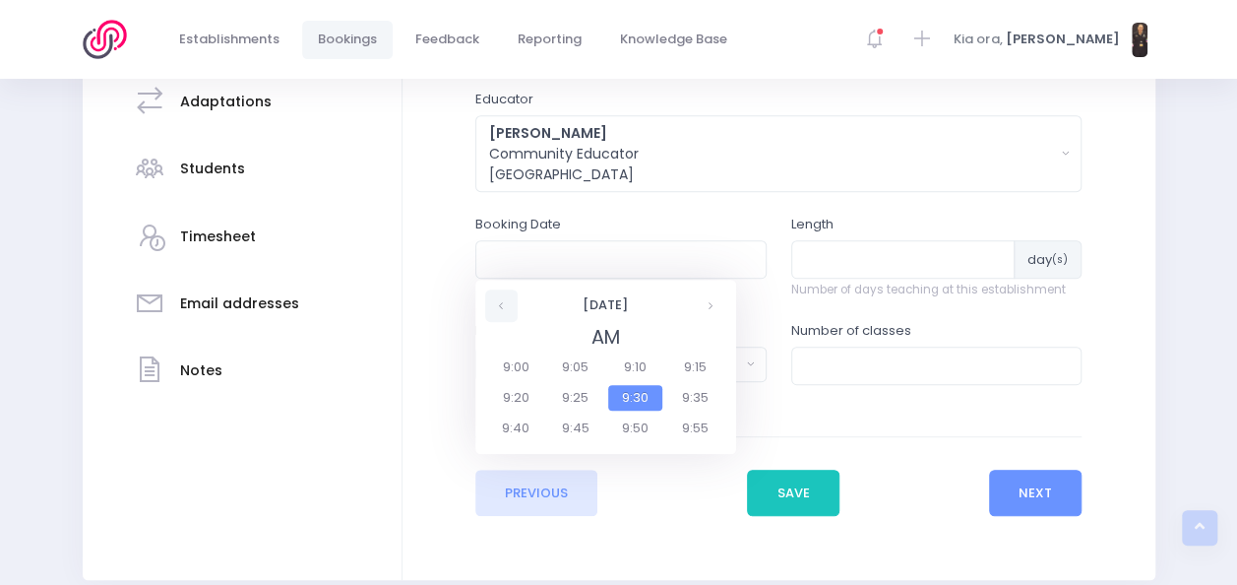
click at [507, 312] on th at bounding box center [501, 305] width 32 height 32
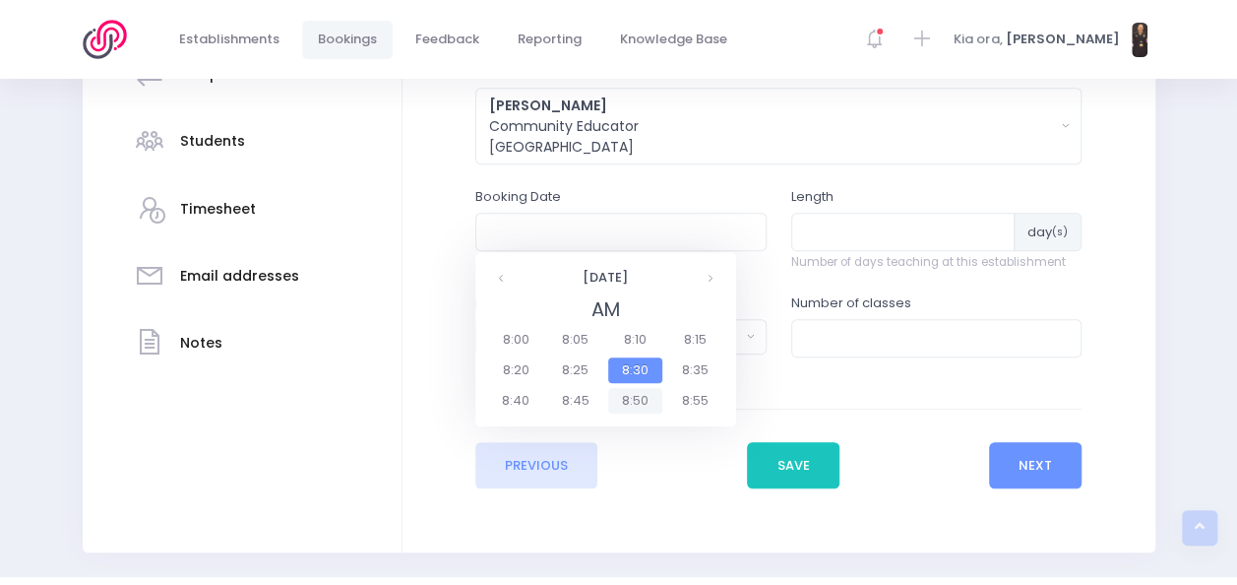
scroll to position [426, 0]
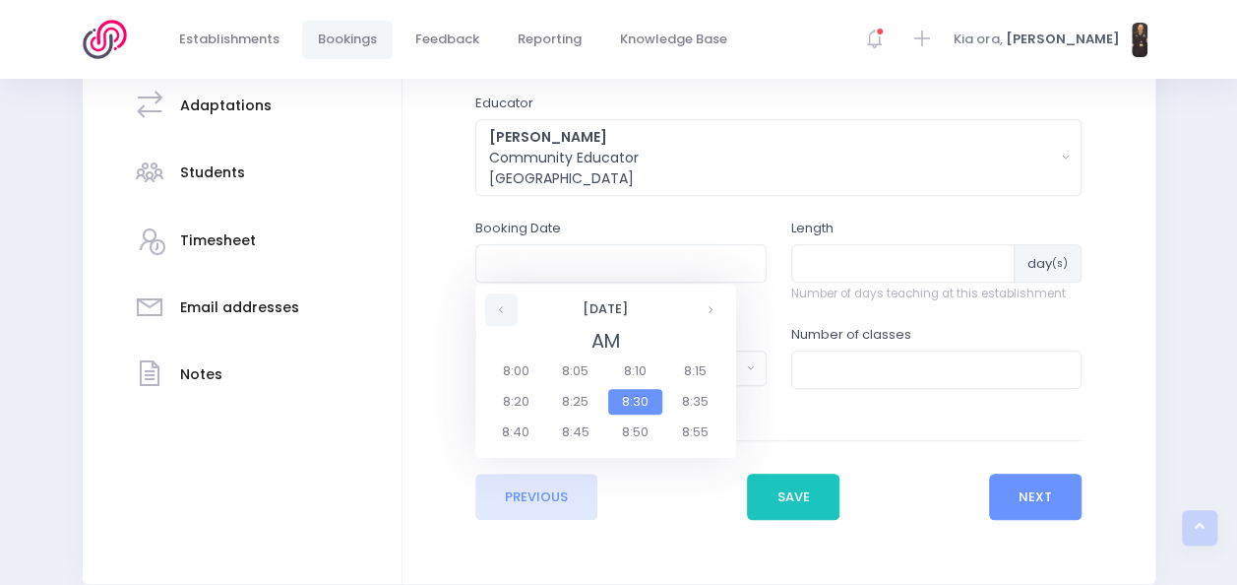
click at [500, 311] on th at bounding box center [501, 309] width 32 height 32
click at [709, 310] on th at bounding box center [710, 309] width 32 height 32
click at [529, 377] on span "10:00" at bounding box center [515, 371] width 55 height 26
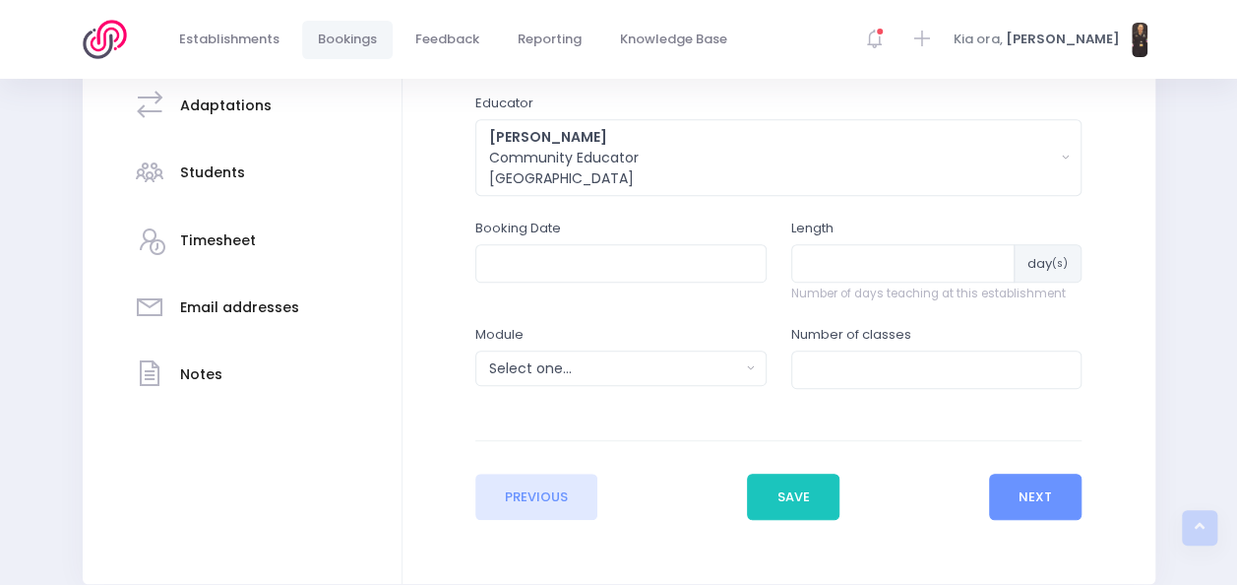
type input "16/02/2026 10:00 AM"
click at [837, 264] on input "number" at bounding box center [903, 262] width 224 height 37
type input "1"
click at [722, 364] on div "Select one..." at bounding box center [614, 368] width 251 height 21
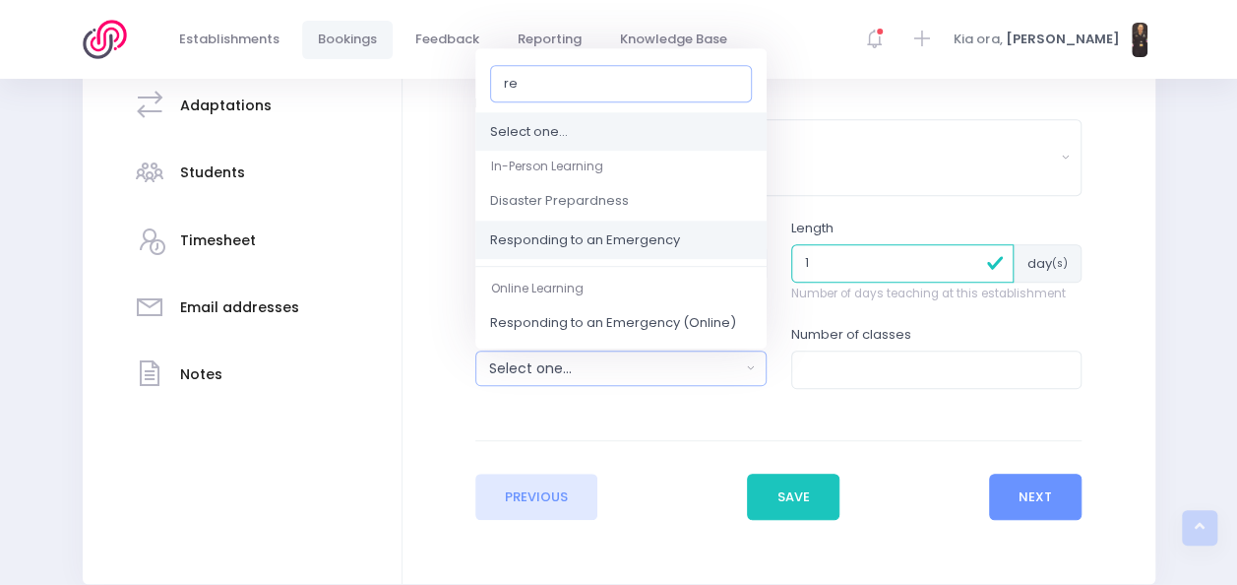
type input "re"
click at [655, 242] on span "Responding to an Emergency" at bounding box center [585, 240] width 190 height 20
select select "Responding to an Emergency"
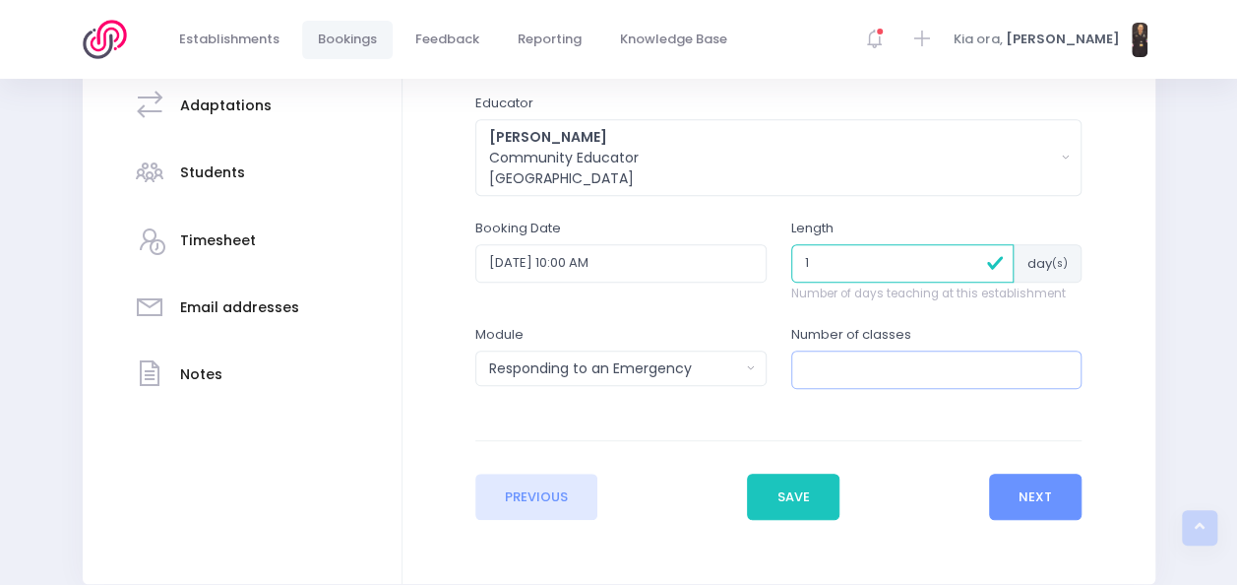
click at [825, 368] on input "number" at bounding box center [936, 368] width 291 height 37
type input "3"
click at [1034, 492] on button "Next" at bounding box center [1036, 496] width 94 height 47
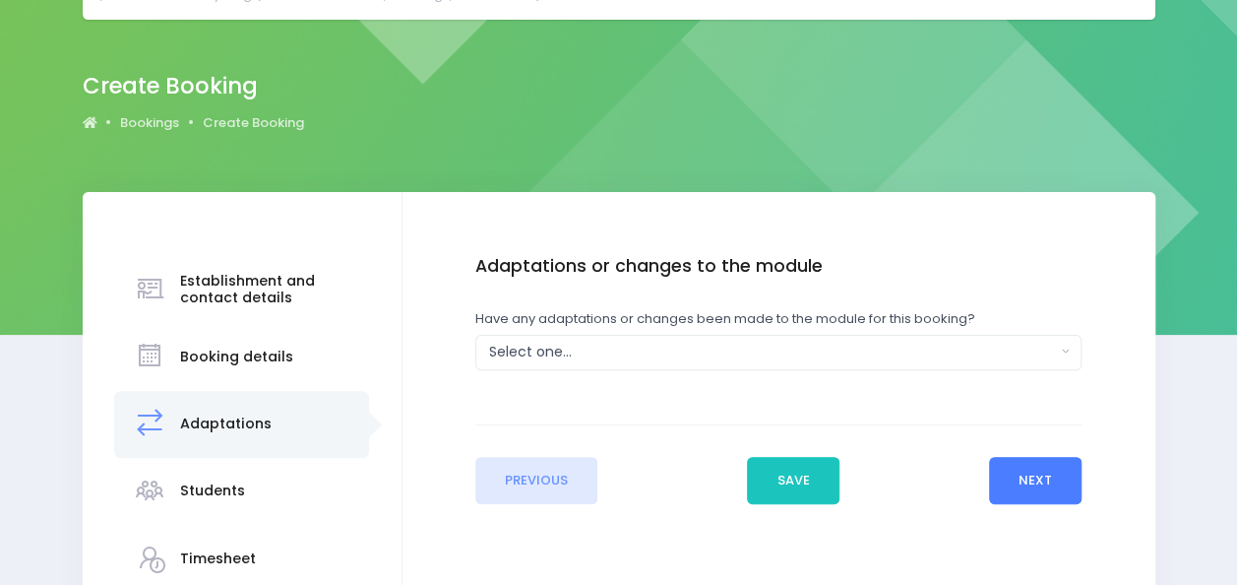
scroll to position [110, 0]
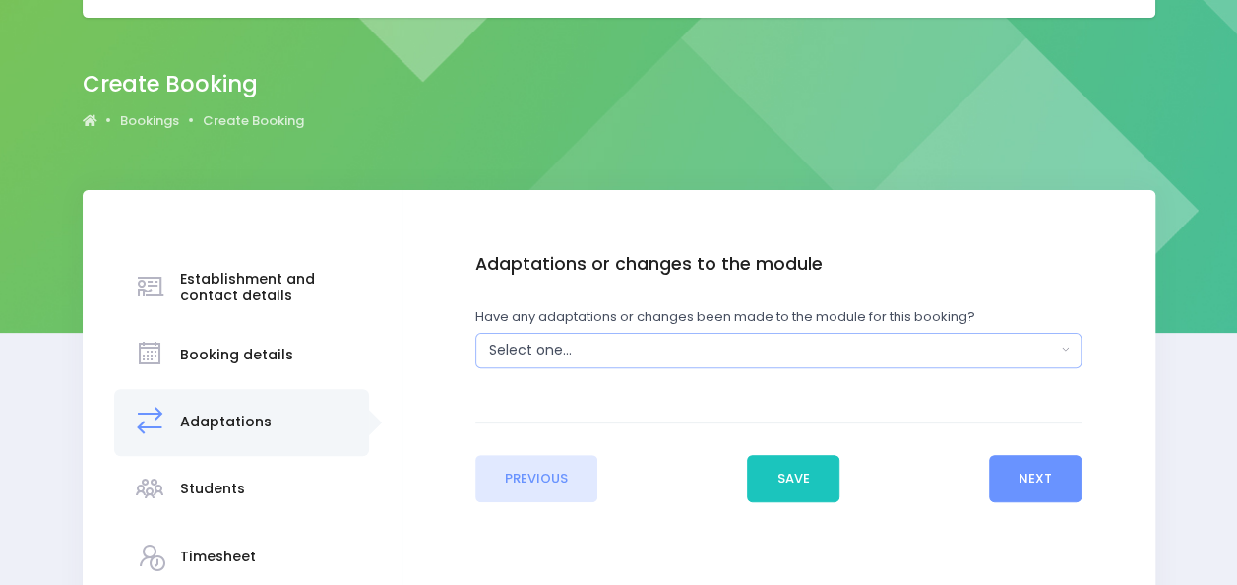
click at [960, 341] on div "Select one..." at bounding box center [772, 350] width 567 height 21
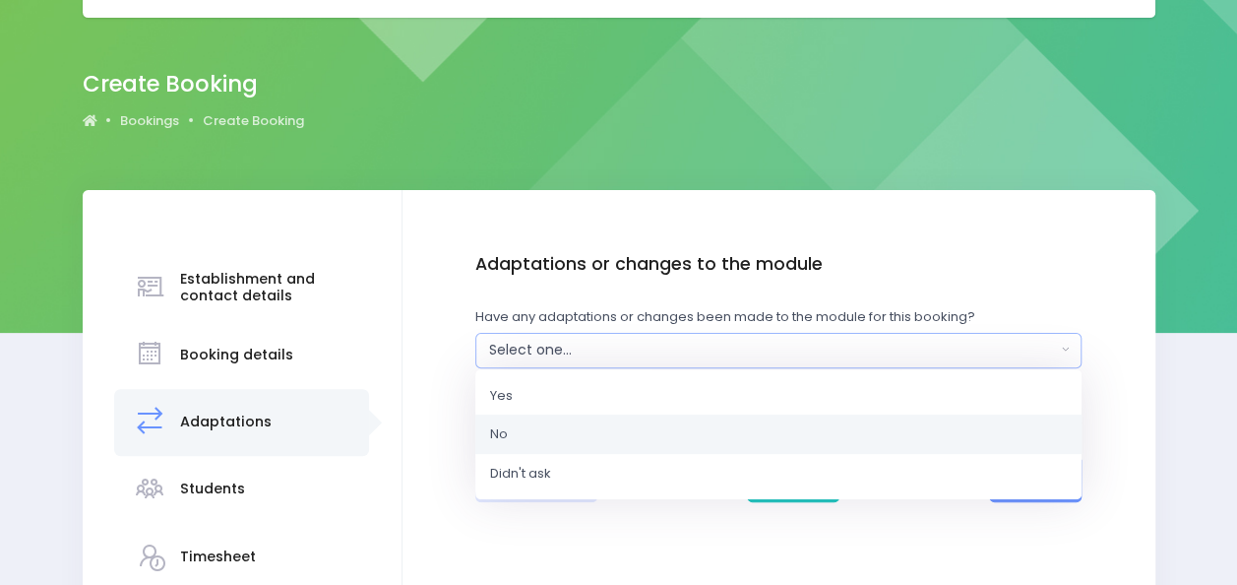
click at [801, 436] on link "No" at bounding box center [778, 433] width 606 height 39
select select "No"
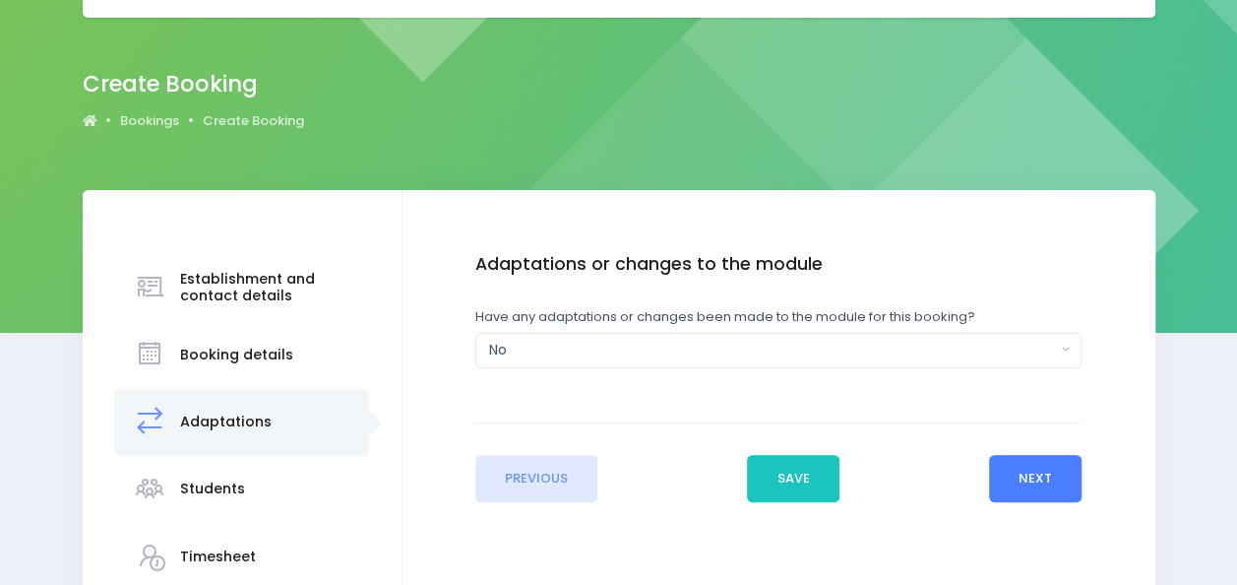
click at [1043, 480] on button "Next" at bounding box center [1036, 478] width 94 height 47
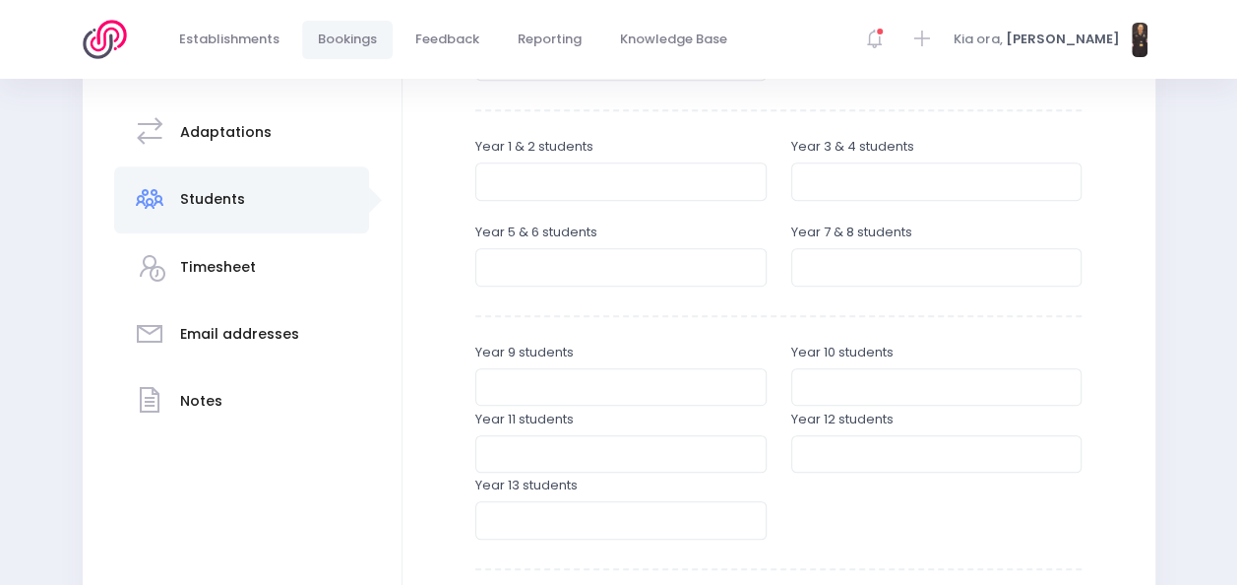
scroll to position [447, 0]
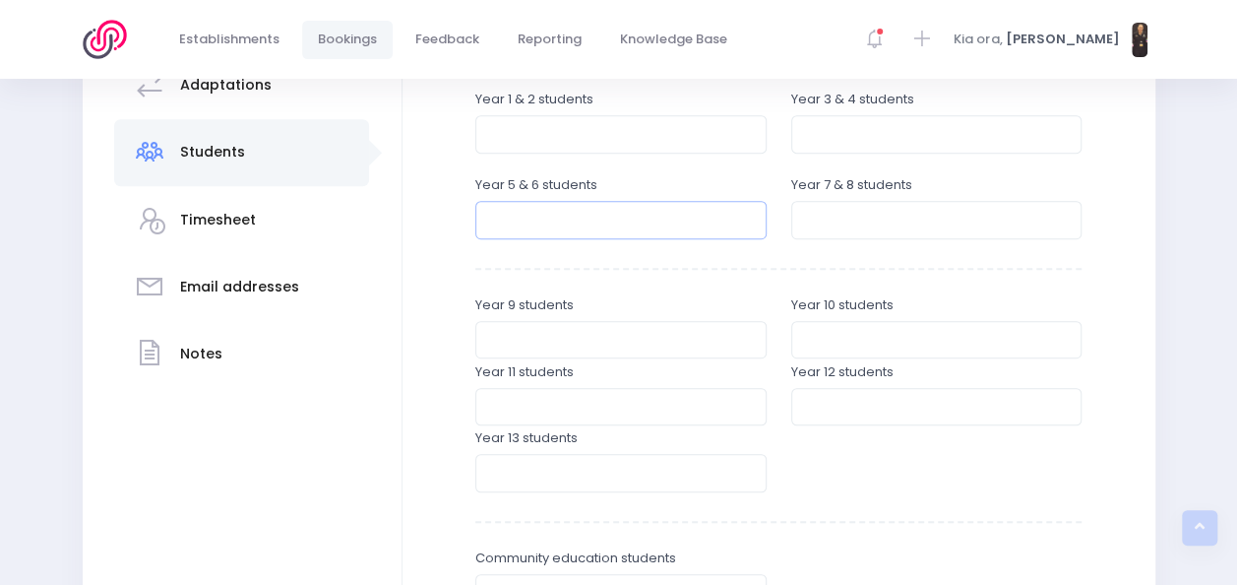
click at [640, 220] on input "number" at bounding box center [620, 219] width 291 height 37
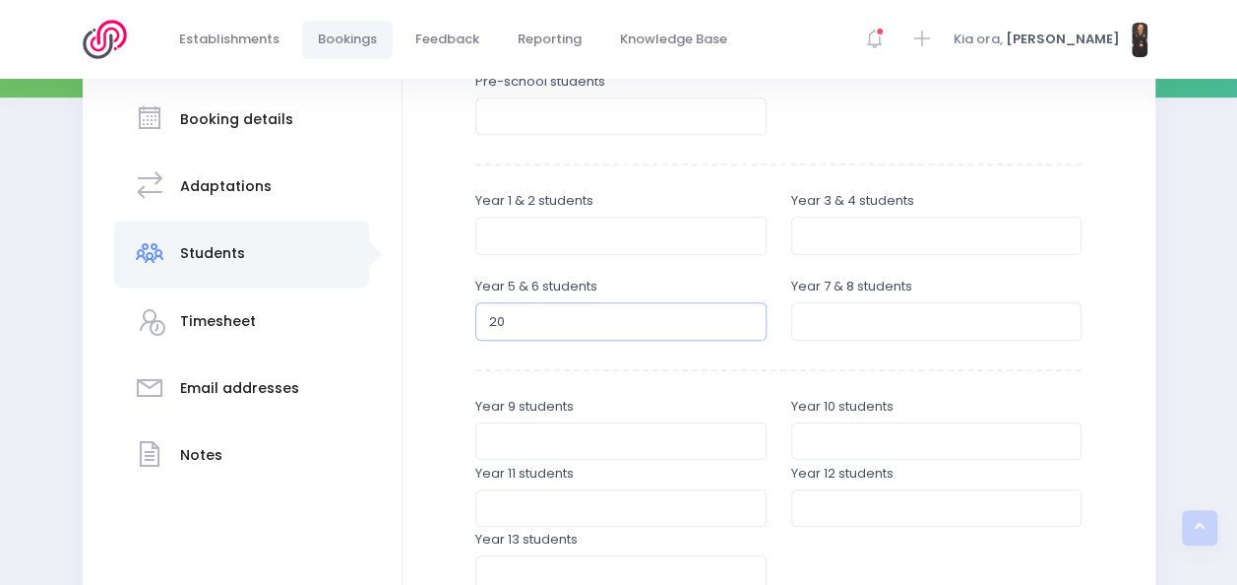
scroll to position [315, 0]
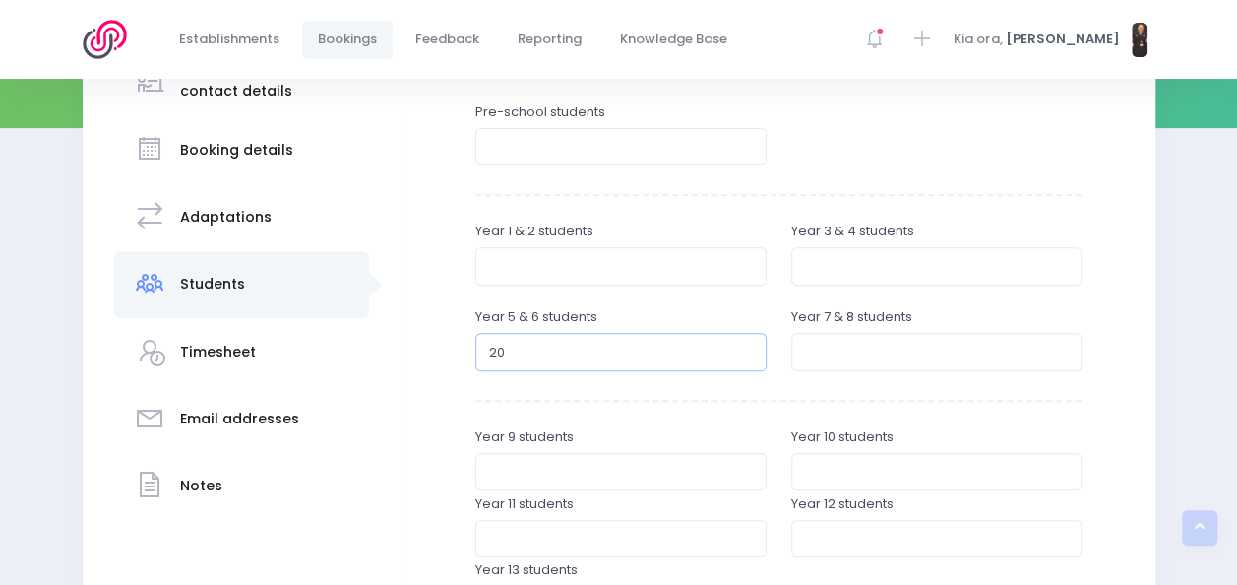
type input "20"
click at [673, 264] on input "number" at bounding box center [620, 265] width 291 height 37
type input "14"
click at [864, 272] on input "number" at bounding box center [936, 265] width 291 height 37
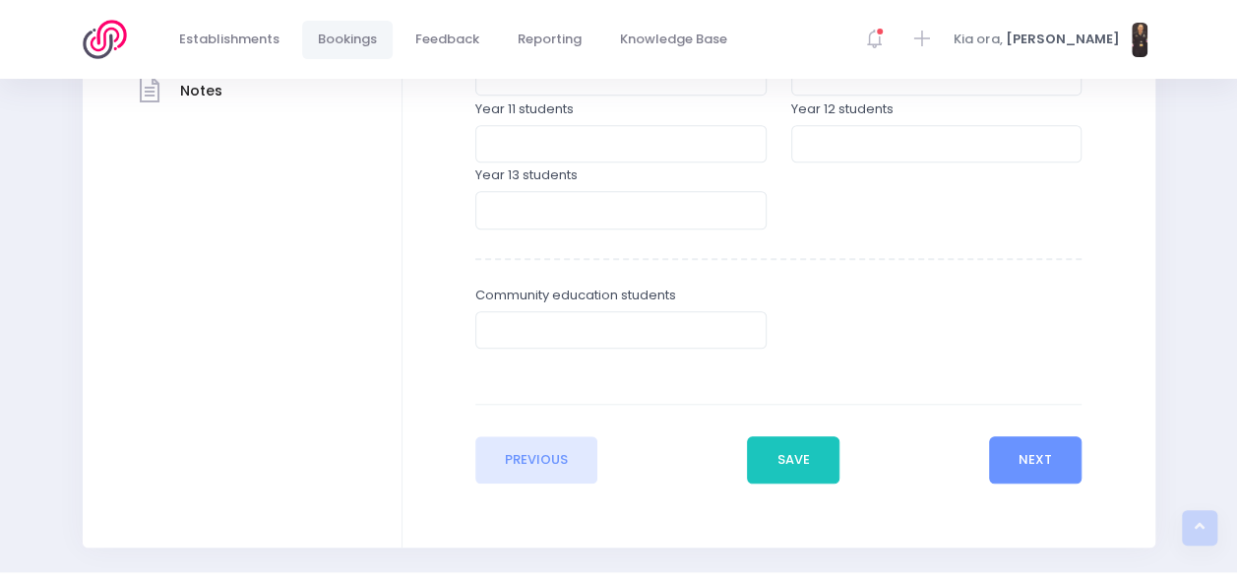
scroll to position [711, 0]
type input "16"
click at [1043, 451] on button "Next" at bounding box center [1036, 458] width 94 height 47
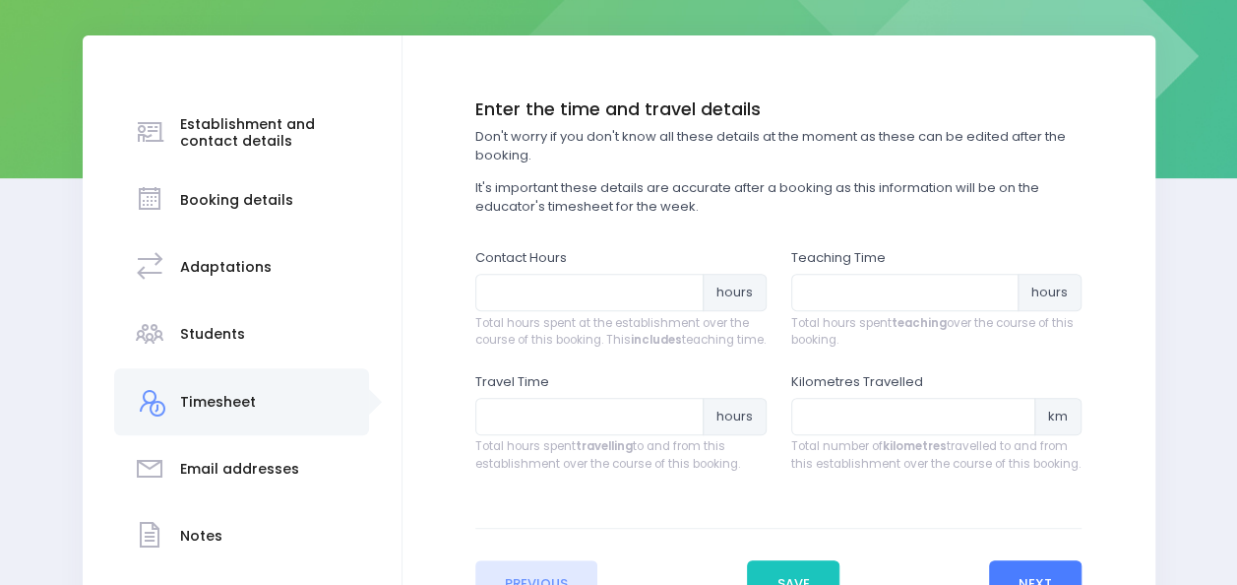
scroll to position [266, 0]
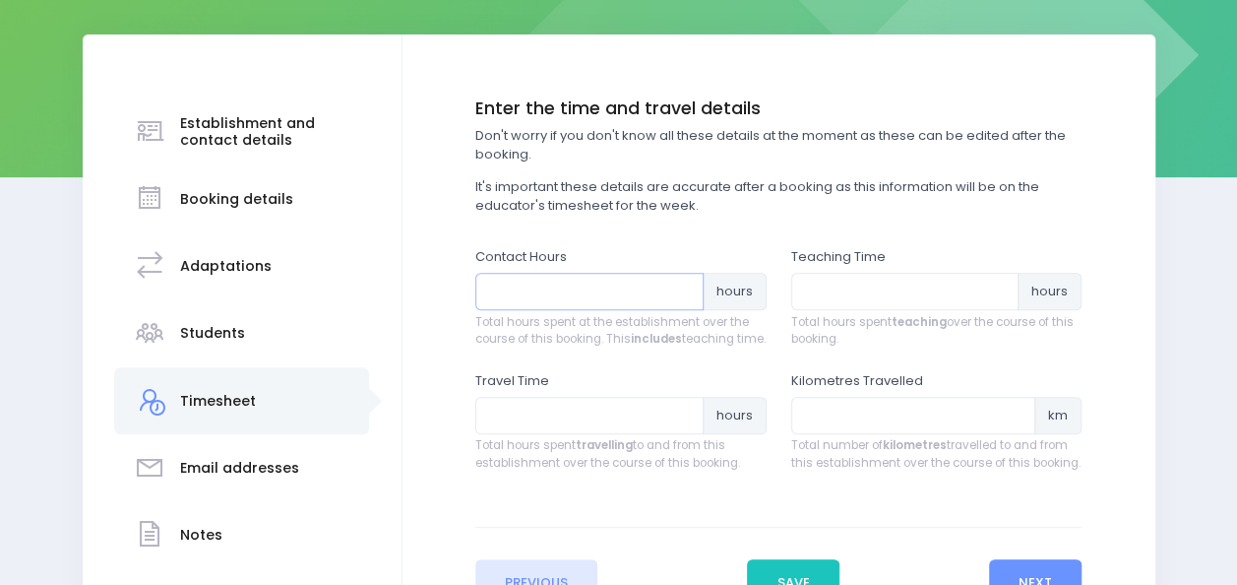
click at [547, 296] on input "number" at bounding box center [589, 291] width 228 height 37
type input "5"
click at [840, 289] on input "number" at bounding box center [905, 291] width 228 height 37
type input "3"
click at [574, 434] on input "number" at bounding box center [589, 415] width 228 height 37
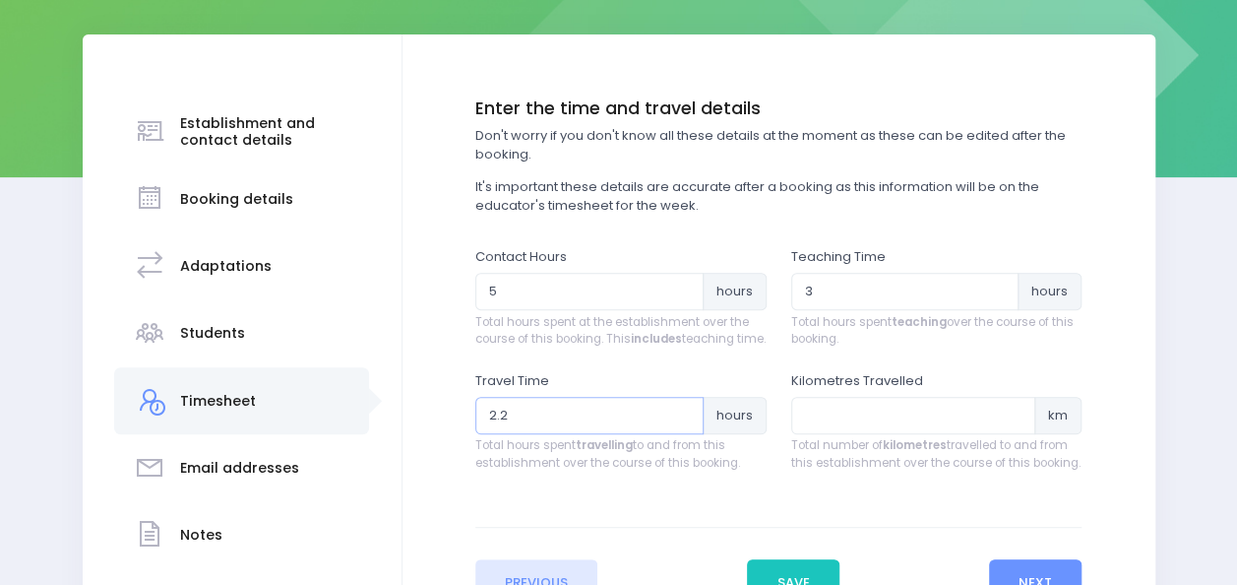
type input "2.2"
click at [800, 429] on input "number" at bounding box center [913, 415] width 245 height 37
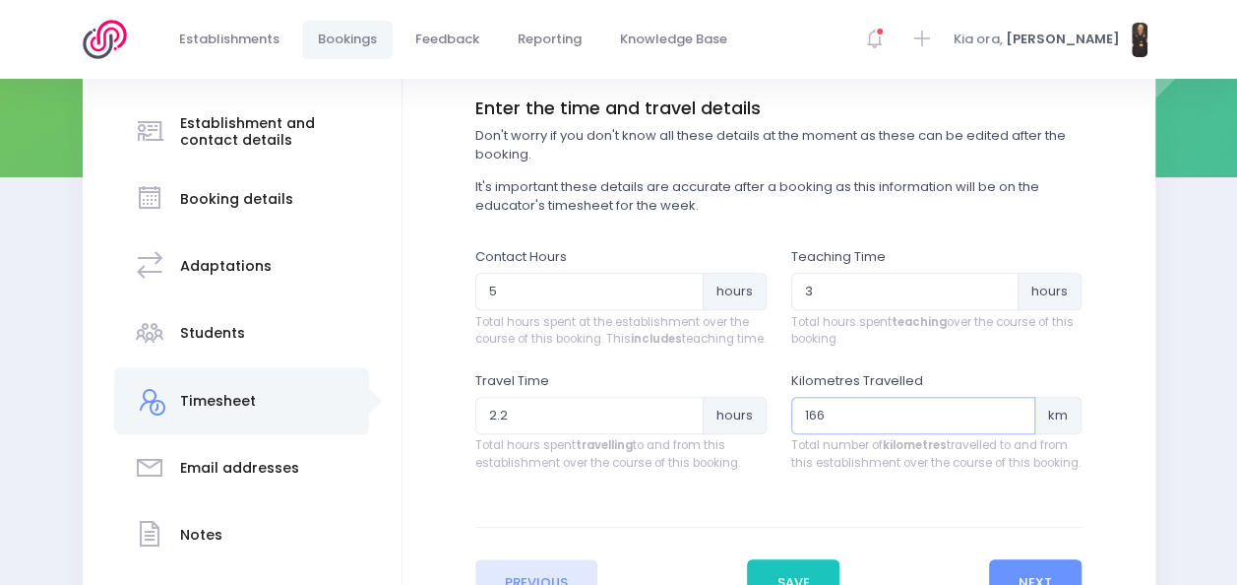
scroll to position [407, 0]
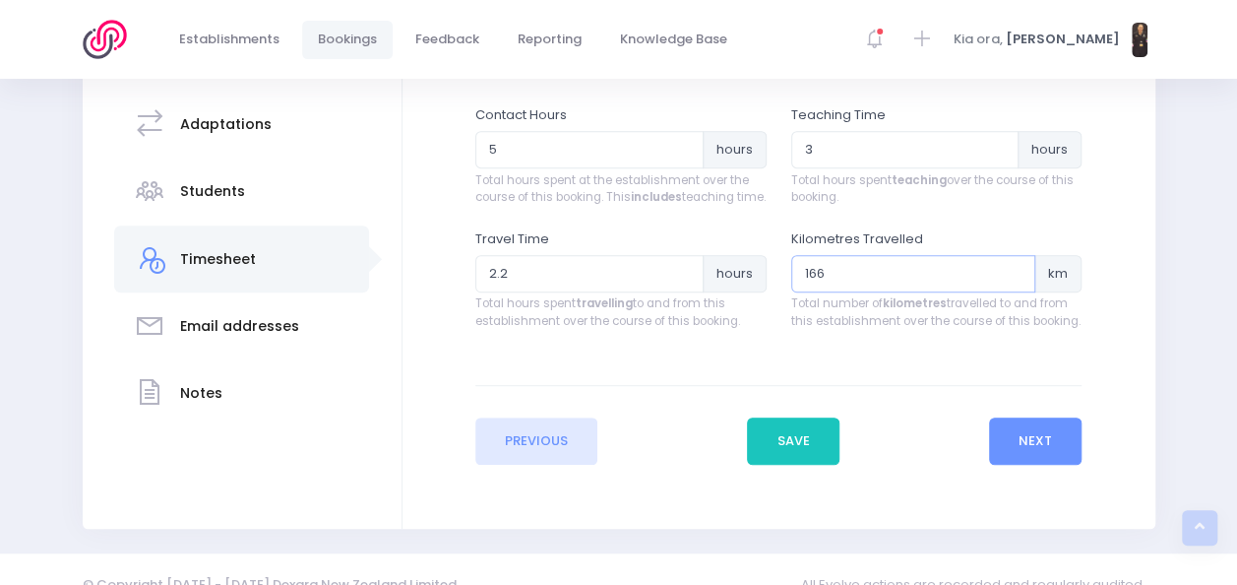
type input "166"
click at [592, 292] on input "2.2" at bounding box center [589, 273] width 228 height 37
type input "2.5"
click at [1021, 453] on button "Next" at bounding box center [1036, 440] width 94 height 47
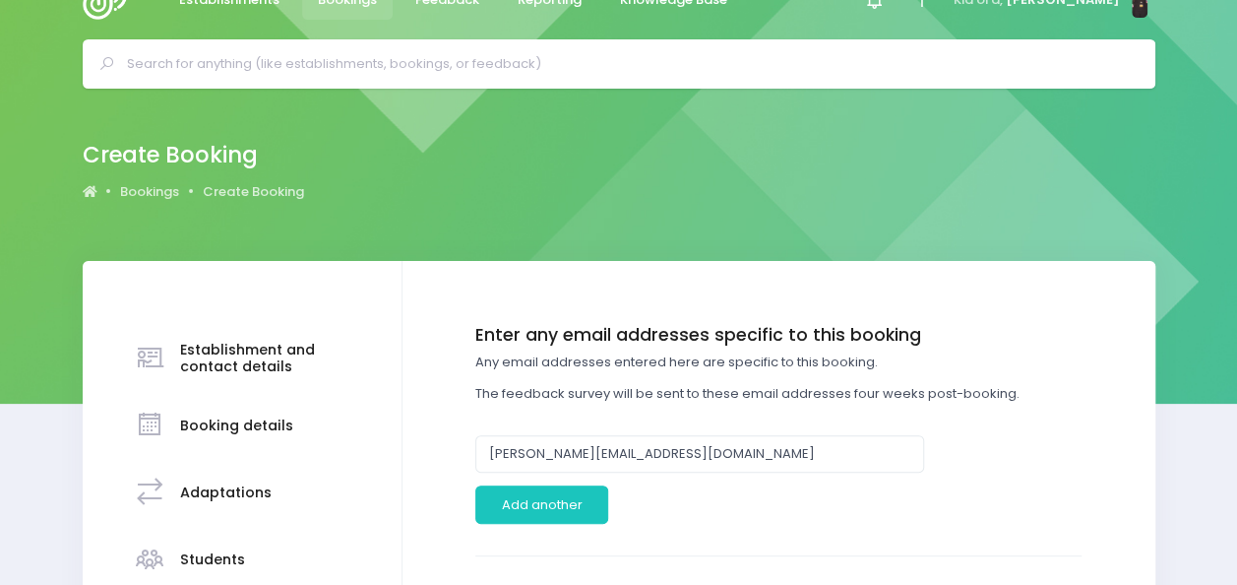
scroll to position [0, 0]
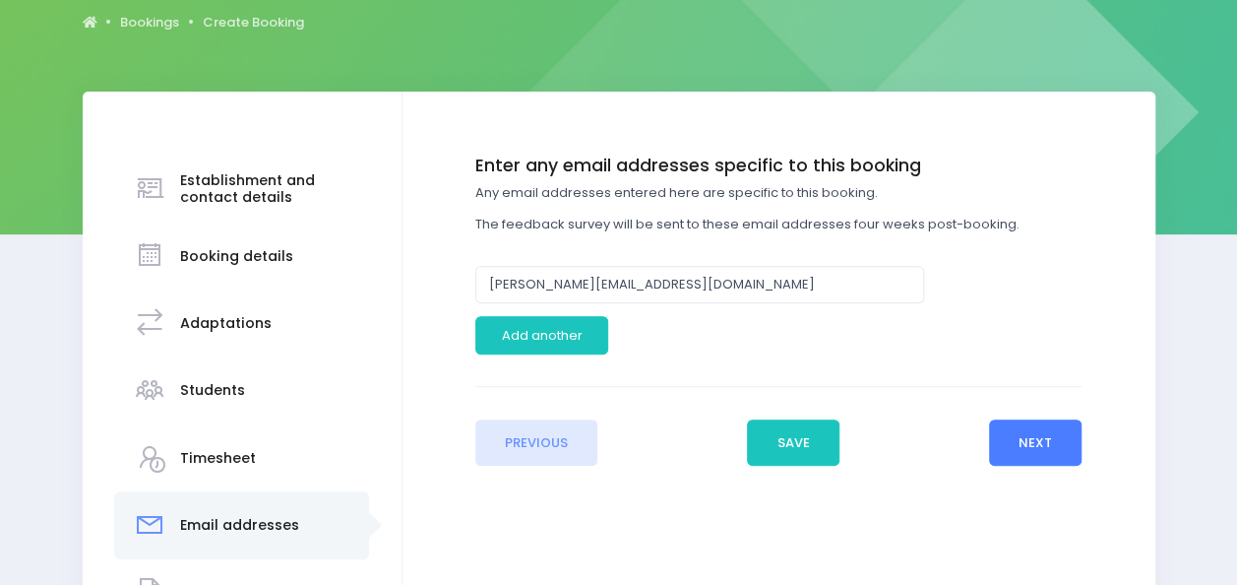
click at [1037, 441] on button "Next" at bounding box center [1036, 442] width 94 height 47
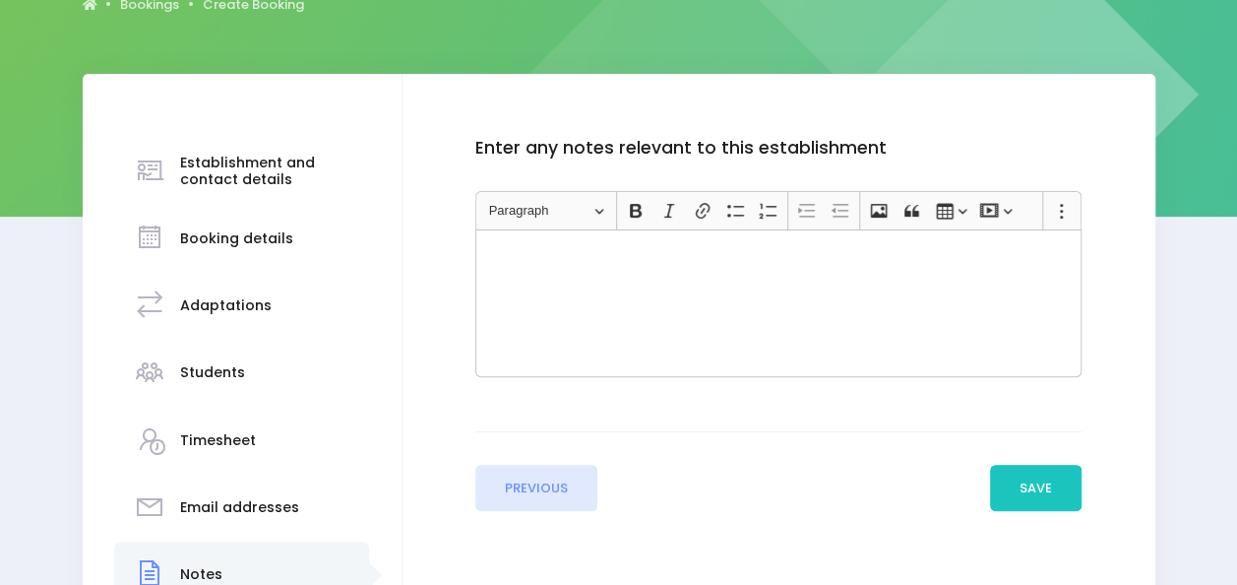
scroll to position [227, 0]
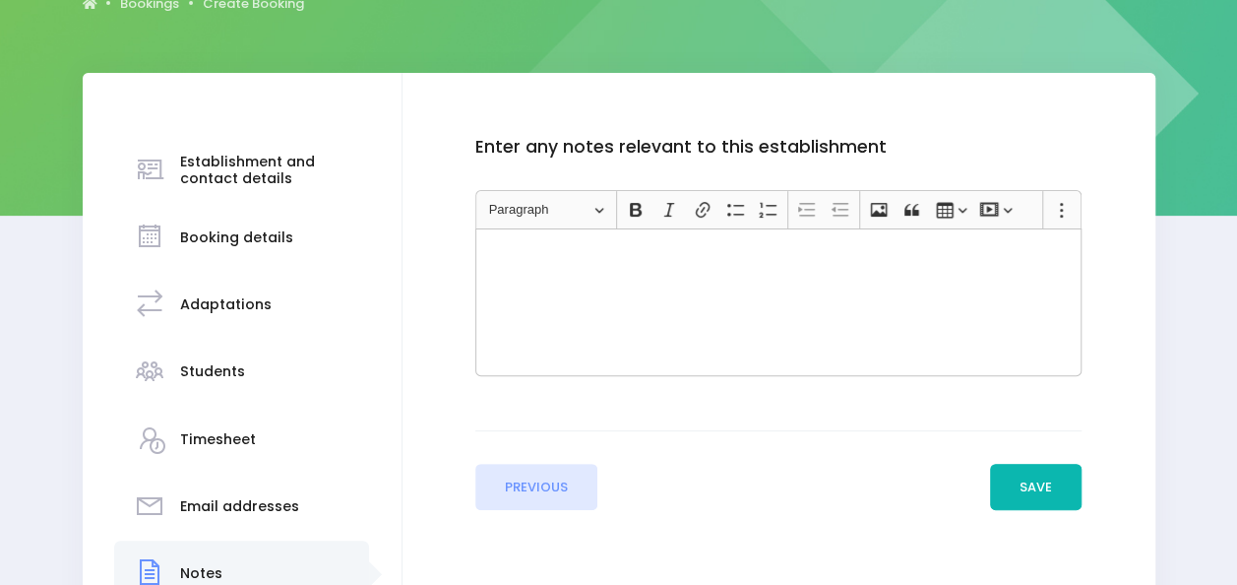
click at [1039, 482] on button "Save" at bounding box center [1036, 487] width 93 height 47
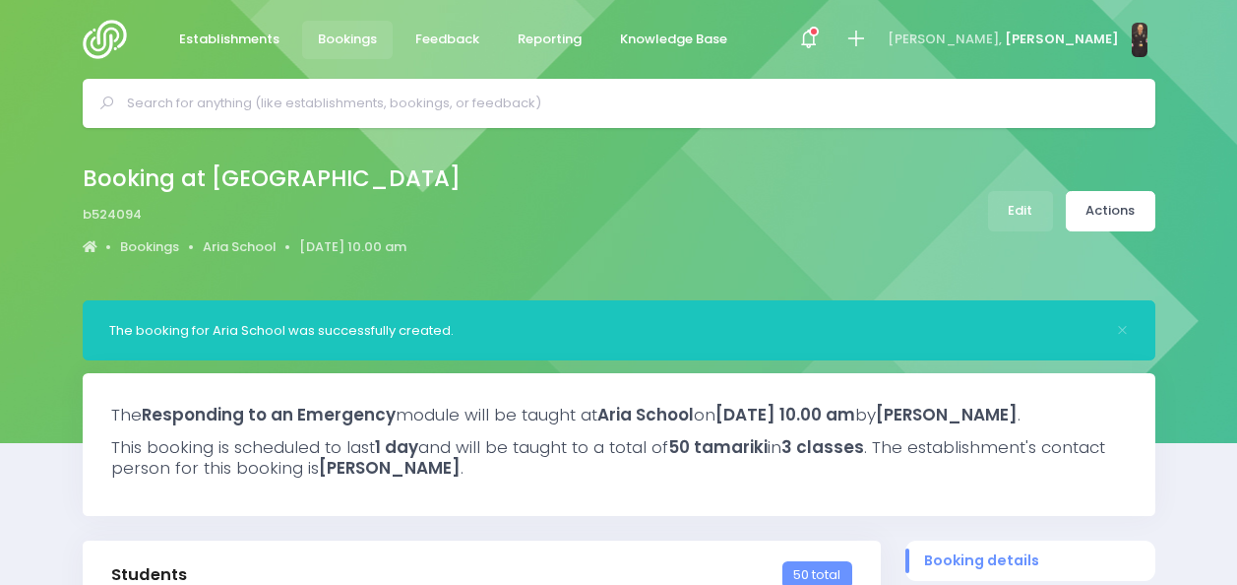
select select "5"
click at [1110, 212] on link "Actions" at bounding box center [1111, 211] width 90 height 40
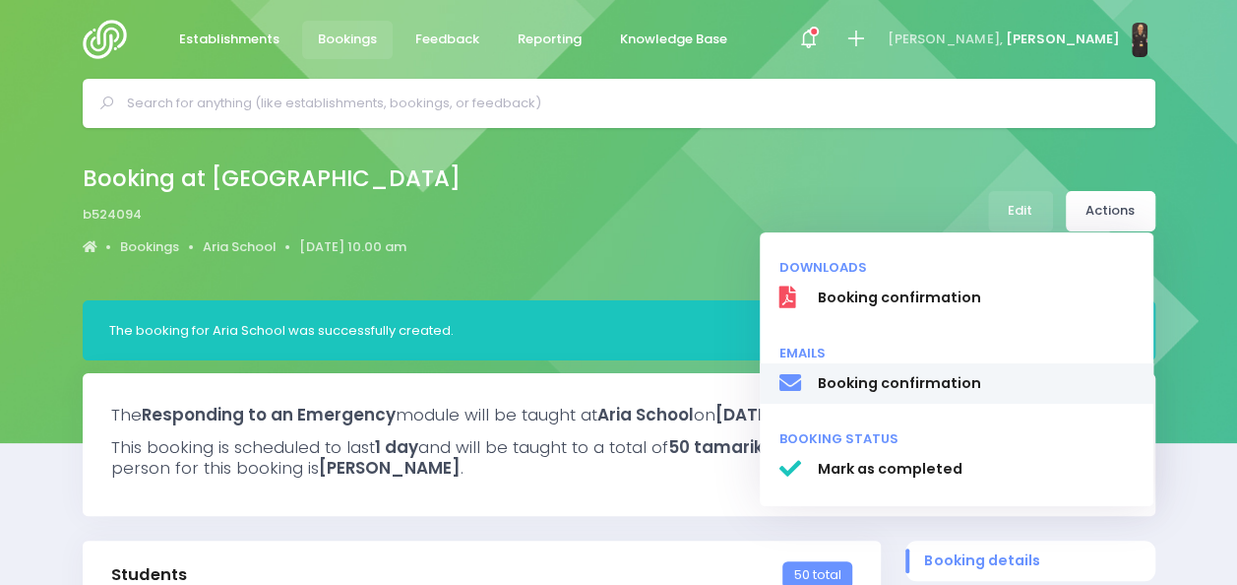
click at [931, 391] on span "Booking confirmation" at bounding box center [975, 383] width 317 height 21
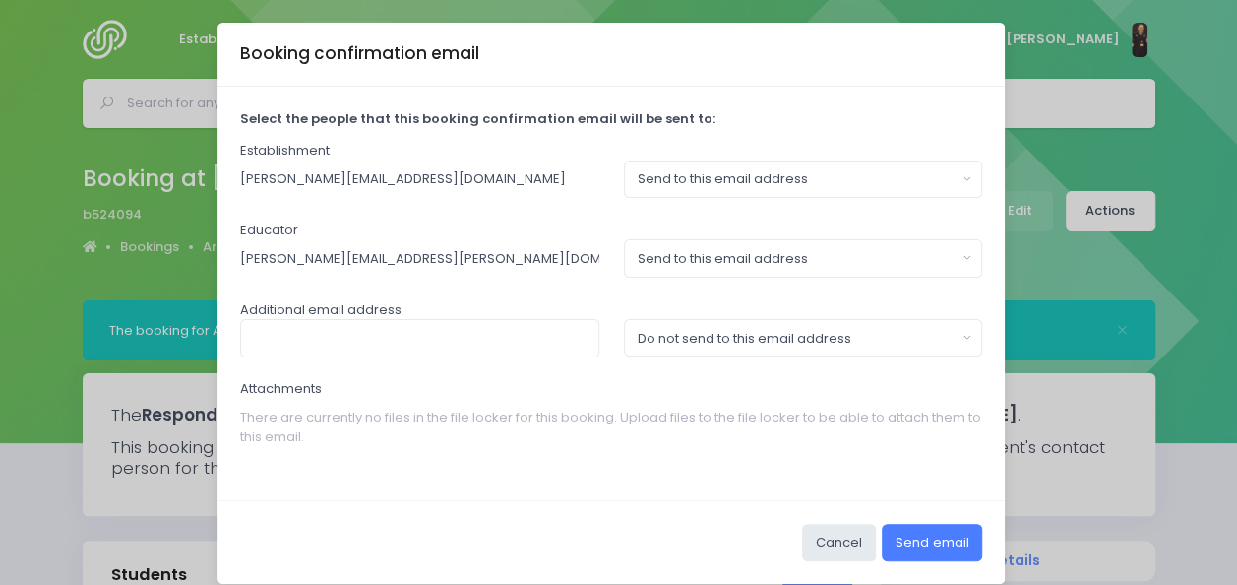
click at [922, 539] on button "Send email" at bounding box center [932, 542] width 100 height 37
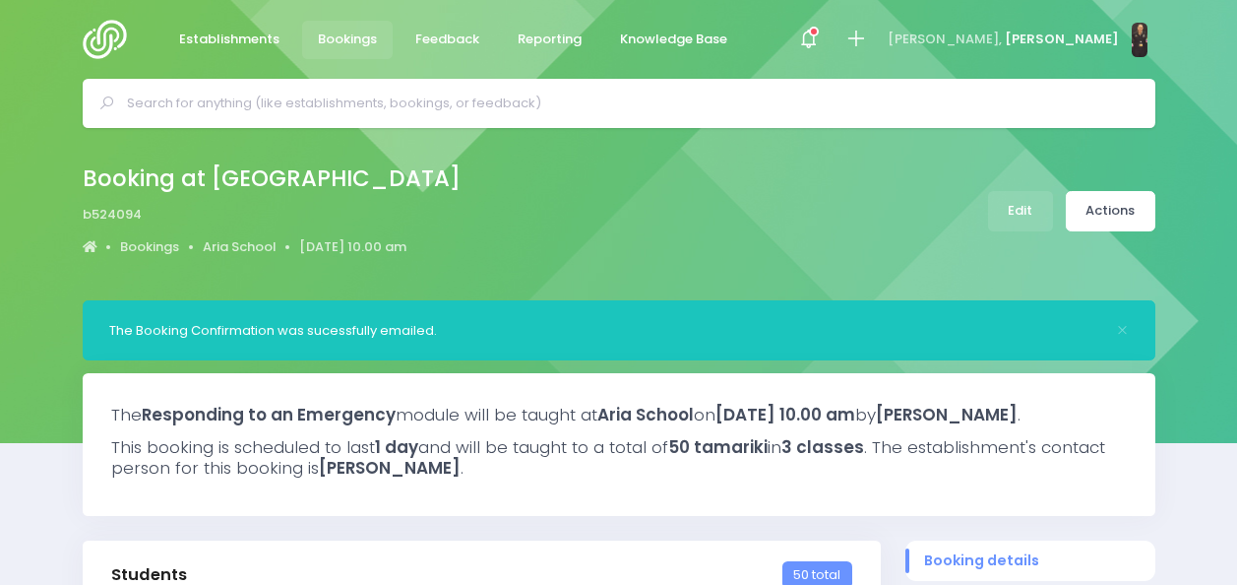
select select "5"
click at [244, 246] on link "Aria School" at bounding box center [240, 247] width 74 height 20
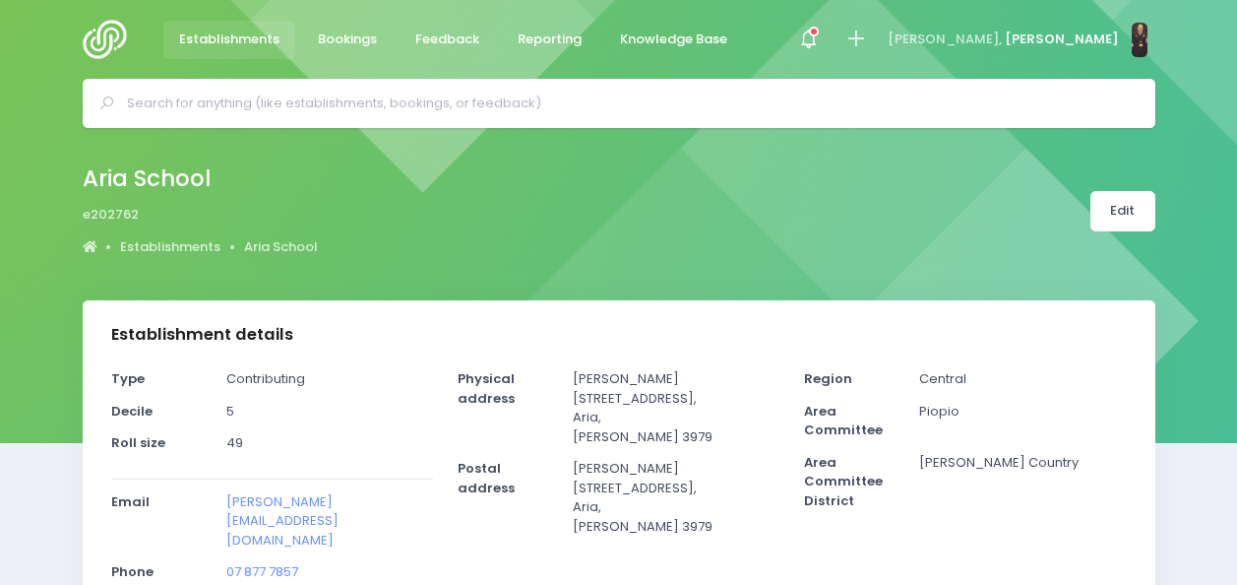
select select "5"
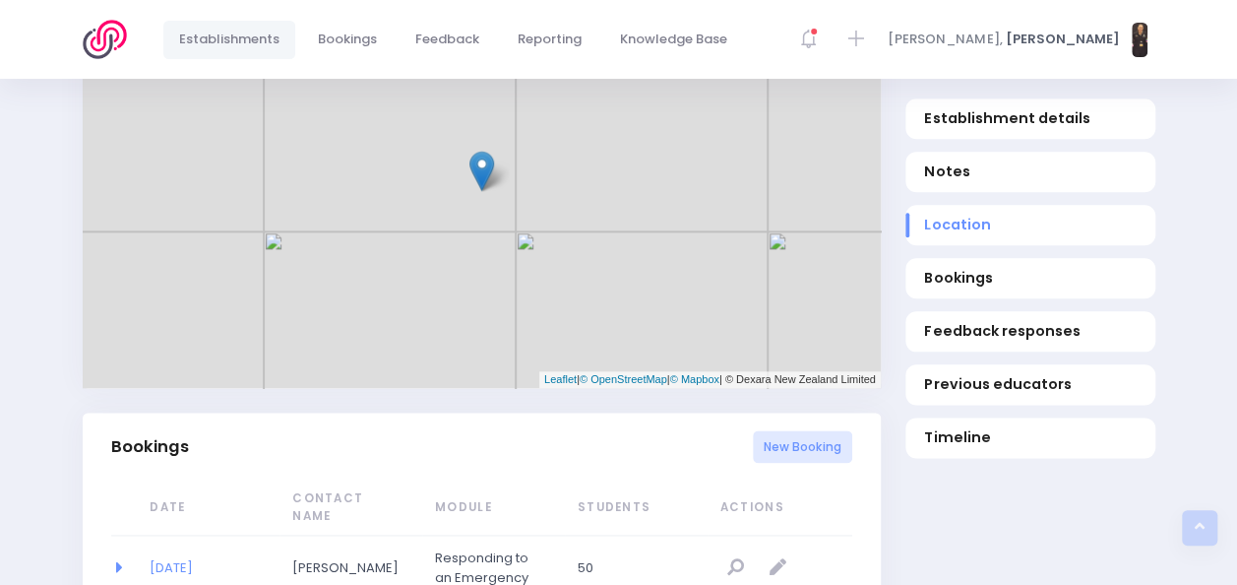
scroll to position [1052, 0]
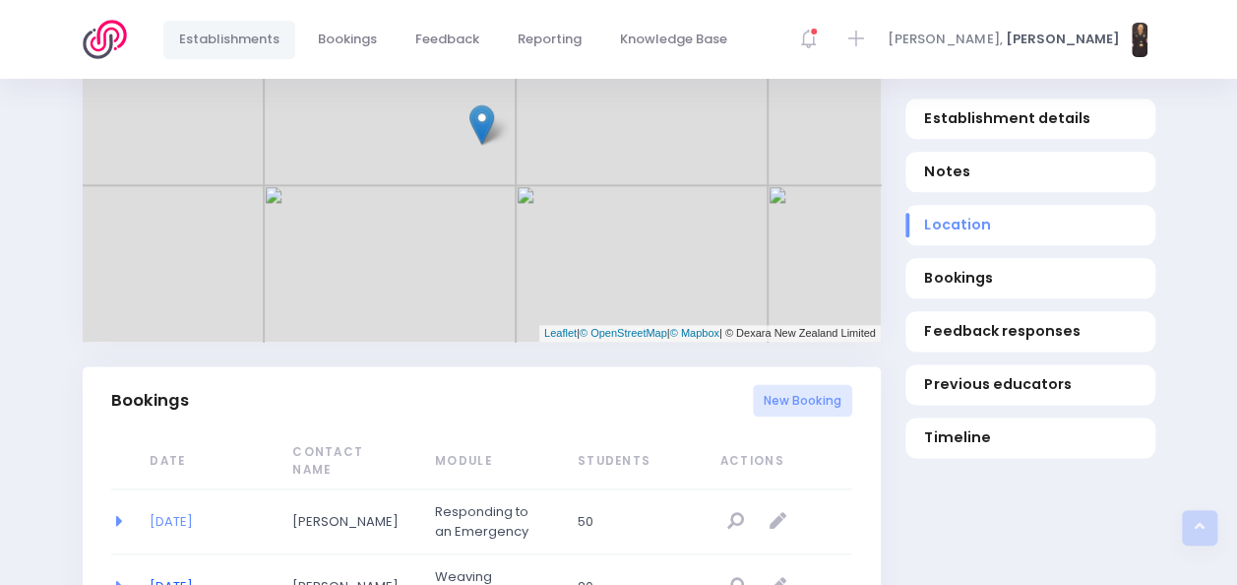
click at [193, 577] on link "[DATE]" at bounding box center [171, 586] width 43 height 19
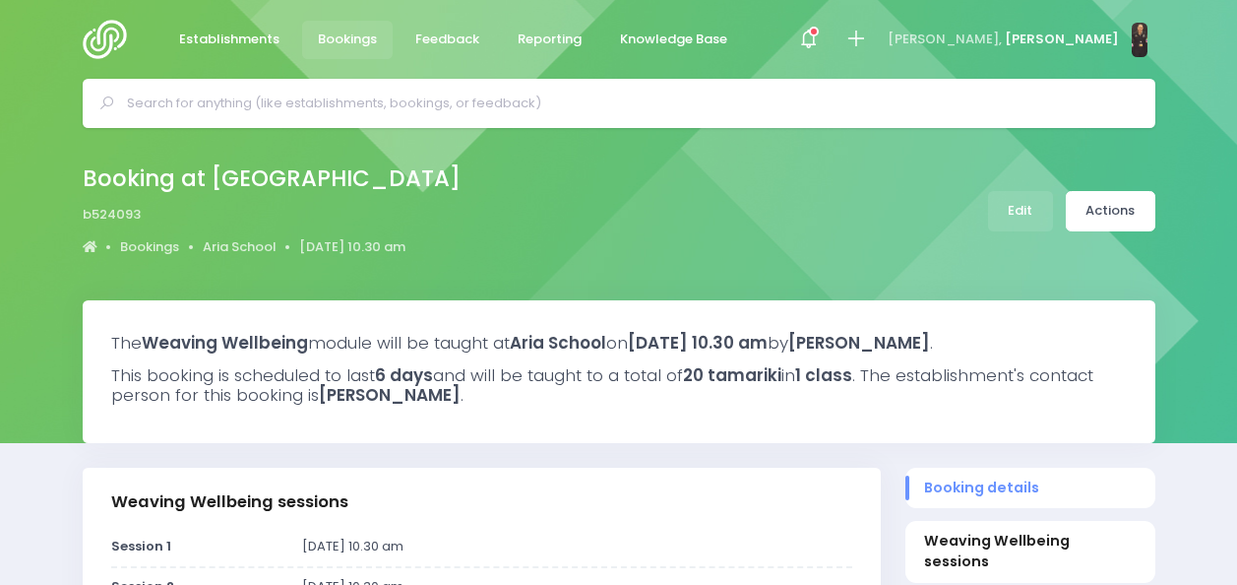
select select "5"
click at [254, 239] on link "Aria School" at bounding box center [240, 247] width 74 height 20
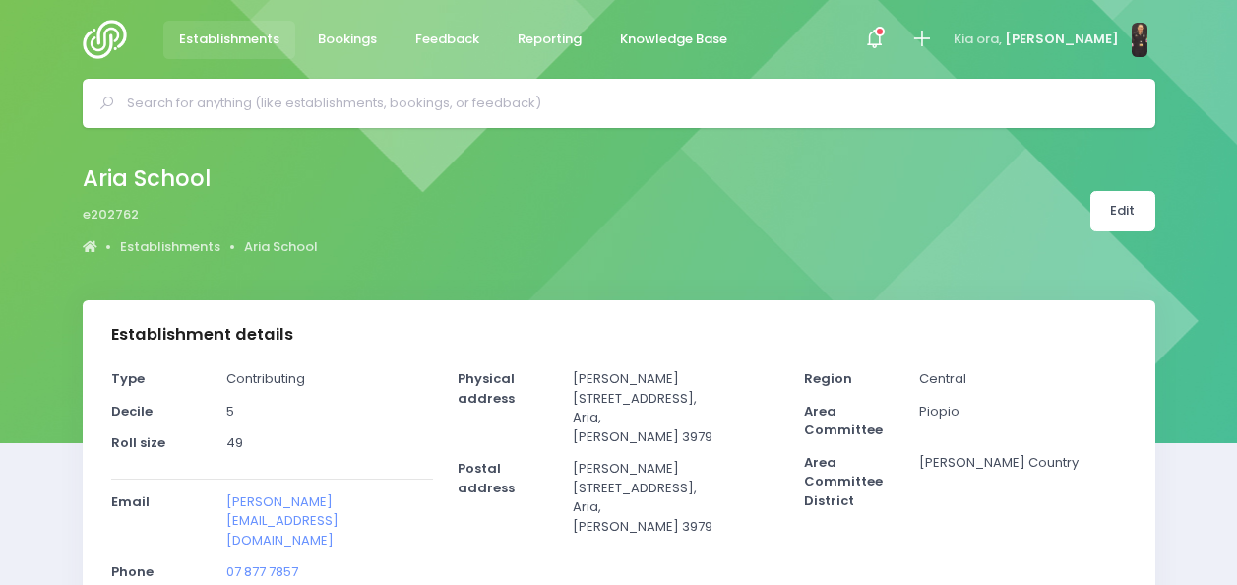
select select "5"
click at [469, 112] on input "text" at bounding box center [627, 104] width 1001 height 30
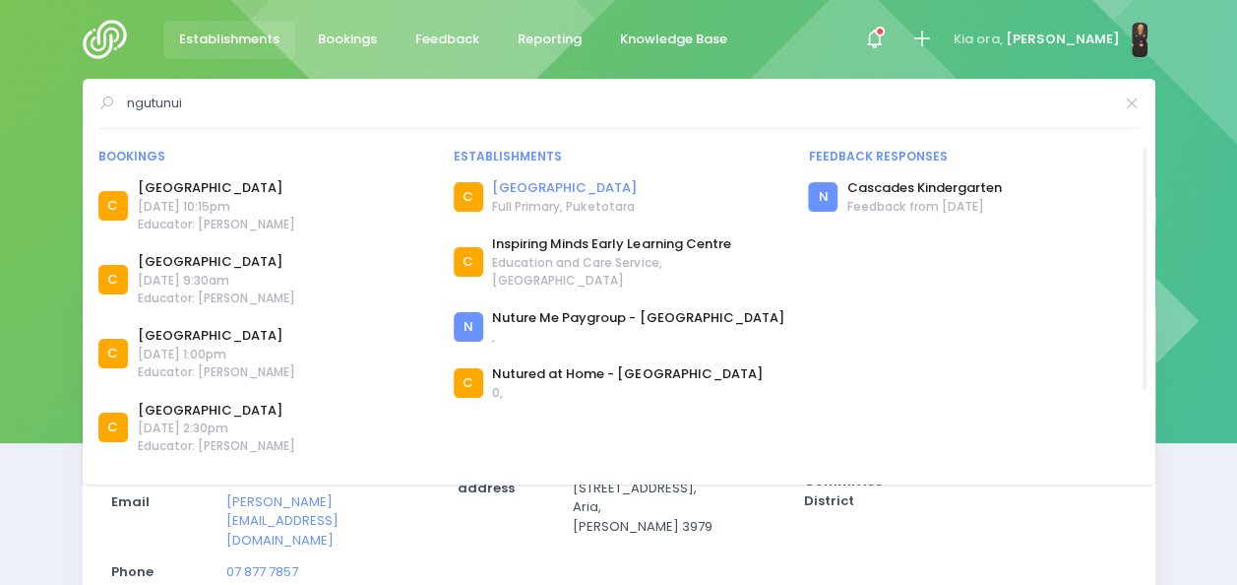
type input "ngutunui"
click at [516, 187] on link "[GEOGRAPHIC_DATA]" at bounding box center [564, 188] width 145 height 20
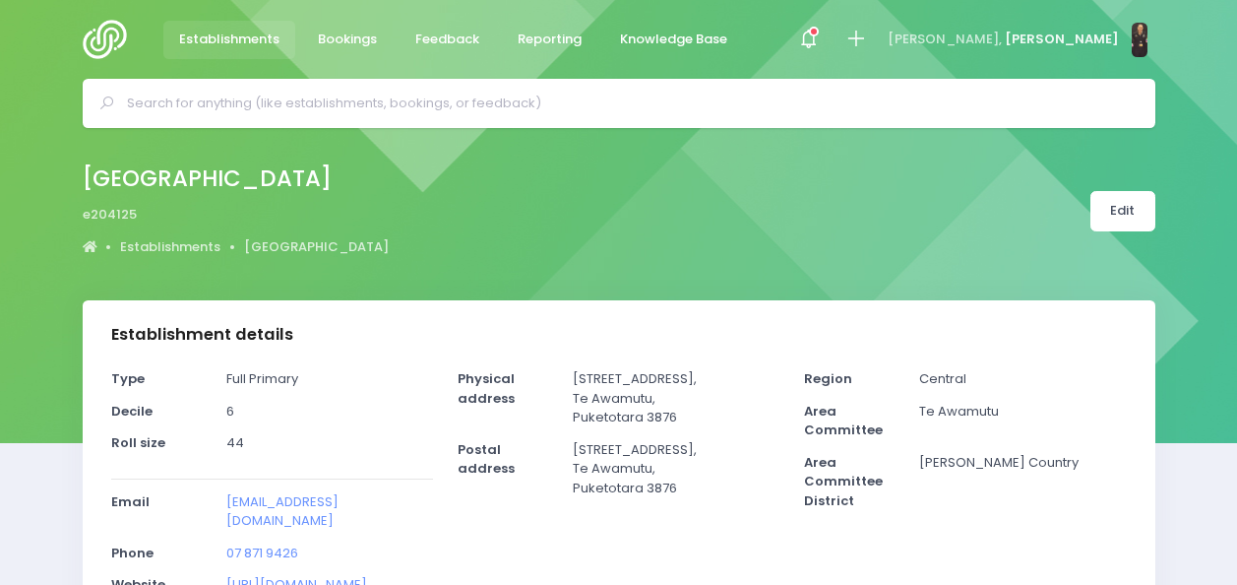
select select "5"
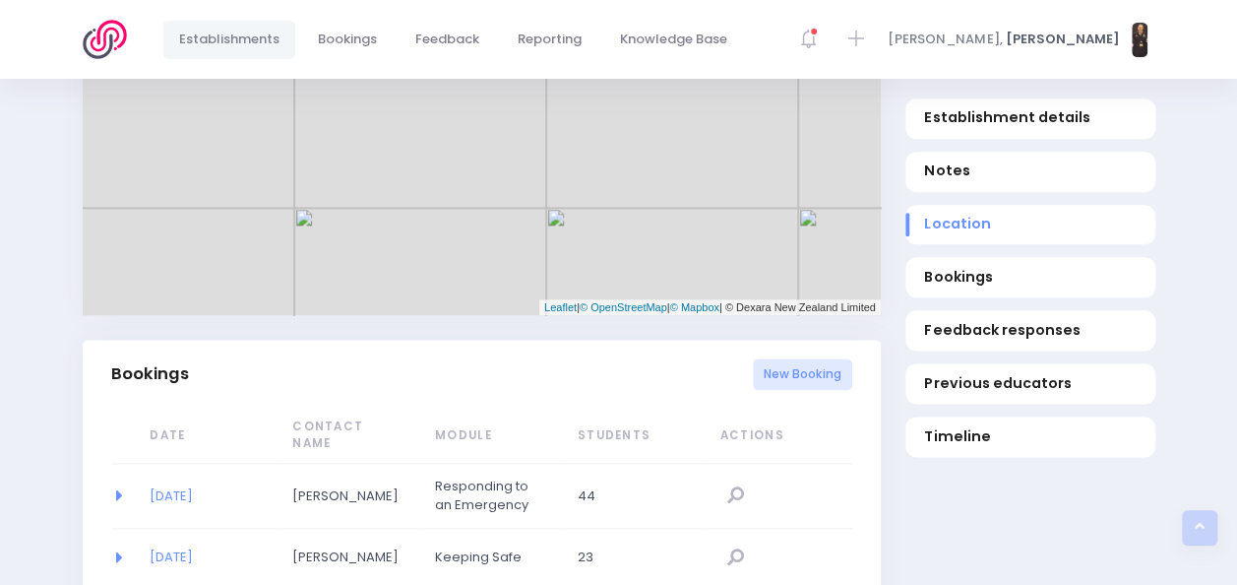
scroll to position [1060, 0]
click at [189, 485] on link "[DATE]" at bounding box center [171, 494] width 43 height 19
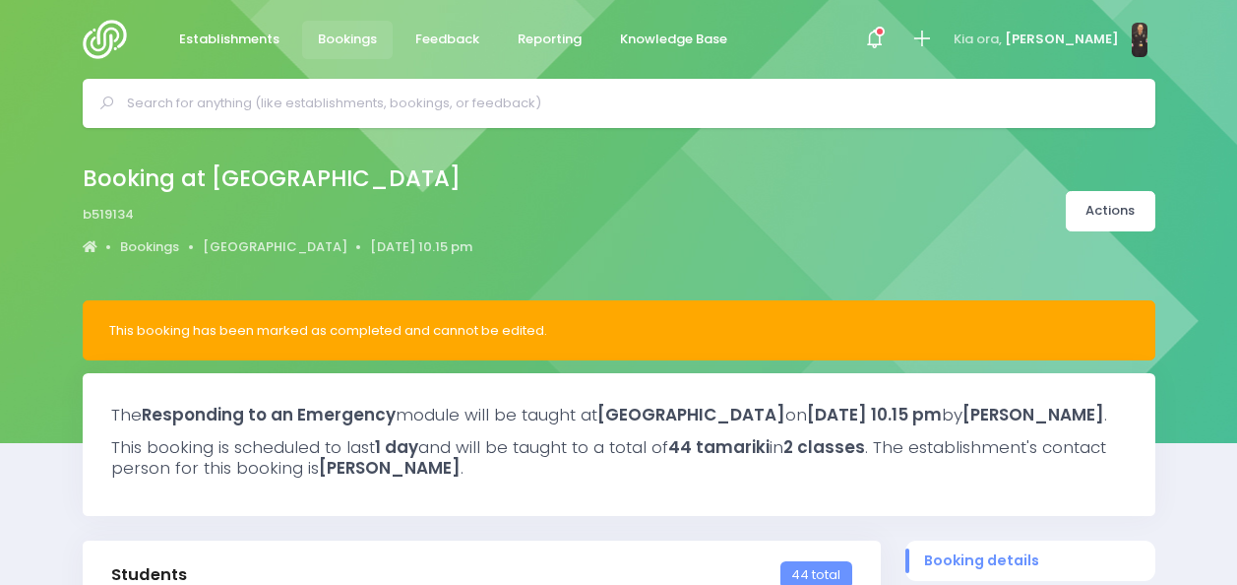
select select "5"
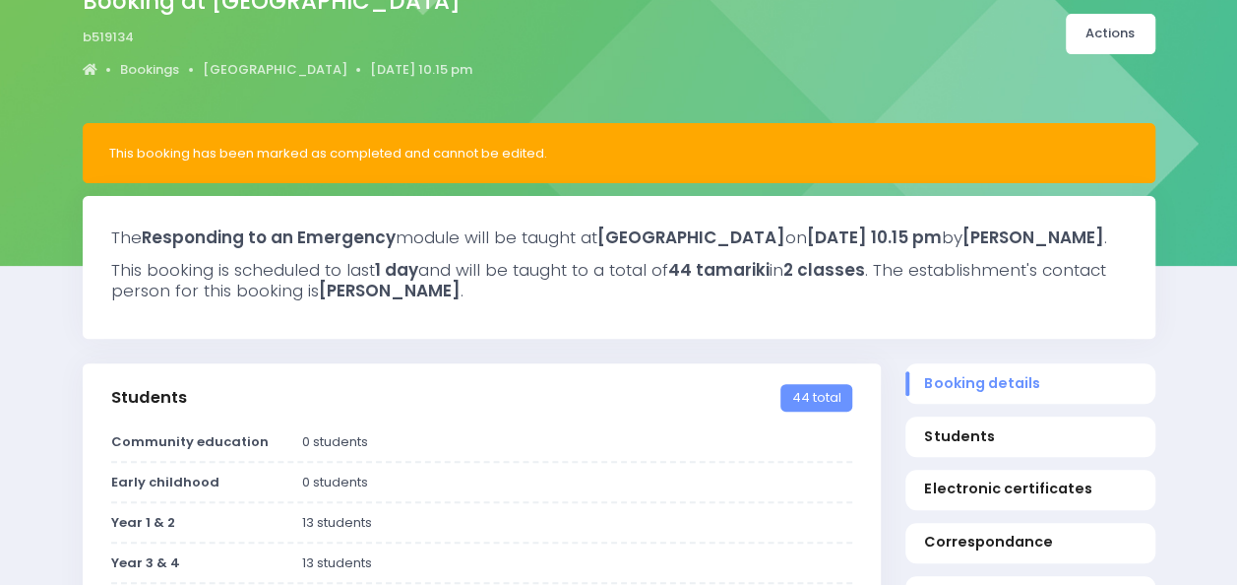
scroll to position [166, 0]
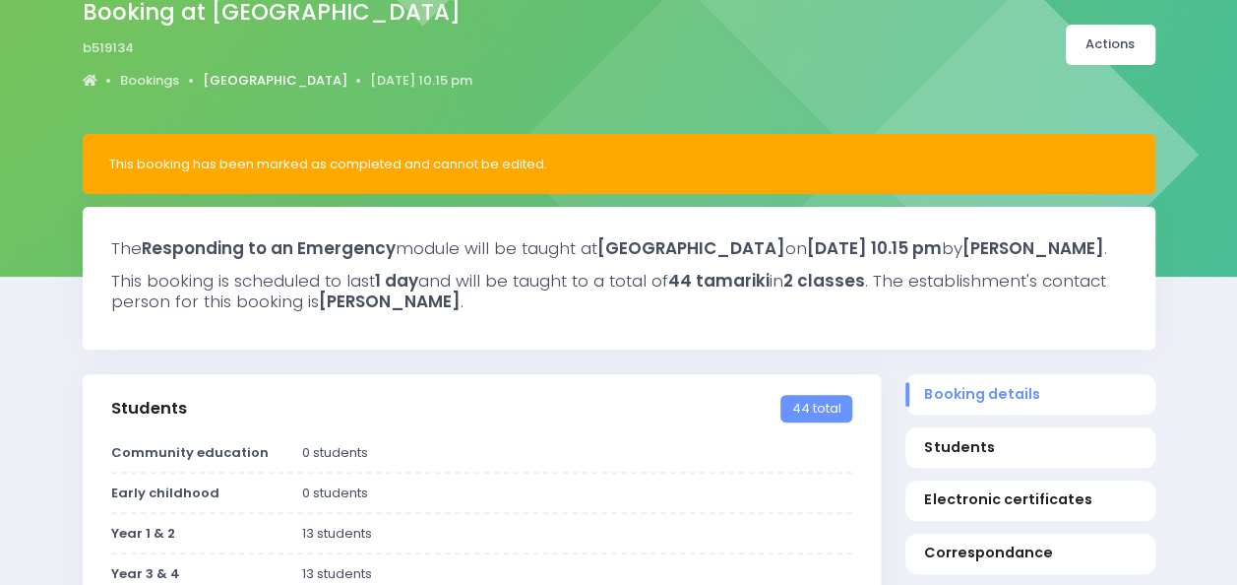
click at [258, 83] on link "[GEOGRAPHIC_DATA]" at bounding box center [275, 81] width 145 height 20
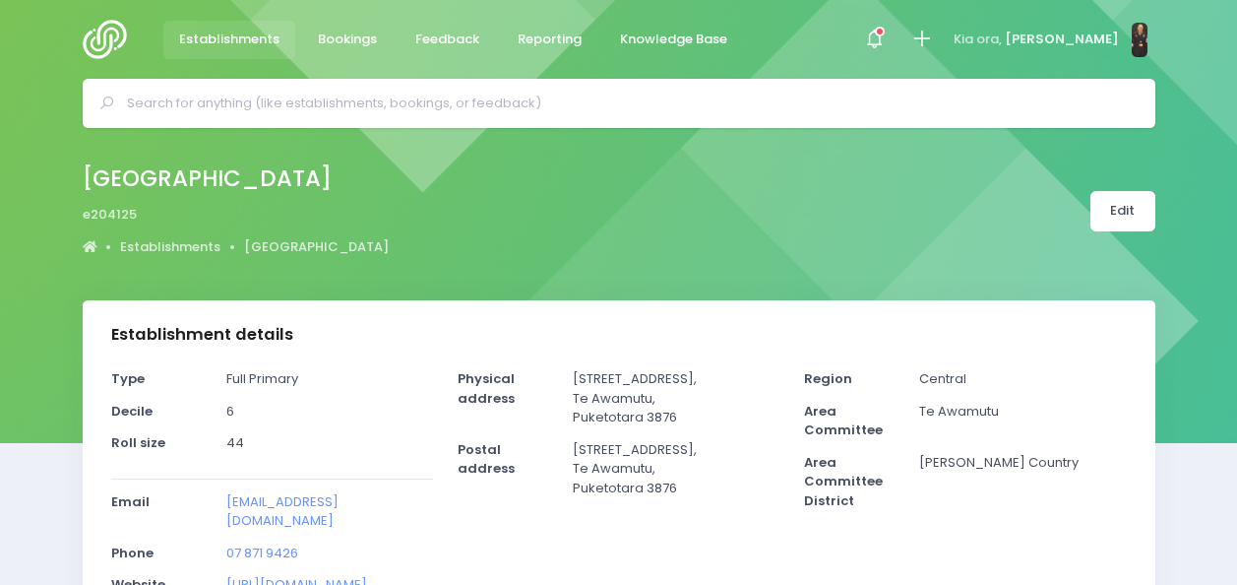
select select "5"
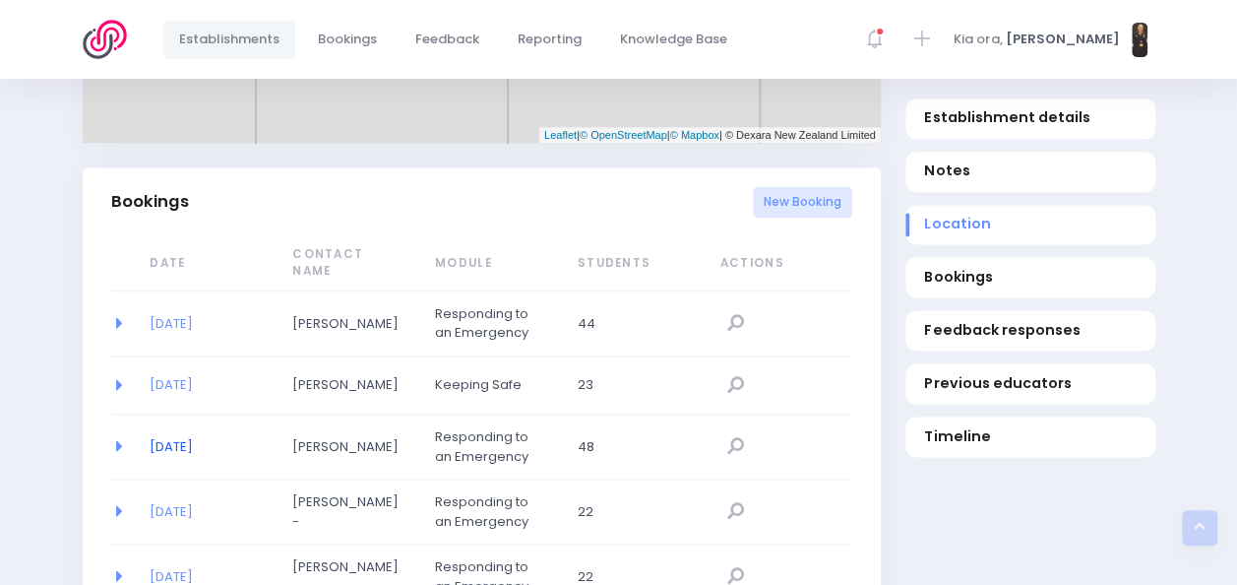
scroll to position [1236, 0]
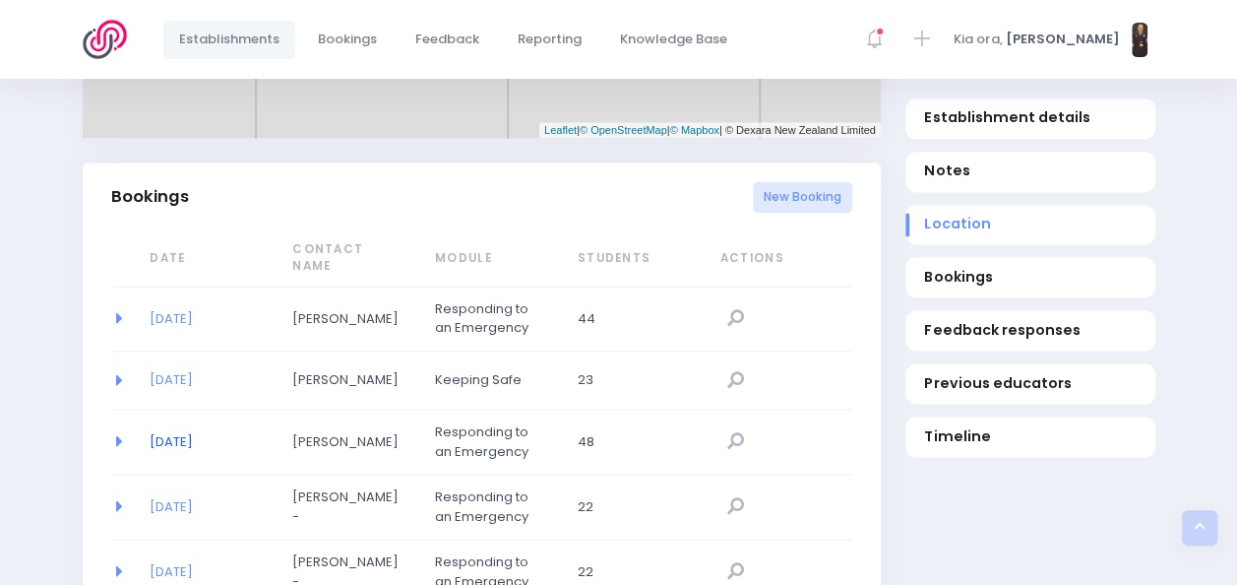
click at [187, 432] on link "[DATE]" at bounding box center [171, 441] width 43 height 19
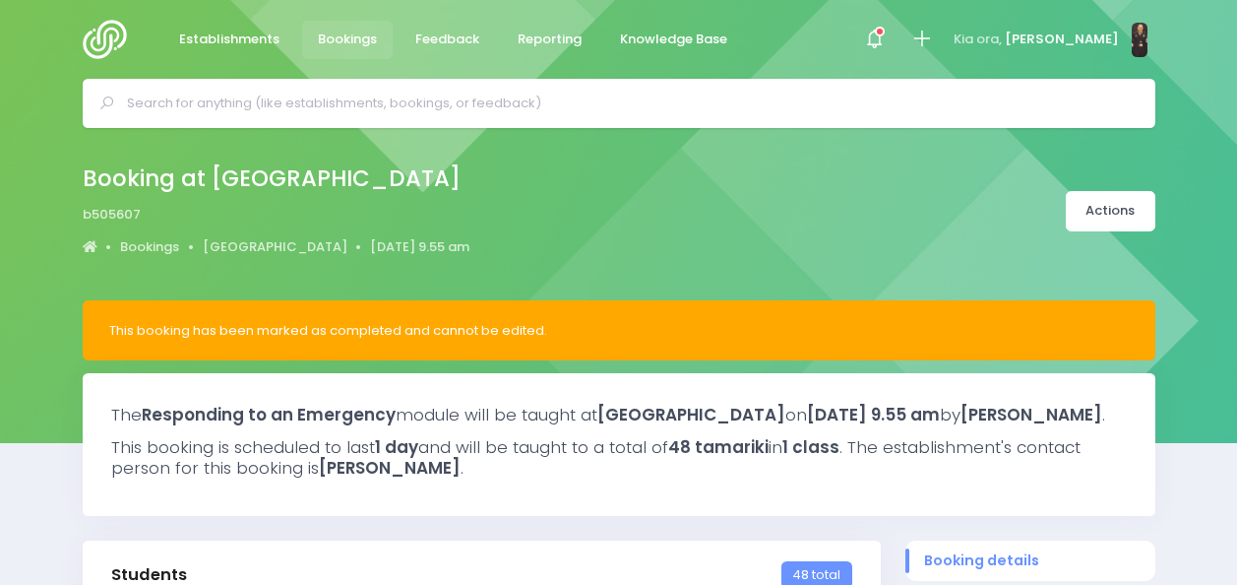
select select "5"
